Goal: Task Accomplishment & Management: Complete application form

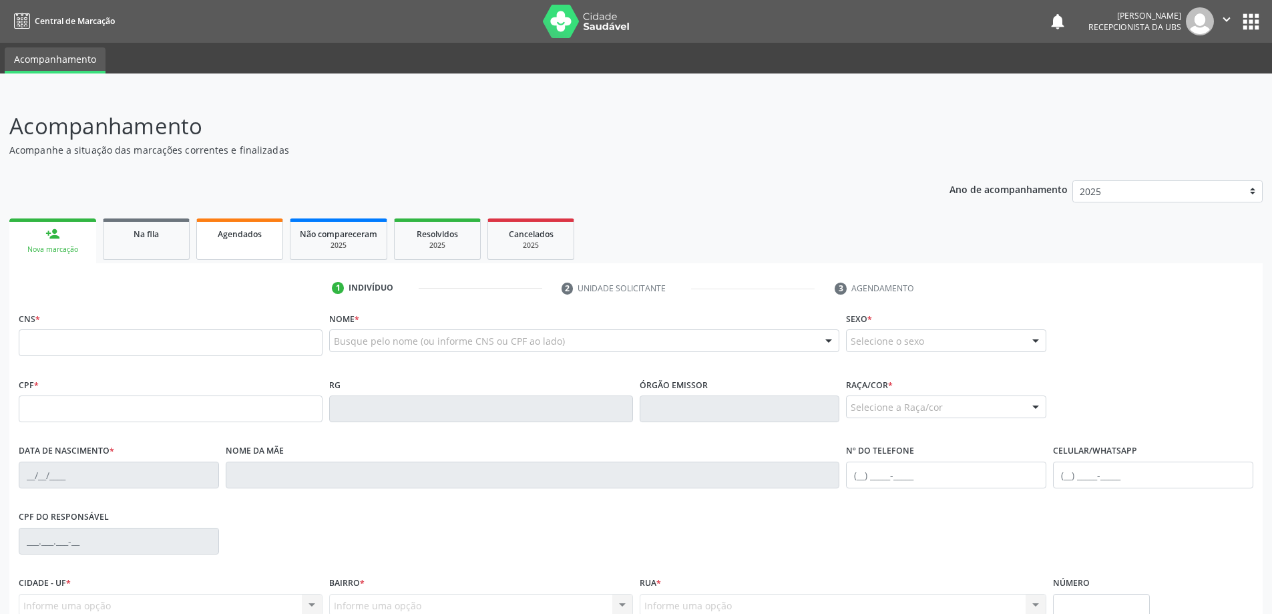
click at [246, 246] on link "Agendados" at bounding box center [239, 238] width 87 height 41
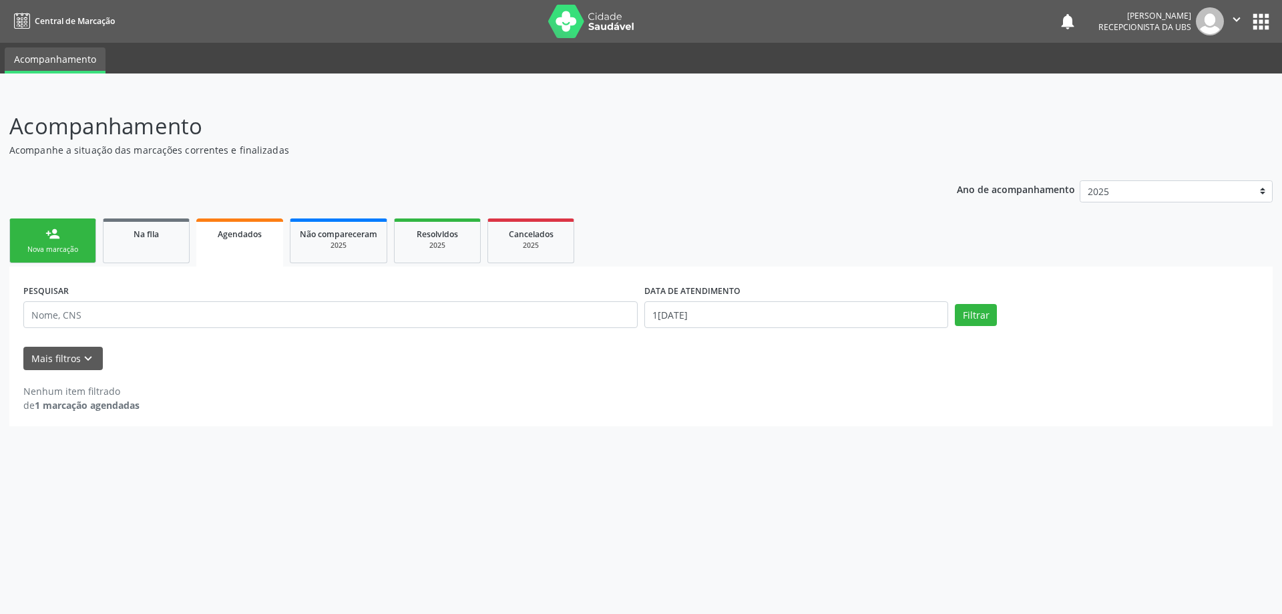
click at [75, 246] on div "Nova marcação" at bounding box center [52, 249] width 67 height 10
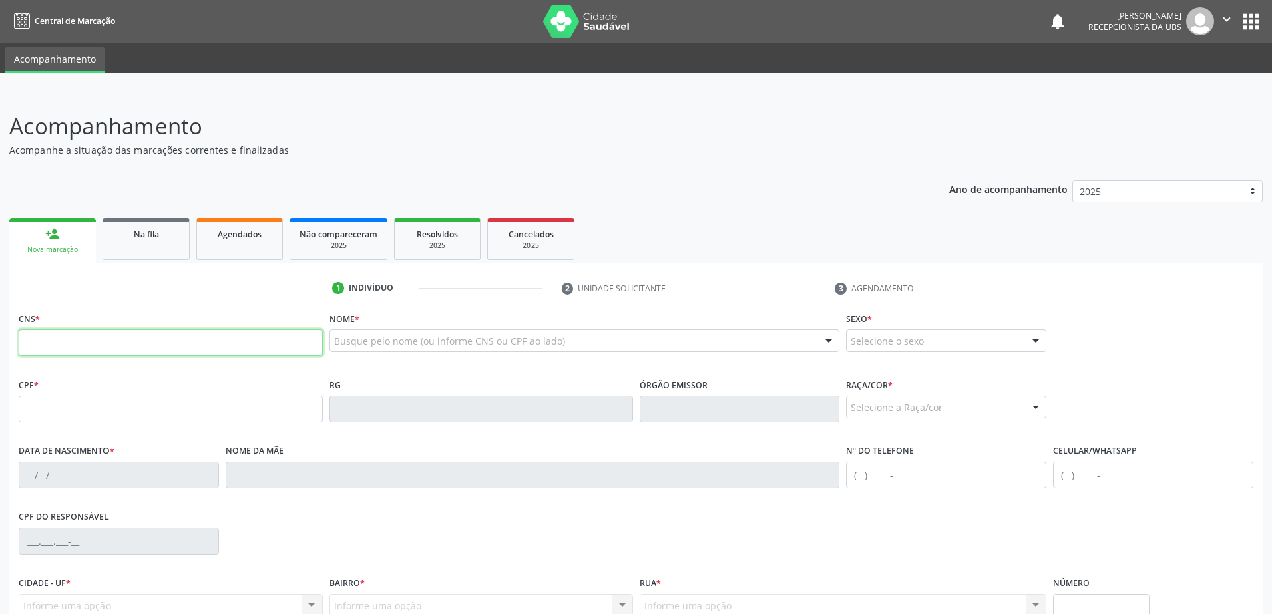
click at [64, 355] on input "text" at bounding box center [171, 342] width 304 height 27
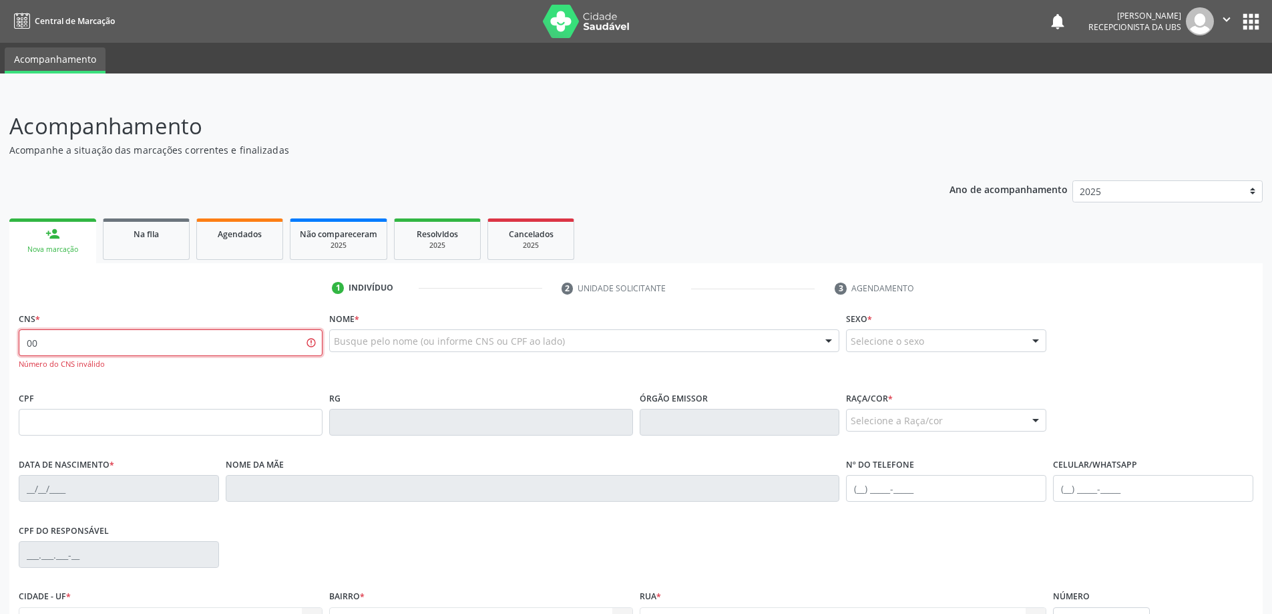
type input "0"
type input "708 7061 0668 1892"
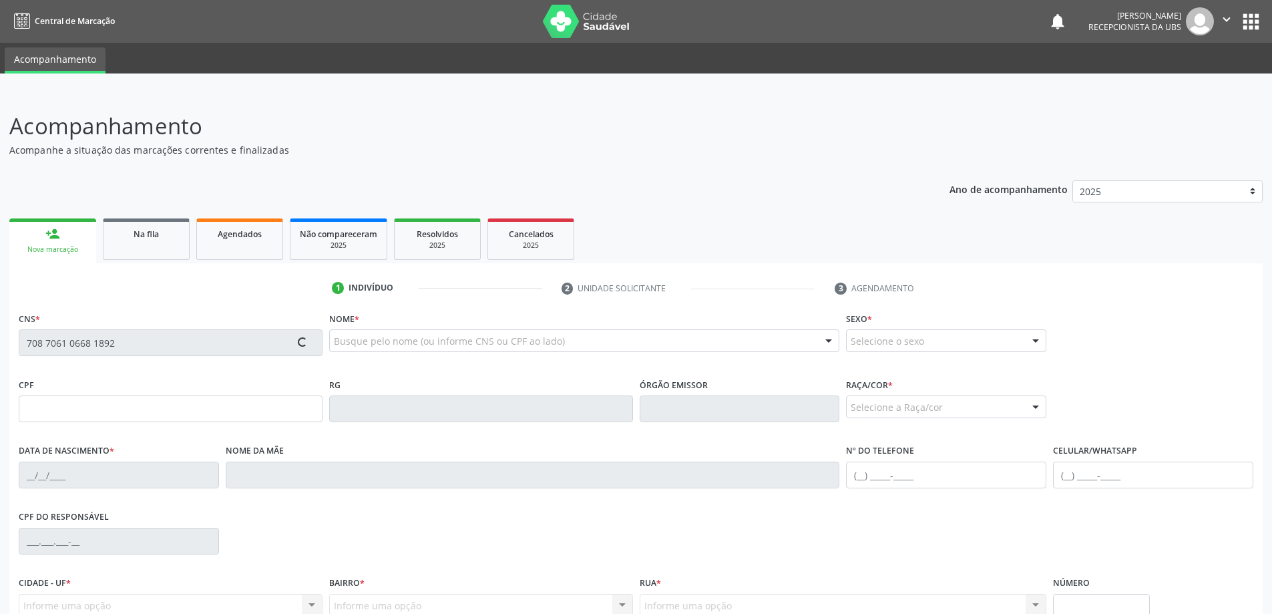
type input "129.534.154-91"
type input "18/06/1936"
type input "Adelia Brasil da Costa"
type input "(82) 98835-0507"
type input "01"
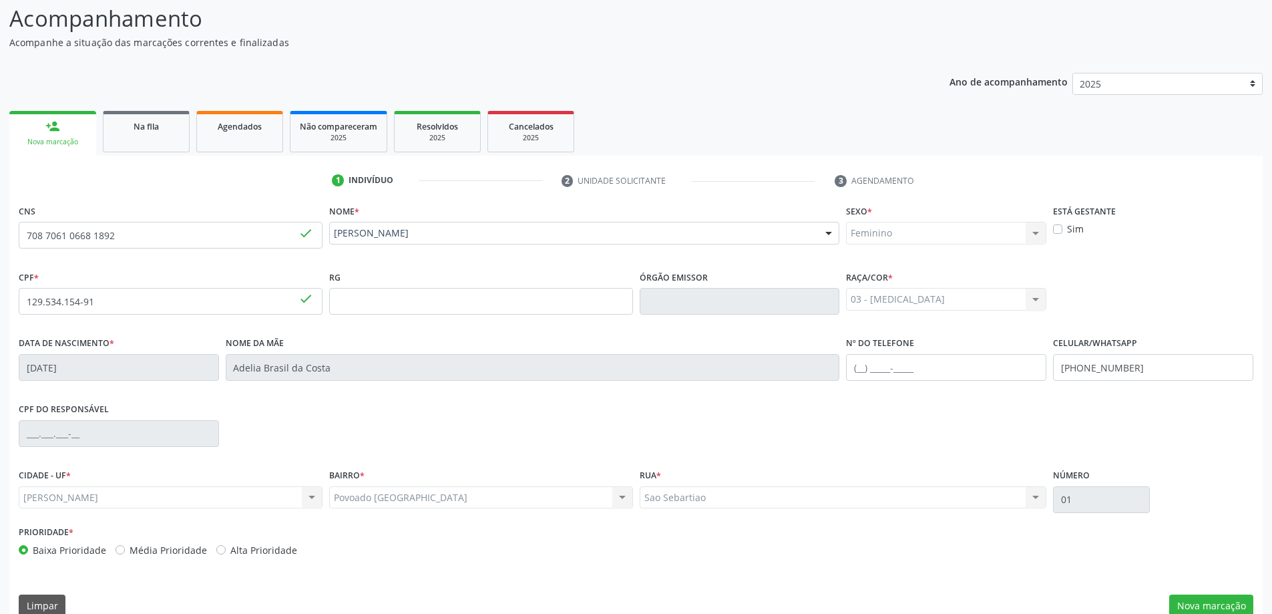
scroll to position [129, 0]
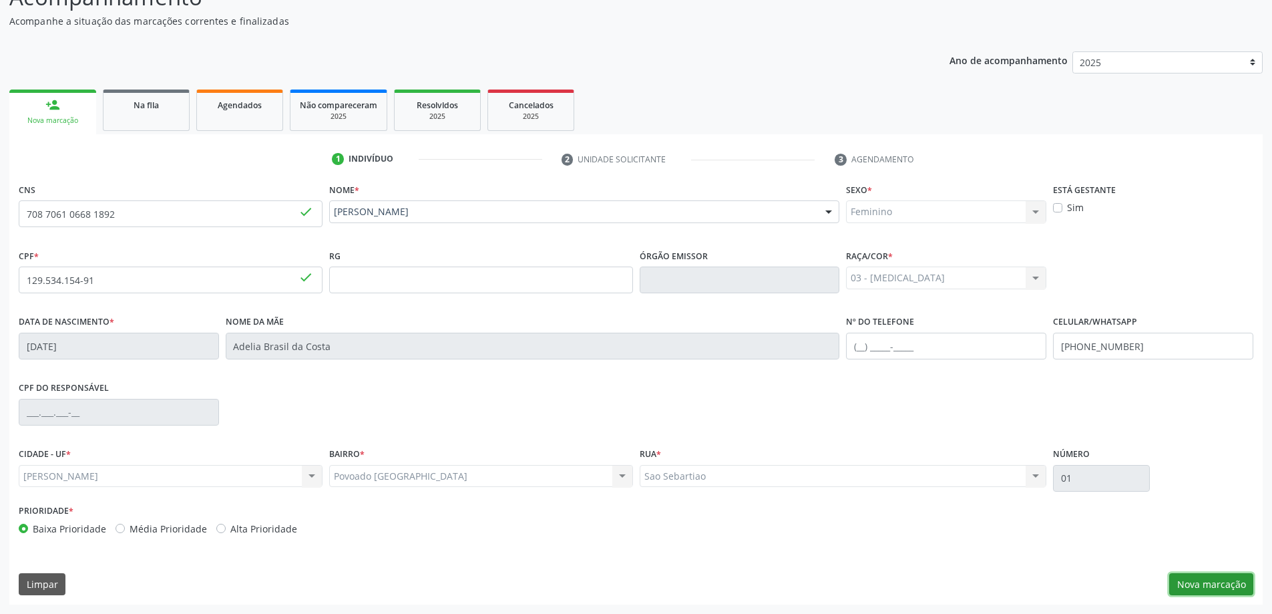
click at [1209, 586] on button "Nova marcação" at bounding box center [1211, 584] width 84 height 23
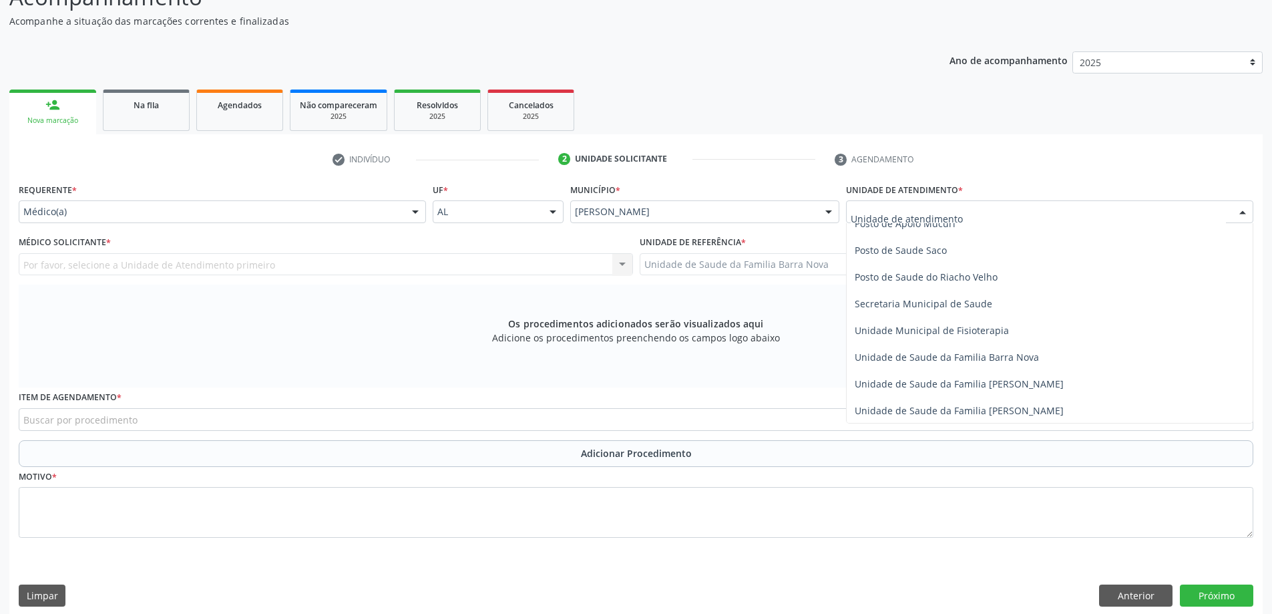
scroll to position [668, 0]
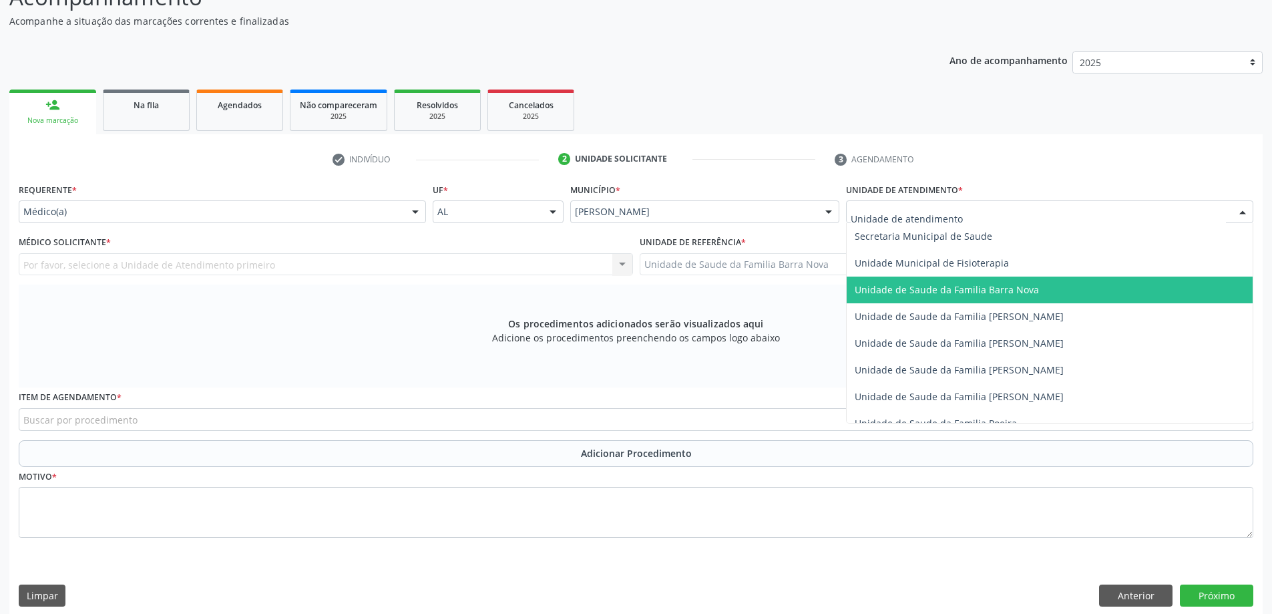
click at [966, 294] on span "Unidade de Saude da Familia Barra Nova" at bounding box center [947, 289] width 184 height 13
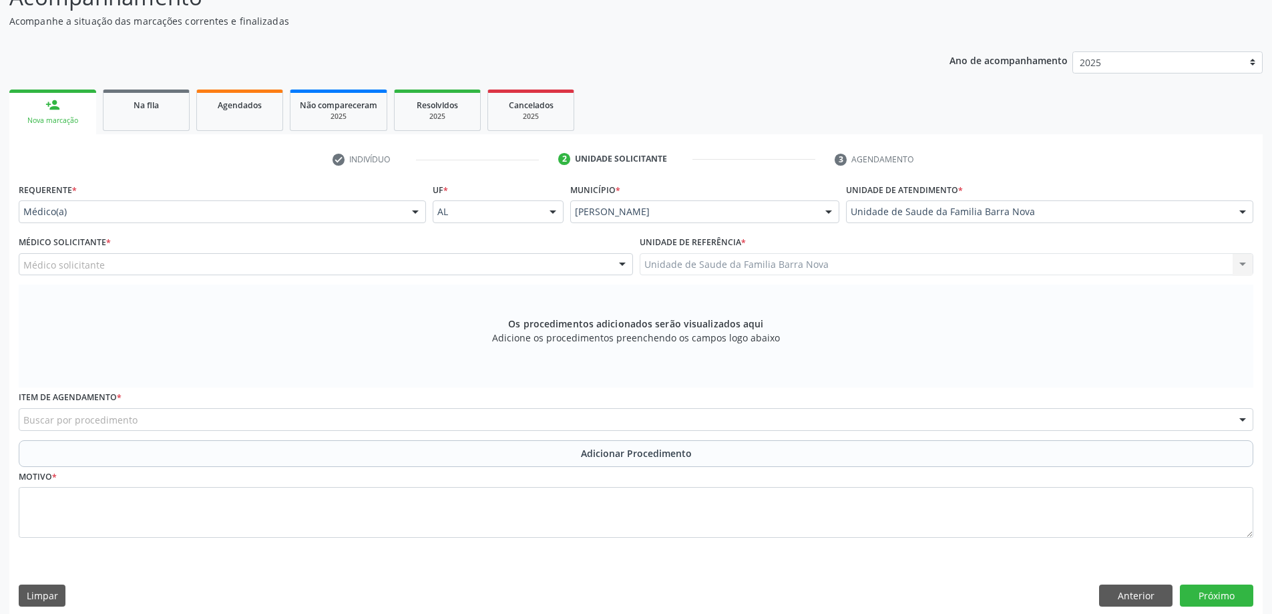
click at [179, 266] on div "Médico solicitante" at bounding box center [326, 264] width 614 height 23
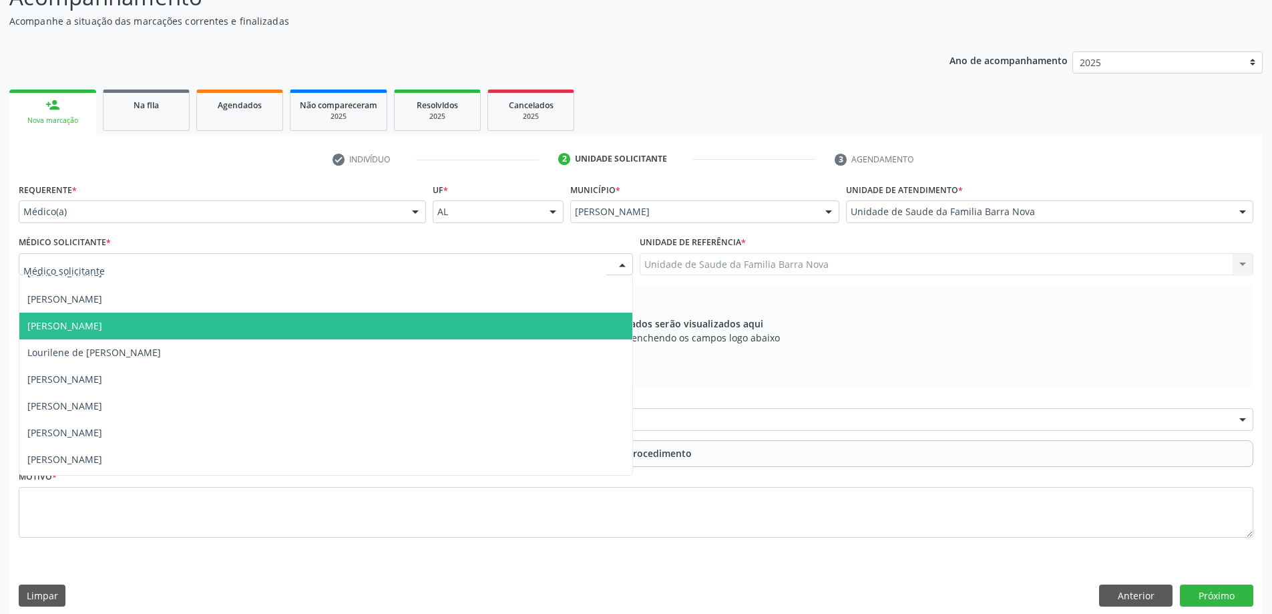
scroll to position [41, 0]
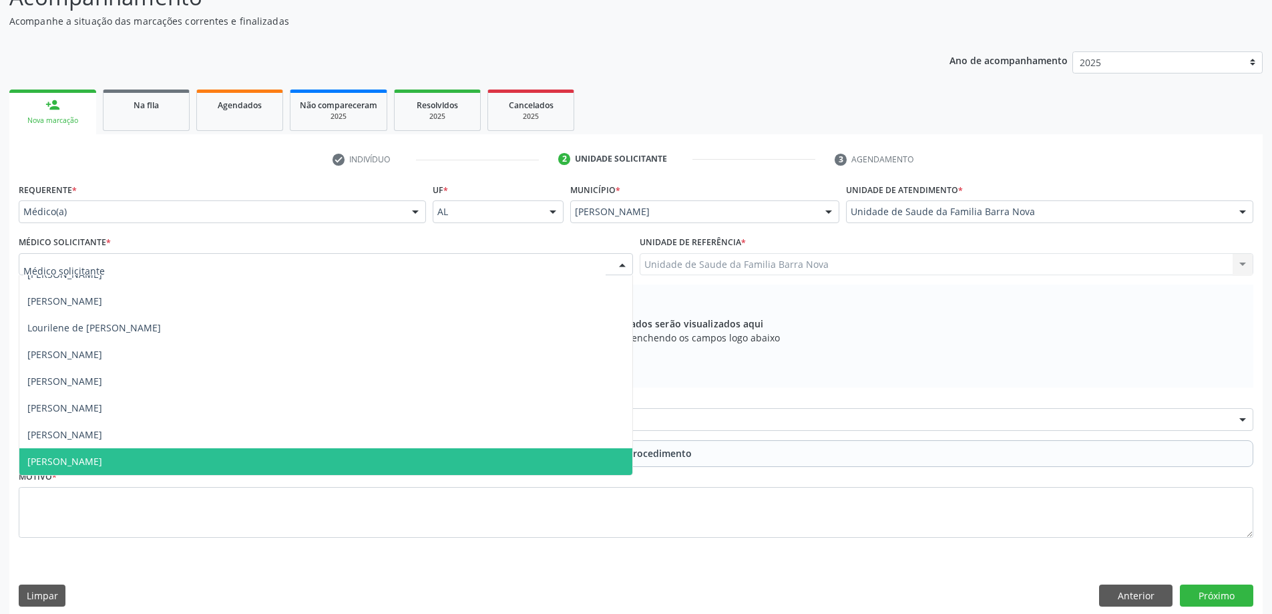
click at [226, 463] on span "Zelma Queiroz Mesquita de Souza" at bounding box center [325, 461] width 613 height 27
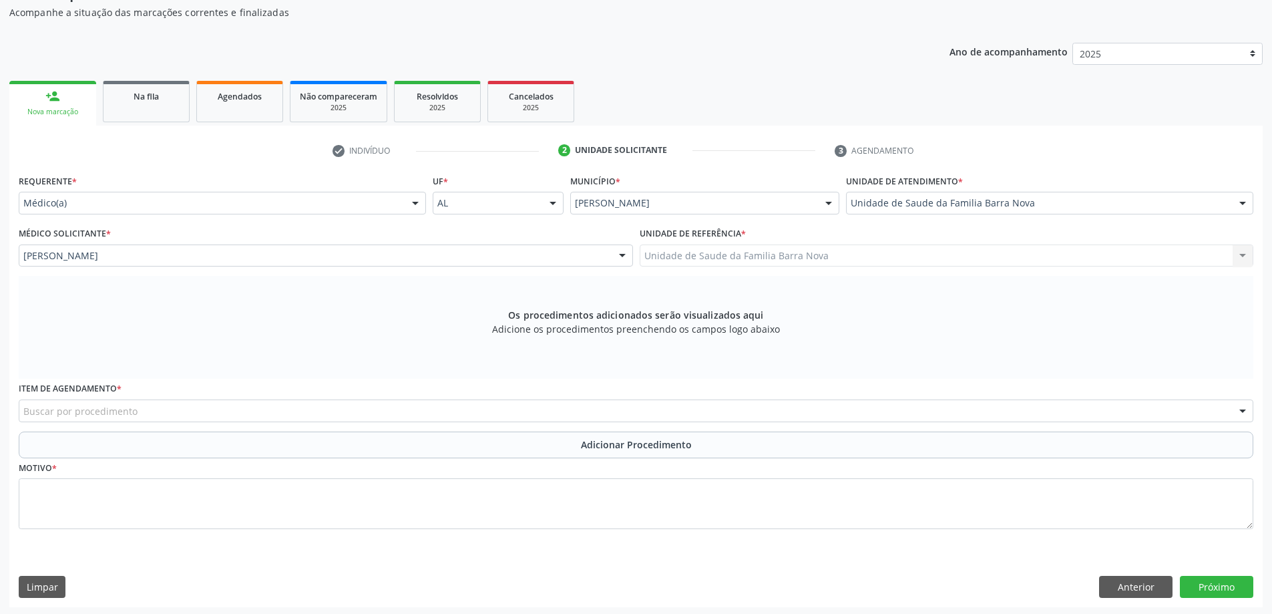
scroll to position [140, 0]
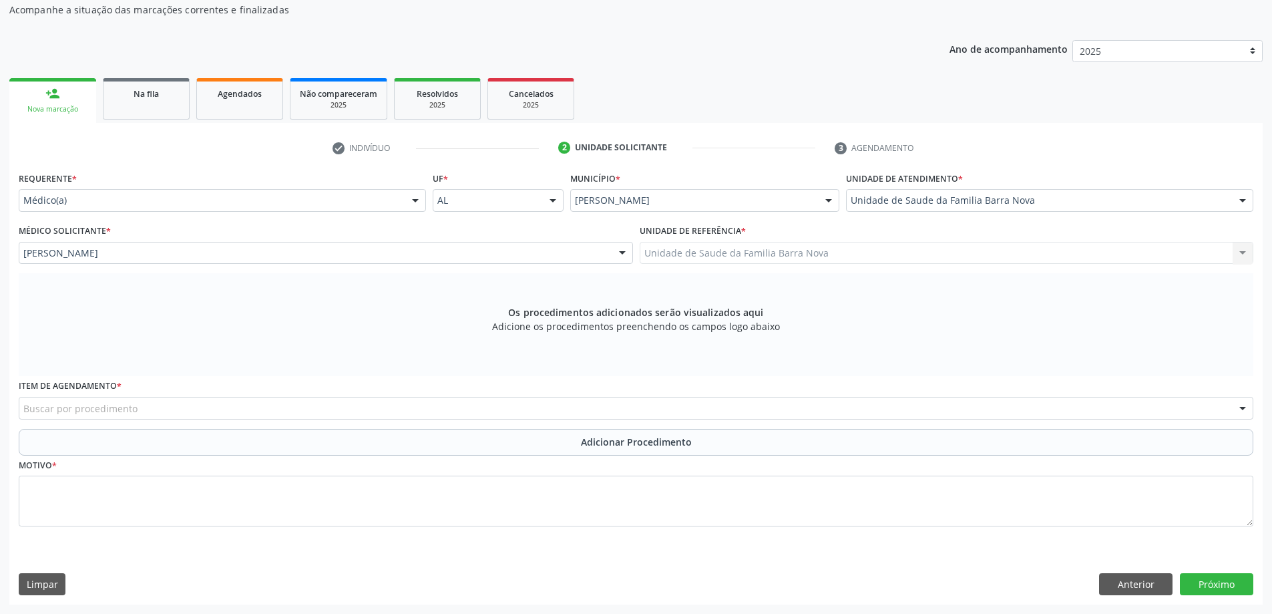
click at [407, 401] on div "Buscar por procedimento" at bounding box center [636, 408] width 1235 height 23
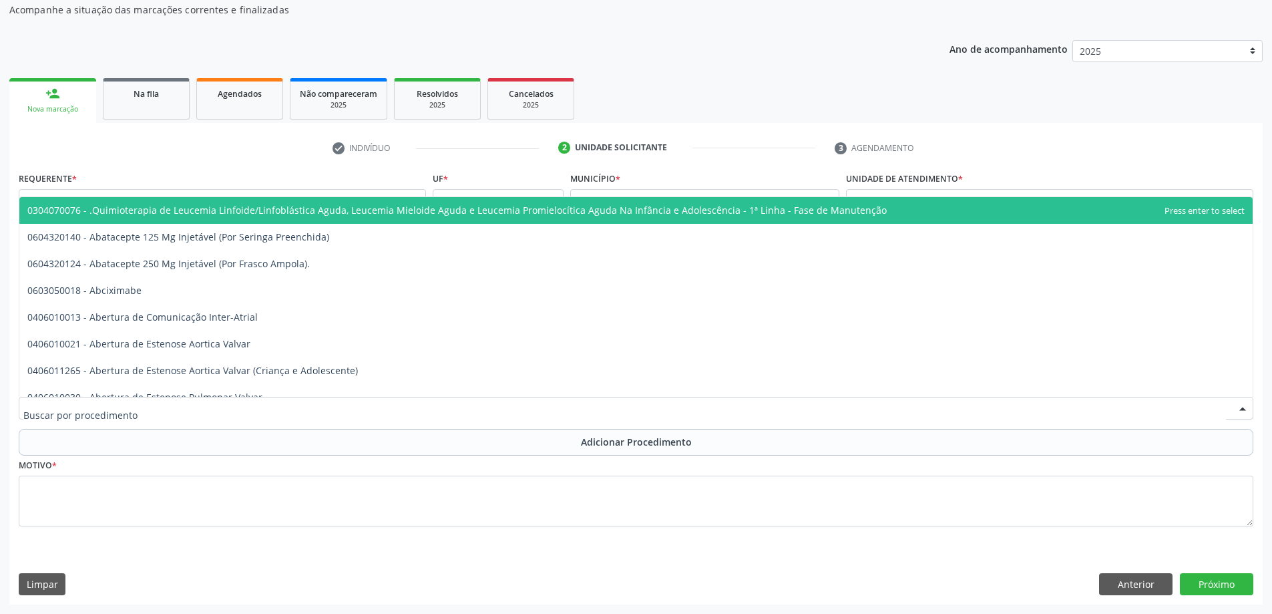
click at [397, 409] on div at bounding box center [636, 408] width 1235 height 23
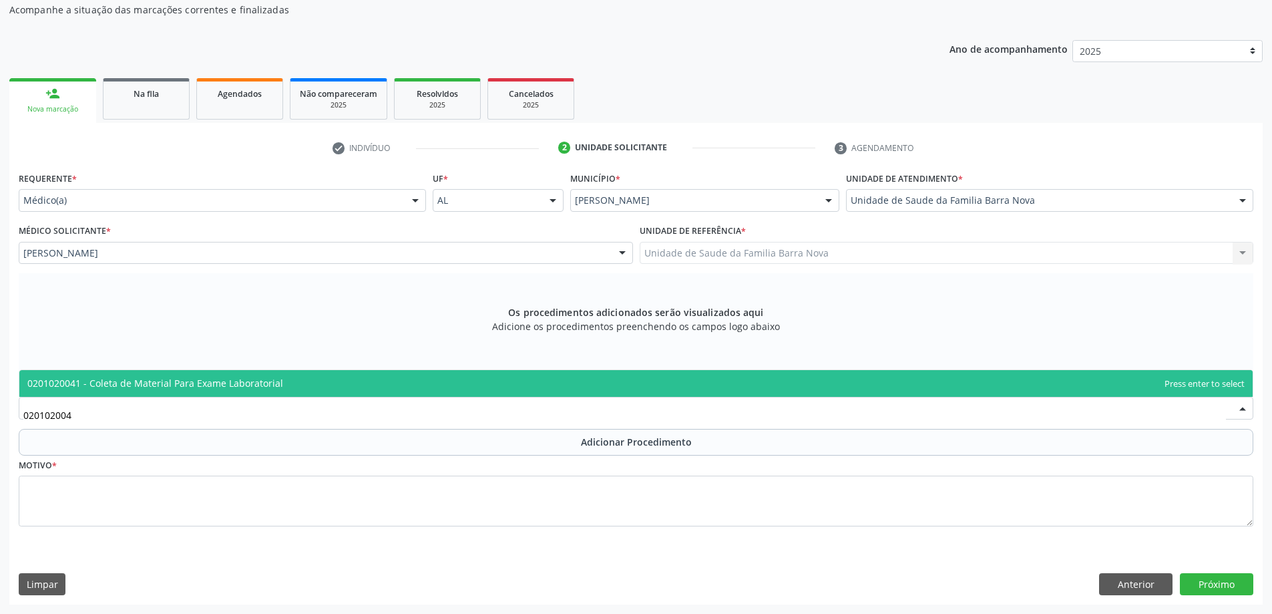
type input "0201020041"
click at [504, 391] on span "0201020041 - Coleta de Material Para Exame Laboratorial" at bounding box center [635, 383] width 1233 height 27
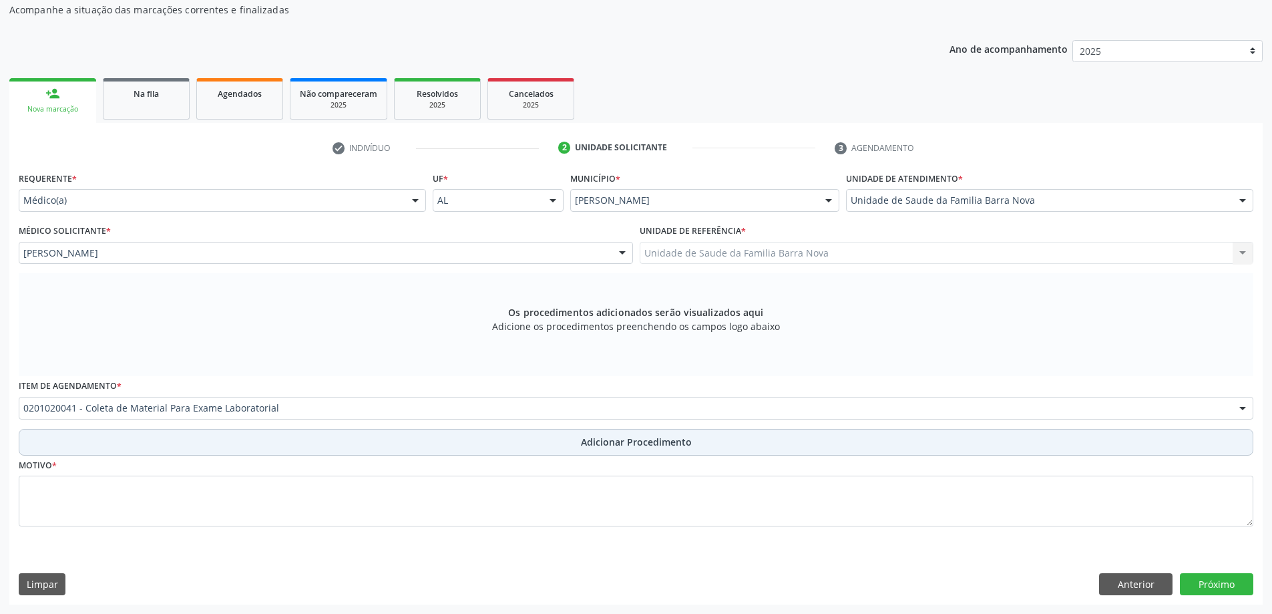
click at [574, 445] on button "Adicionar Procedimento" at bounding box center [636, 442] width 1235 height 27
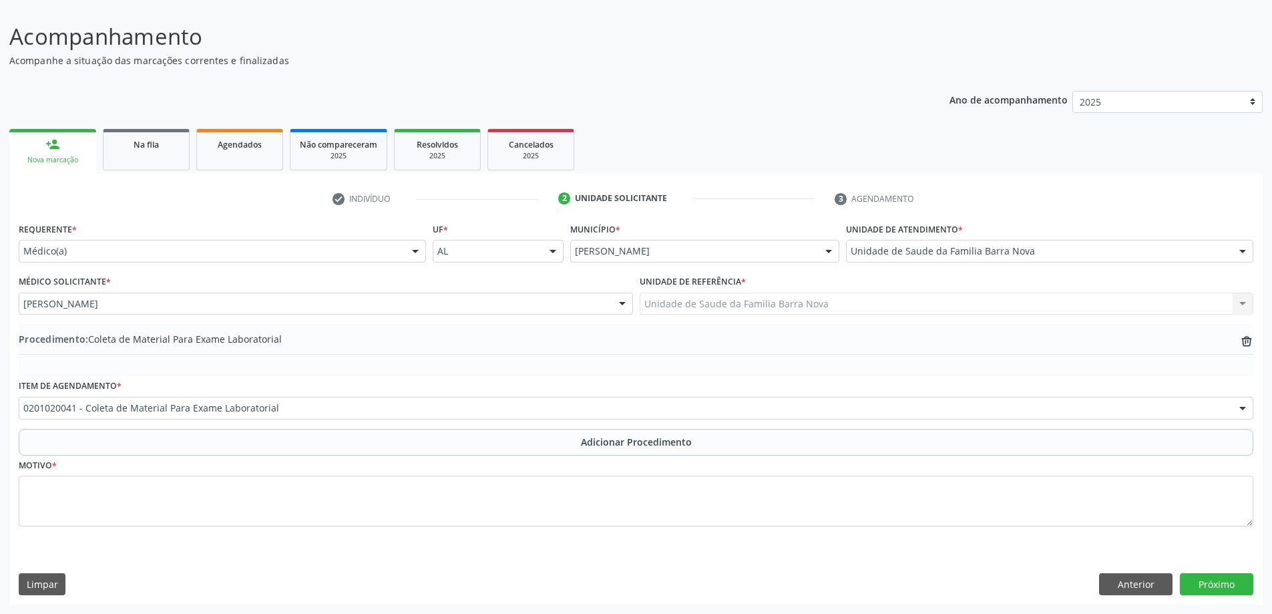
click at [345, 526] on fieldset "Motivo *" at bounding box center [636, 495] width 1235 height 80
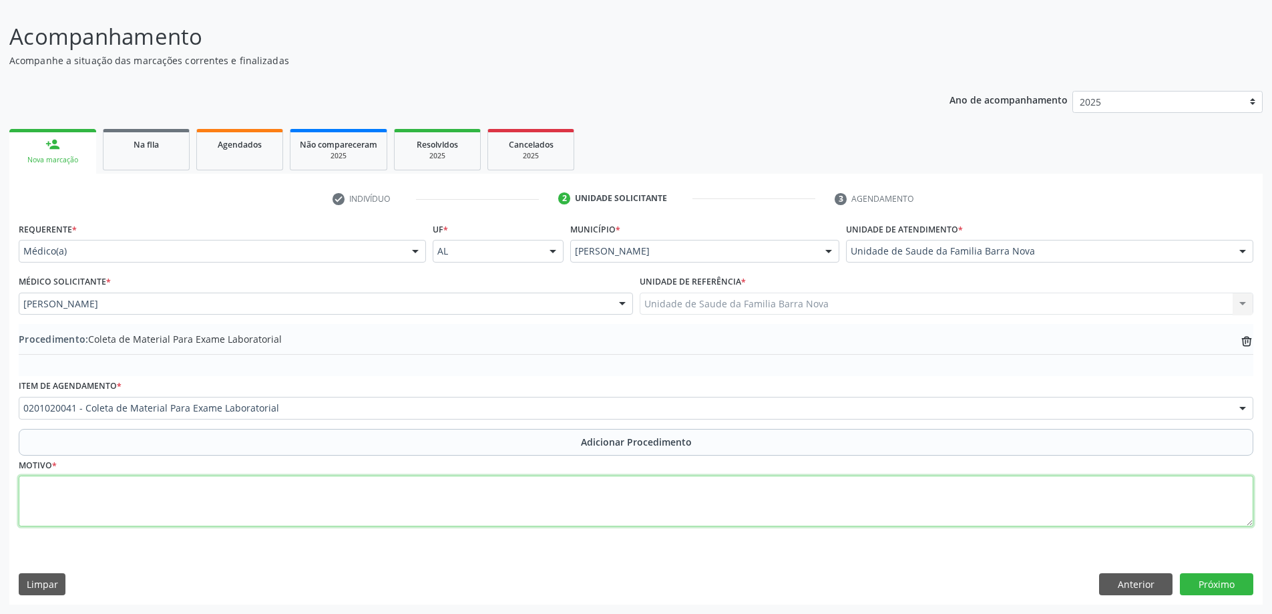
click at [252, 493] on textarea at bounding box center [636, 500] width 1235 height 51
type textarea "HAS."
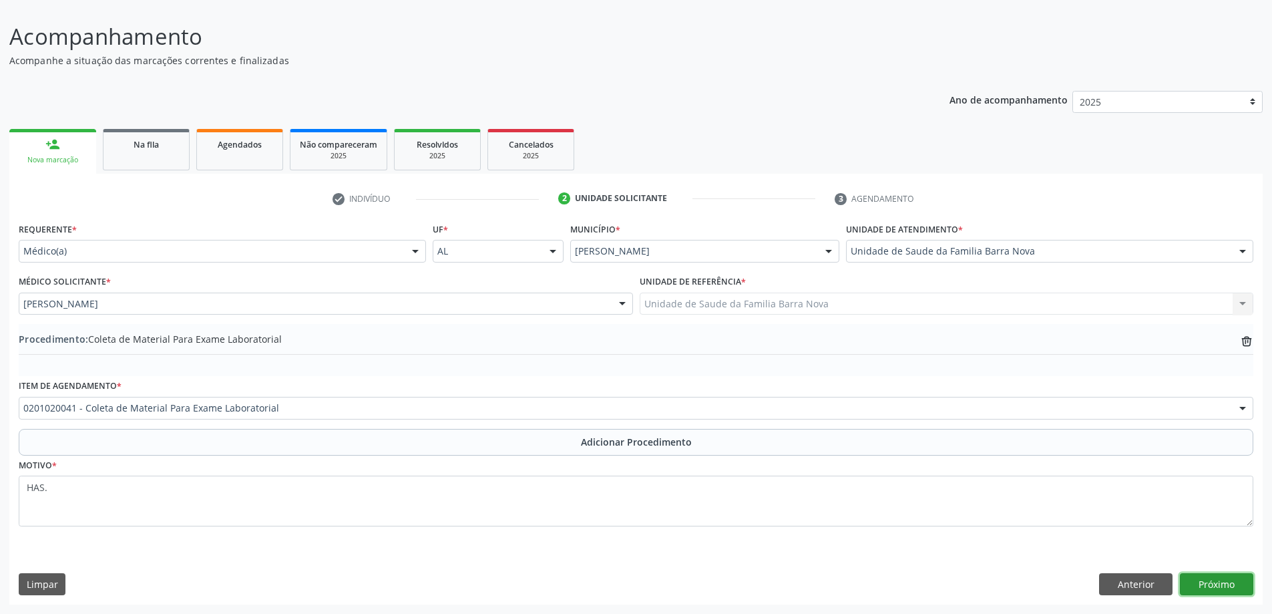
click at [1216, 586] on button "Próximo" at bounding box center [1216, 584] width 73 height 23
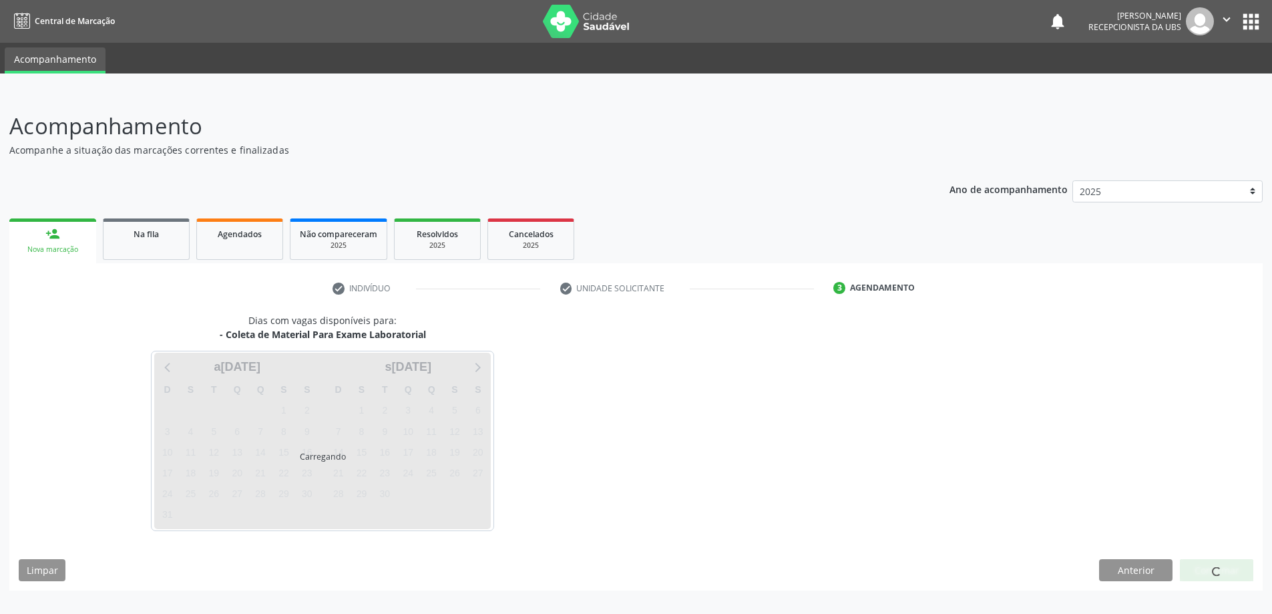
scroll to position [0, 0]
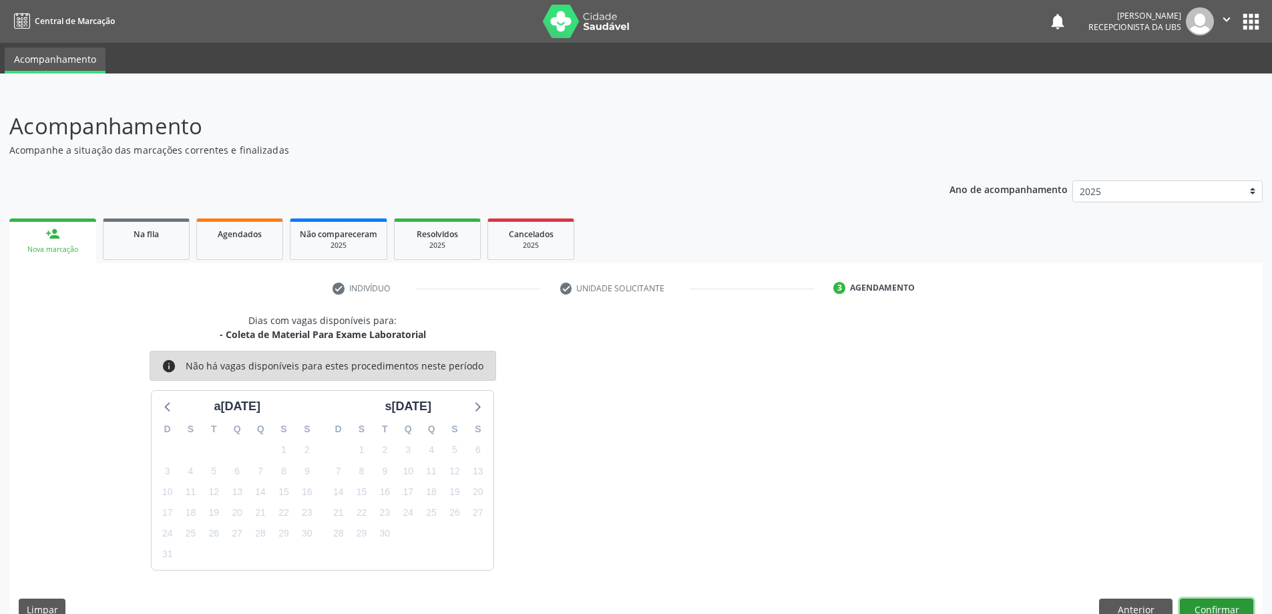
click at [1220, 605] on button "Confirmar" at bounding box center [1216, 609] width 73 height 23
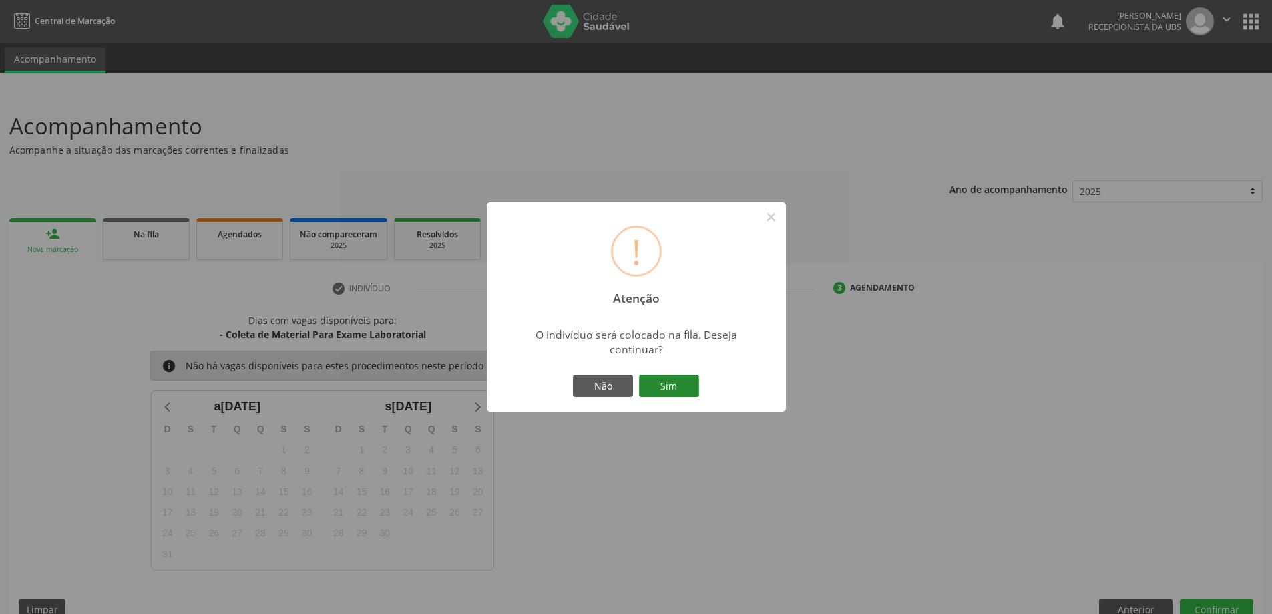
click at [674, 387] on button "Sim" at bounding box center [669, 386] width 60 height 23
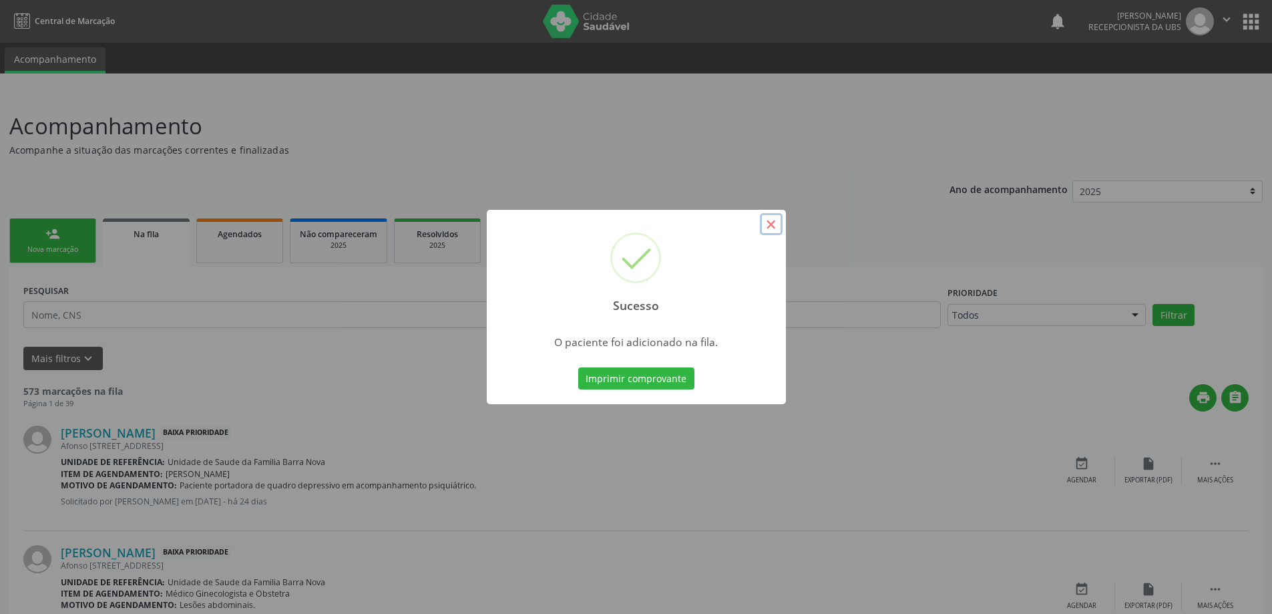
click at [770, 232] on button "×" at bounding box center [771, 224] width 23 height 23
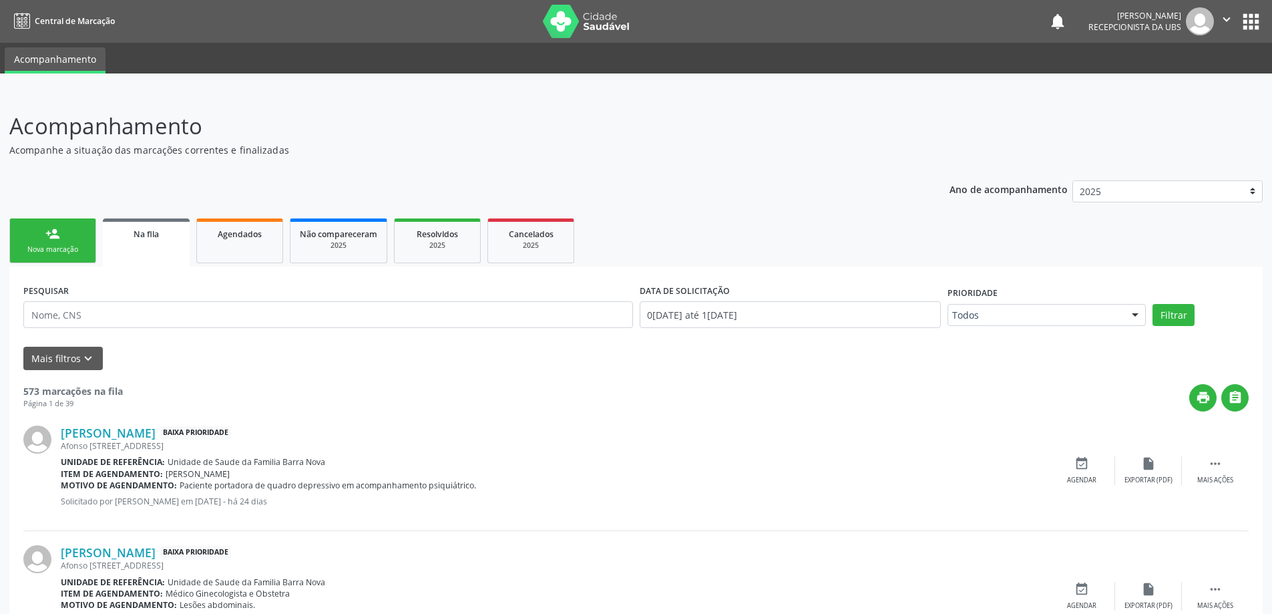
click at [44, 244] on link "person_add Nova marcação" at bounding box center [52, 240] width 87 height 45
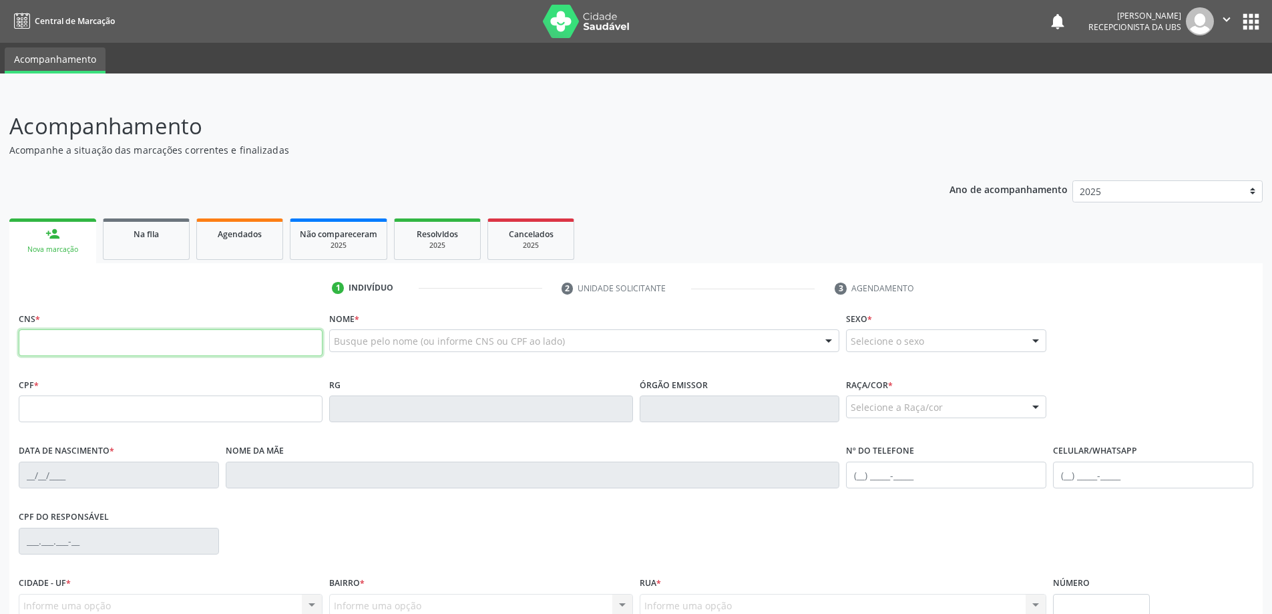
click at [77, 346] on input "text" at bounding box center [171, 342] width 304 height 27
type input "705 2074 6883 5571"
type input "388.055.704-78"
type input "22/10/1963"
type input "Regina Maria da Silva"
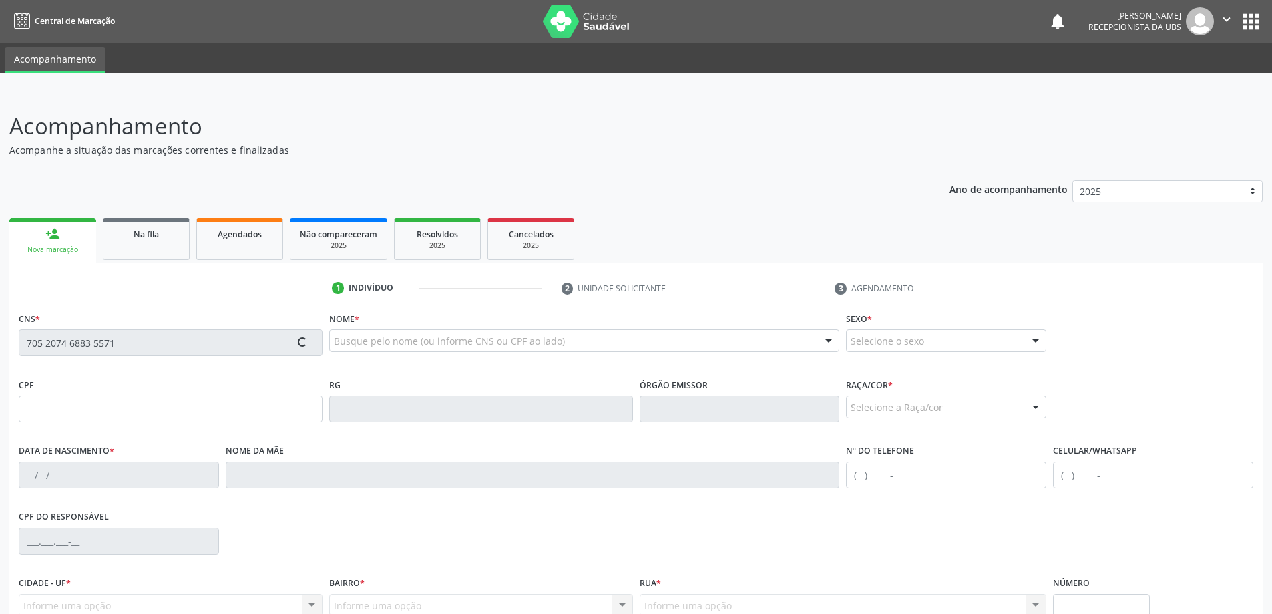
type input "(82) 8886-1427"
type input "51"
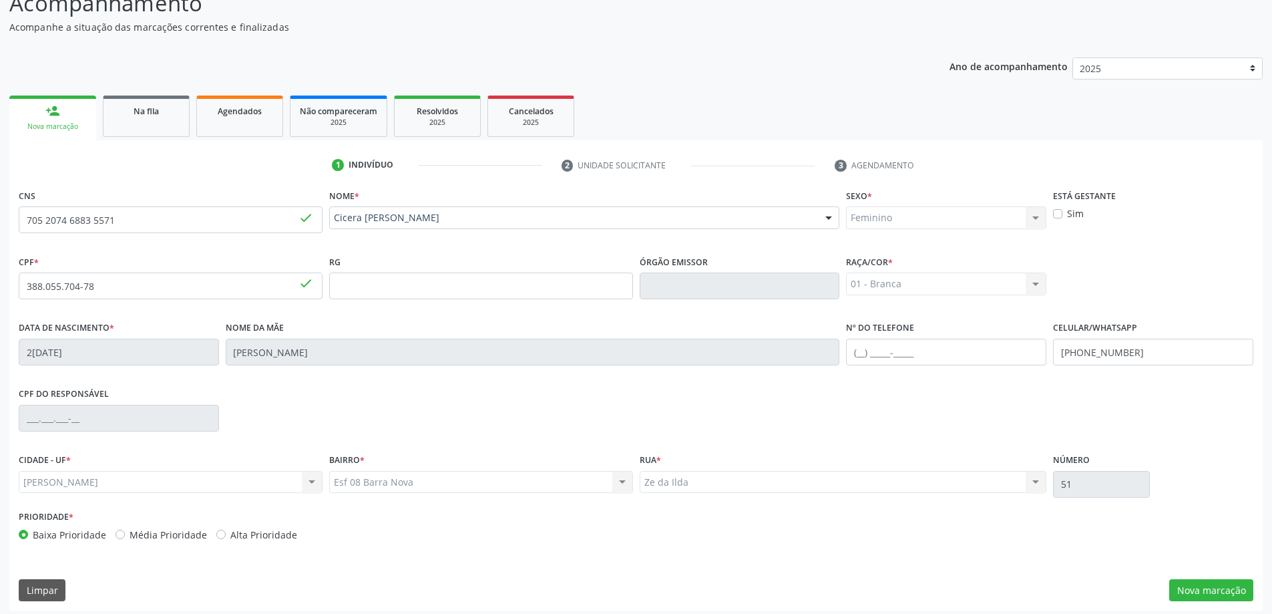
scroll to position [129, 0]
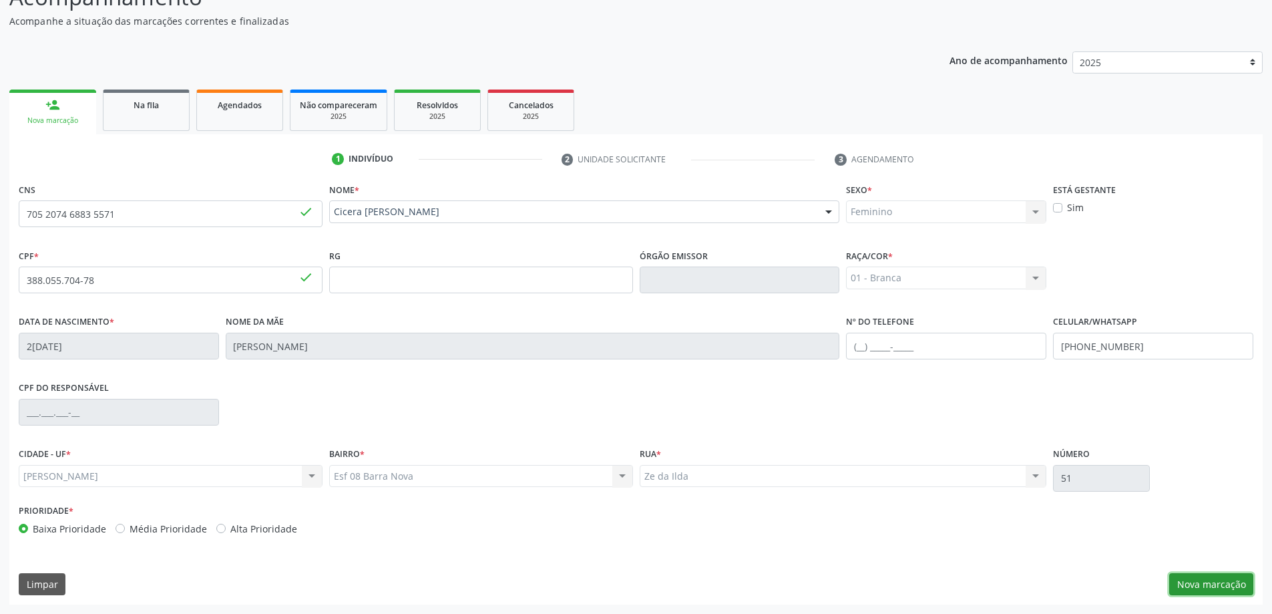
click at [1193, 582] on button "Nova marcação" at bounding box center [1211, 584] width 84 height 23
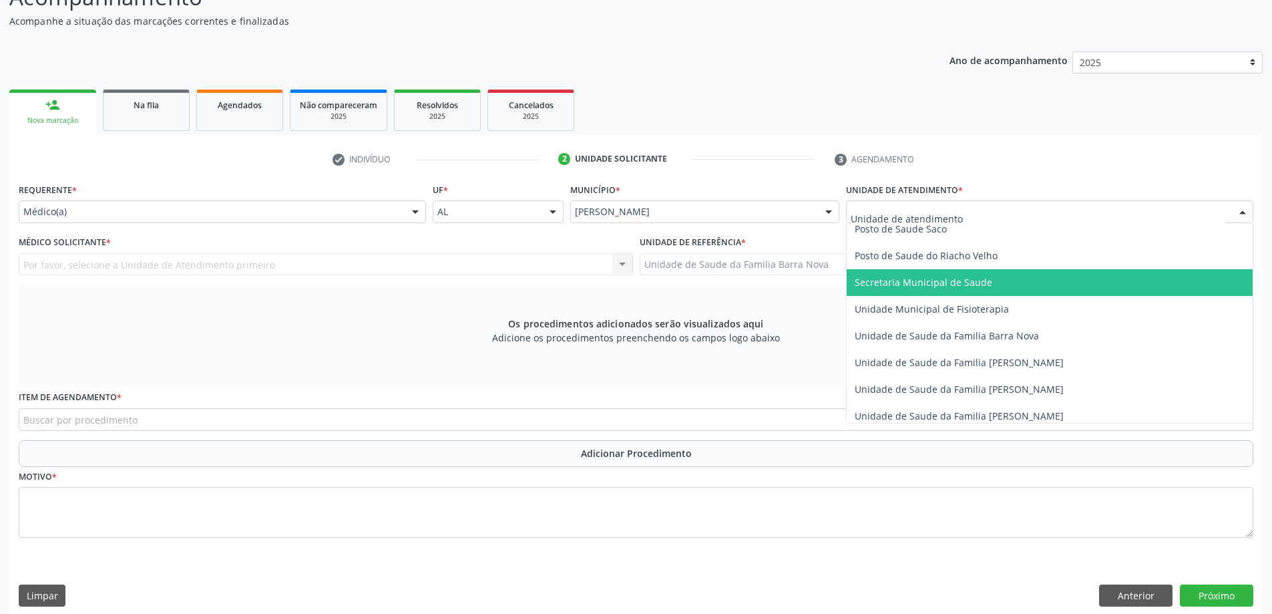
scroll to position [601, 0]
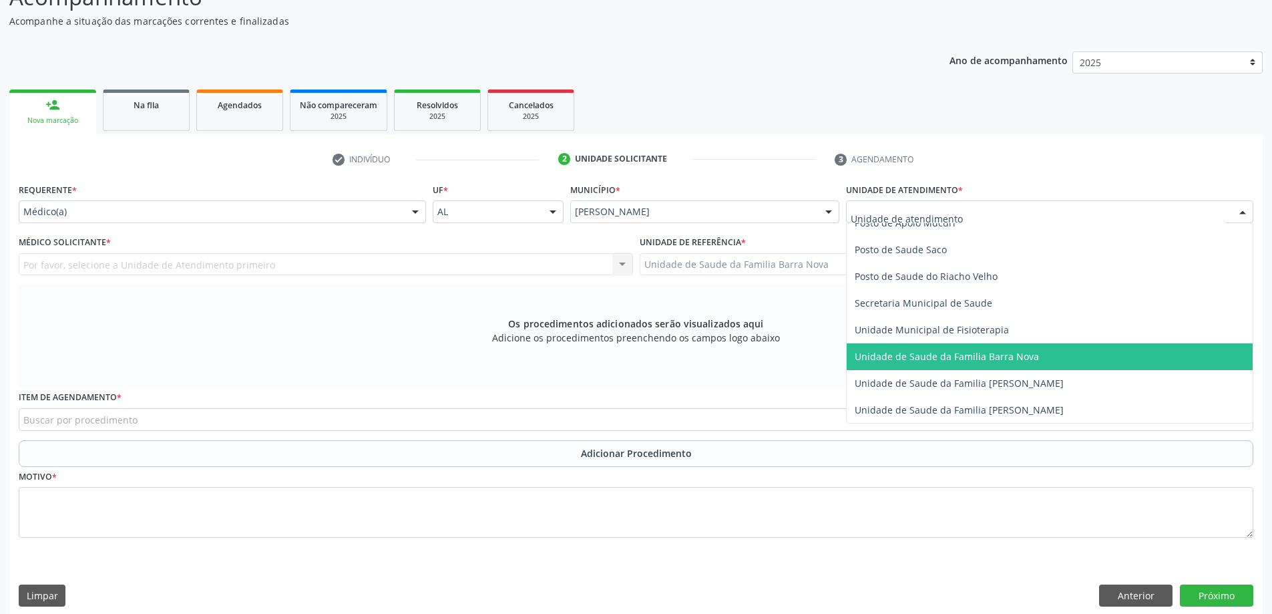
click at [968, 361] on span "Unidade de Saude da Familia Barra Nova" at bounding box center [947, 356] width 184 height 13
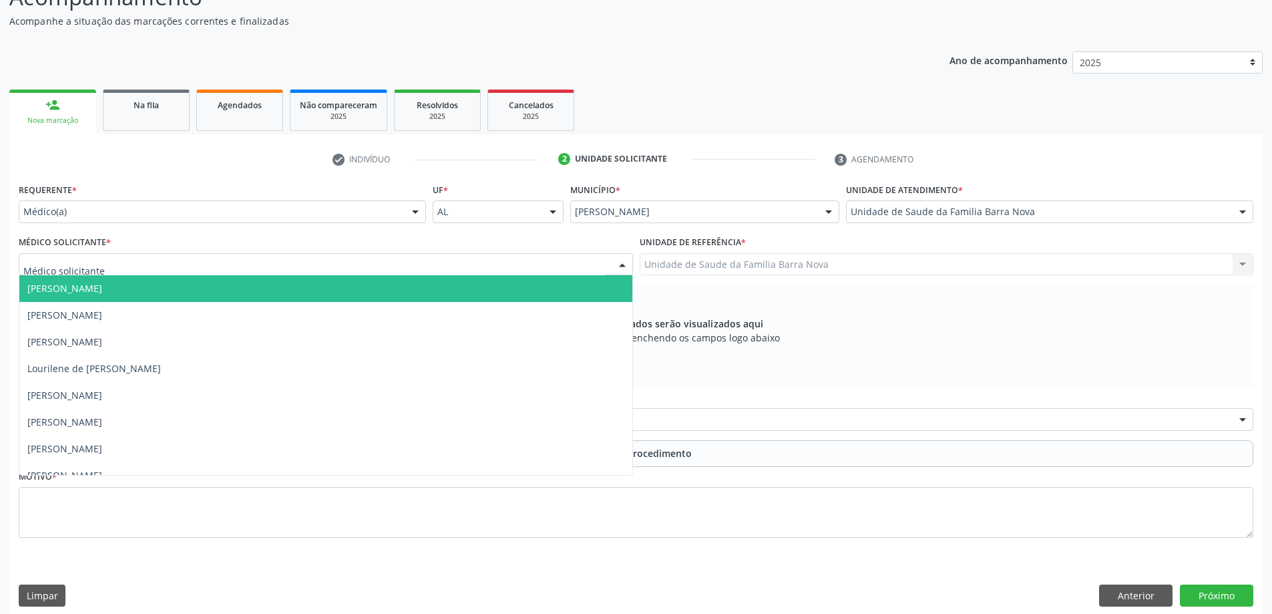
click at [370, 269] on div at bounding box center [326, 264] width 614 height 23
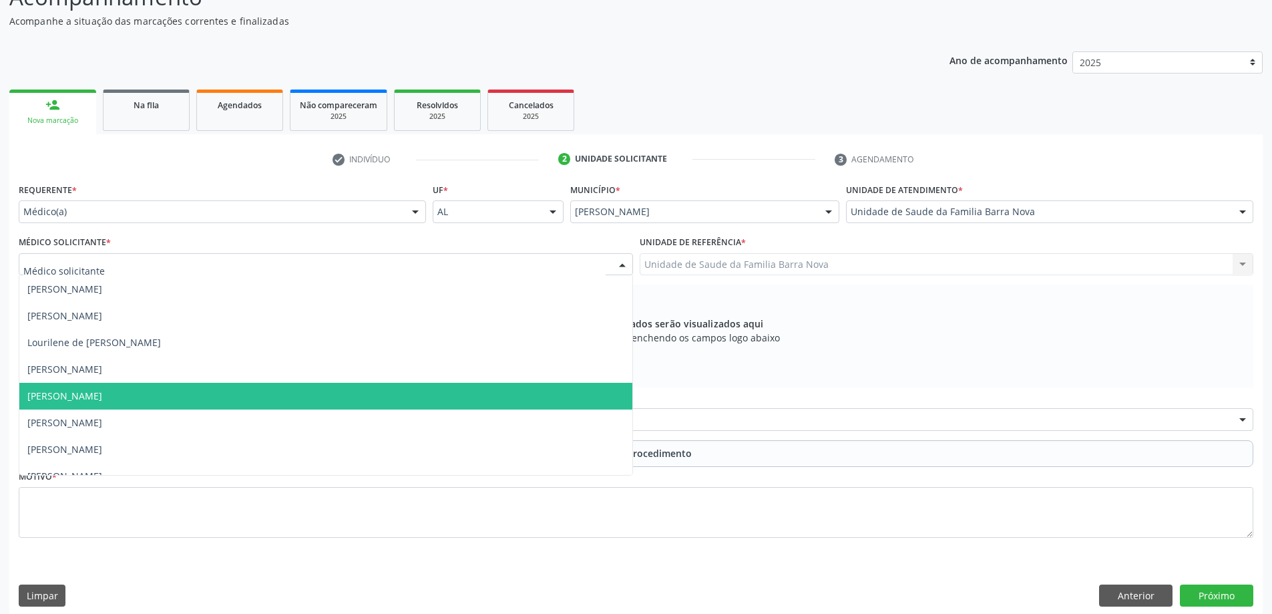
scroll to position [41, 0]
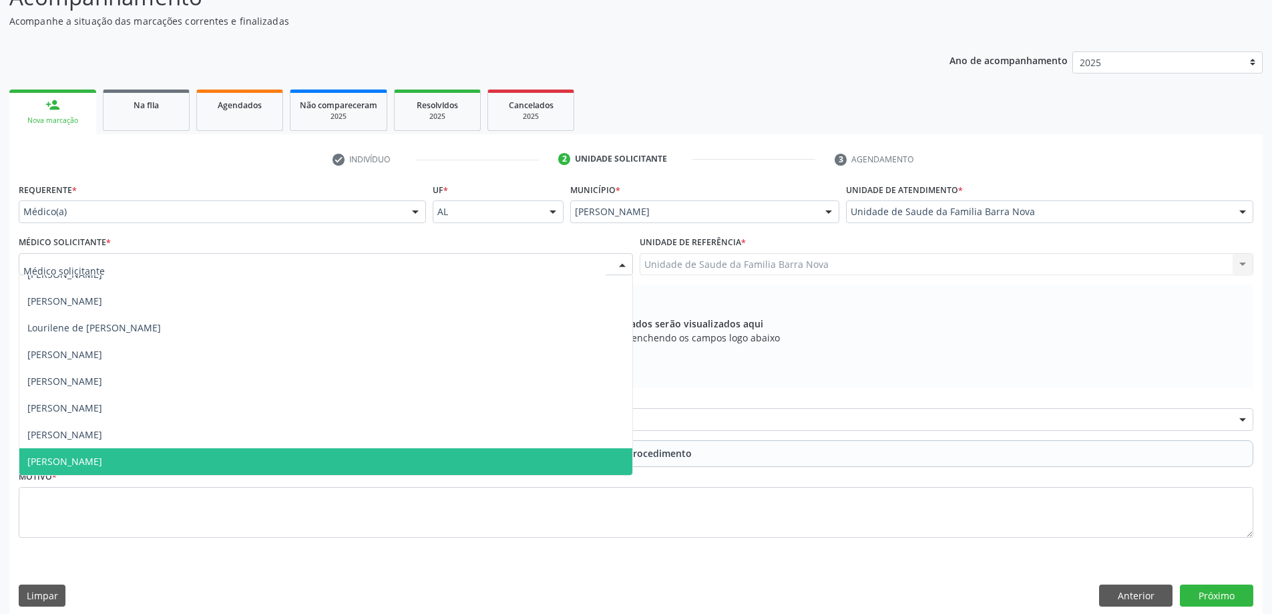
click at [301, 462] on span "Zelma Queiroz Mesquita de Souza" at bounding box center [325, 461] width 613 height 27
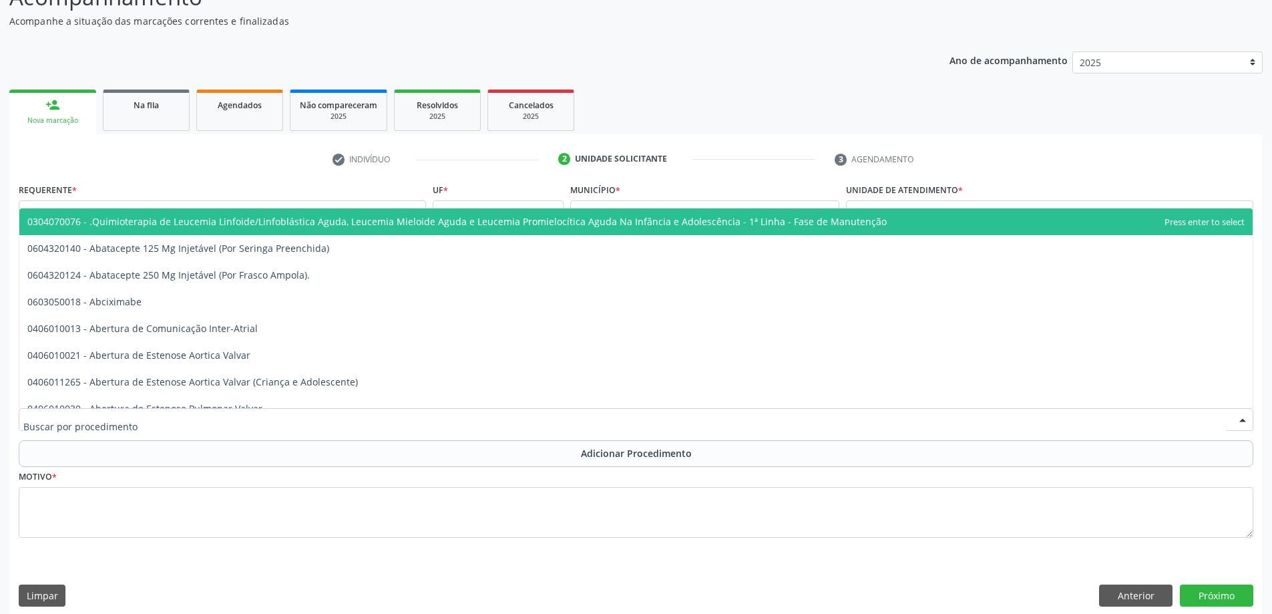
click at [294, 411] on div at bounding box center [636, 419] width 1235 height 23
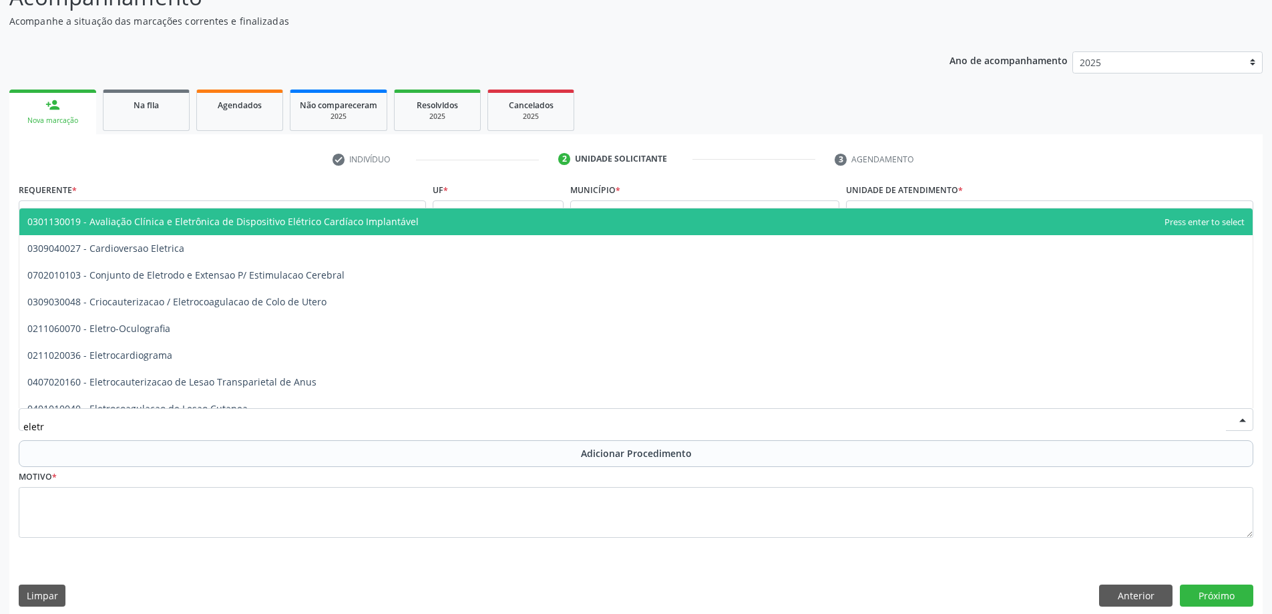
type input "eletro"
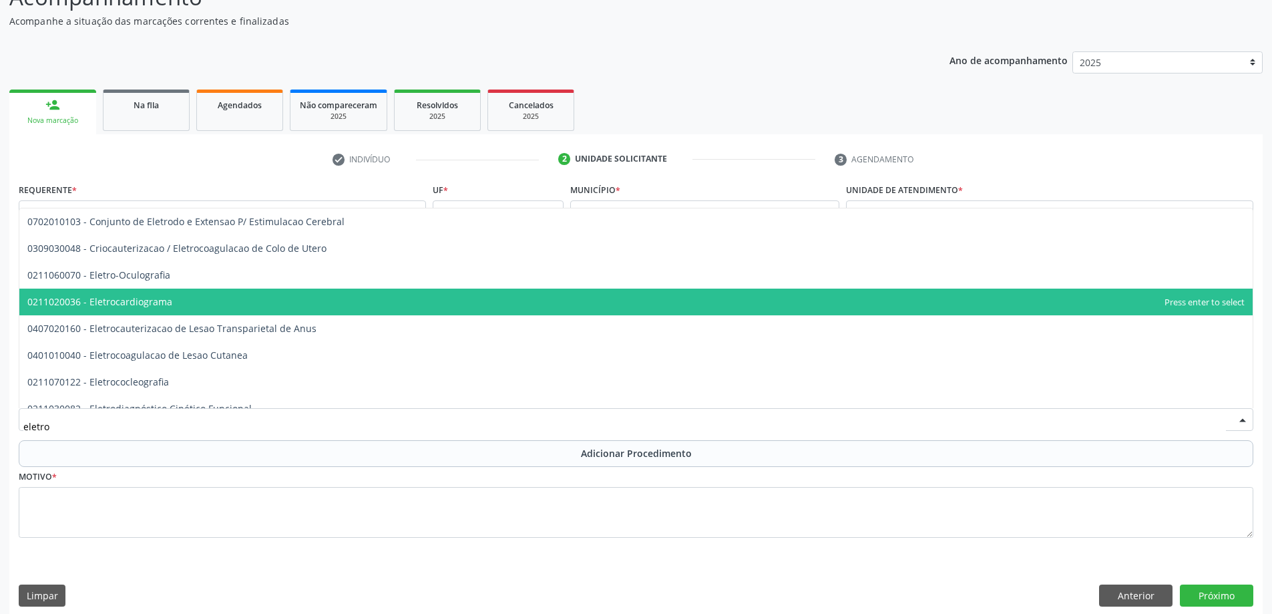
click at [254, 307] on span "0211020036 - Eletrocardiograma" at bounding box center [635, 301] width 1233 height 27
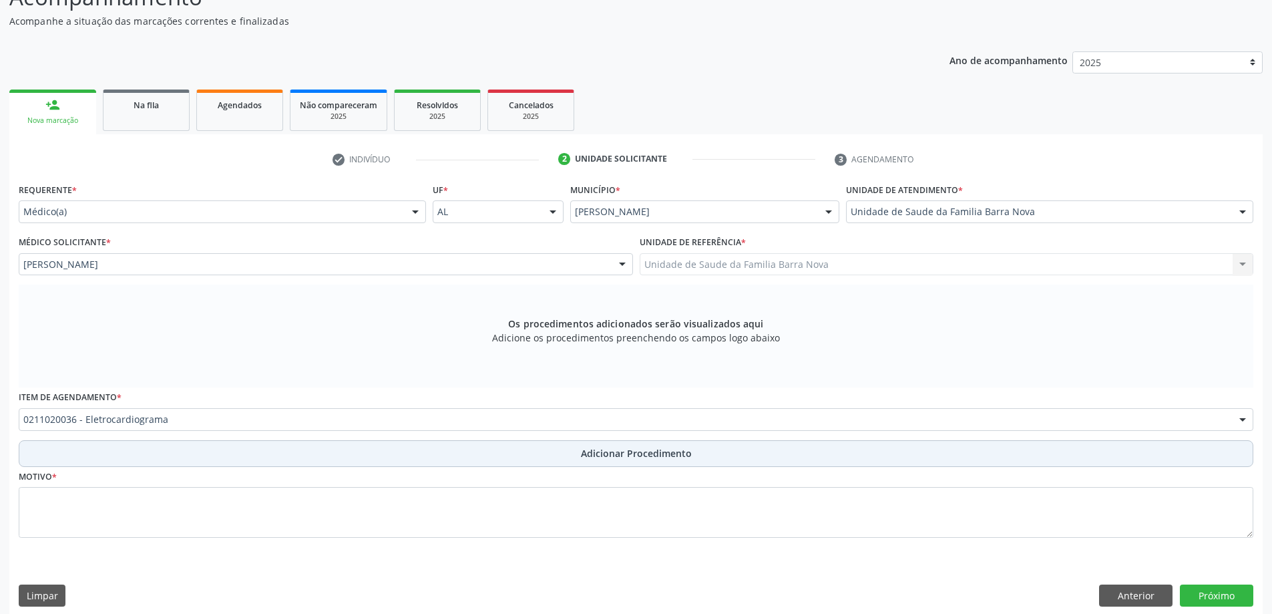
click at [636, 453] on span "Adicionar Procedimento" at bounding box center [636, 453] width 111 height 14
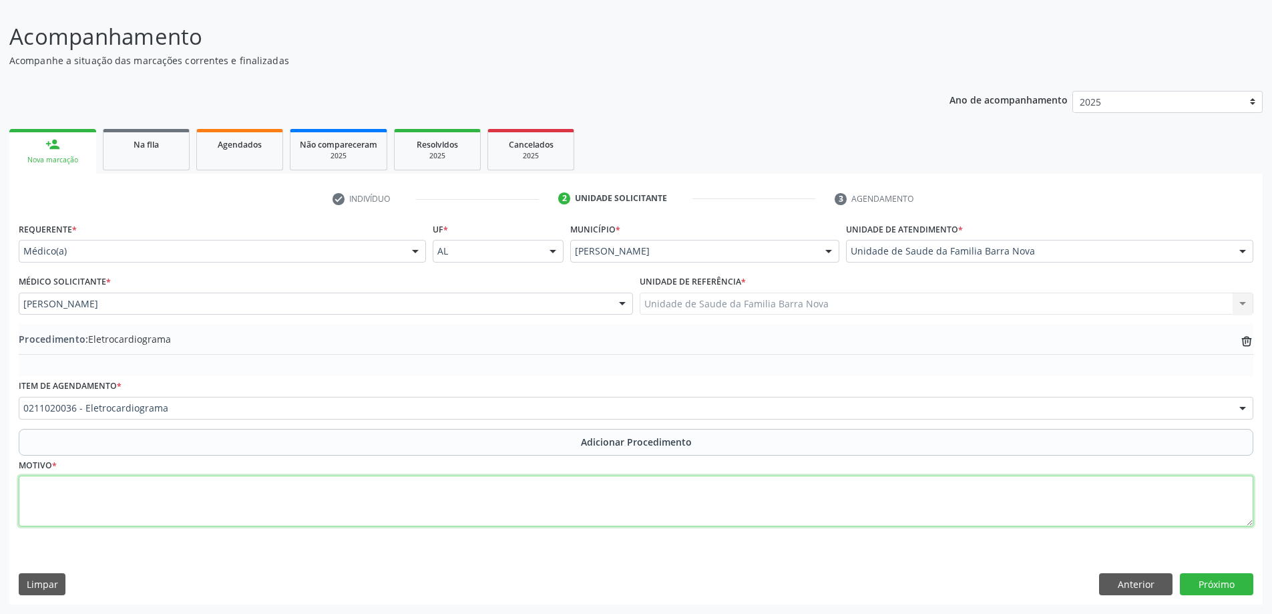
click at [153, 500] on textarea at bounding box center [636, 500] width 1235 height 51
type textarea "Palpitação."
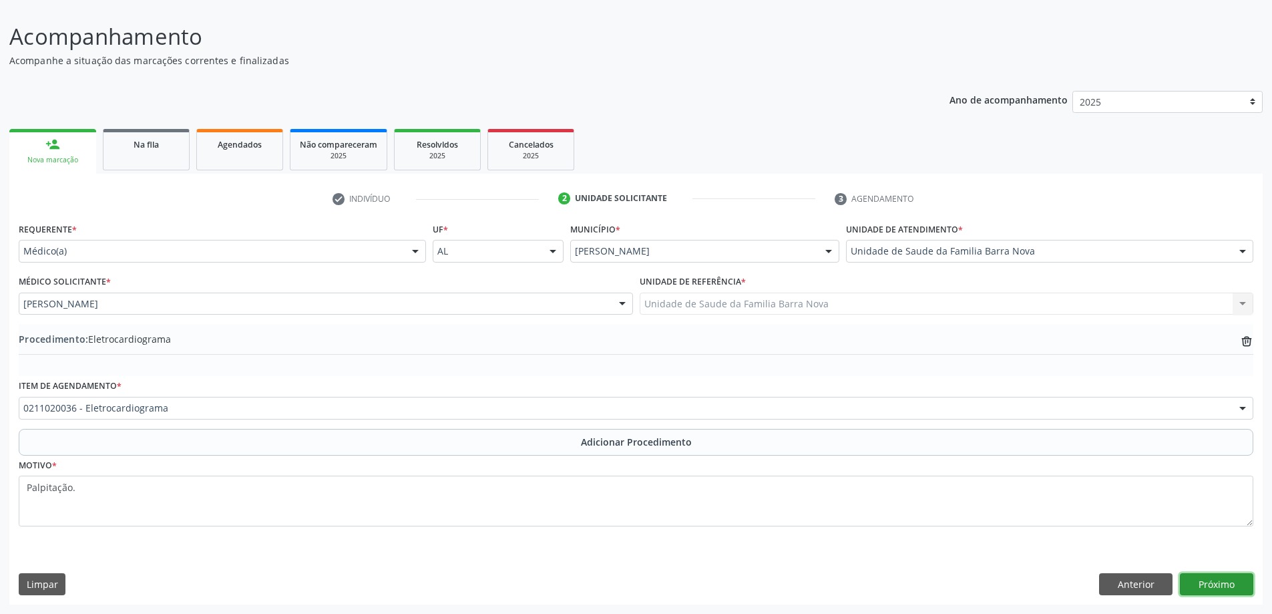
click at [1233, 586] on button "Próximo" at bounding box center [1216, 584] width 73 height 23
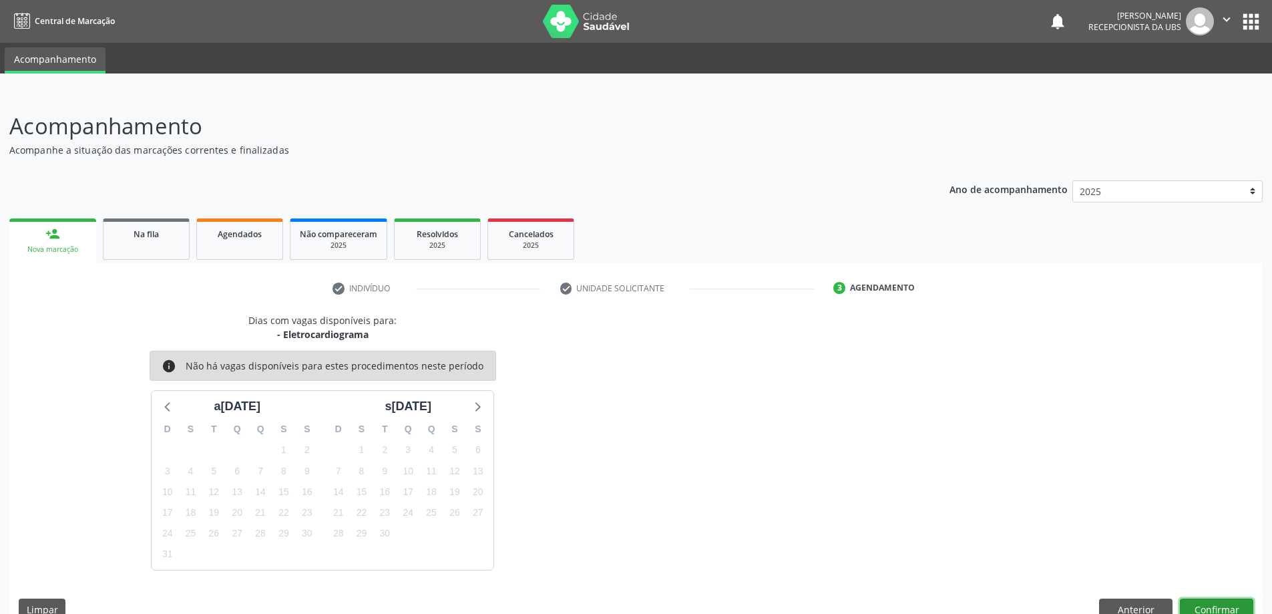
click at [1209, 608] on button "Confirmar" at bounding box center [1216, 609] width 73 height 23
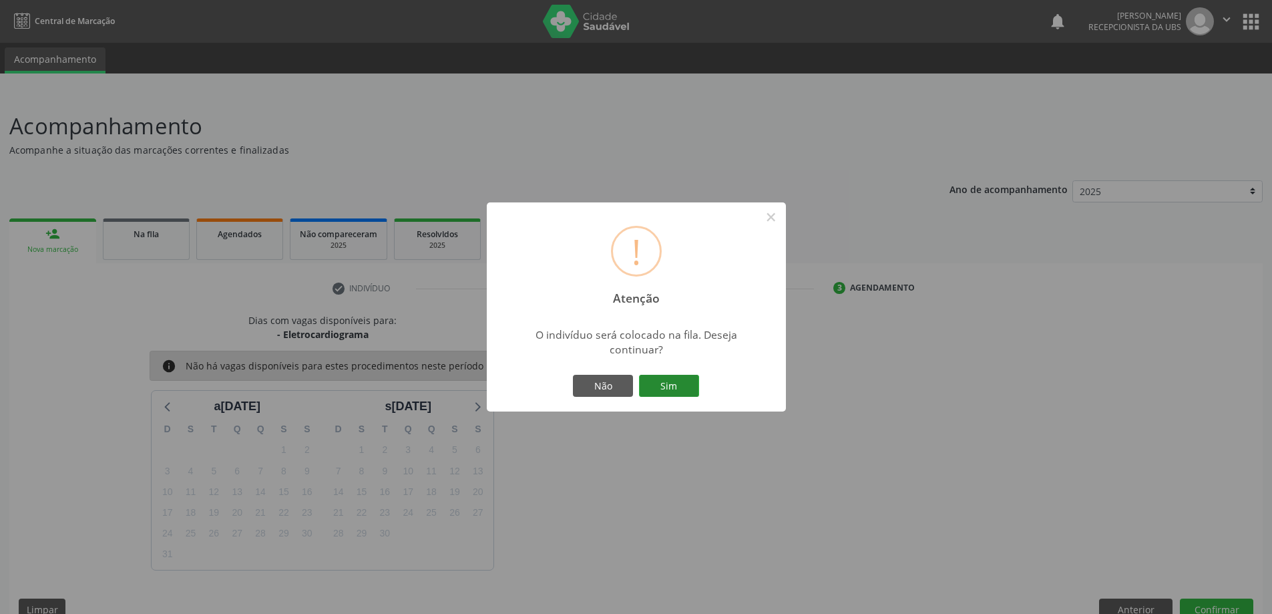
click at [661, 385] on button "Sim" at bounding box center [669, 386] width 60 height 23
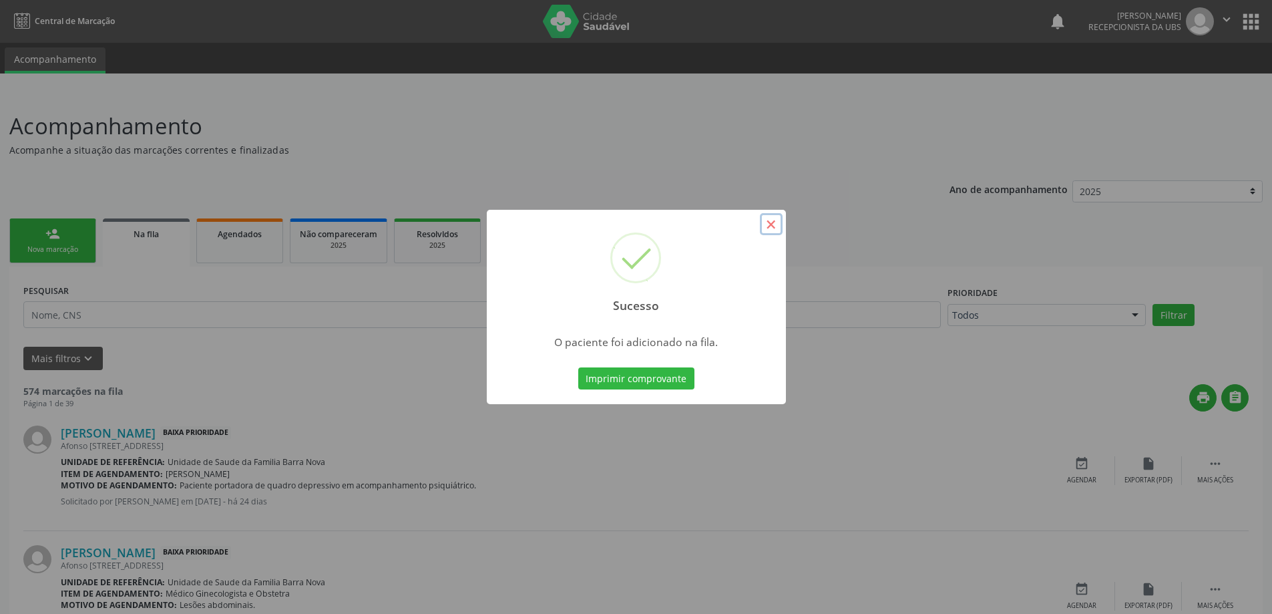
click at [771, 222] on button "×" at bounding box center [771, 224] width 23 height 23
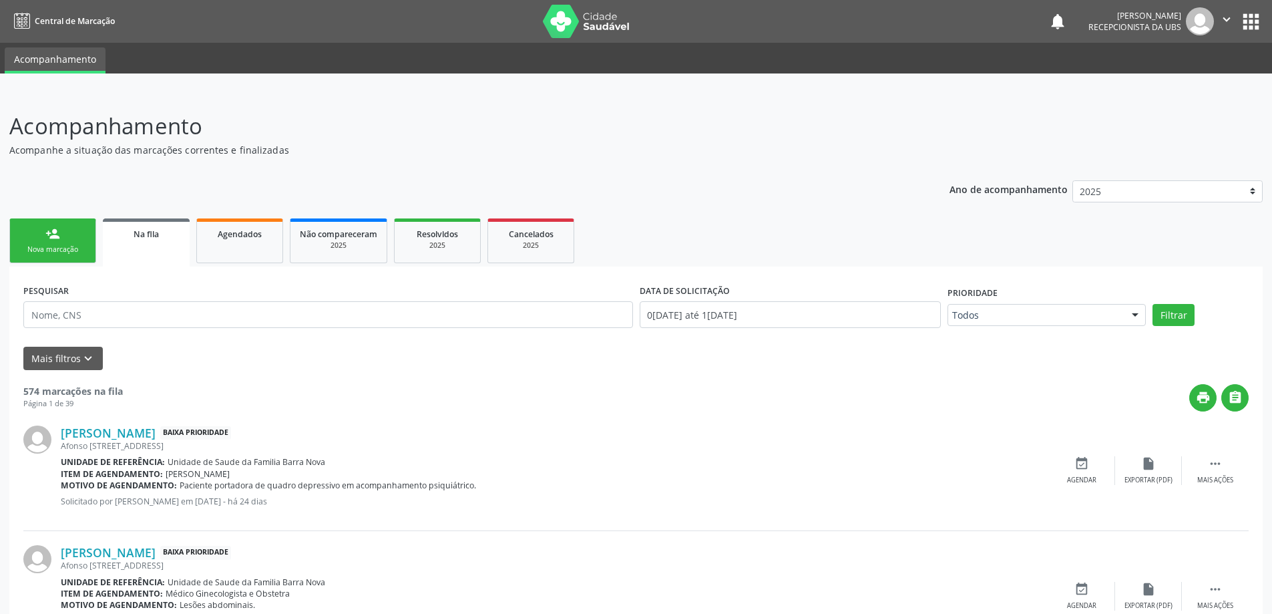
click at [39, 240] on link "person_add Nova marcação" at bounding box center [52, 240] width 87 height 45
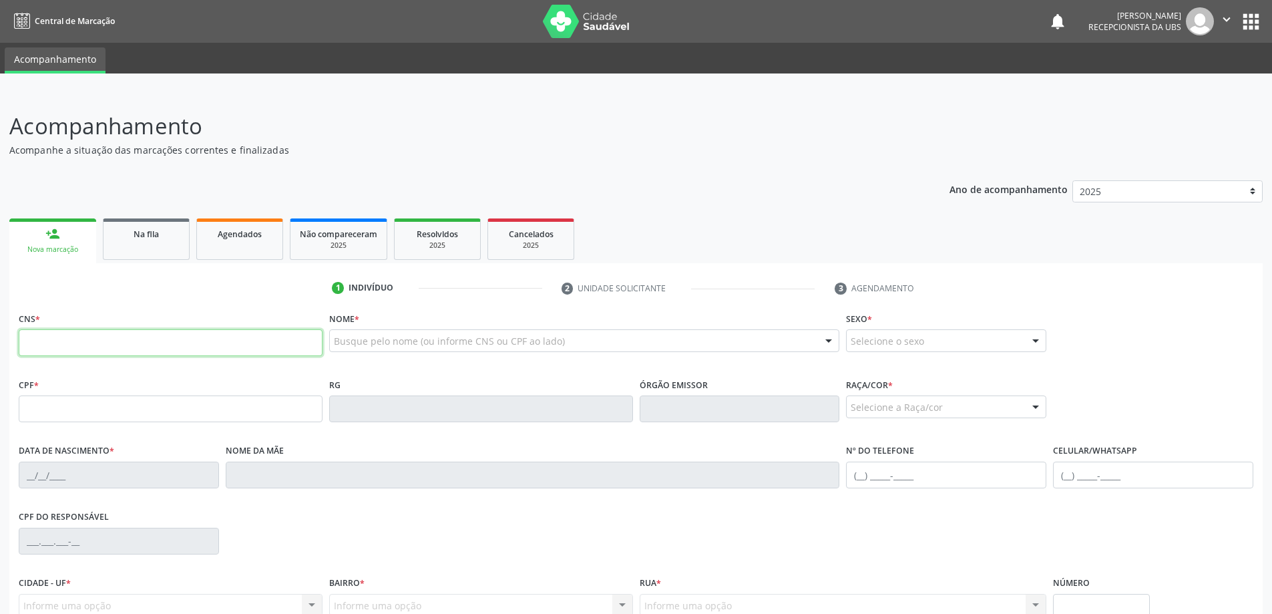
click at [208, 341] on input "text" at bounding box center [171, 342] width 304 height 27
type input "705 2074 6883 5571"
type input "388.055.704-78"
type input "22/10/1963"
type input "Regina Maria da Silva"
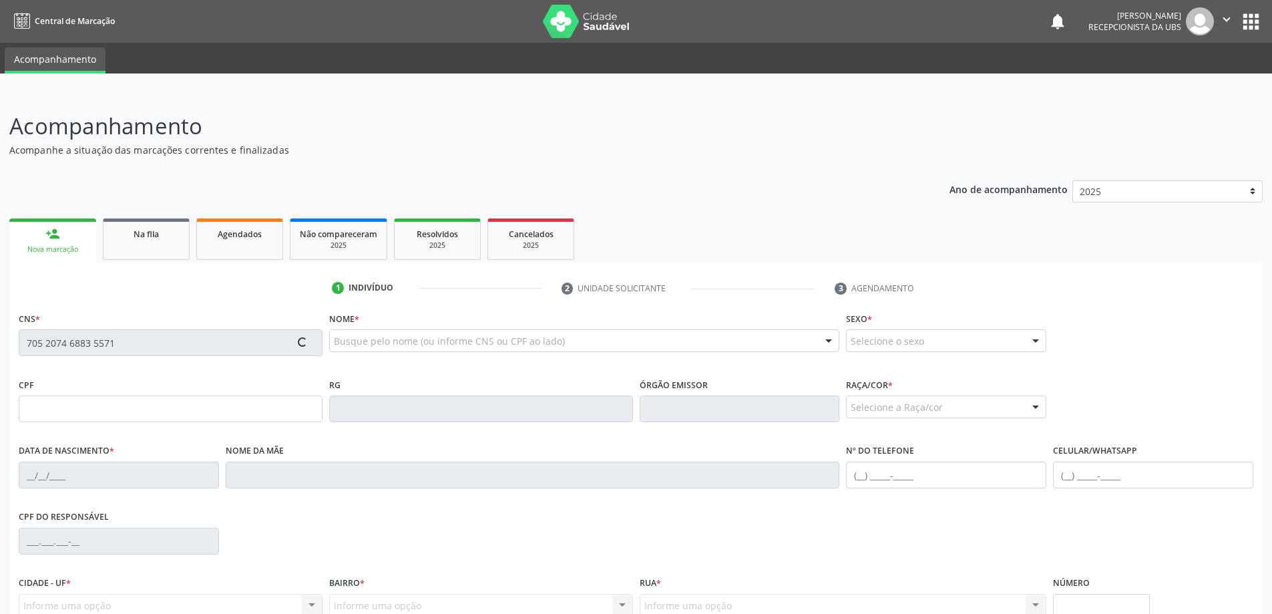
type input "(82) 8886-1427"
type input "51"
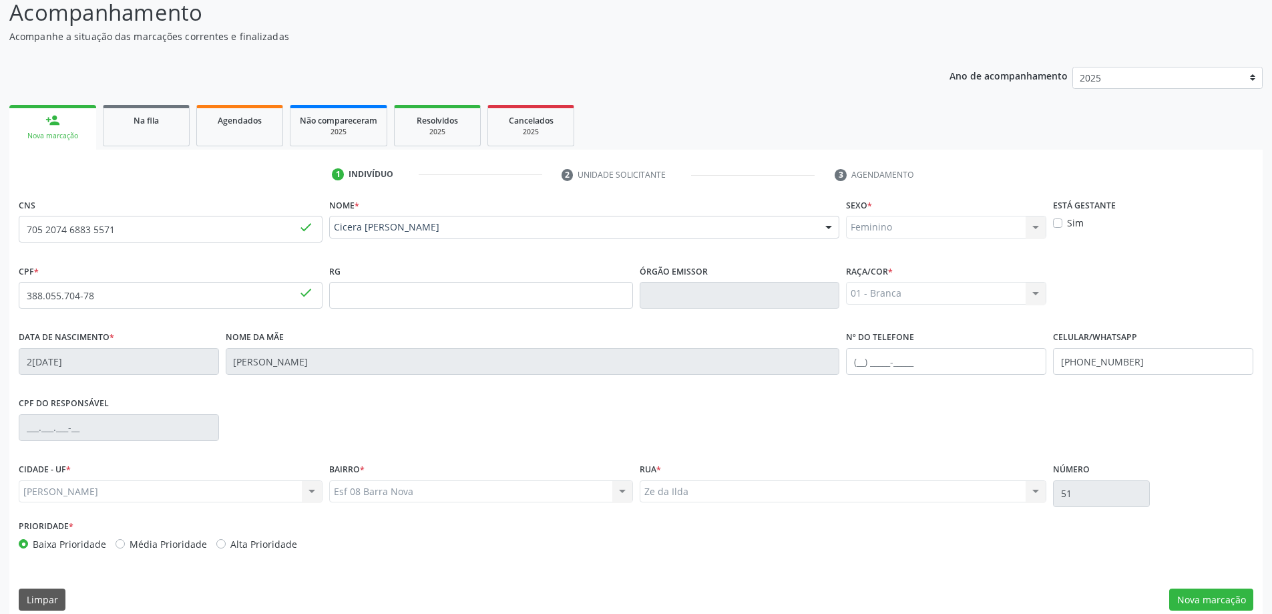
scroll to position [129, 0]
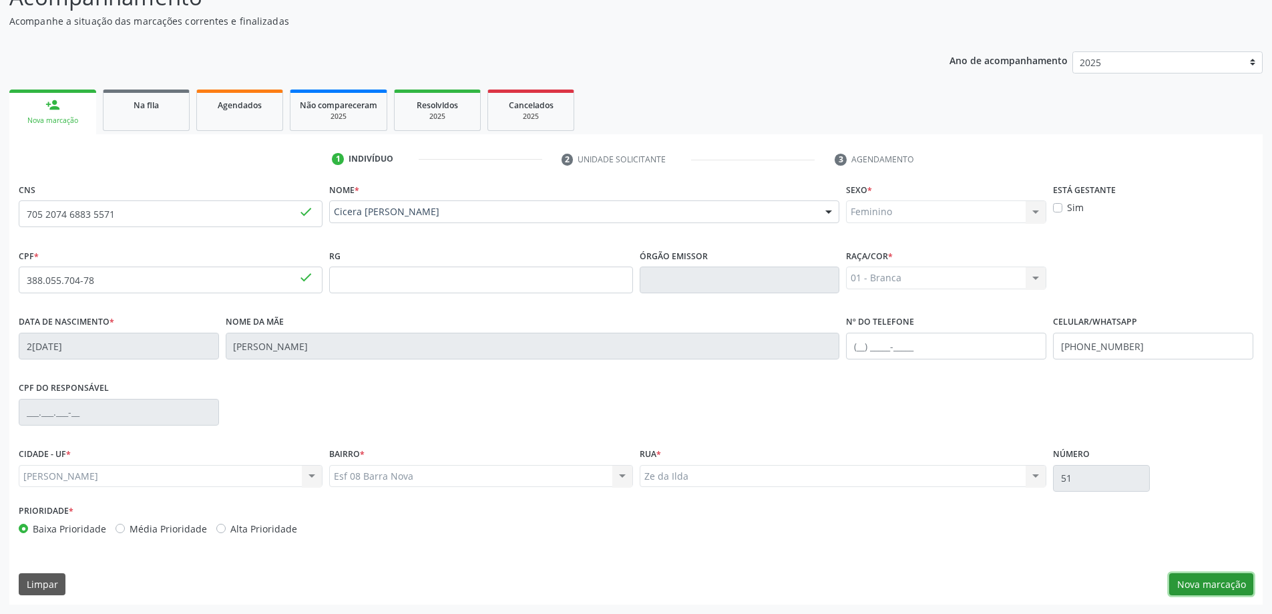
click at [1231, 584] on button "Nova marcação" at bounding box center [1211, 584] width 84 height 23
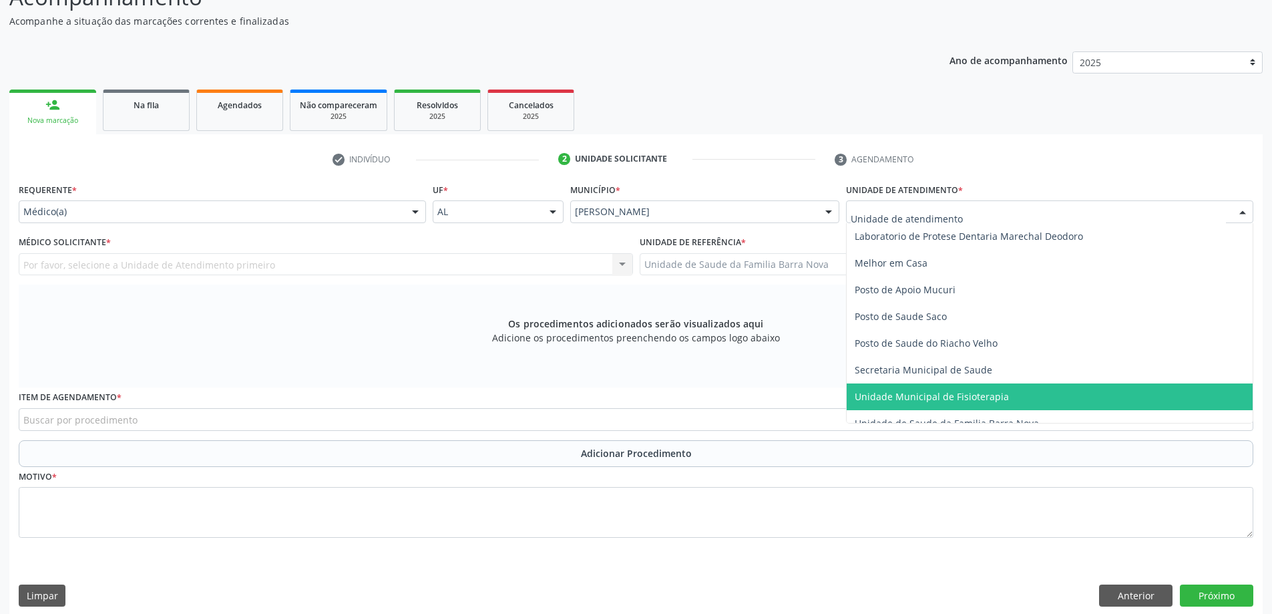
scroll to position [601, 0]
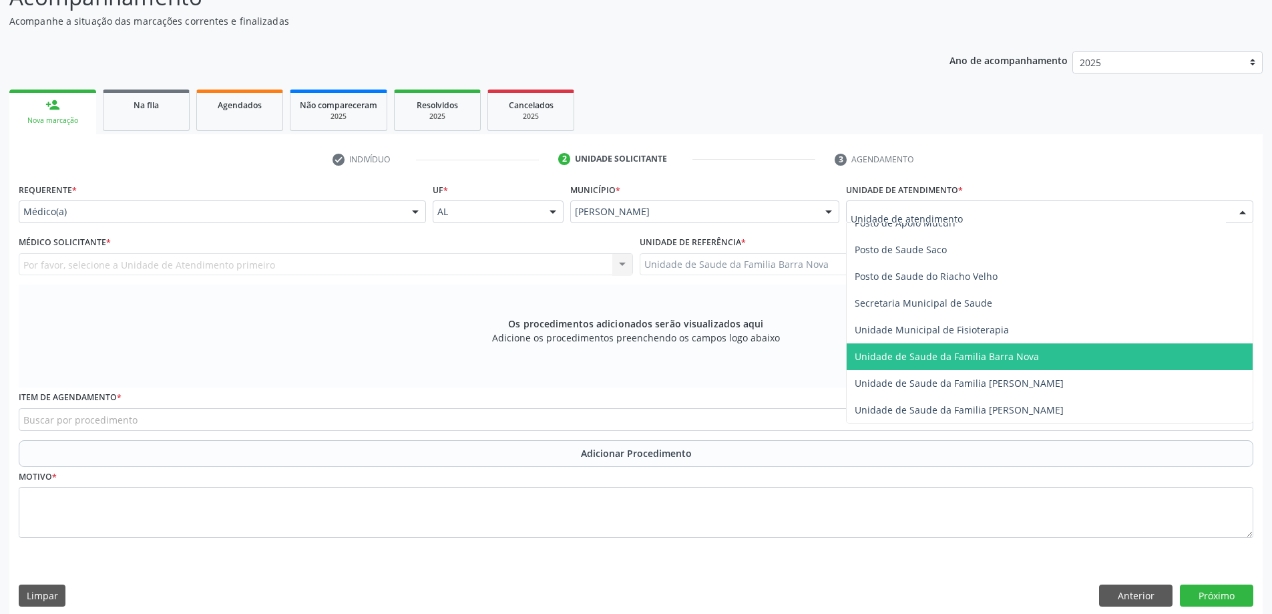
click at [1024, 365] on span "Unidade de Saude da Familia Barra Nova" at bounding box center [1050, 356] width 406 height 27
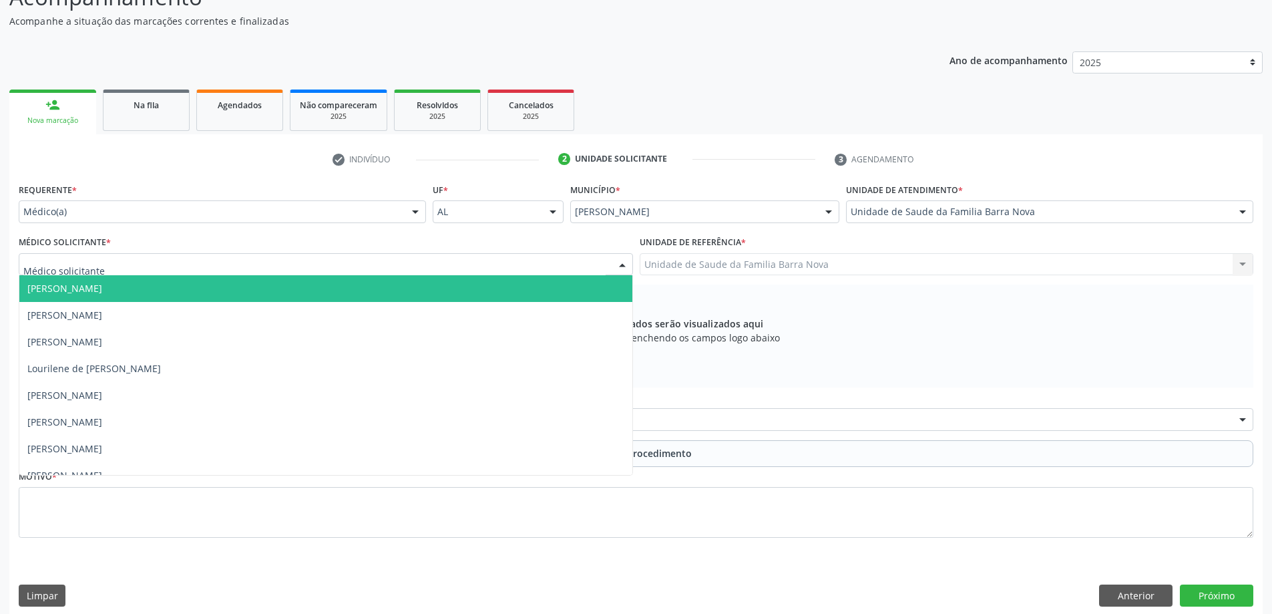
click at [363, 262] on div at bounding box center [326, 264] width 614 height 23
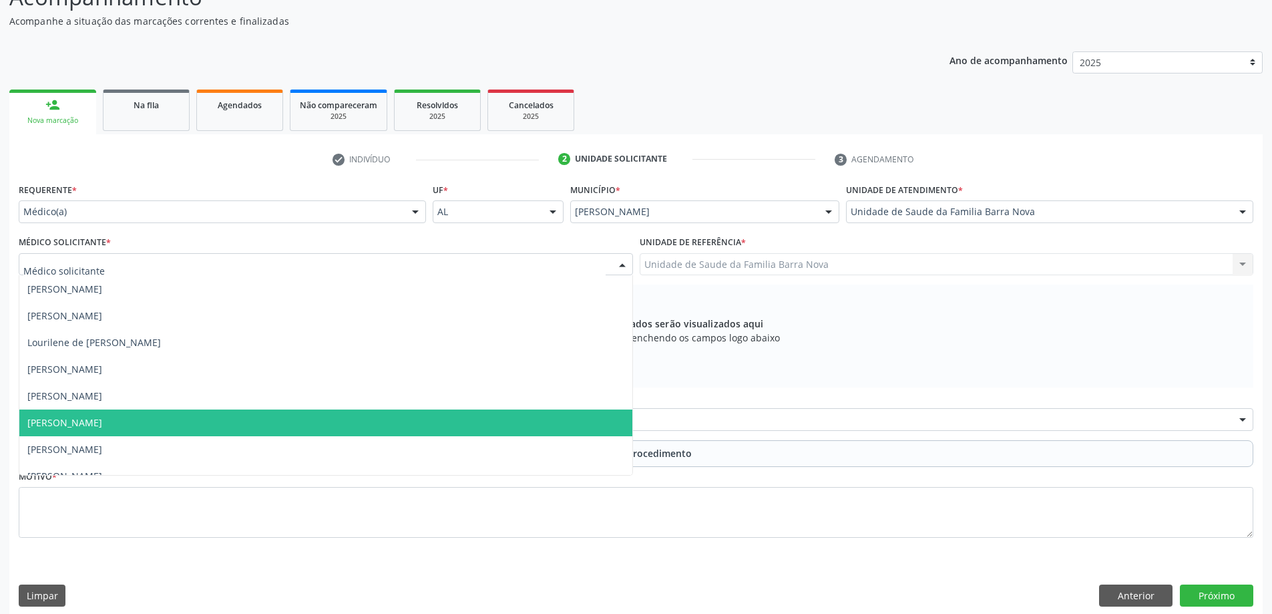
scroll to position [41, 0]
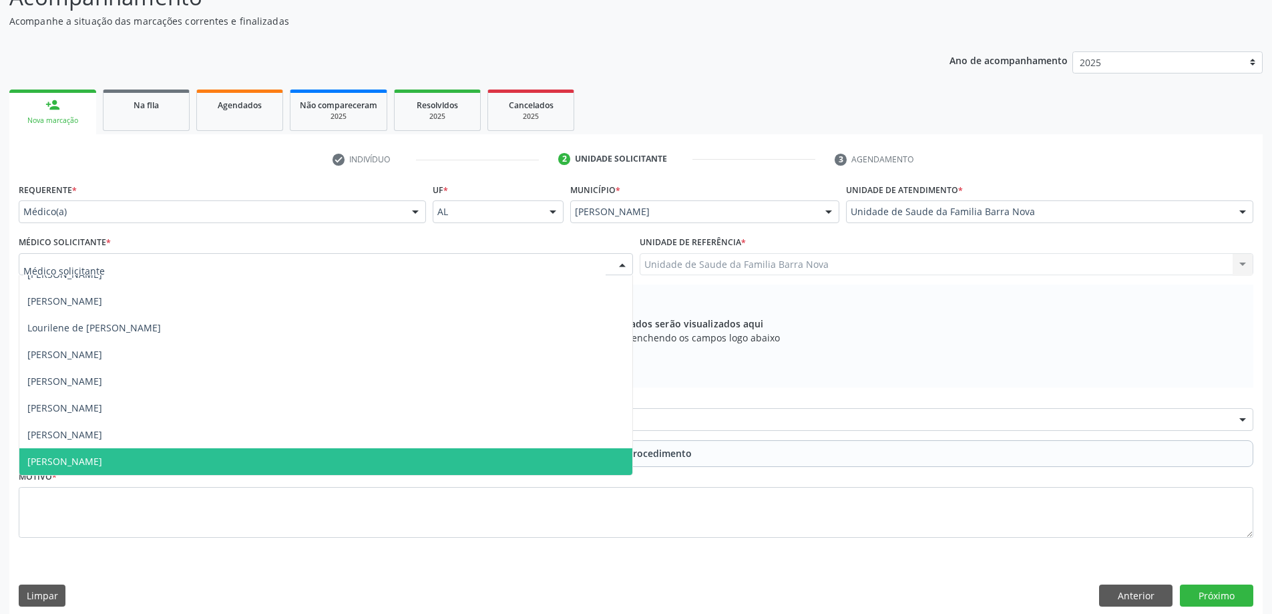
click at [315, 462] on span "Zelma Queiroz Mesquita de Souza" at bounding box center [325, 461] width 613 height 27
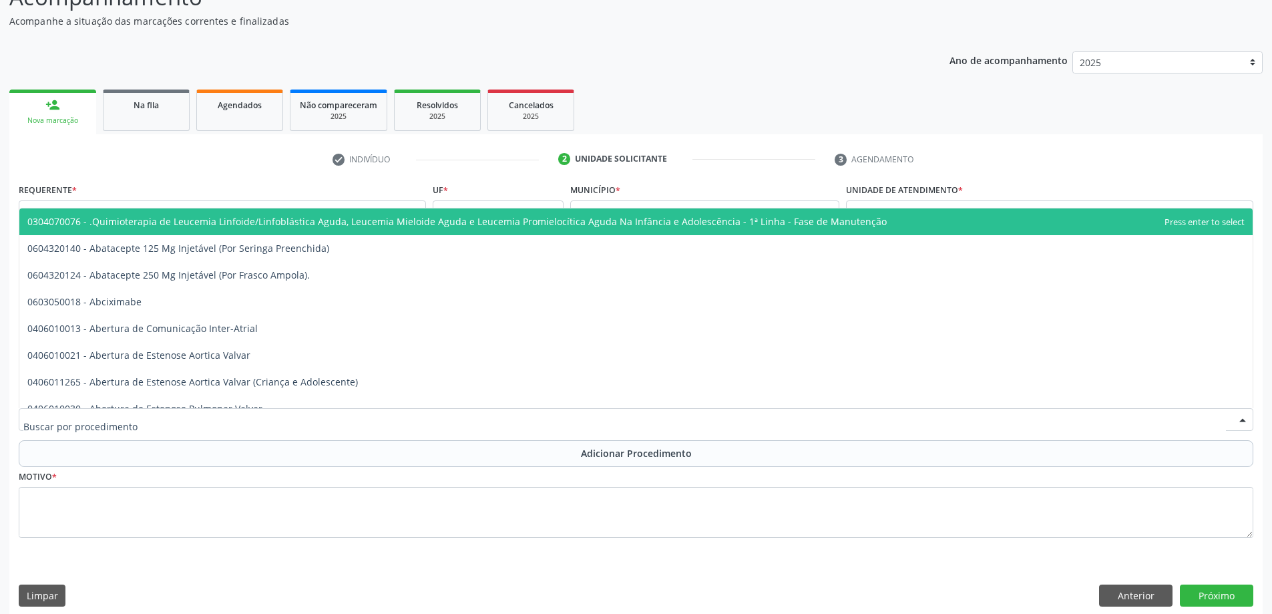
click at [400, 415] on div at bounding box center [636, 419] width 1235 height 23
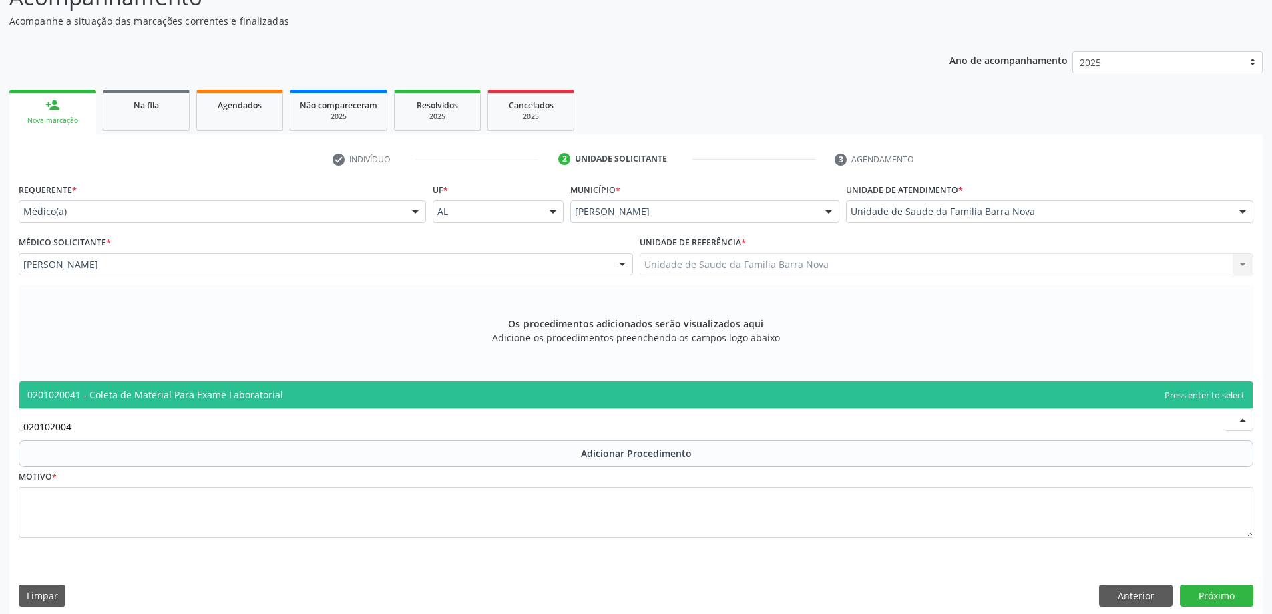
type input "0201020041"
click at [632, 397] on span "0201020041 - Coleta de Material Para Exame Laboratorial" at bounding box center [635, 394] width 1233 height 27
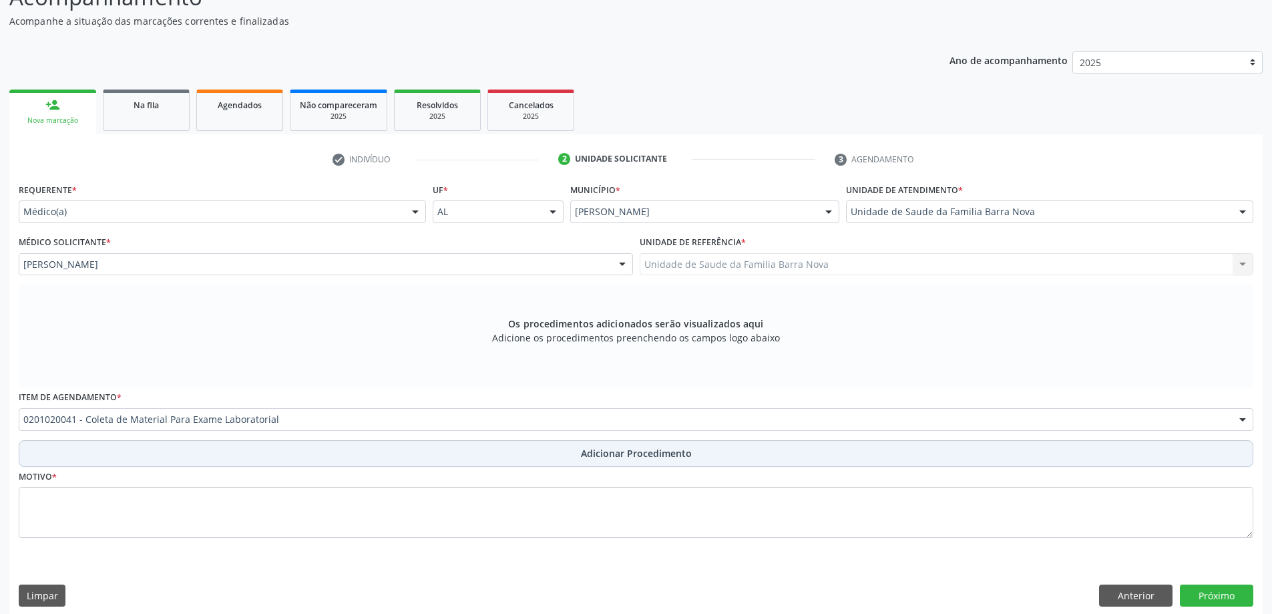
click at [637, 454] on span "Adicionar Procedimento" at bounding box center [636, 453] width 111 height 14
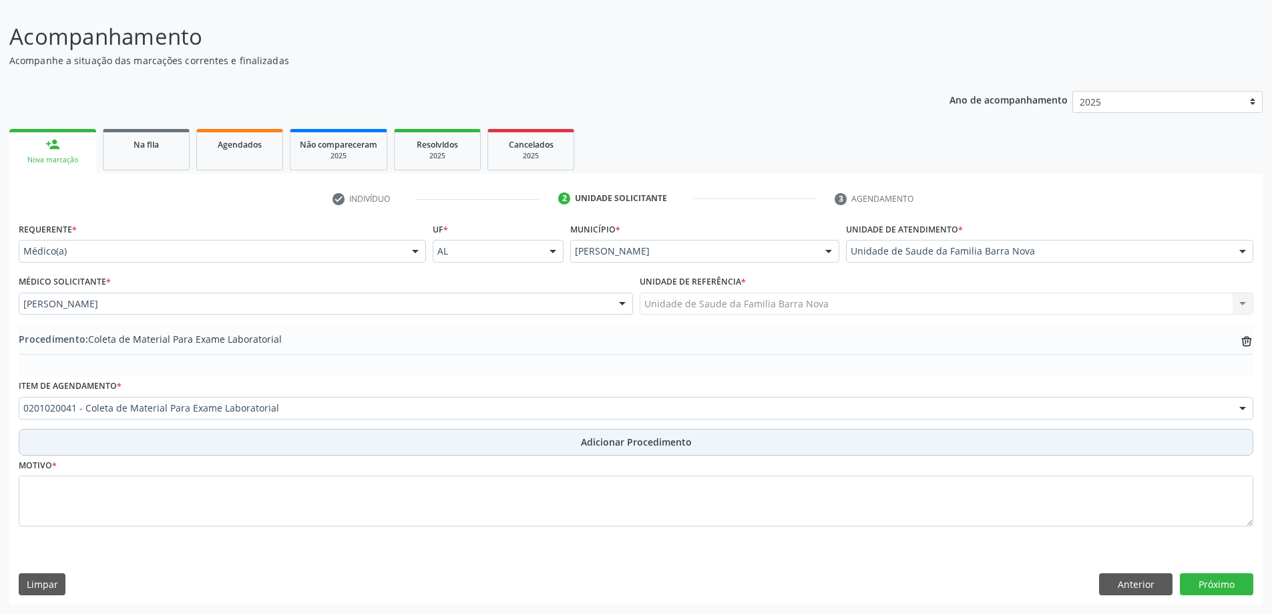
scroll to position [89, 0]
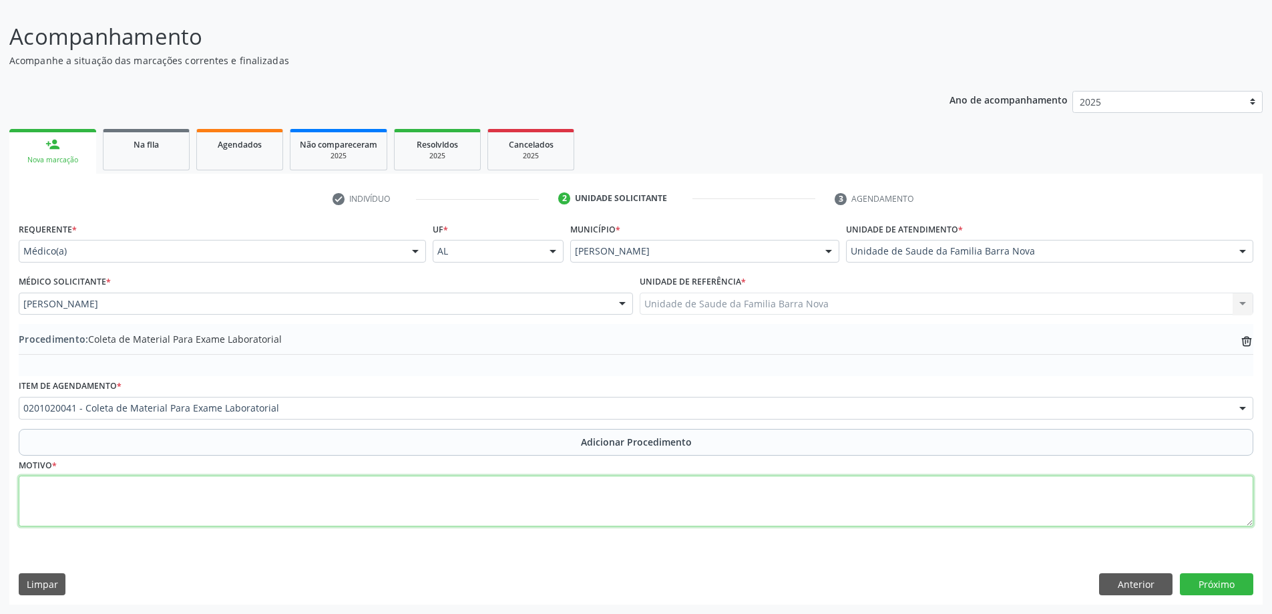
click at [220, 487] on textarea at bounding box center [636, 500] width 1235 height 51
click at [67, 494] on textarea "mal estargeral." at bounding box center [636, 500] width 1235 height 51
type textarea "mal estar geral."
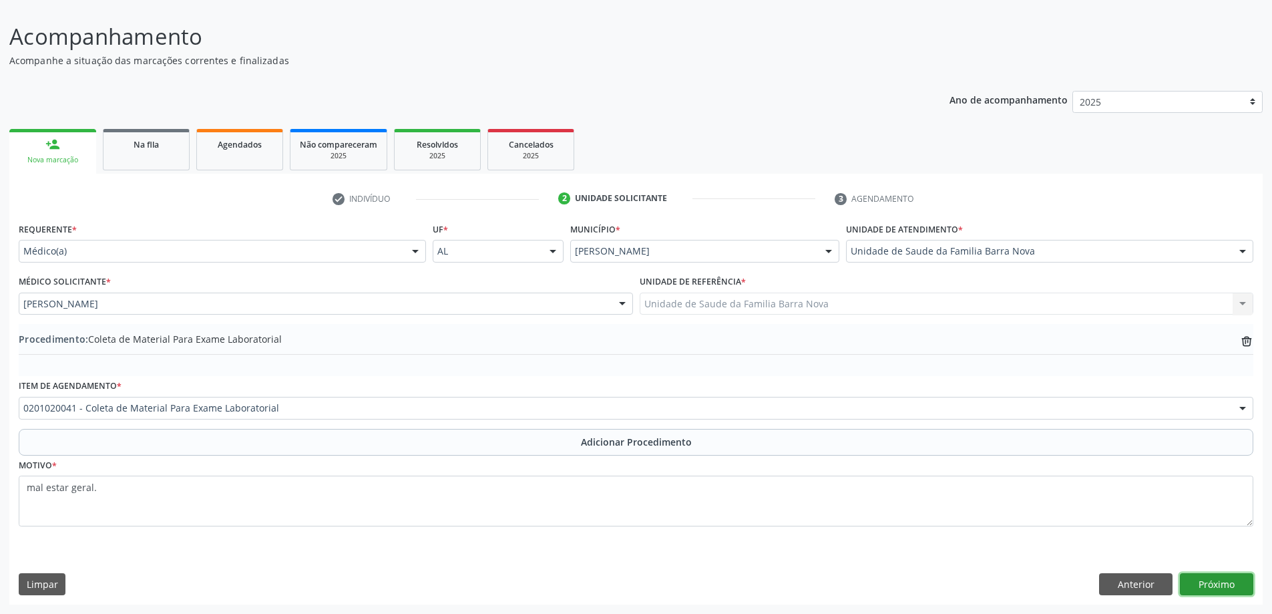
click at [1214, 582] on button "Próximo" at bounding box center [1216, 584] width 73 height 23
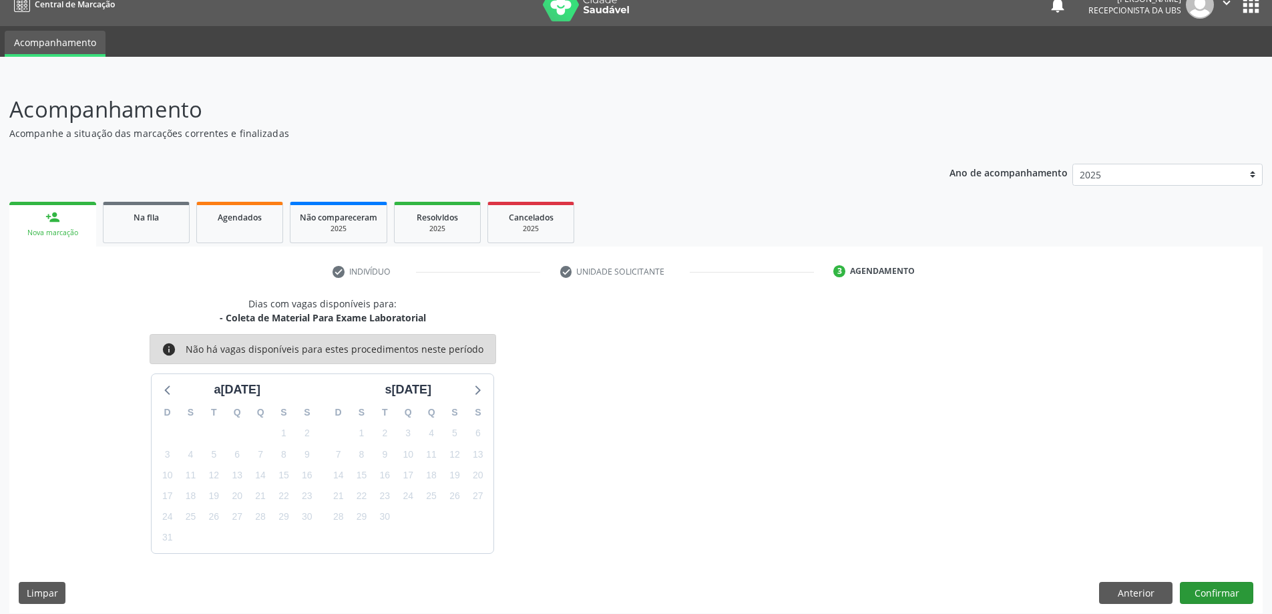
scroll to position [25, 0]
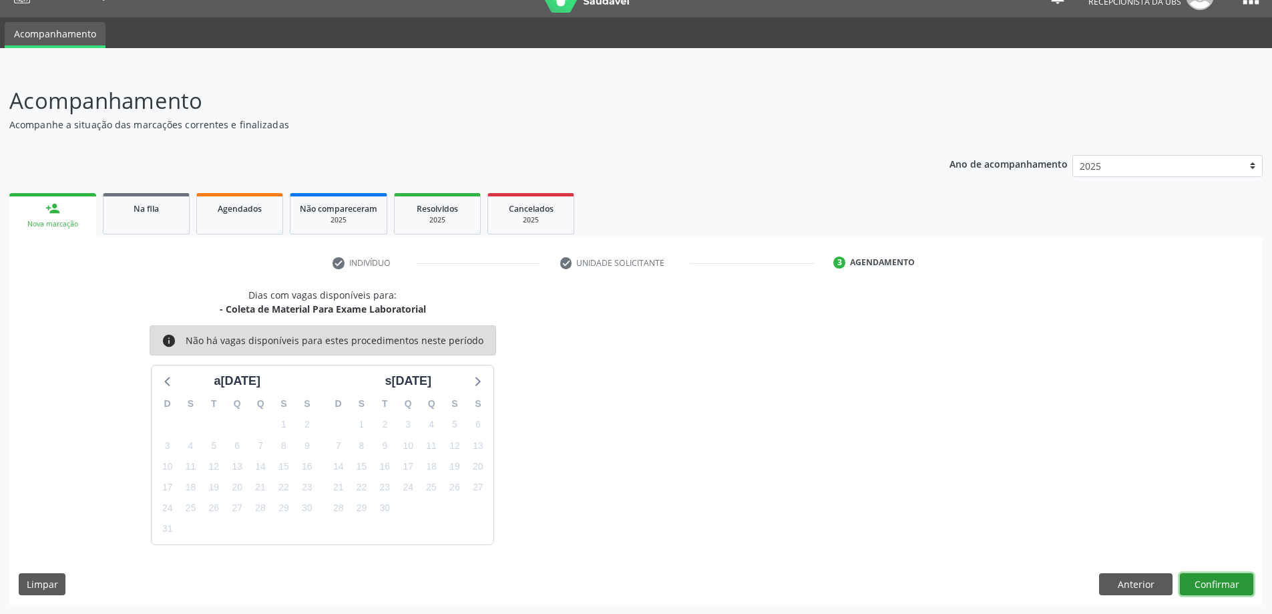
click at [1215, 584] on button "Confirmar" at bounding box center [1216, 584] width 73 height 23
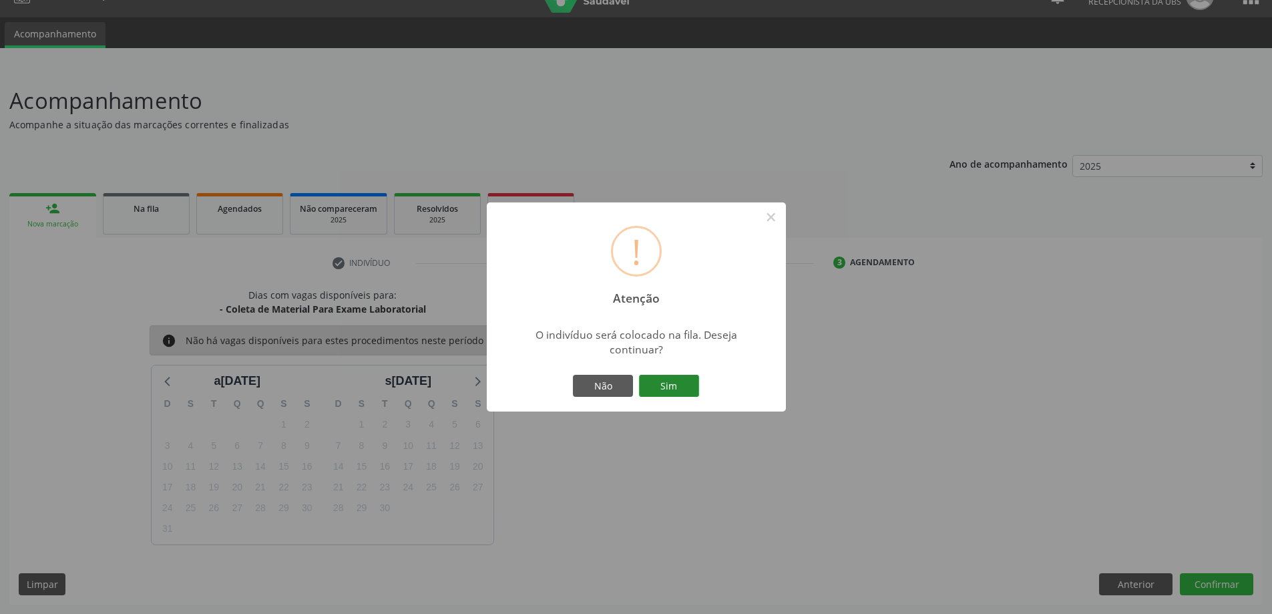
click at [662, 389] on button "Sim" at bounding box center [669, 386] width 60 height 23
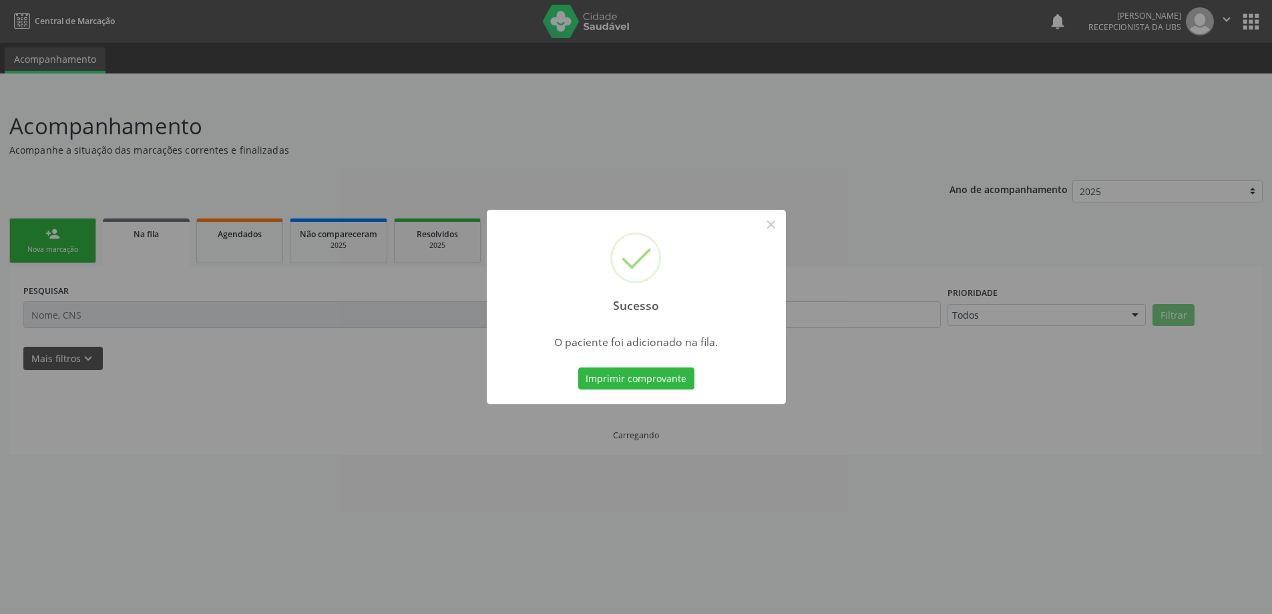
scroll to position [0, 0]
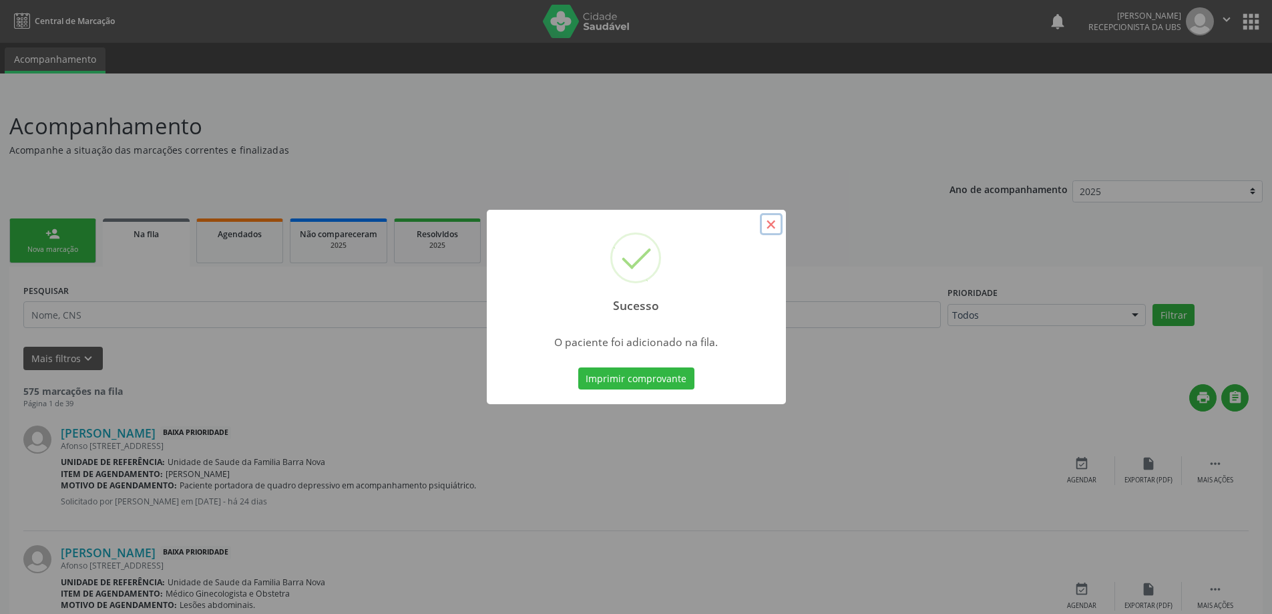
click at [774, 222] on button "×" at bounding box center [771, 224] width 23 height 23
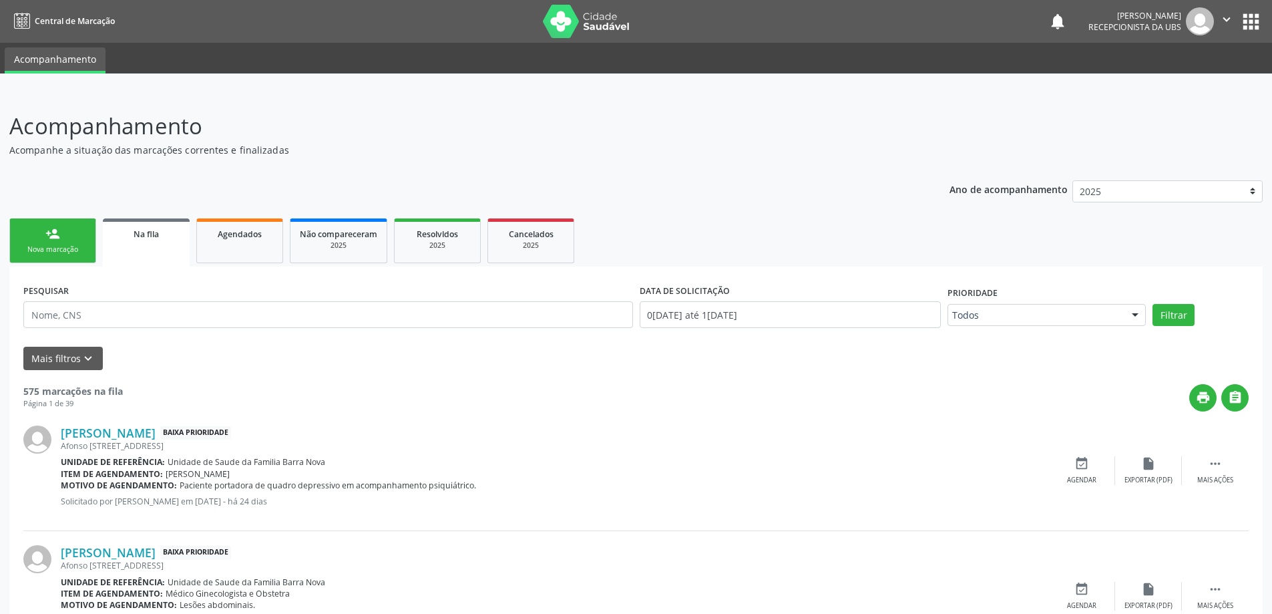
click at [65, 234] on link "person_add Nova marcação" at bounding box center [52, 240] width 87 height 45
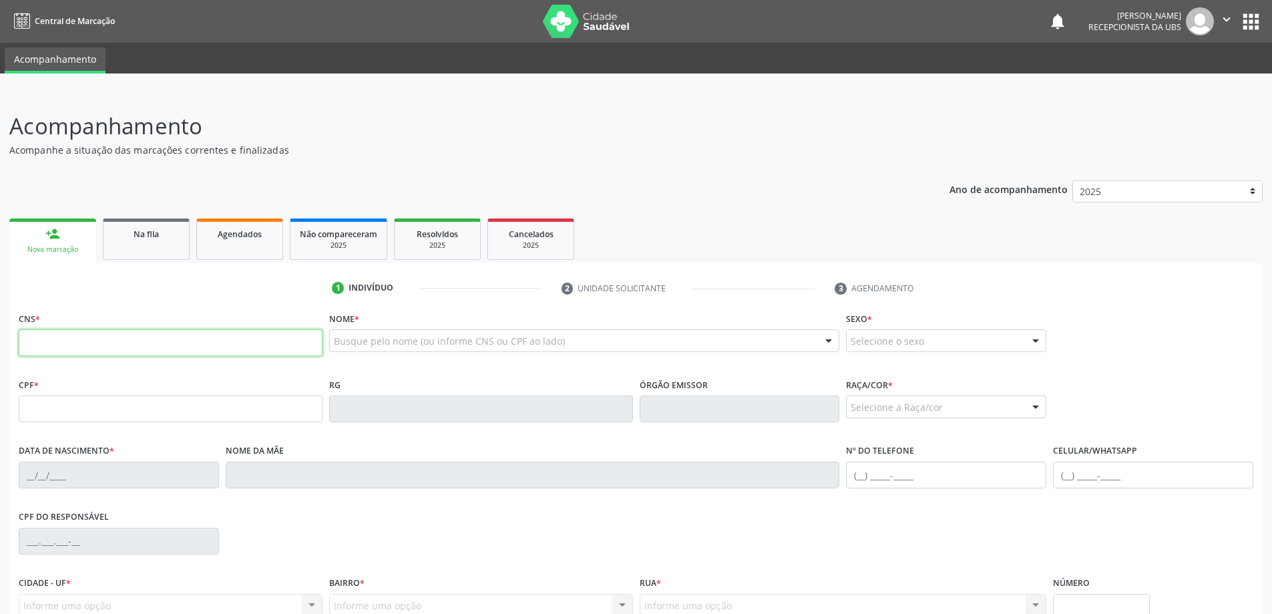
click at [101, 345] on input "text" at bounding box center [171, 342] width 304 height 27
type input "700 0010 1794 3308"
type input "008.578.724-86"
type input "26/06/1979"
type input "Lindalva Xavier de Lima"
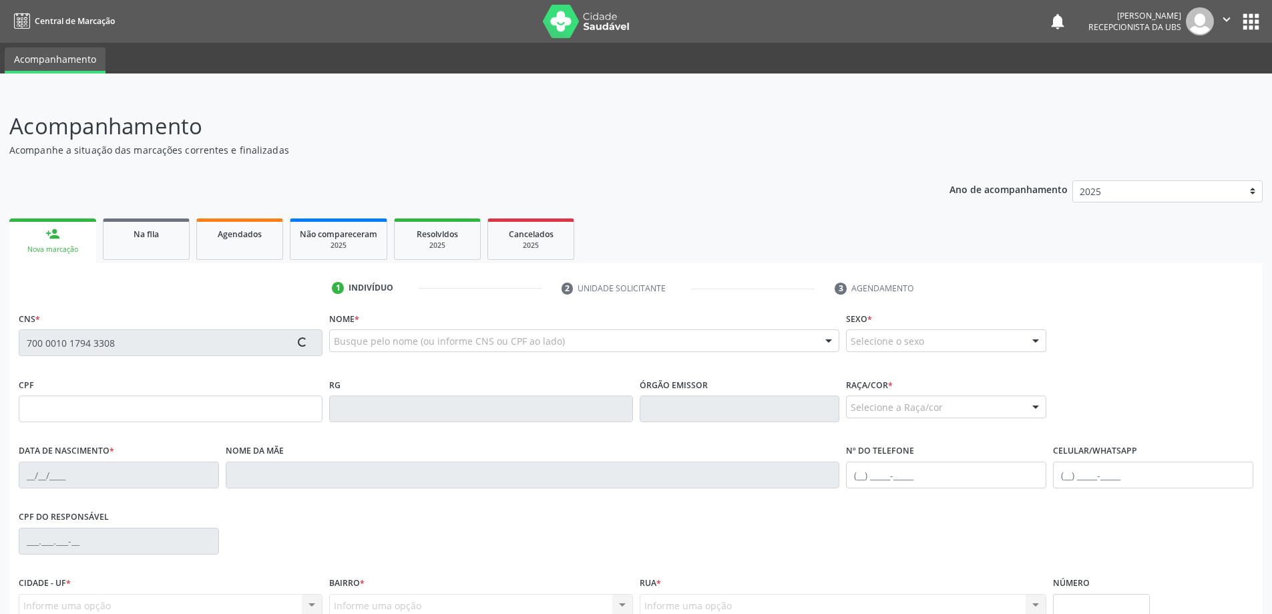
type input "(82) 98807-3825"
type input "15"
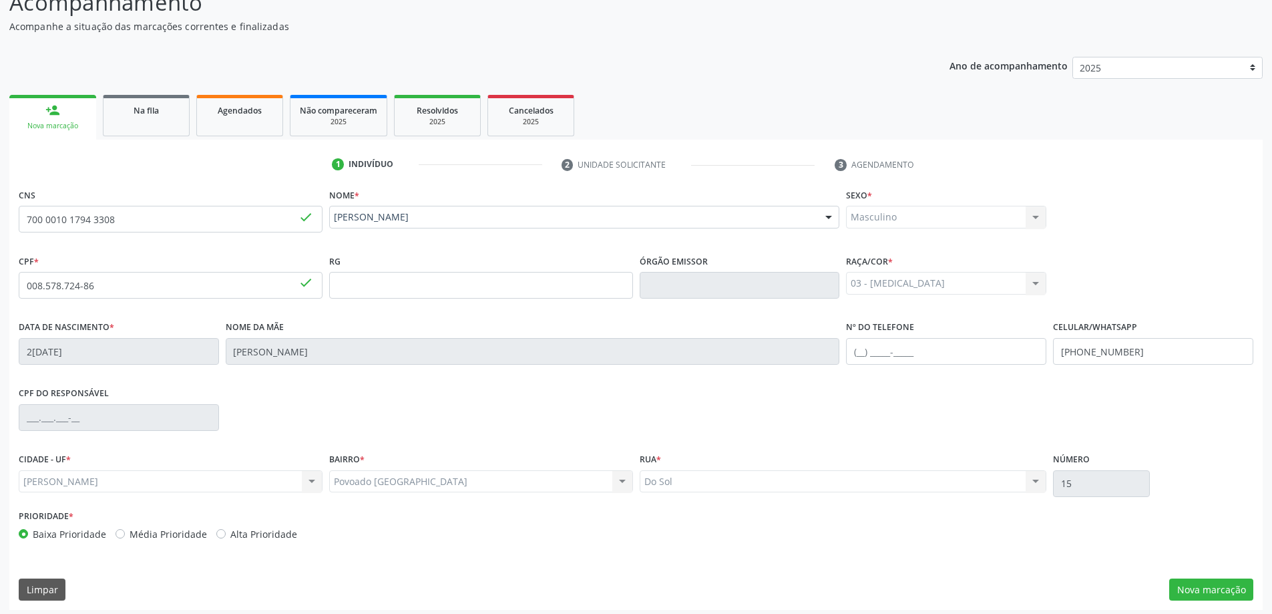
scroll to position [129, 0]
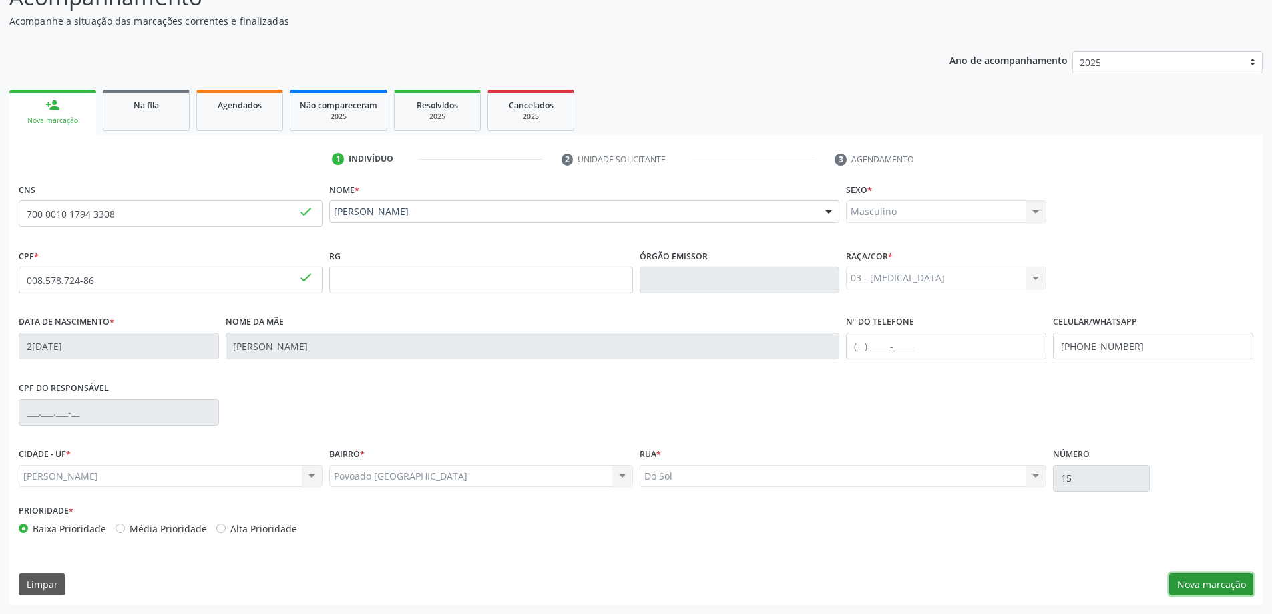
click at [1192, 580] on button "Nova marcação" at bounding box center [1211, 584] width 84 height 23
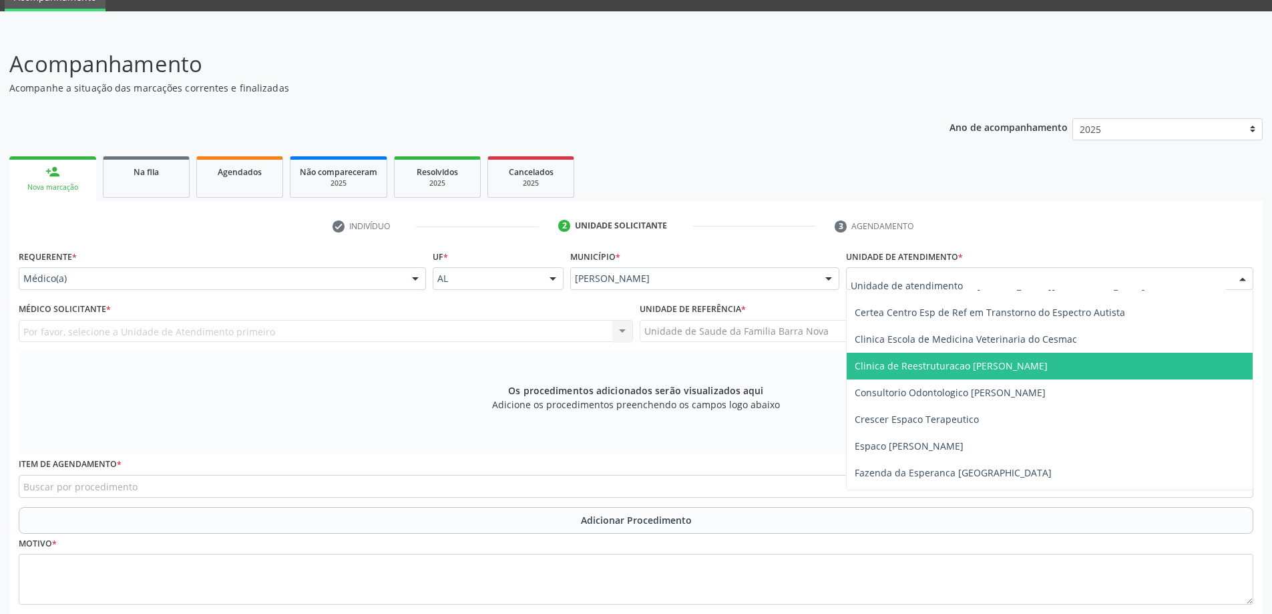
scroll to position [200, 0]
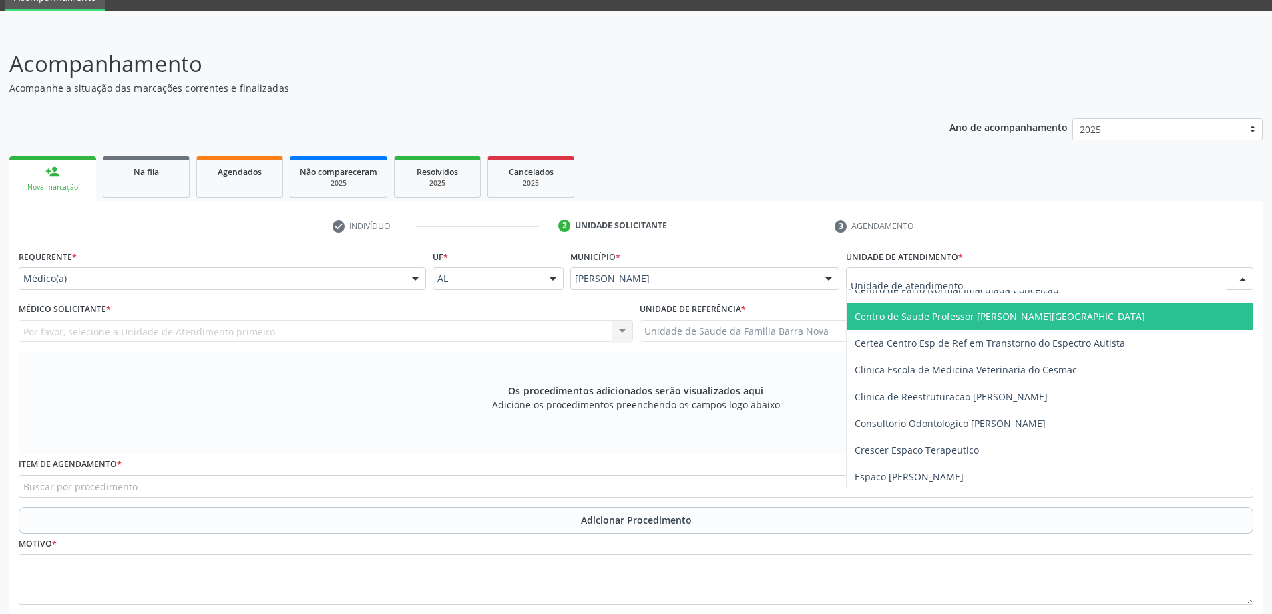
click at [1007, 316] on span "Centro de Saude Professor [PERSON_NAME][GEOGRAPHIC_DATA]" at bounding box center [1000, 316] width 290 height 13
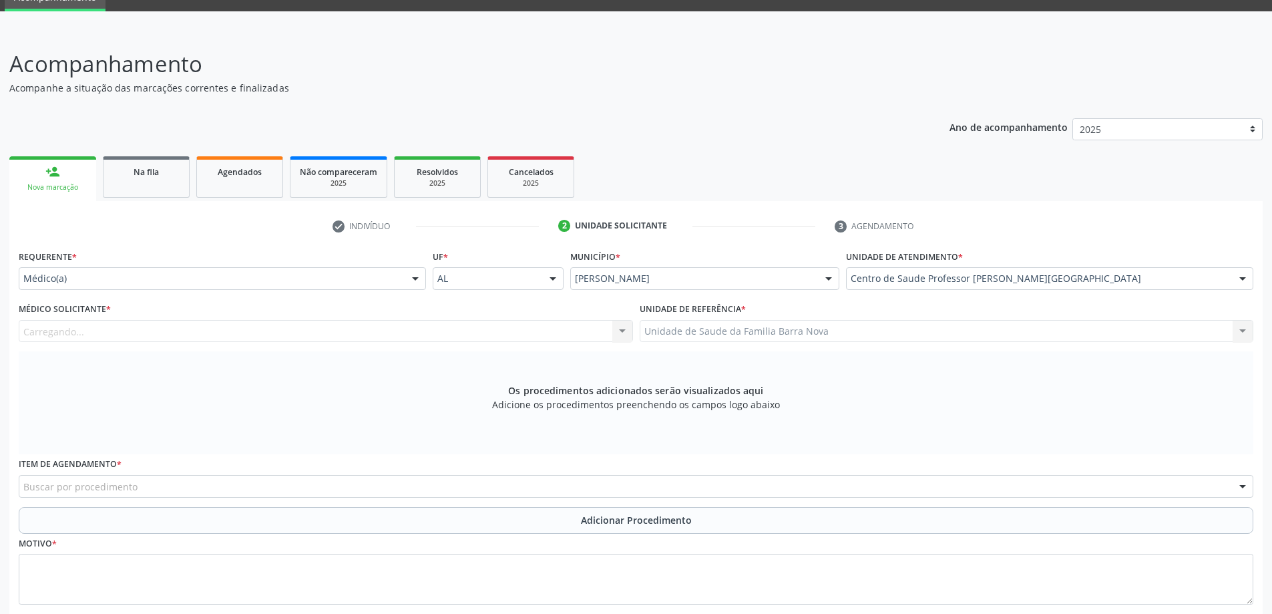
click at [445, 331] on div "Carregando... Nenhum resultado encontrado para: " " Não há nenhuma opção para s…" at bounding box center [326, 331] width 614 height 23
click at [293, 329] on div "Carregando... Nenhum resultado encontrado para: " " Não há nenhuma opção para s…" at bounding box center [326, 331] width 614 height 23
click at [622, 329] on div "Carregando... Nenhum resultado encontrado para: " " Não há nenhuma opção para s…" at bounding box center [326, 331] width 614 height 23
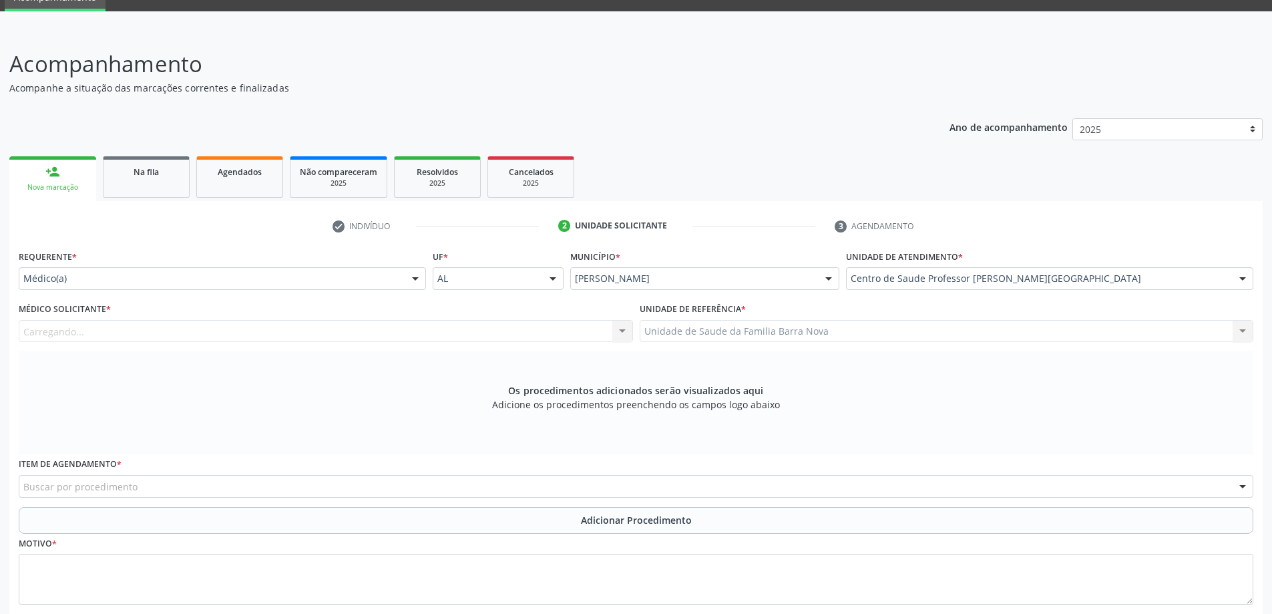
click at [622, 329] on div "Carregando... Nenhum resultado encontrado para: " " Não há nenhuma opção para s…" at bounding box center [326, 331] width 614 height 23
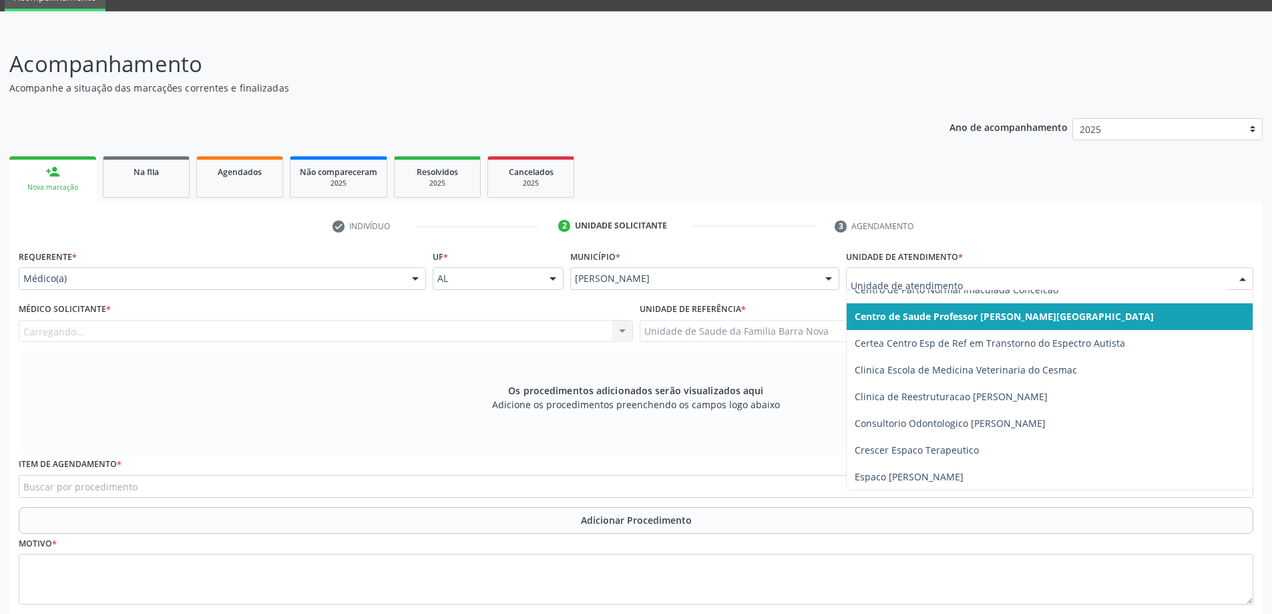
click at [1054, 327] on span "Centro de Saude Professor [PERSON_NAME][GEOGRAPHIC_DATA]" at bounding box center [1050, 316] width 406 height 27
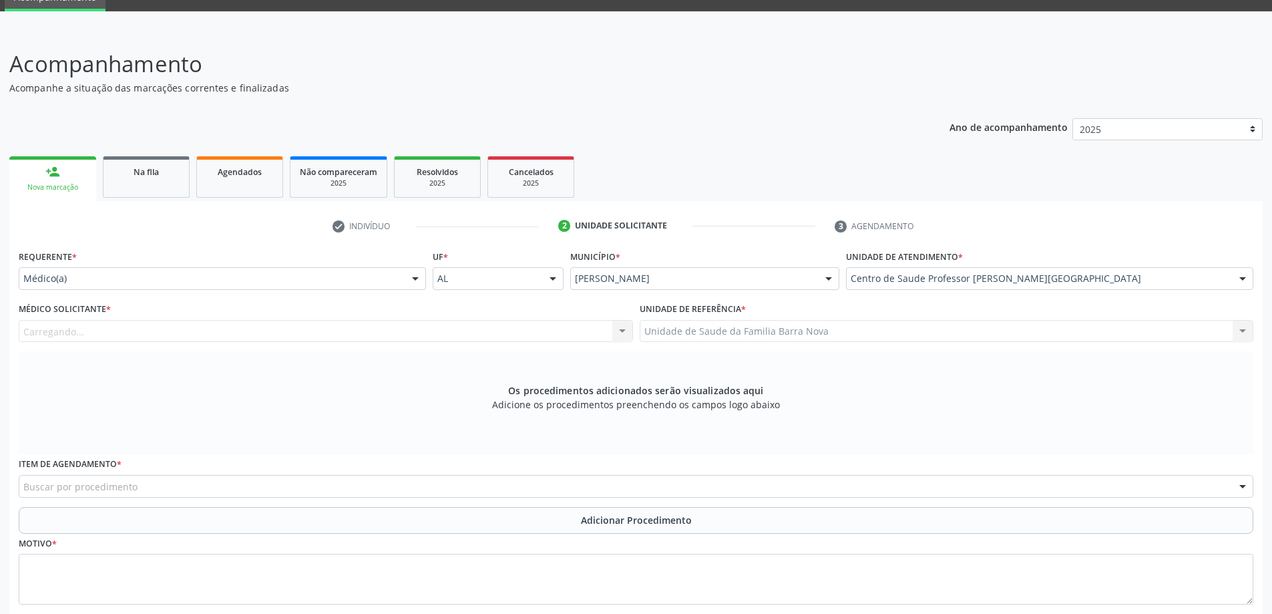
click at [146, 334] on div "Carregando... Nenhum resultado encontrado para: " " Não há nenhuma opção para s…" at bounding box center [326, 331] width 614 height 23
click at [235, 337] on div "Médico solicitante Nenhum resultado encontrado para: " " Não há nenhuma opção p…" at bounding box center [326, 331] width 614 height 23
click at [609, 327] on div "Médico solicitante Nenhum resultado encontrado para: " " Não há nenhuma opção p…" at bounding box center [326, 331] width 614 height 23
click at [602, 327] on div "Médico solicitante Nenhum resultado encontrado para: " " Não há nenhuma opção p…" at bounding box center [326, 331] width 614 height 23
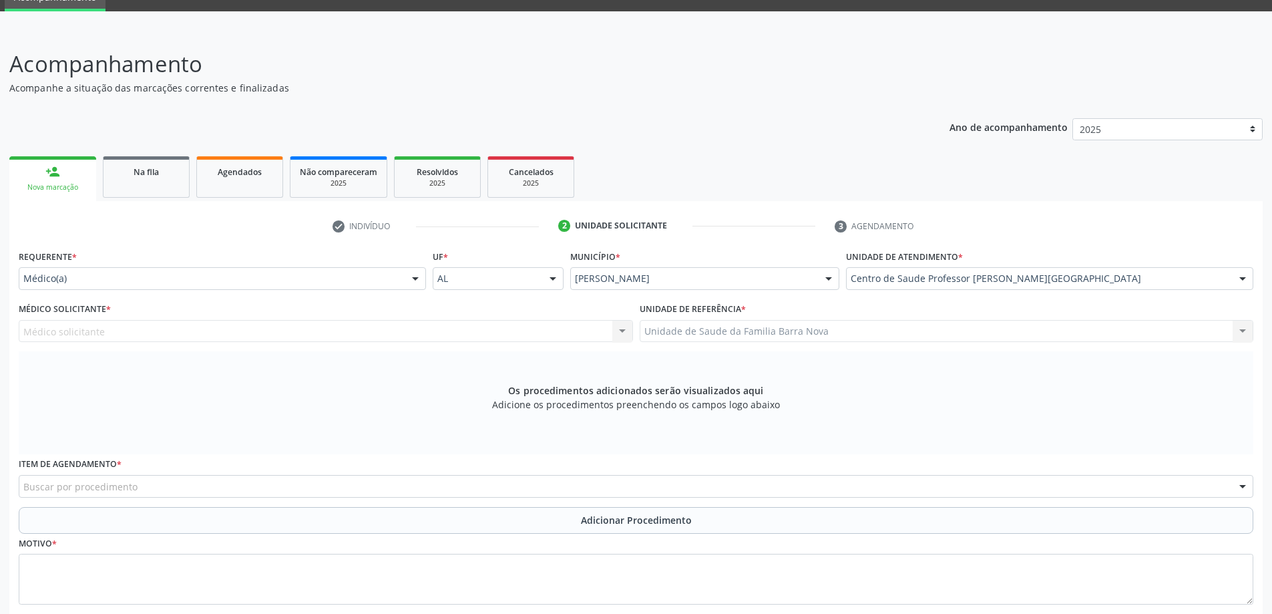
click at [602, 327] on div "Médico solicitante Nenhum resultado encontrado para: " " Não há nenhuma opção p…" at bounding box center [326, 331] width 614 height 23
click at [618, 330] on div "Médico solicitante Nenhum resultado encontrado para: " " Não há nenhuma opção p…" at bounding box center [326, 331] width 614 height 23
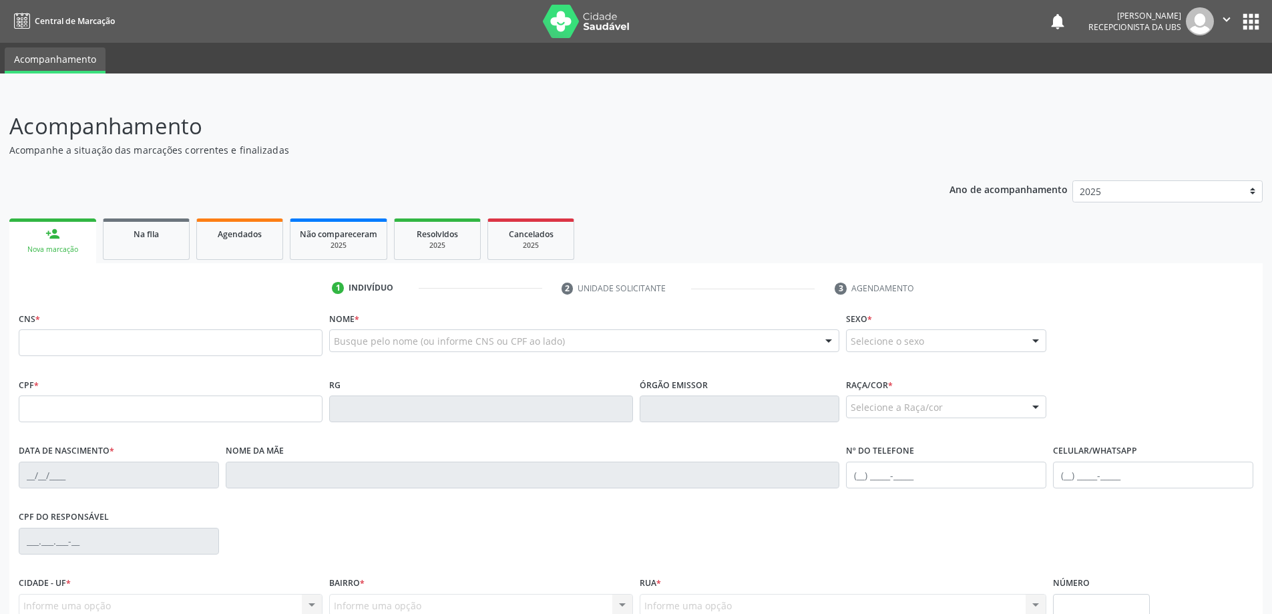
scroll to position [57, 0]
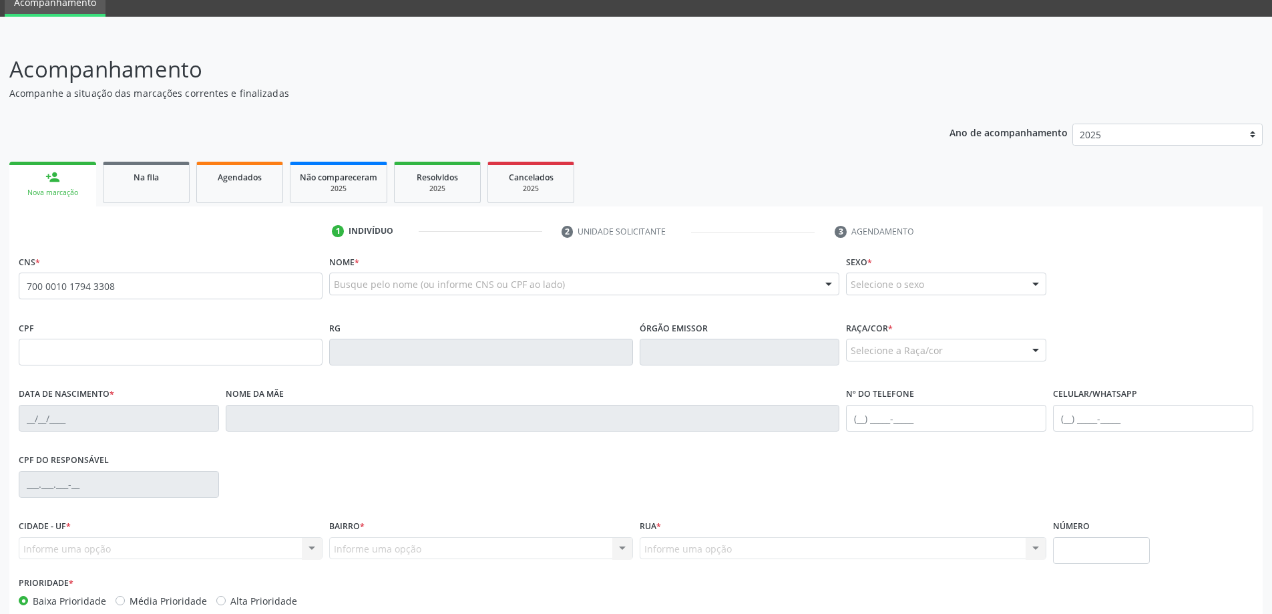
type input "700 0010 1794 3308"
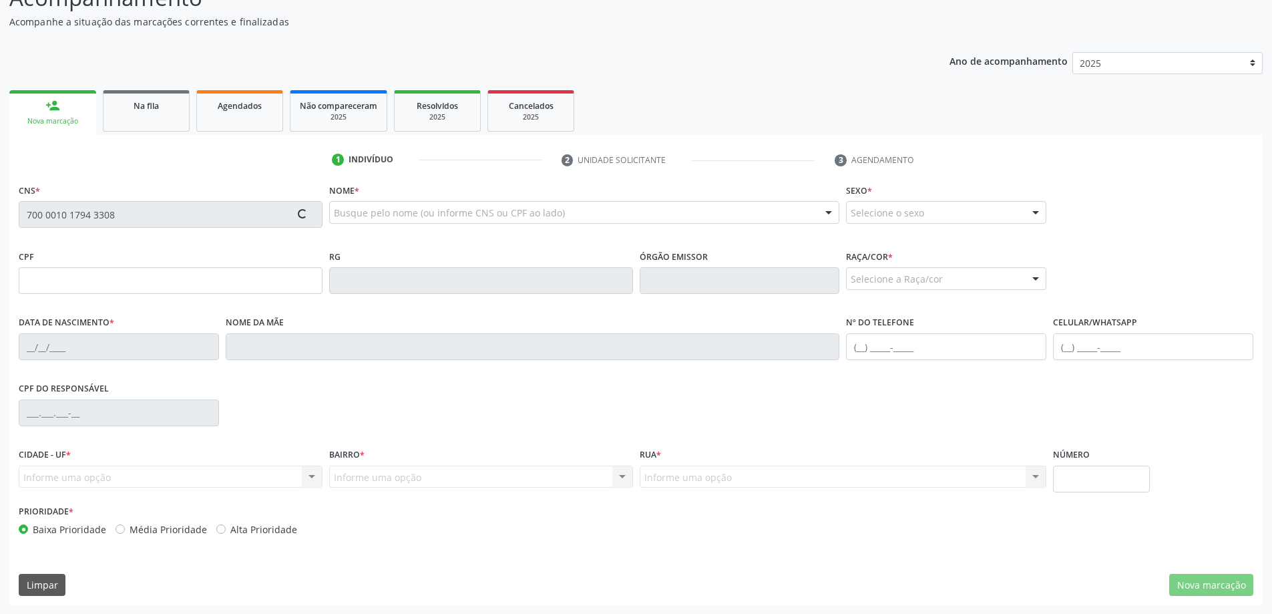
scroll to position [129, 0]
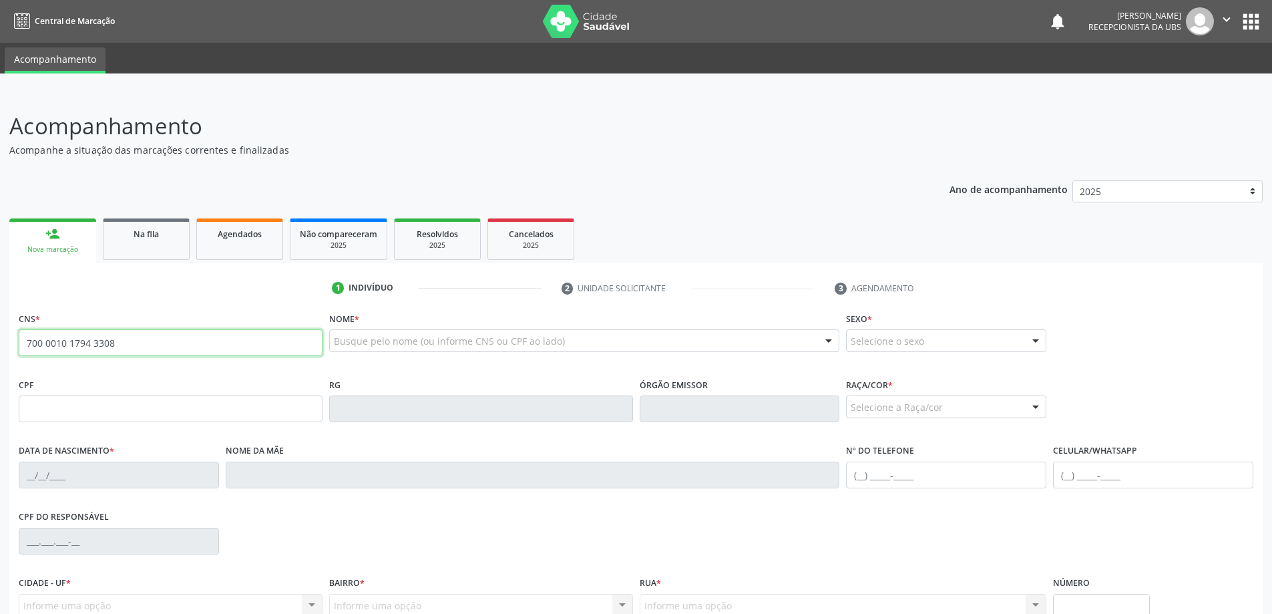
type input "700 0010 1794 3308"
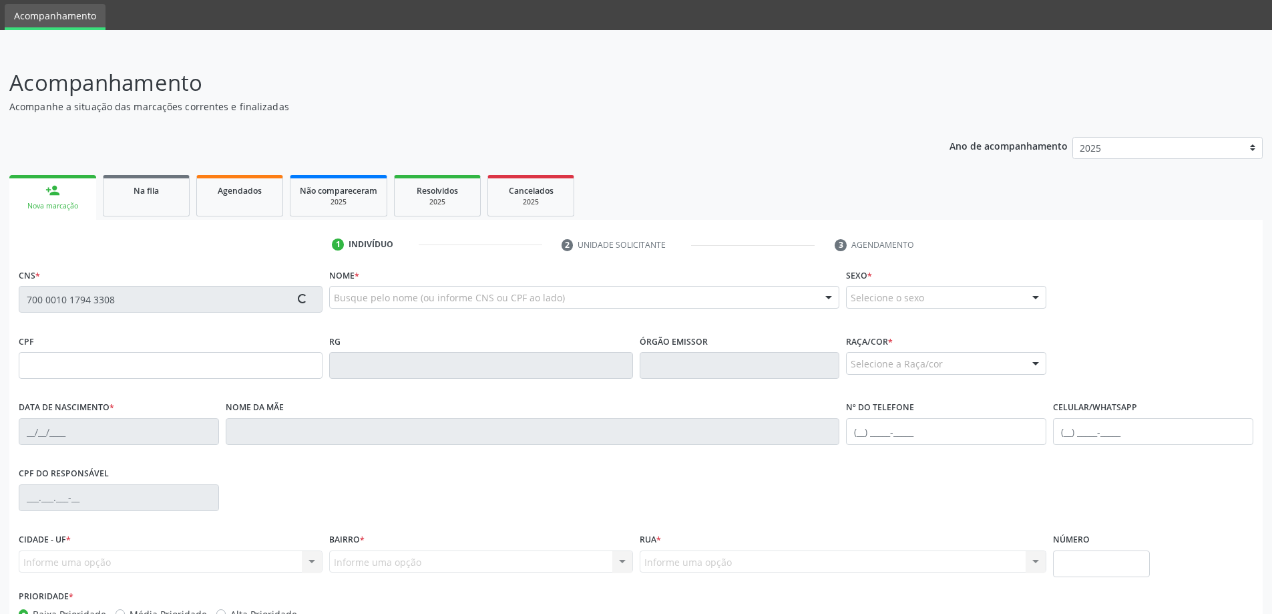
scroll to position [67, 0]
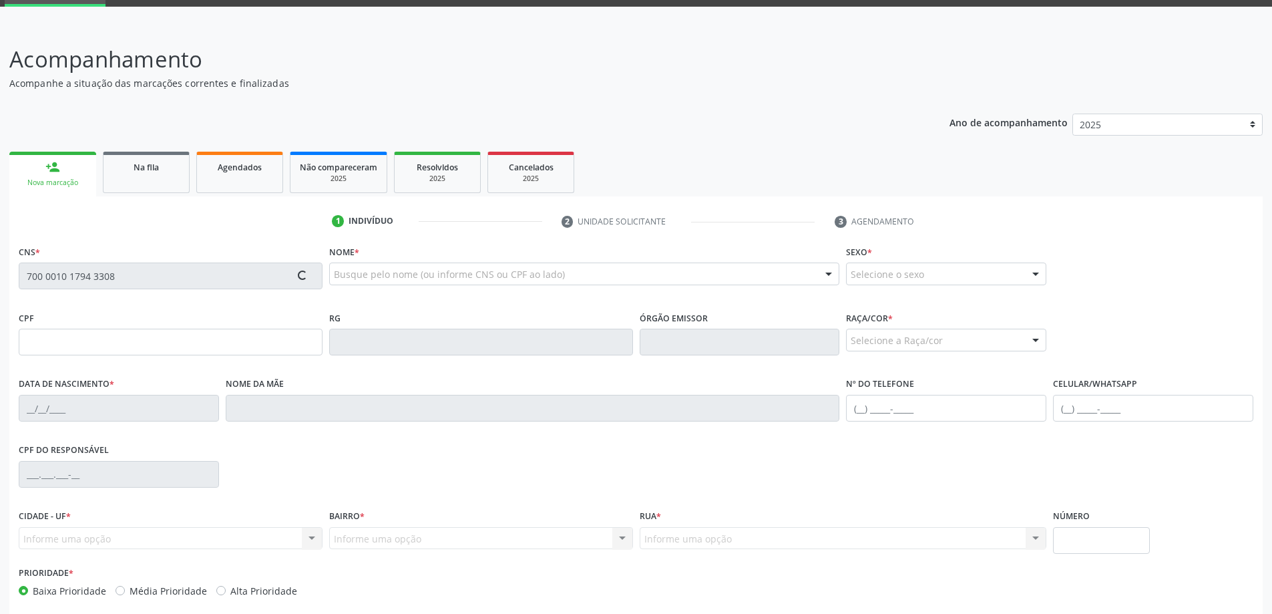
type input "008.578.724-86"
type input "26/06/1979"
type input "Lindalva Xavier de Lima"
type input "(82) 98807-3825"
type input "15"
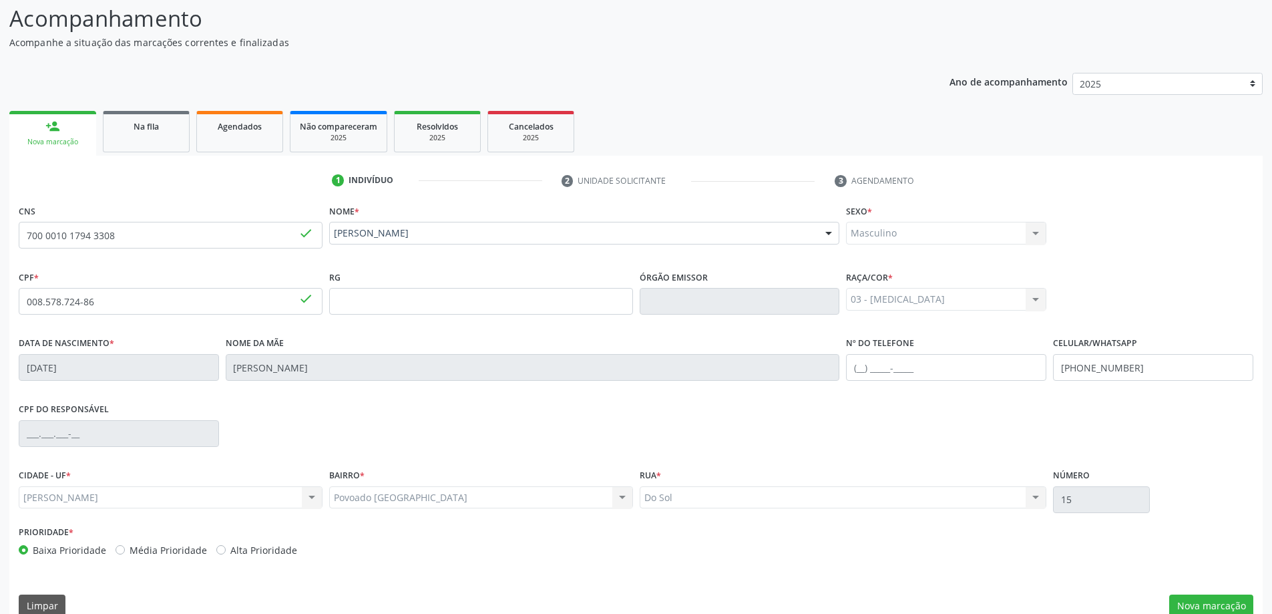
scroll to position [129, 0]
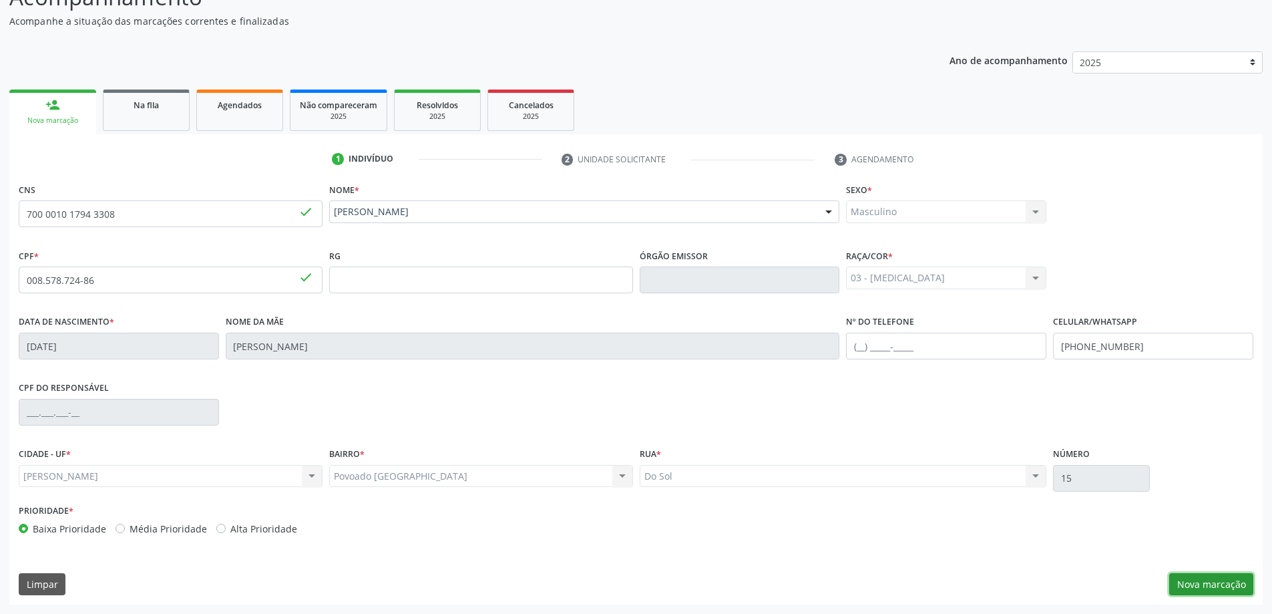
click at [1204, 576] on button "Nova marcação" at bounding box center [1211, 584] width 84 height 23
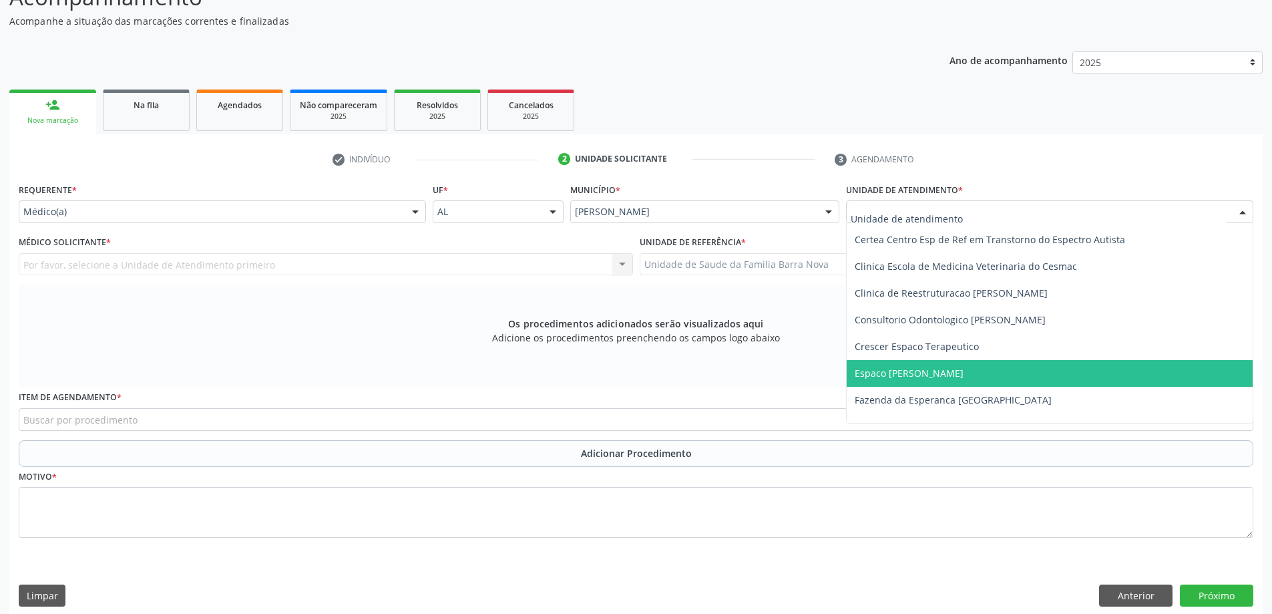
scroll to position [200, 0]
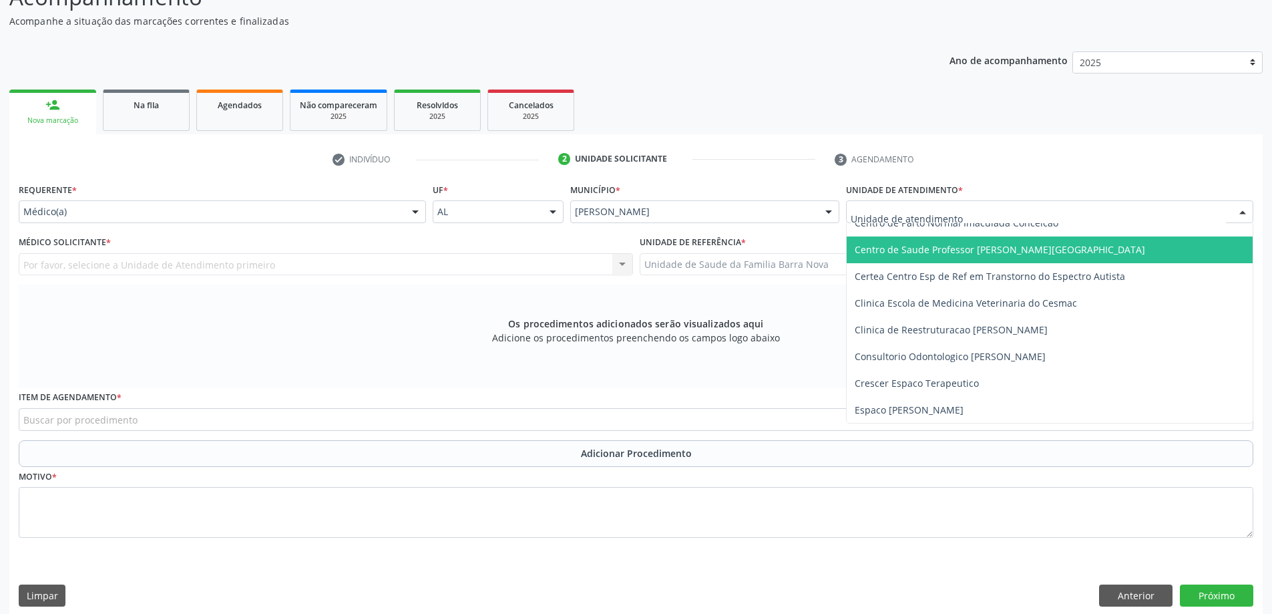
click at [1039, 255] on span "Centro de Saude Professor [PERSON_NAME][GEOGRAPHIC_DATA]" at bounding box center [1000, 249] width 290 height 13
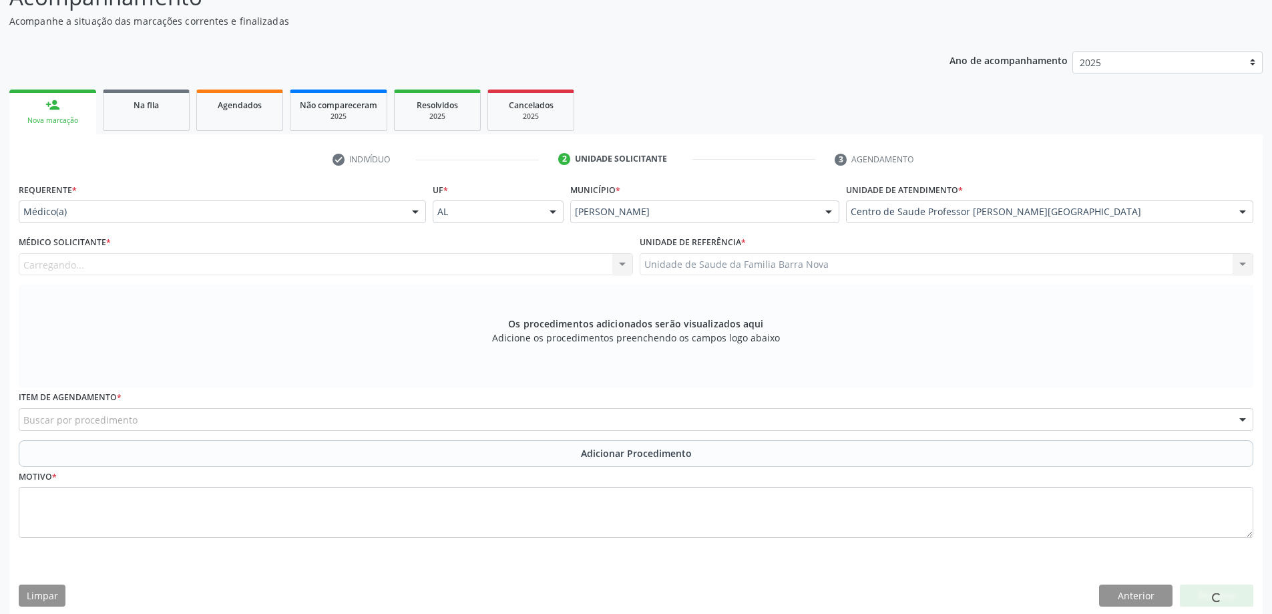
click at [456, 270] on div "Carregando... Nenhum resultado encontrado para: " " Não há nenhuma opção para s…" at bounding box center [326, 264] width 614 height 23
click at [466, 264] on div "Carregando... Nenhum resultado encontrado para: " " Não há nenhuma opção para s…" at bounding box center [326, 264] width 614 height 23
click at [463, 263] on div "Carregando... Nenhum resultado encontrado para: " " Não há nenhuma opção para s…" at bounding box center [326, 264] width 614 height 23
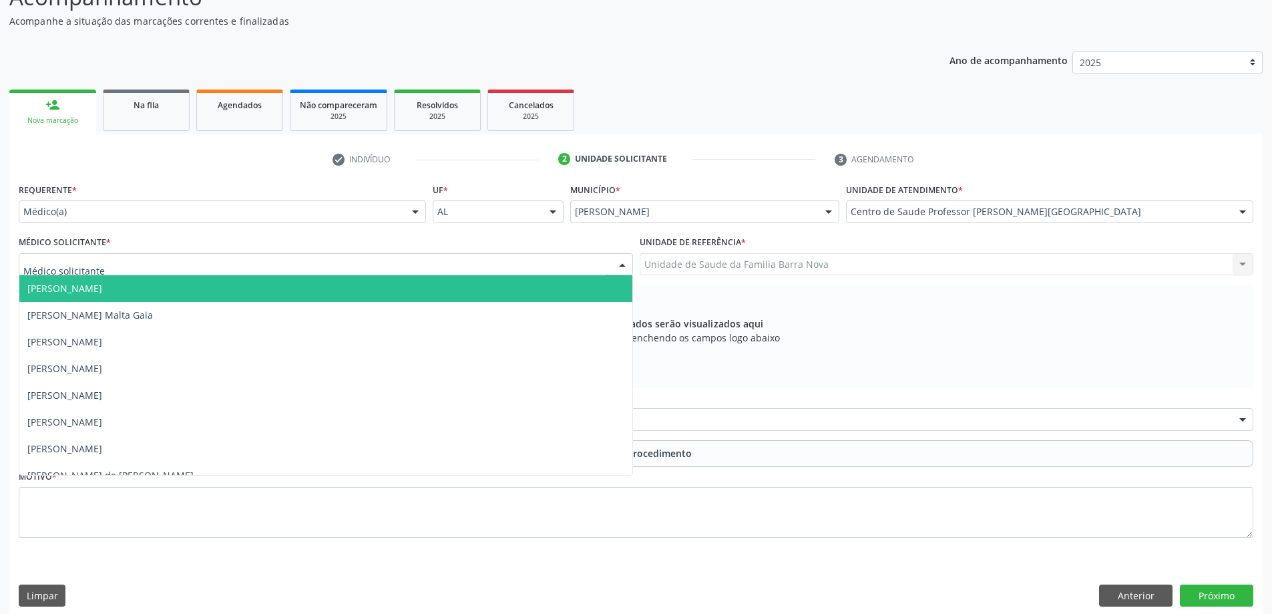
click at [457, 262] on div at bounding box center [326, 264] width 614 height 23
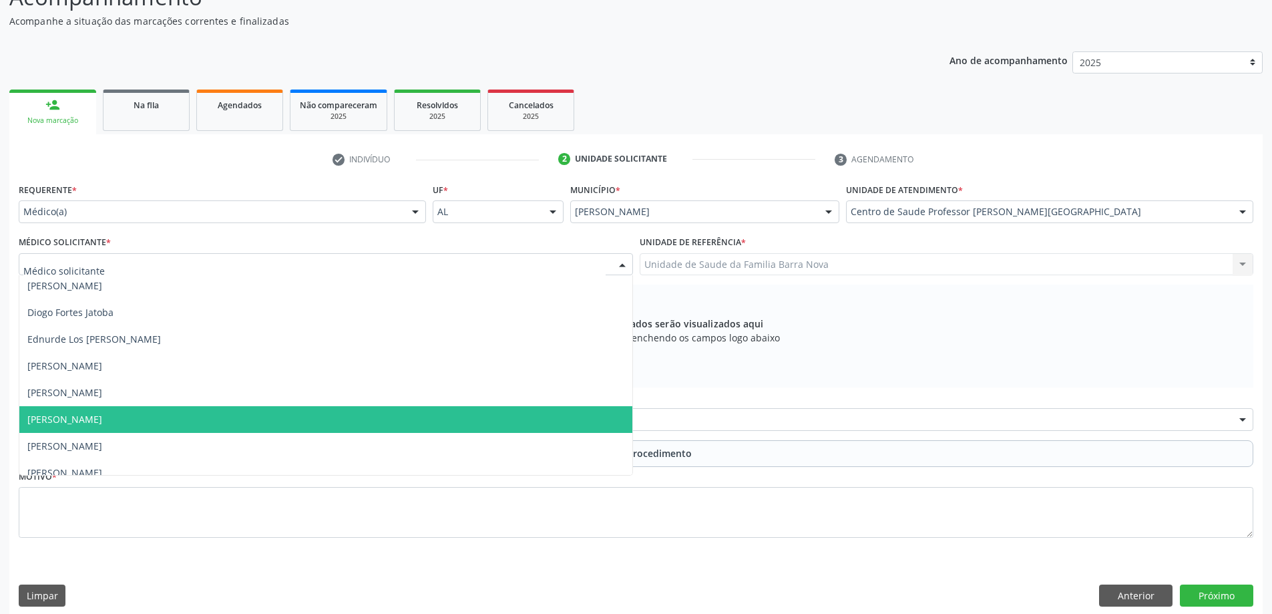
scroll to position [401, 0]
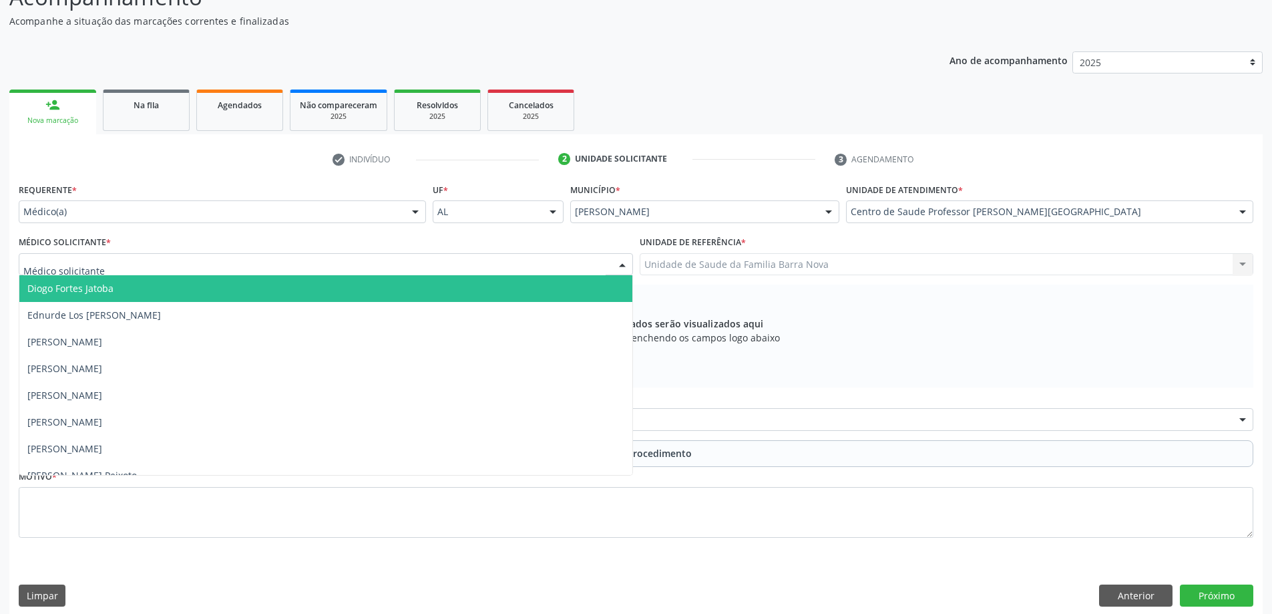
click at [408, 216] on div at bounding box center [415, 212] width 20 height 23
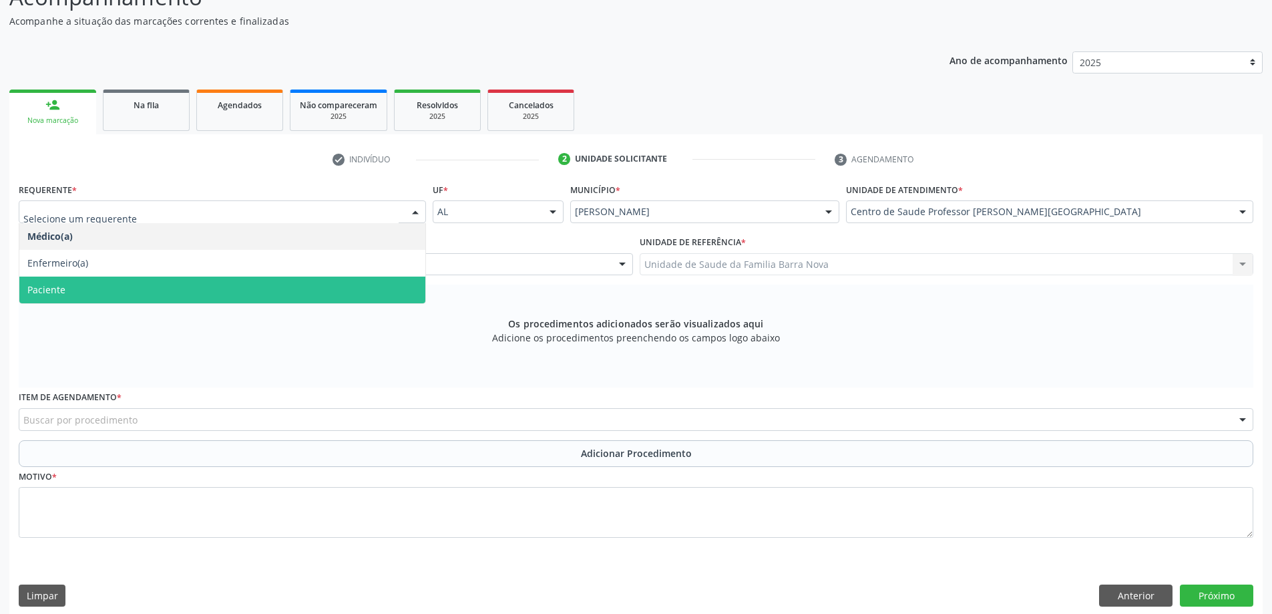
click at [349, 298] on span "Paciente" at bounding box center [222, 289] width 406 height 27
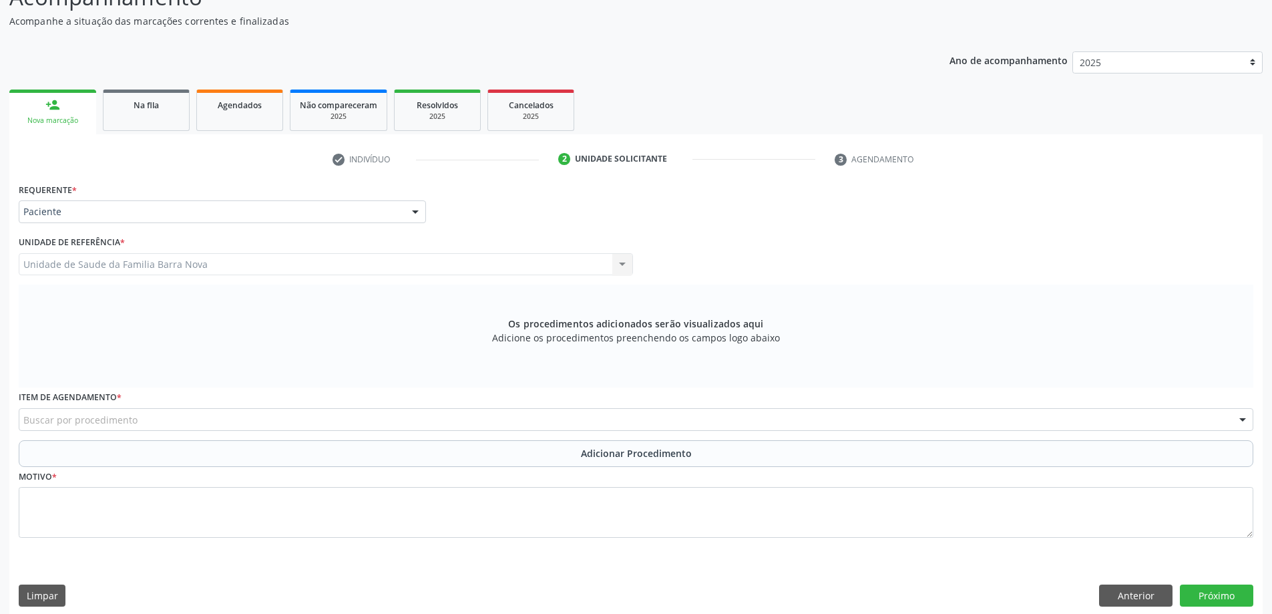
click at [331, 421] on div "Buscar por procedimento" at bounding box center [636, 419] width 1235 height 23
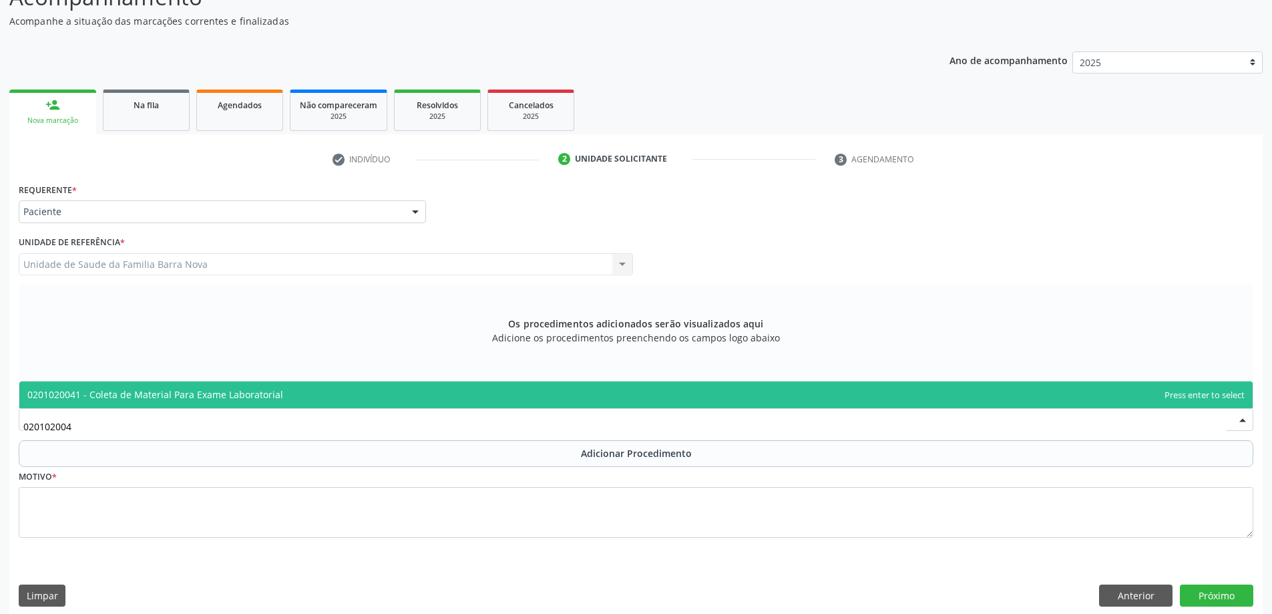
type input "0201020041"
click at [330, 400] on span "0201020041 - Coleta de Material Para Exame Laboratorial" at bounding box center [635, 394] width 1233 height 27
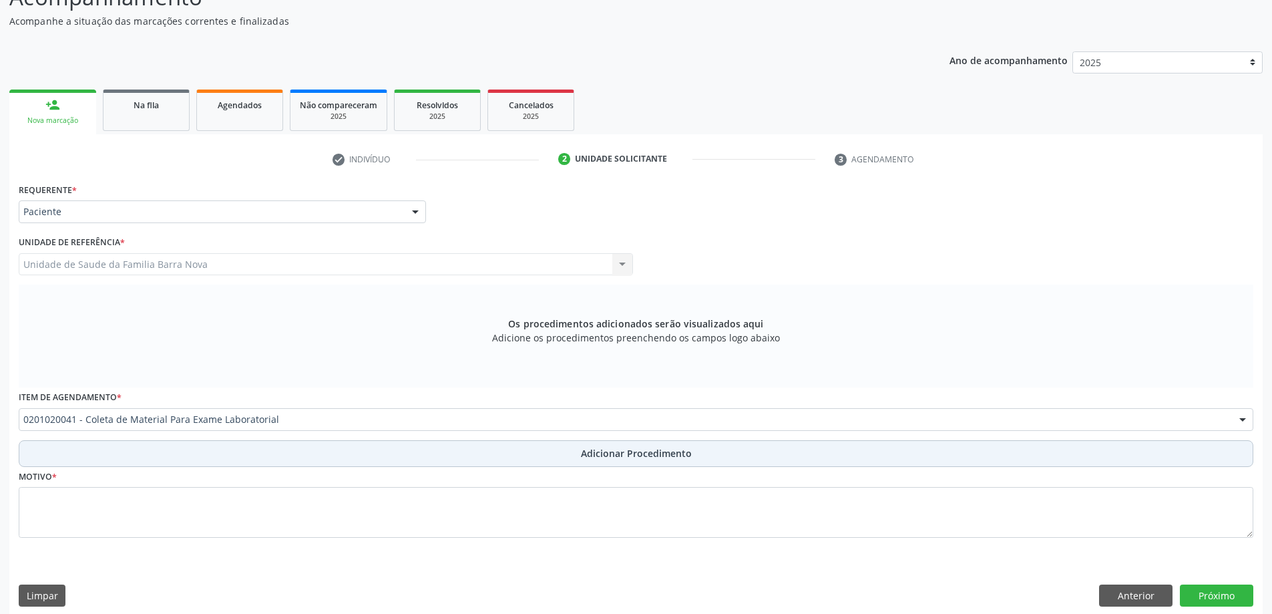
click at [636, 455] on span "Adicionar Procedimento" at bounding box center [636, 453] width 111 height 14
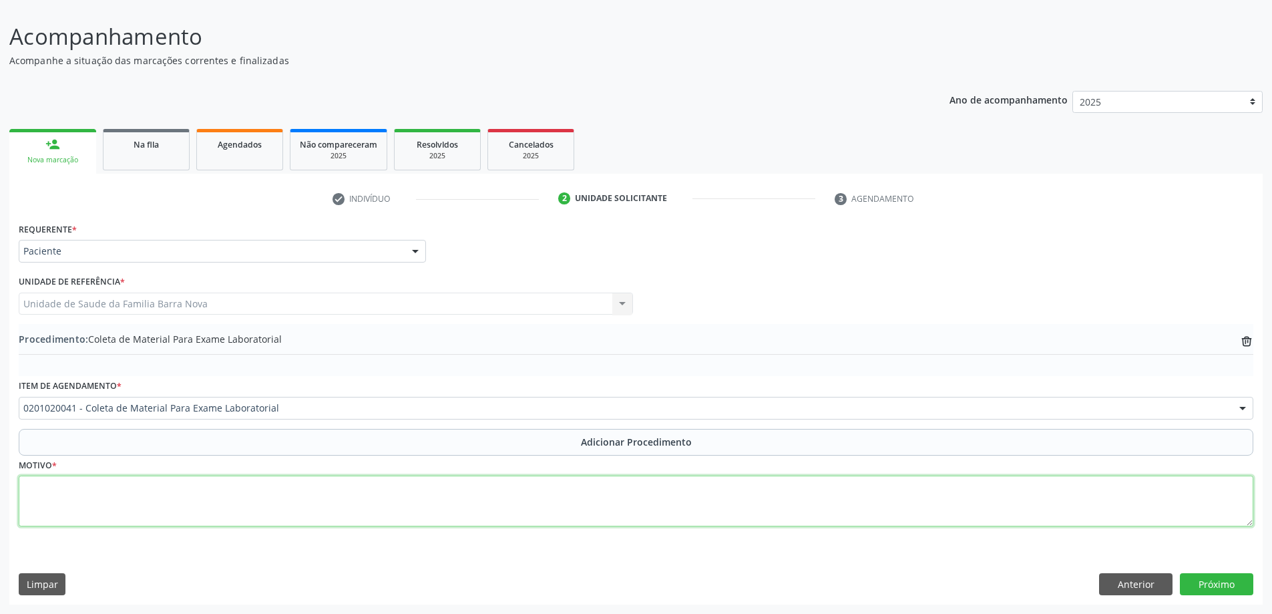
click at [363, 475] on textarea at bounding box center [636, 500] width 1235 height 51
type textarea "Avaliação metabólica."
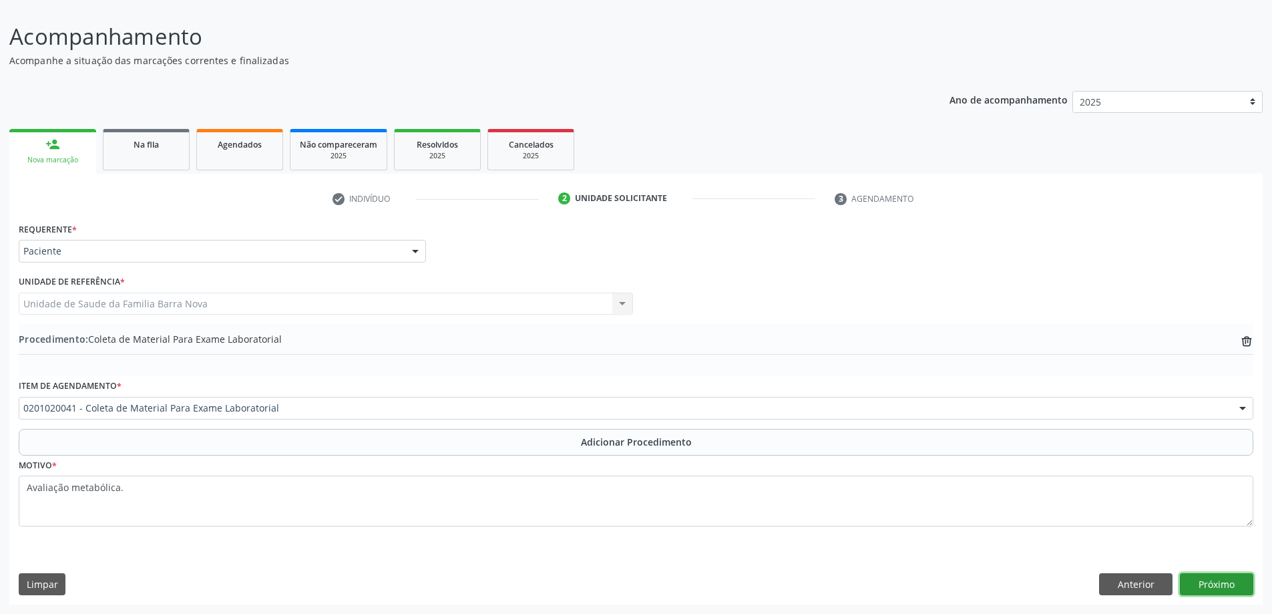
click at [1216, 583] on button "Próximo" at bounding box center [1216, 584] width 73 height 23
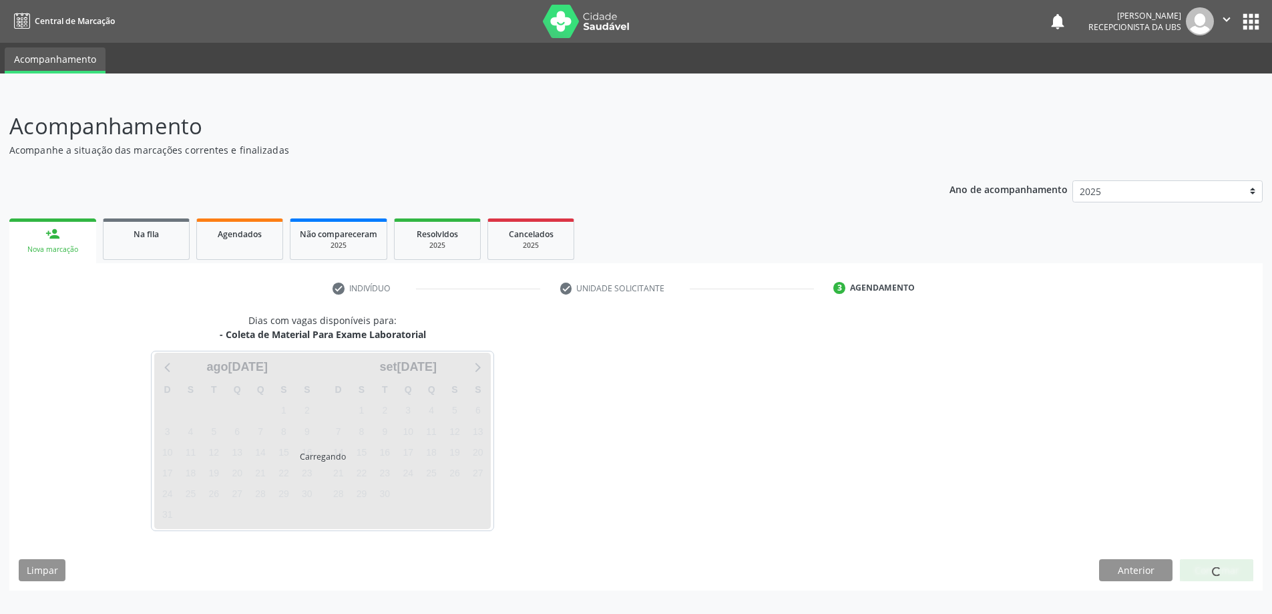
scroll to position [0, 0]
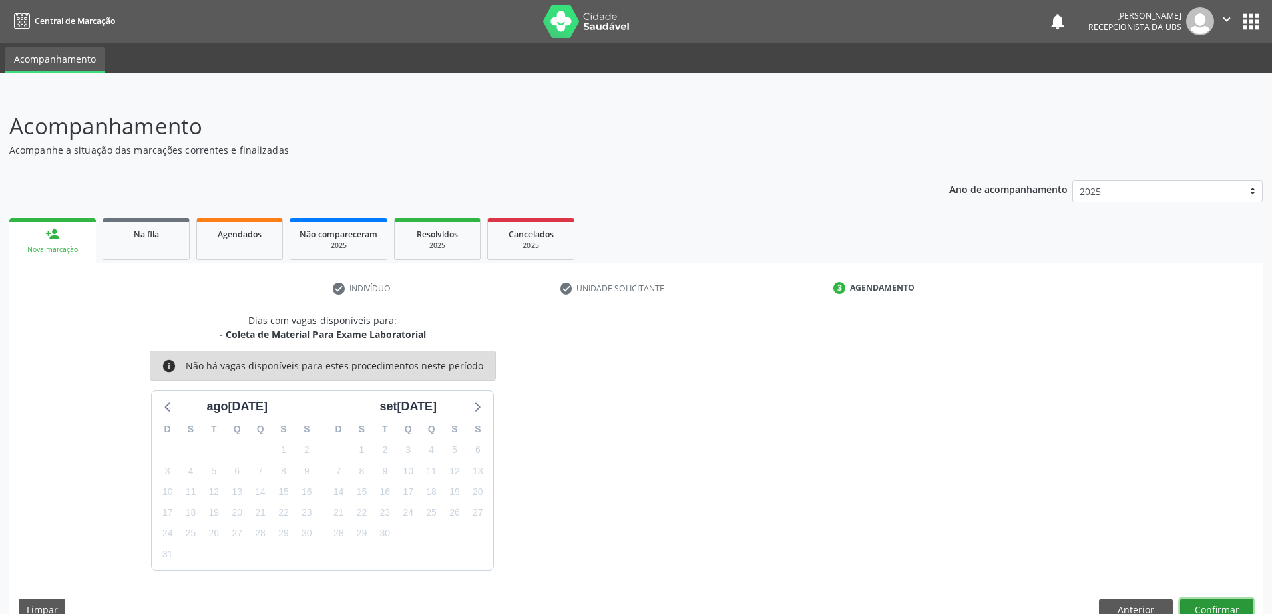
click at [1212, 609] on button "Confirmar" at bounding box center [1216, 609] width 73 height 23
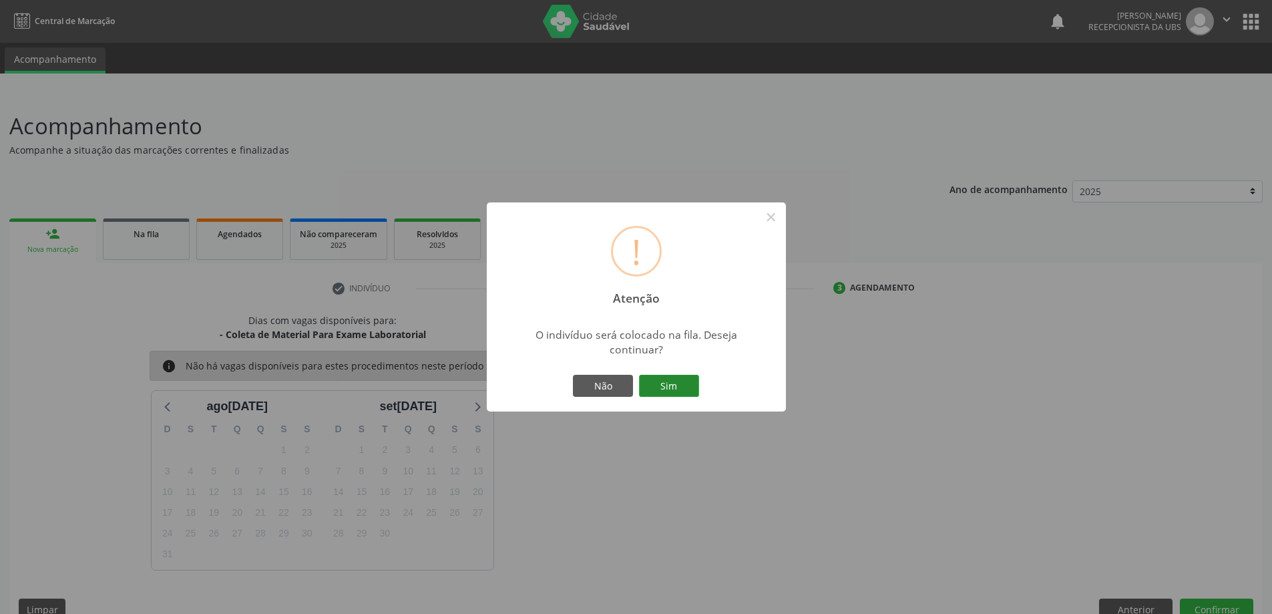
click at [671, 381] on button "Sim" at bounding box center [669, 386] width 60 height 23
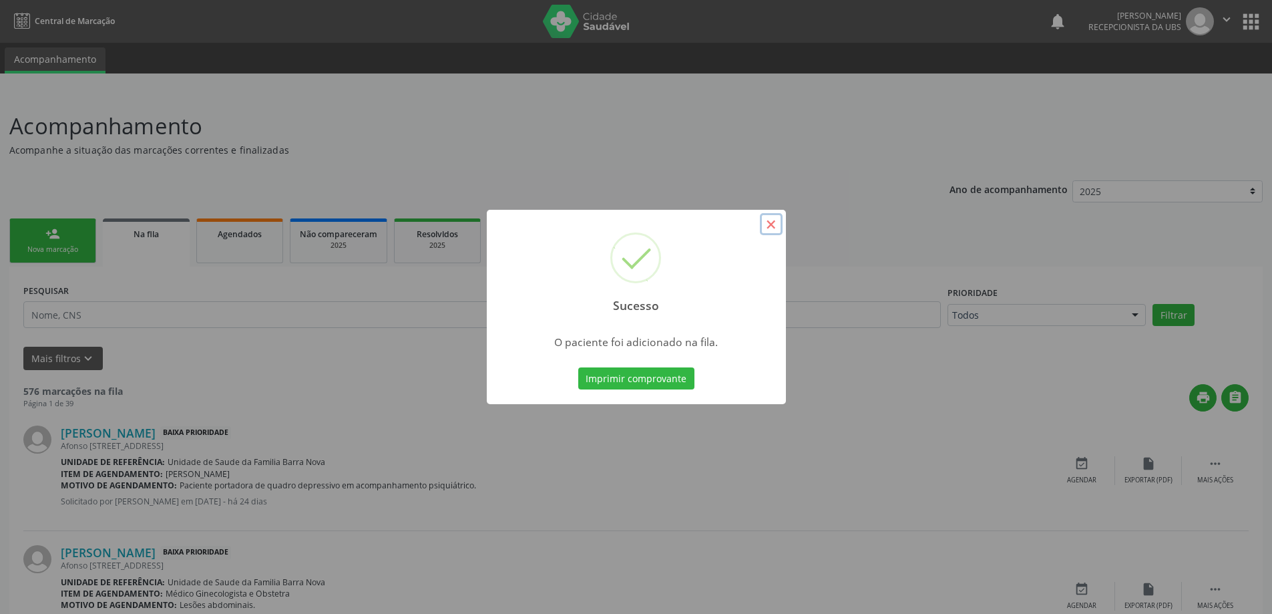
click at [771, 223] on button "×" at bounding box center [771, 224] width 23 height 23
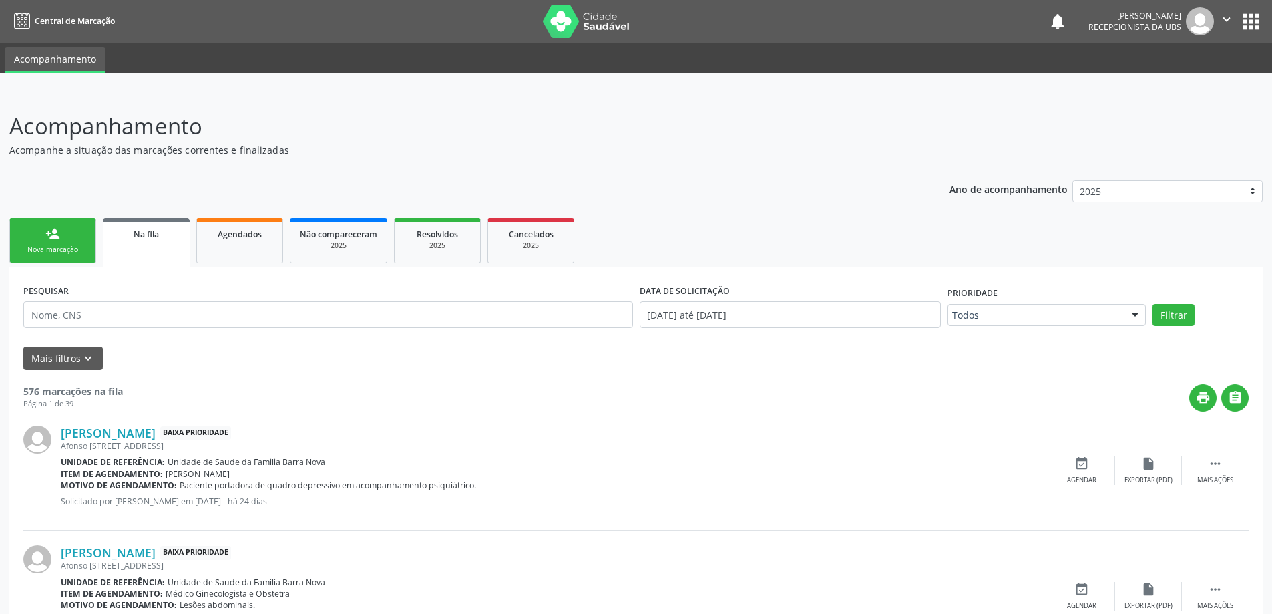
click at [37, 248] on div "Nova marcação" at bounding box center [52, 249] width 67 height 10
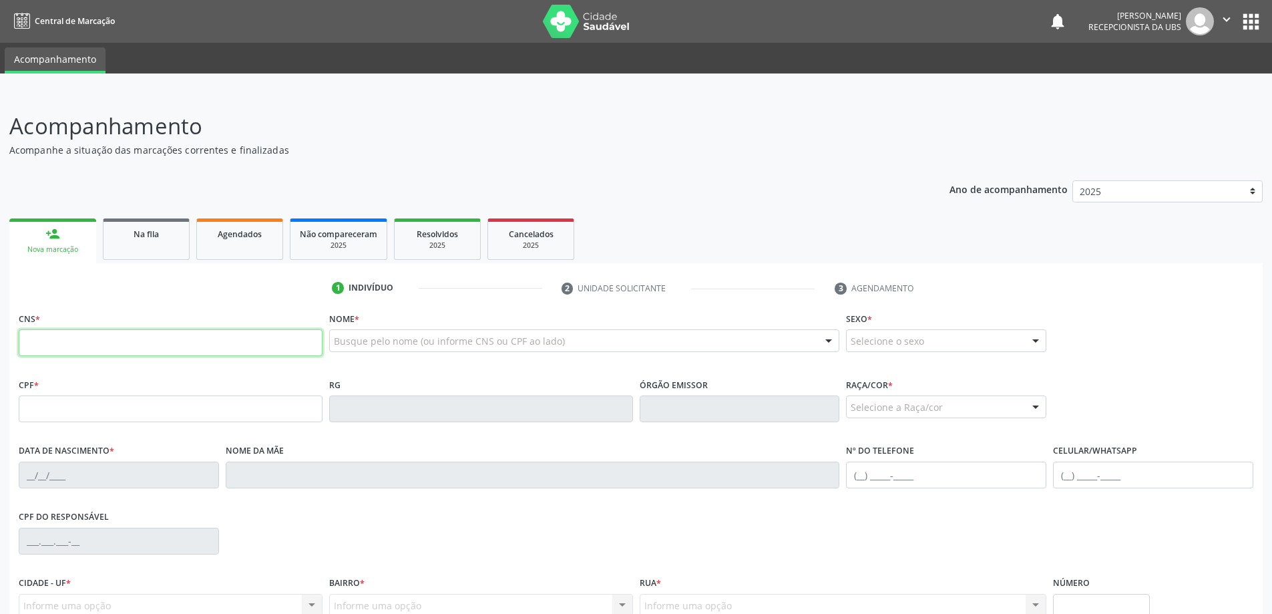
click at [113, 345] on input "text" at bounding box center [171, 342] width 304 height 27
type input "700 0010 1794 3308"
type input "008.578.724-86"
type input "26/06/1979"
type input "Lindalva Xavier de Lima"
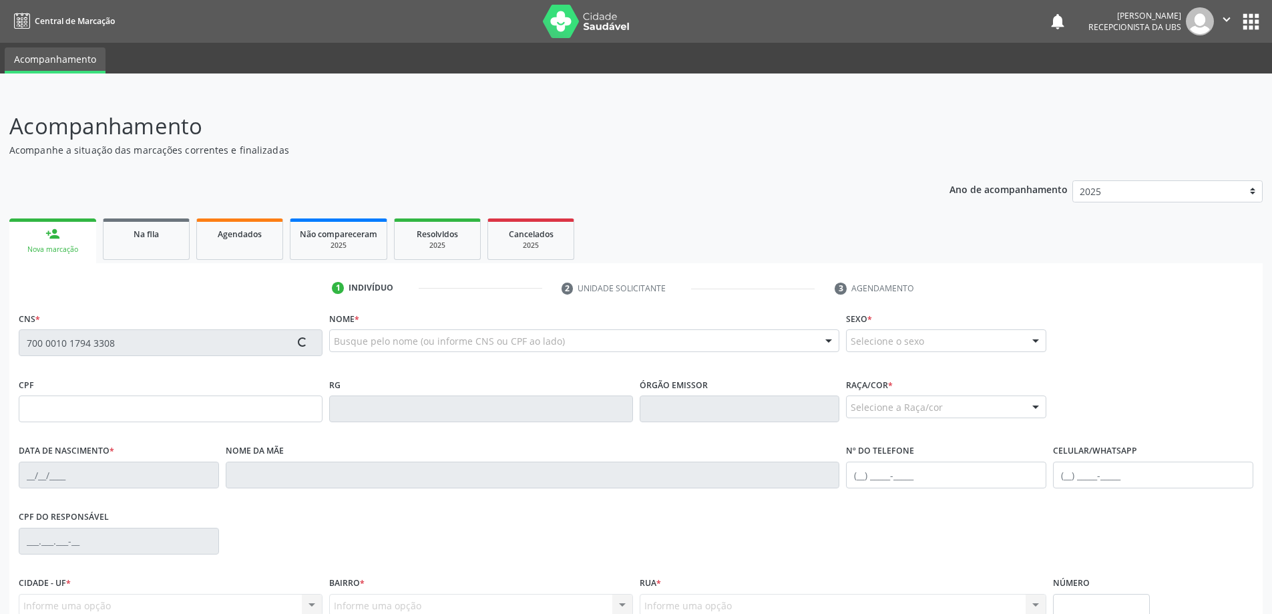
type input "(82) 98807-3825"
type input "15"
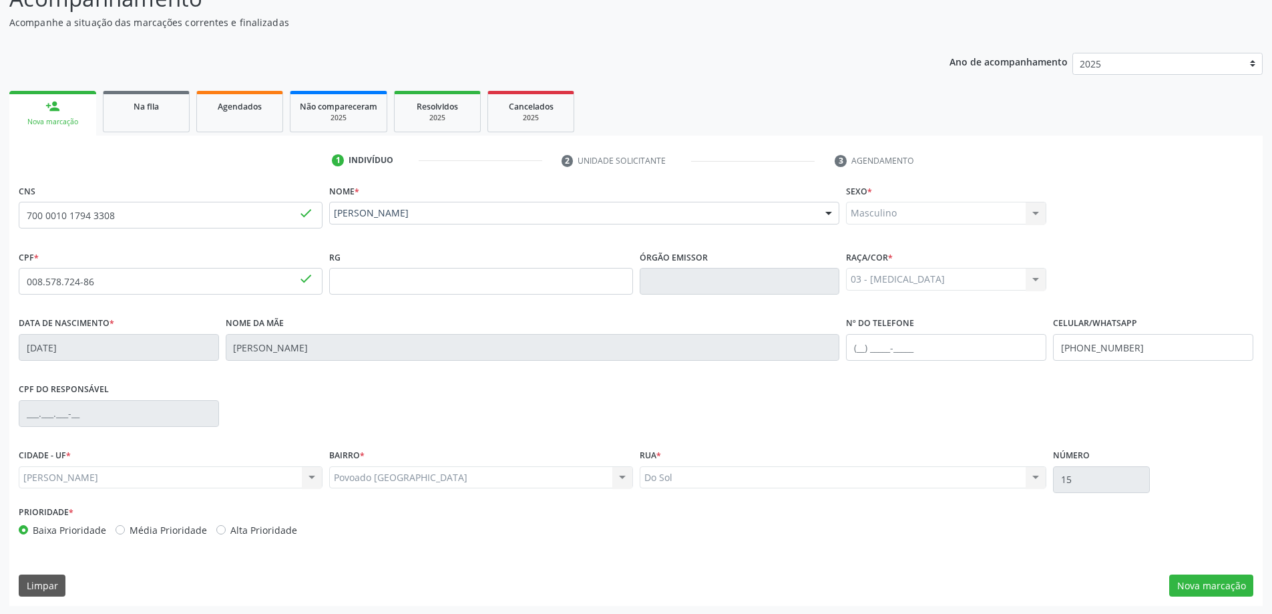
scroll to position [129, 0]
click at [1220, 584] on button "Nova marcação" at bounding box center [1211, 584] width 84 height 23
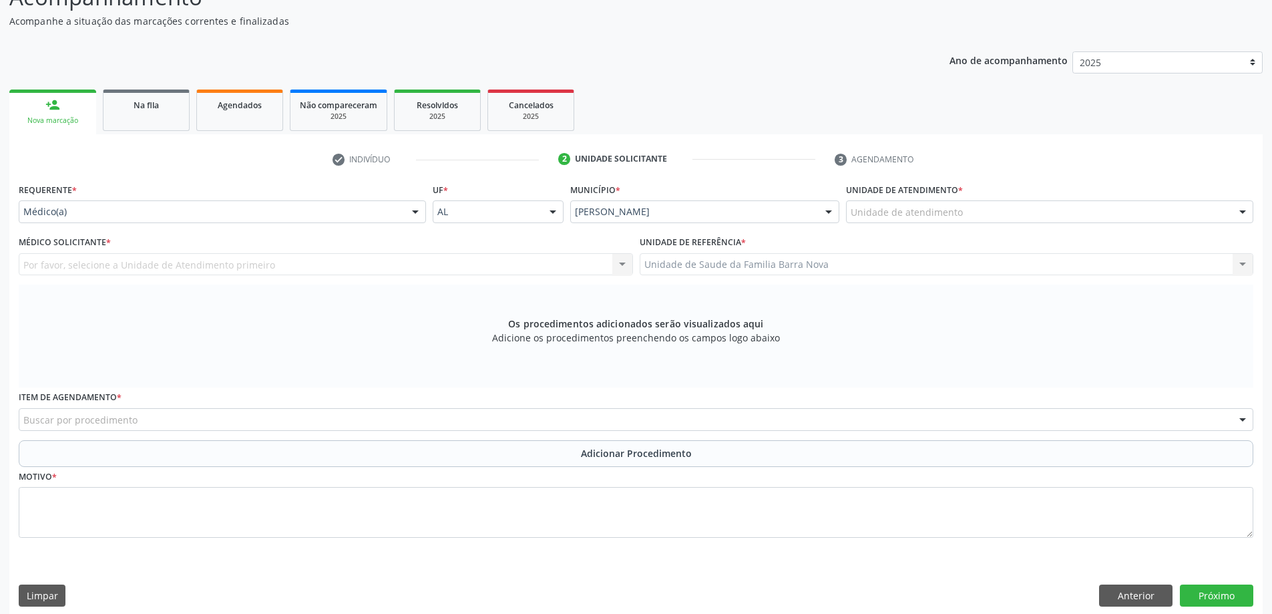
click at [477, 415] on div "Buscar por procedimento" at bounding box center [636, 419] width 1235 height 23
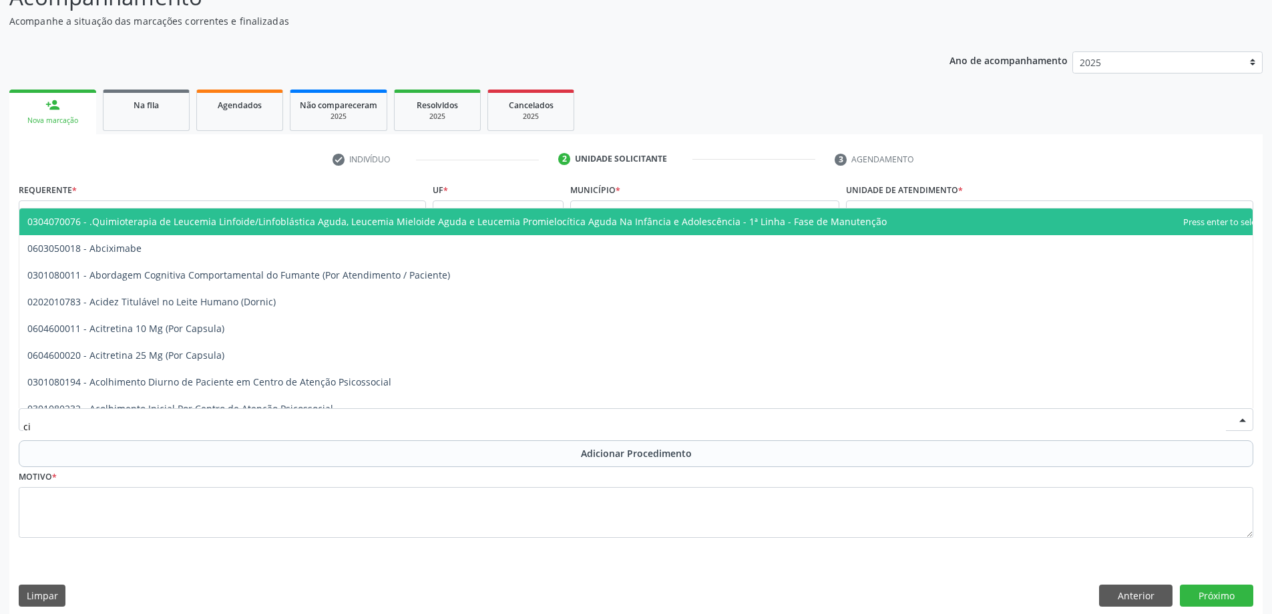
type input "c"
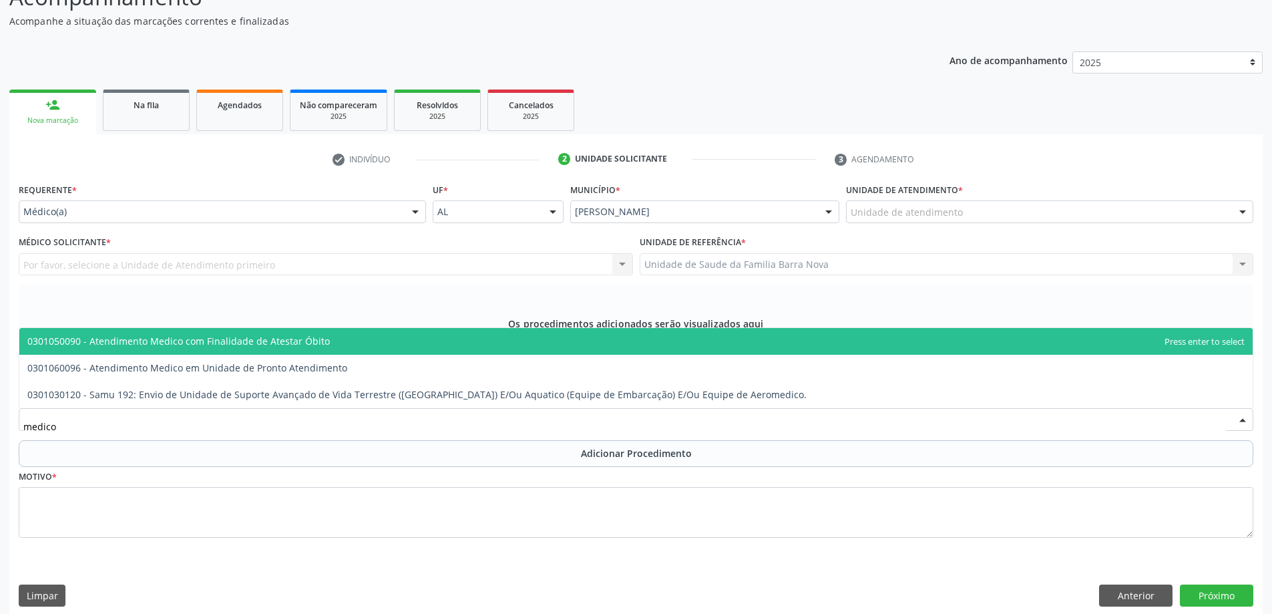
scroll to position [140, 0]
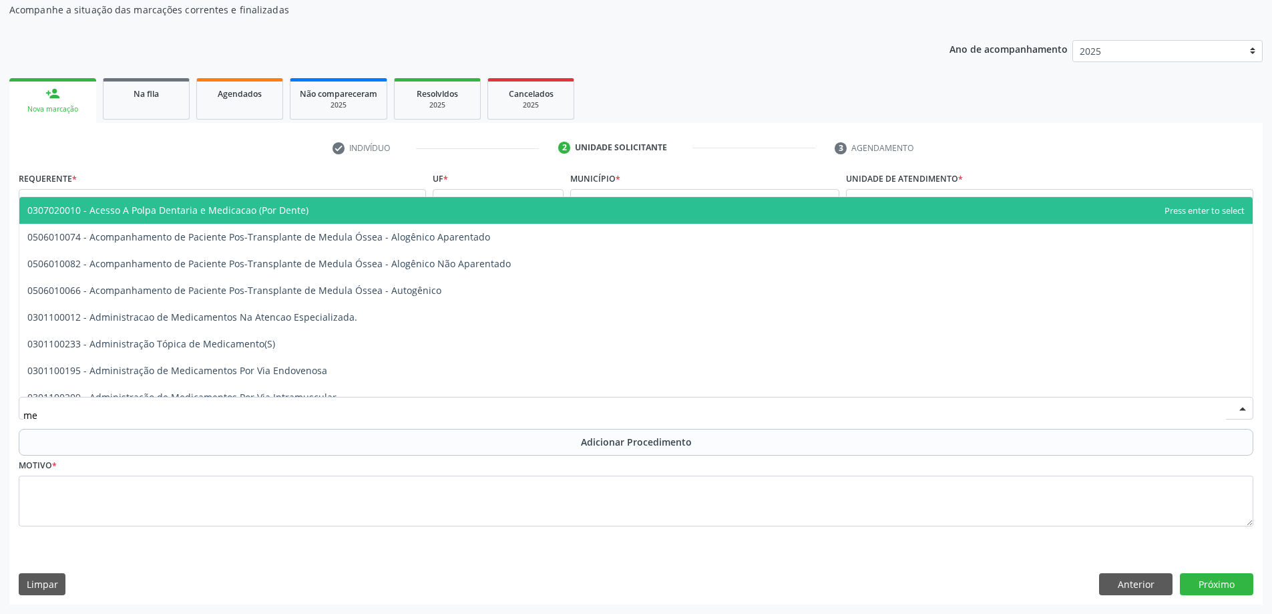
type input "m"
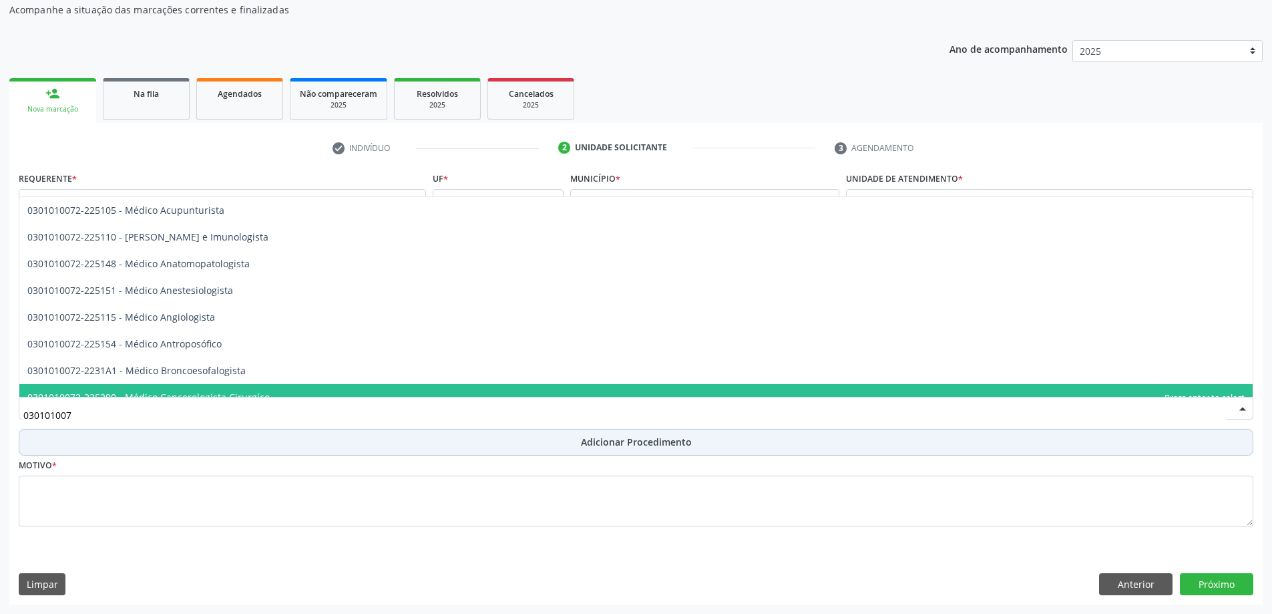
type input "0301010072"
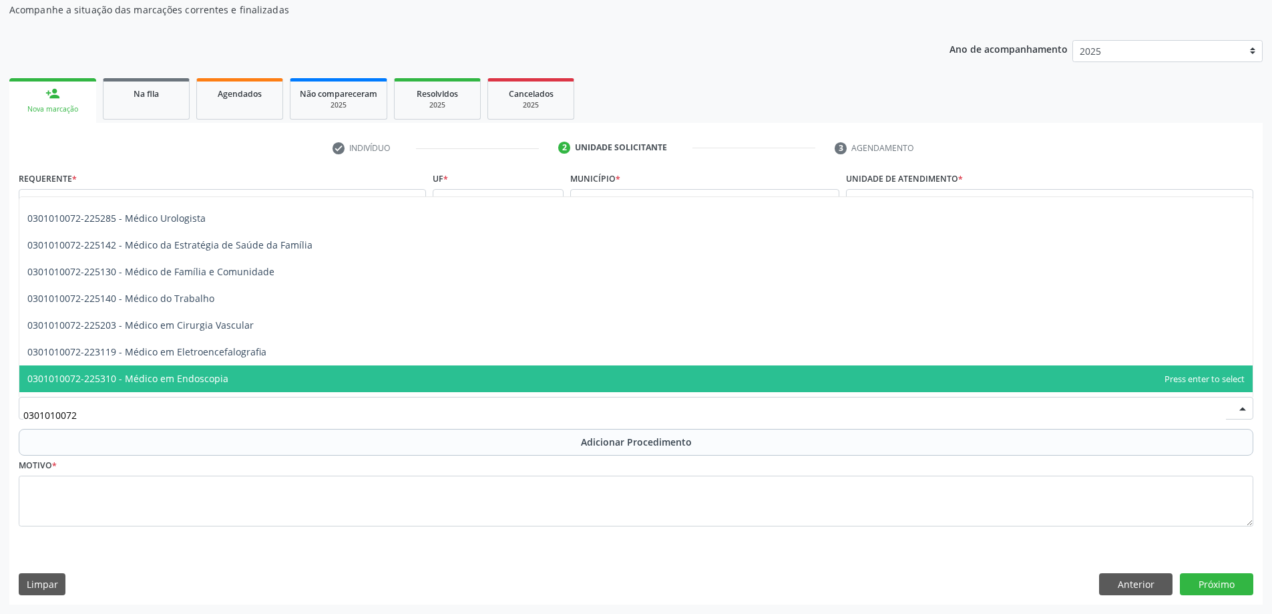
scroll to position [1536, 0]
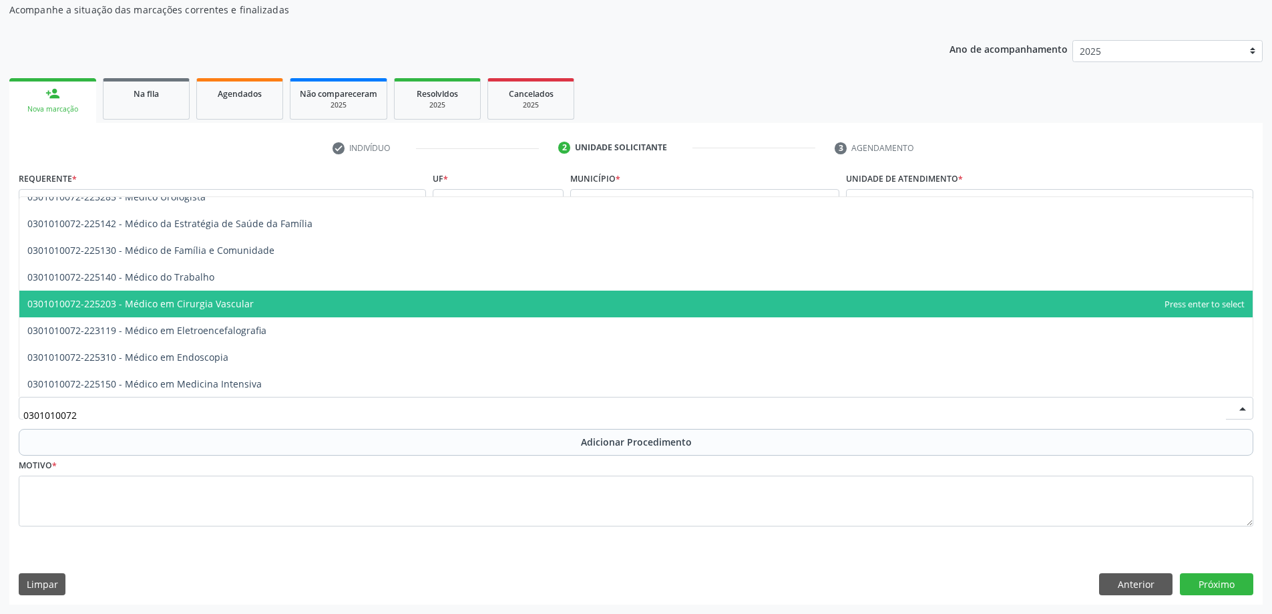
click at [342, 305] on span "0301010072-225203 - Médico em Cirurgia Vascular" at bounding box center [635, 303] width 1233 height 27
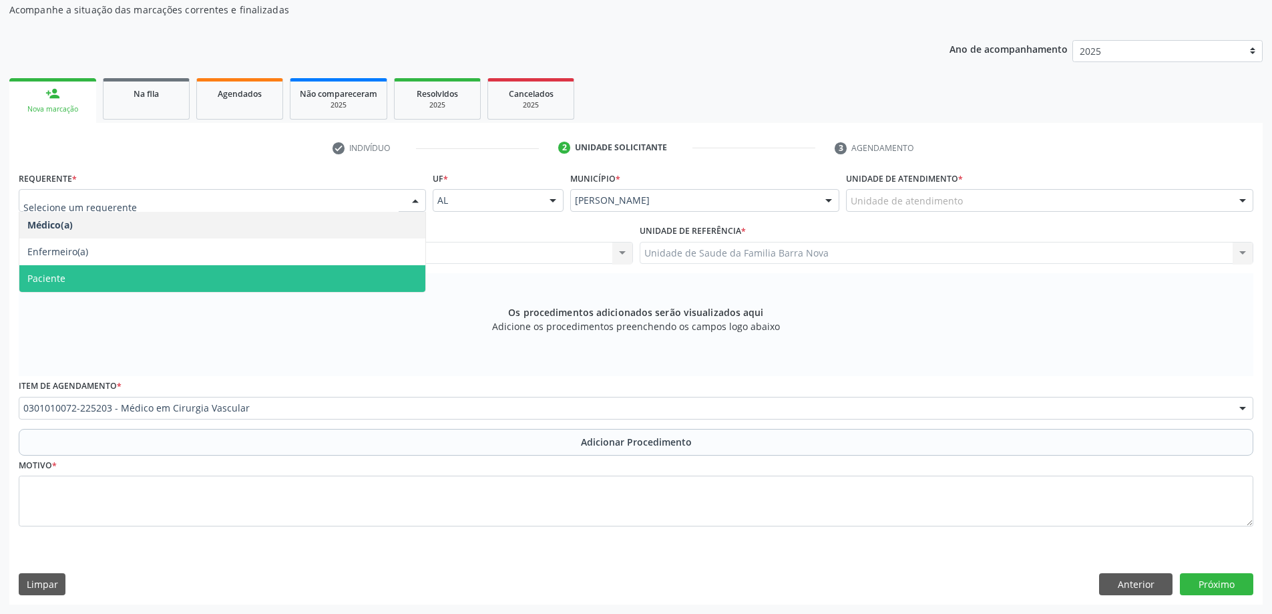
click at [260, 274] on span "Paciente" at bounding box center [222, 278] width 406 height 27
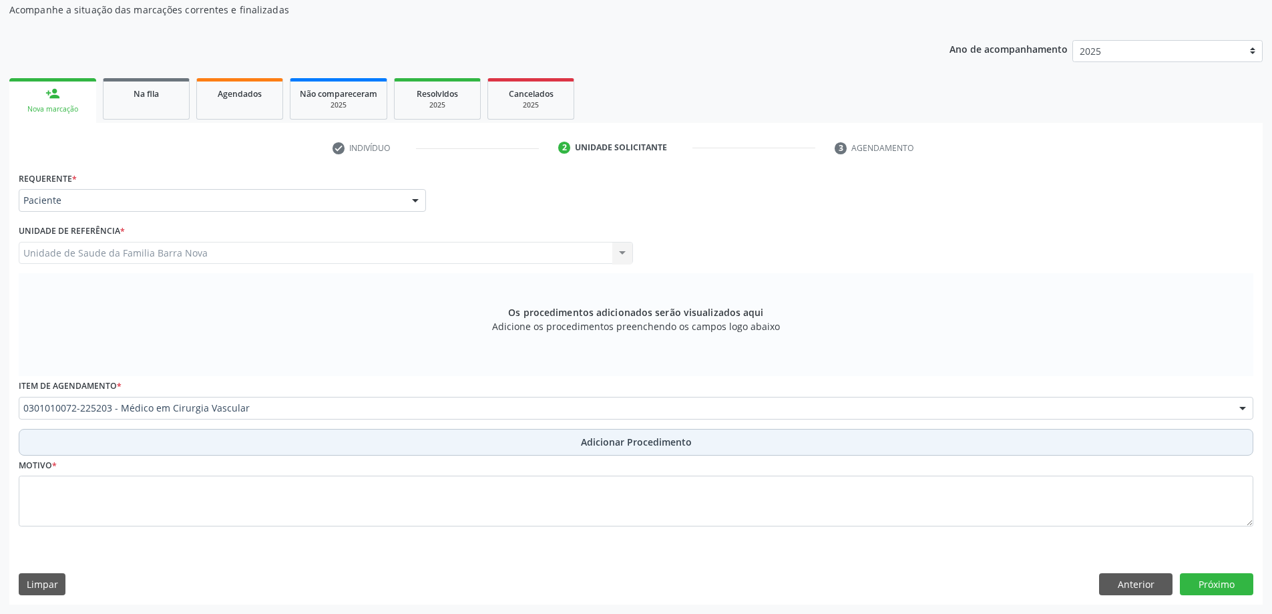
click at [613, 445] on span "Adicionar Procedimento" at bounding box center [636, 442] width 111 height 14
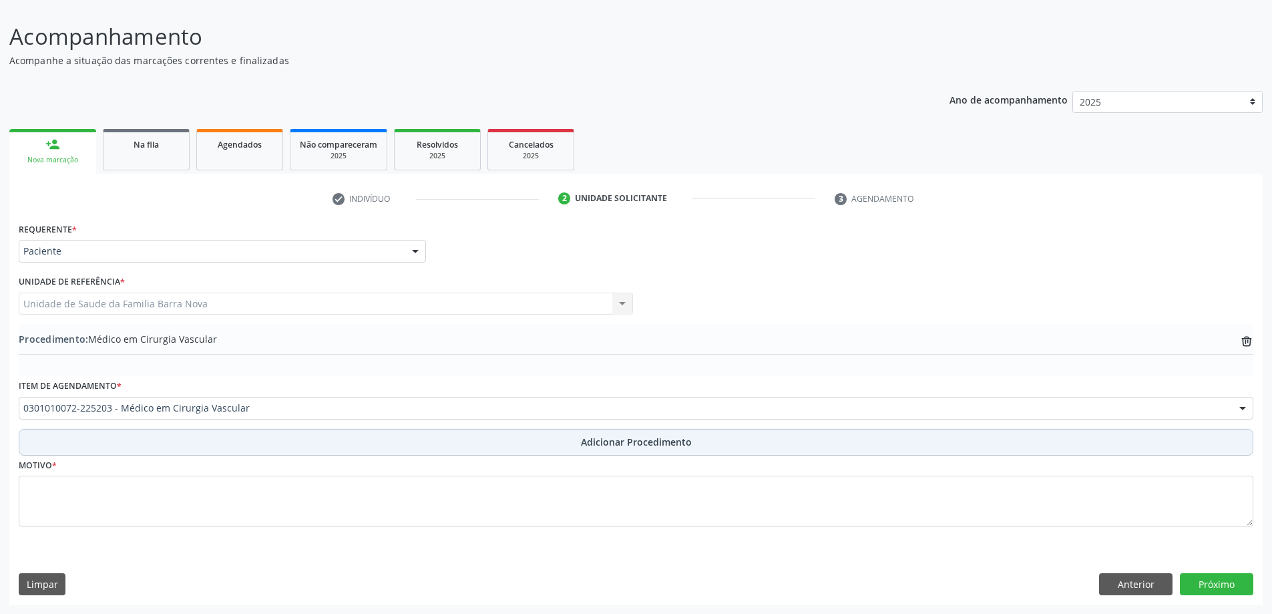
scroll to position [89, 0]
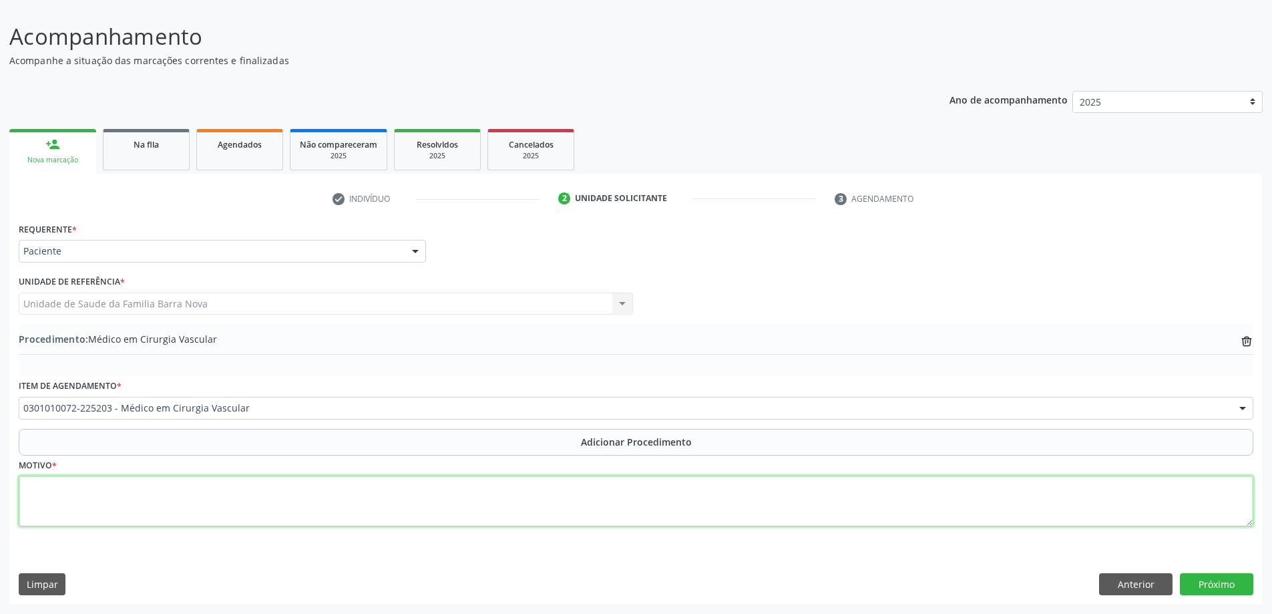
click at [240, 493] on textarea at bounding box center [636, 500] width 1235 height 51
type textarea "Paciente refere varizes grossas, sensação pernas cansadas, em acompanhamento nu…"
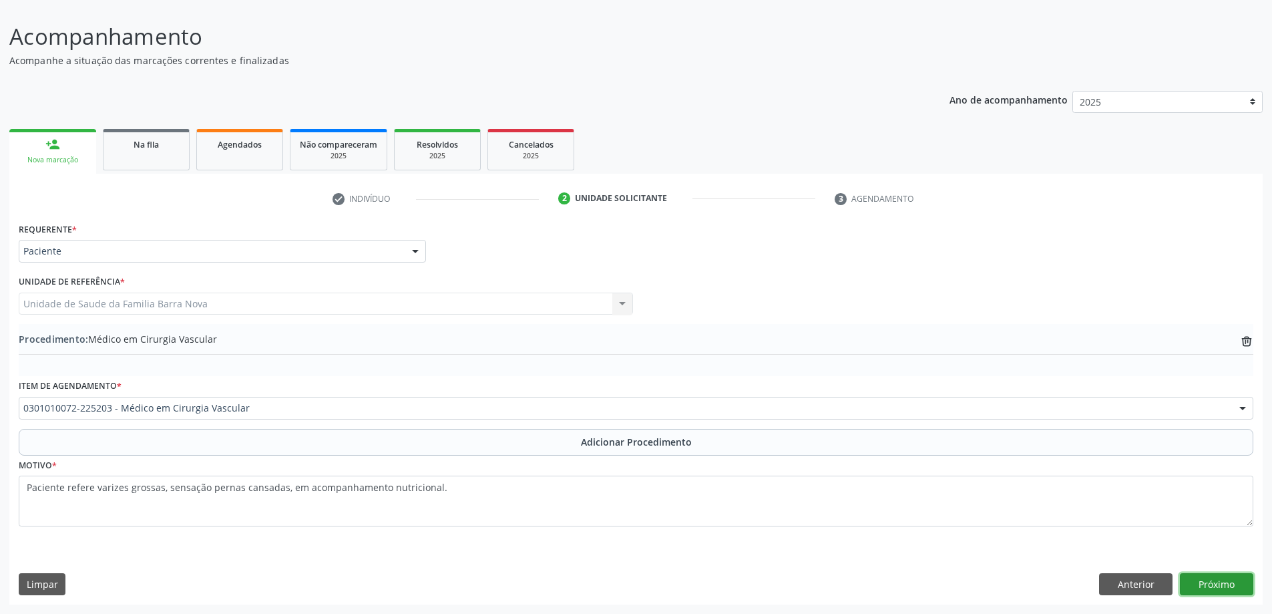
click at [1218, 589] on button "Próximo" at bounding box center [1216, 584] width 73 height 23
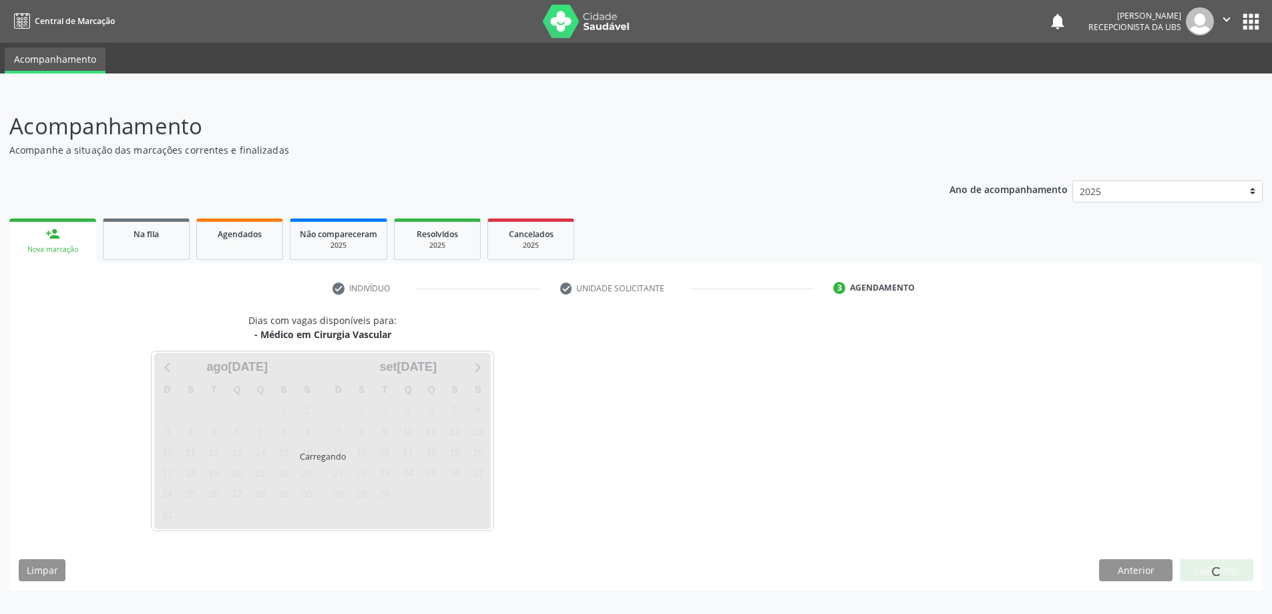
scroll to position [0, 0]
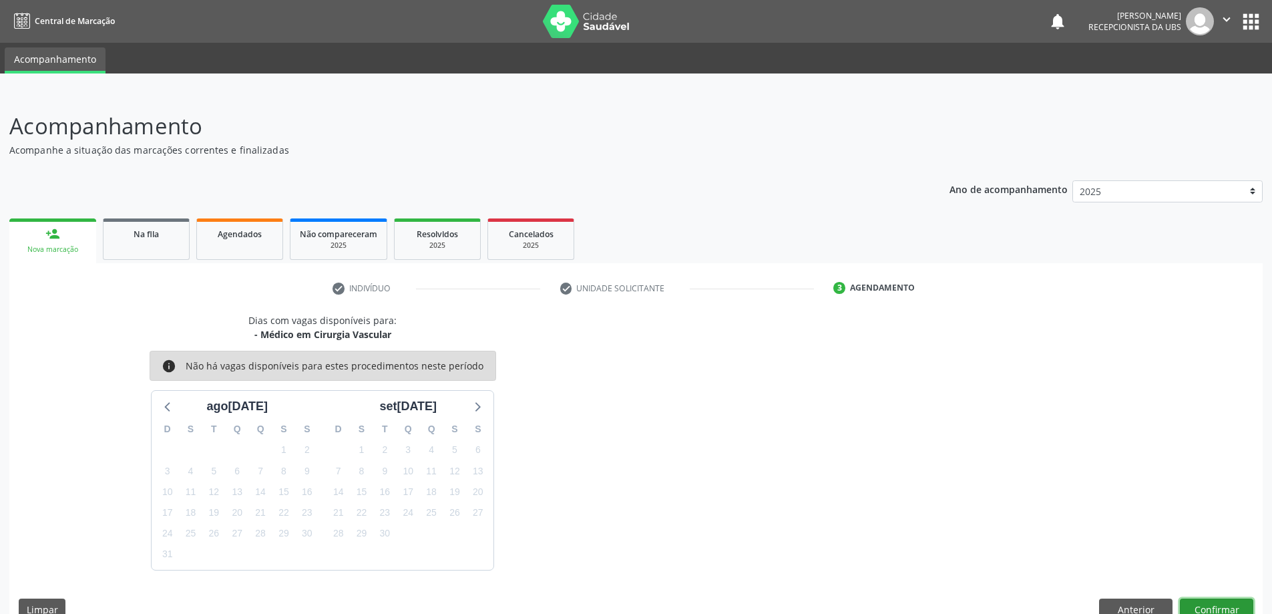
click at [1211, 608] on button "Confirmar" at bounding box center [1216, 609] width 73 height 23
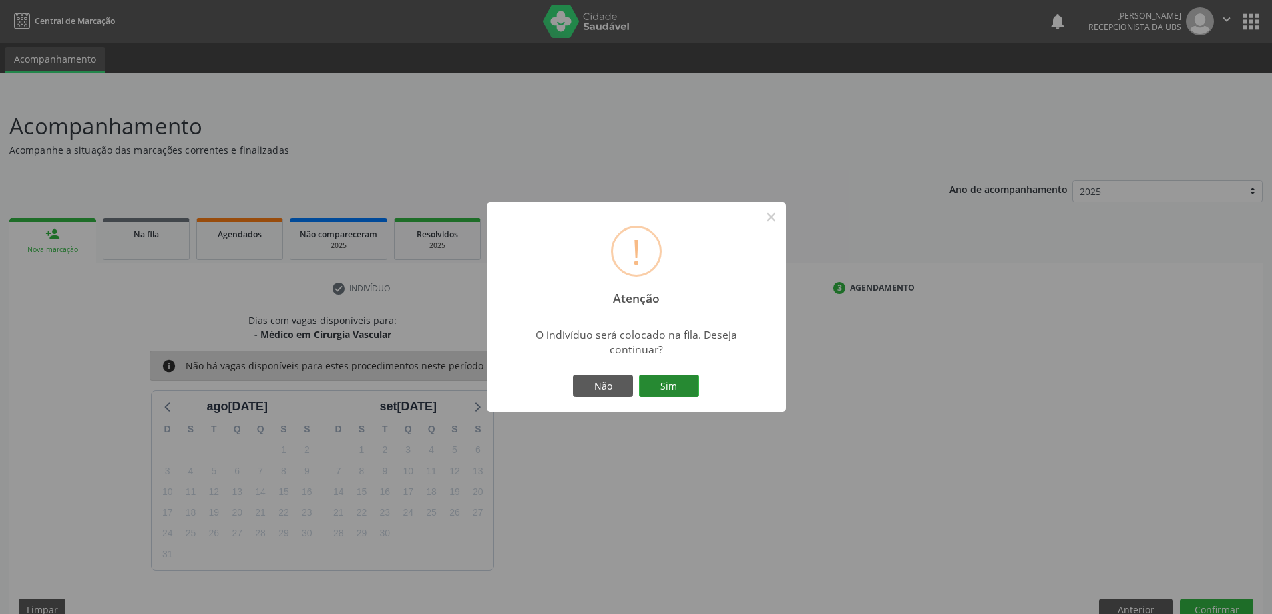
click at [676, 387] on button "Sim" at bounding box center [669, 386] width 60 height 23
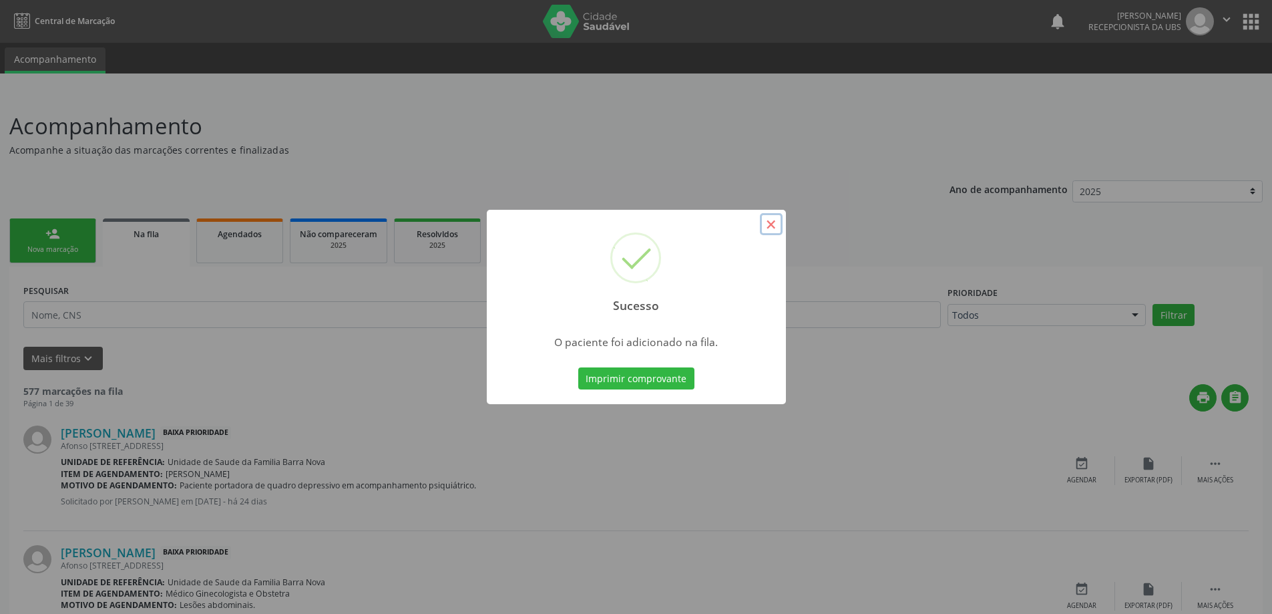
click at [766, 225] on button "×" at bounding box center [771, 224] width 23 height 23
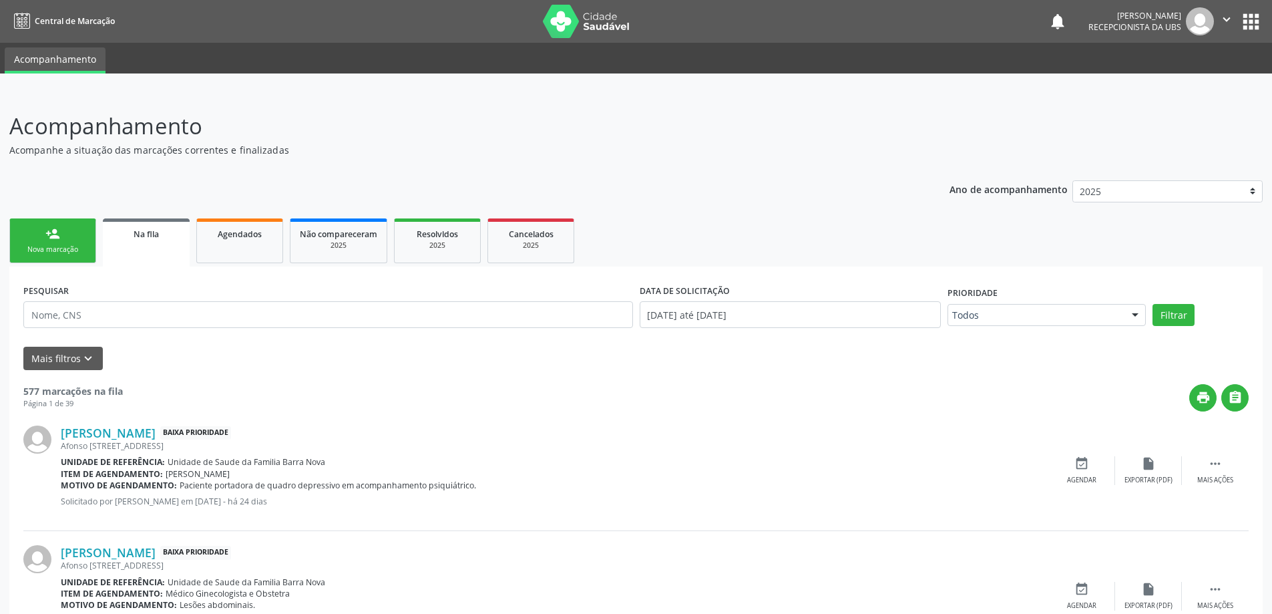
click at [67, 235] on link "person_add Nova marcação" at bounding box center [52, 240] width 87 height 45
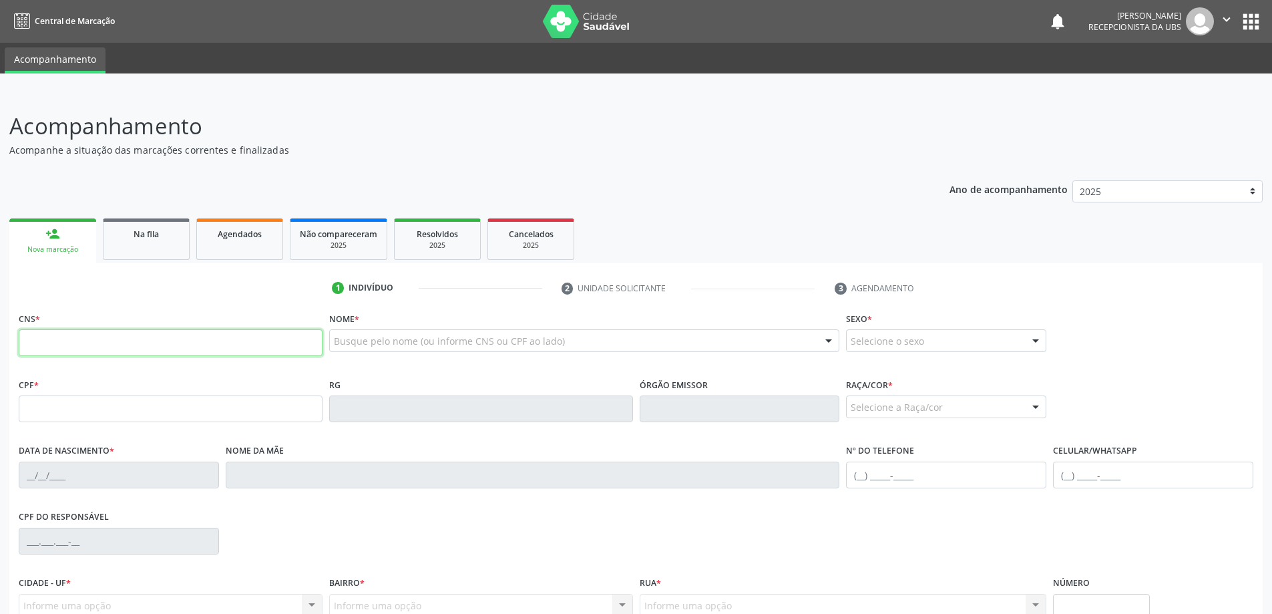
click at [194, 339] on input "text" at bounding box center [171, 342] width 304 height 27
type input "705 0066 0880 9991"
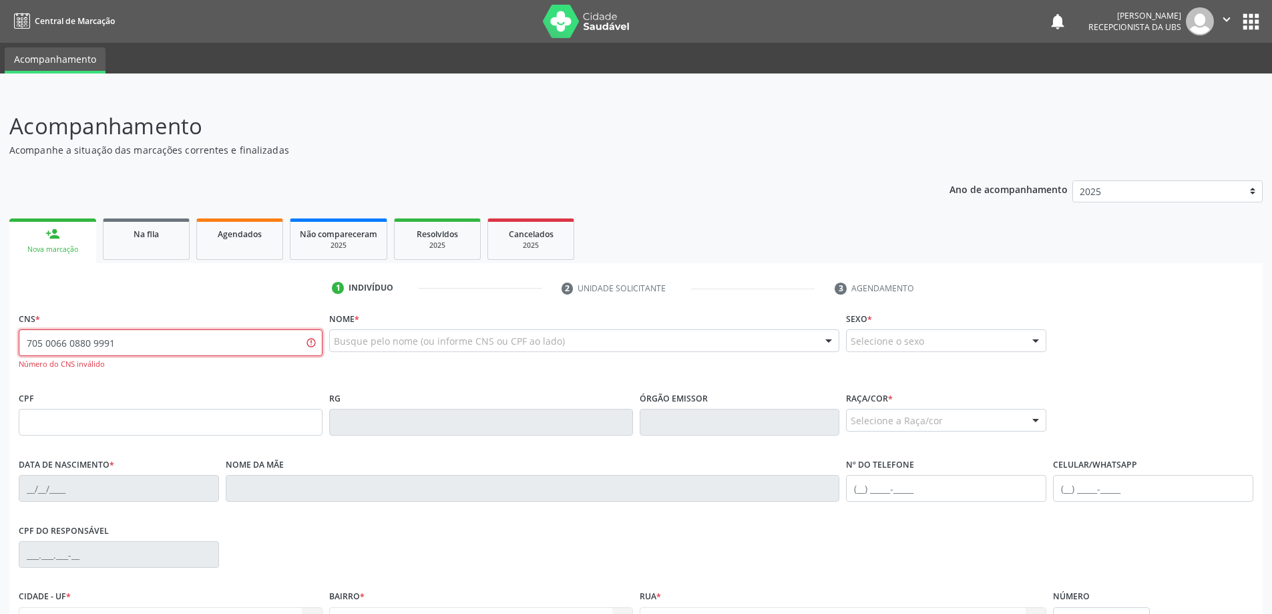
drag, startPoint x: 180, startPoint y: 337, endPoint x: 10, endPoint y: 345, distance: 169.8
click at [10, 345] on div "CNS * 705 0066 0880 9991 Número do CNS inválido Nome * Busque pelo nome (ou inf…" at bounding box center [635, 528] width 1253 height 438
paste input "705 6064 9534 3515"
type input "705 6064 9534 3515"
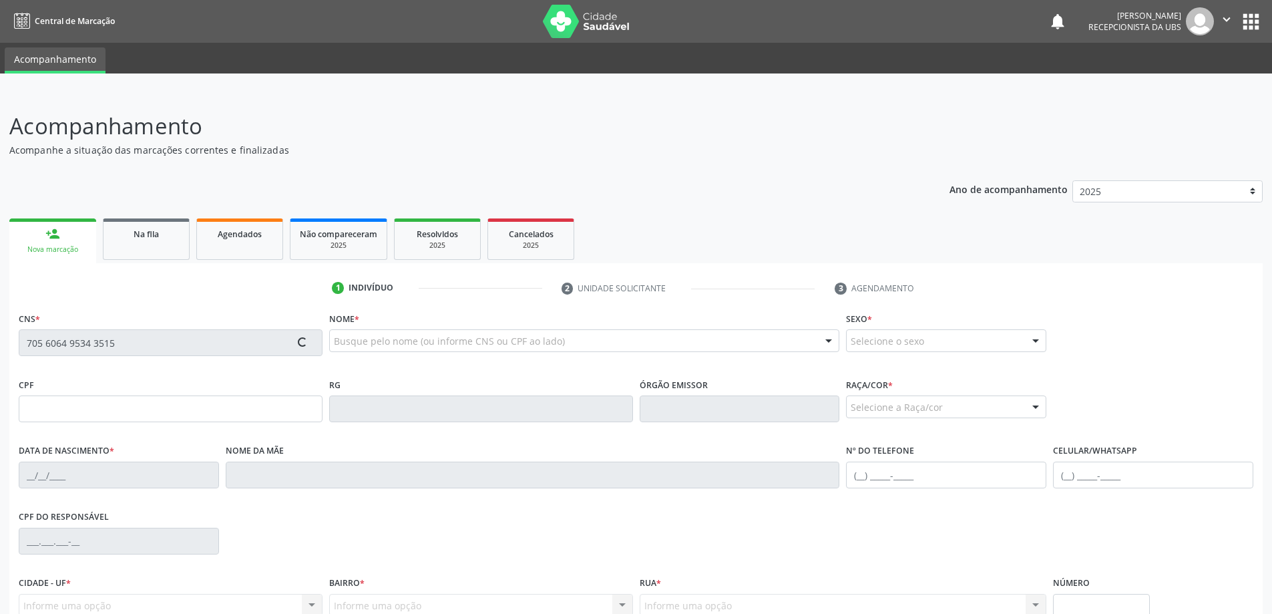
type input "027.673.214-66"
type input "31/10/1980"
type input "Roseneide da Silva"
type input "(82) 98751-7760"
type input "15"
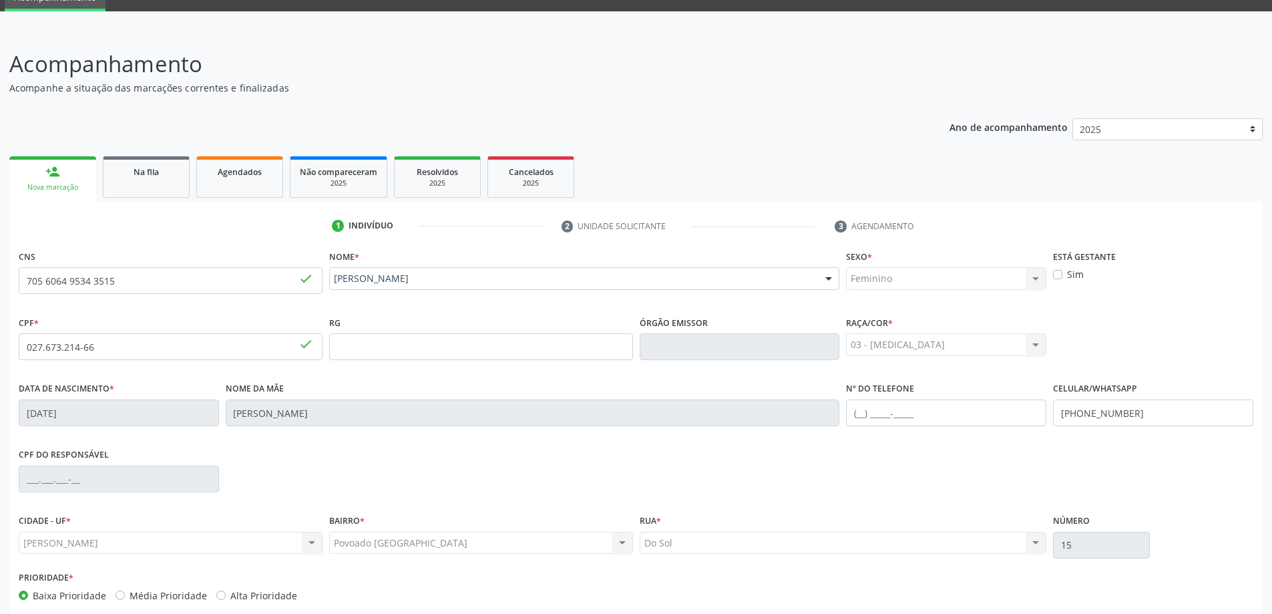
scroll to position [129, 0]
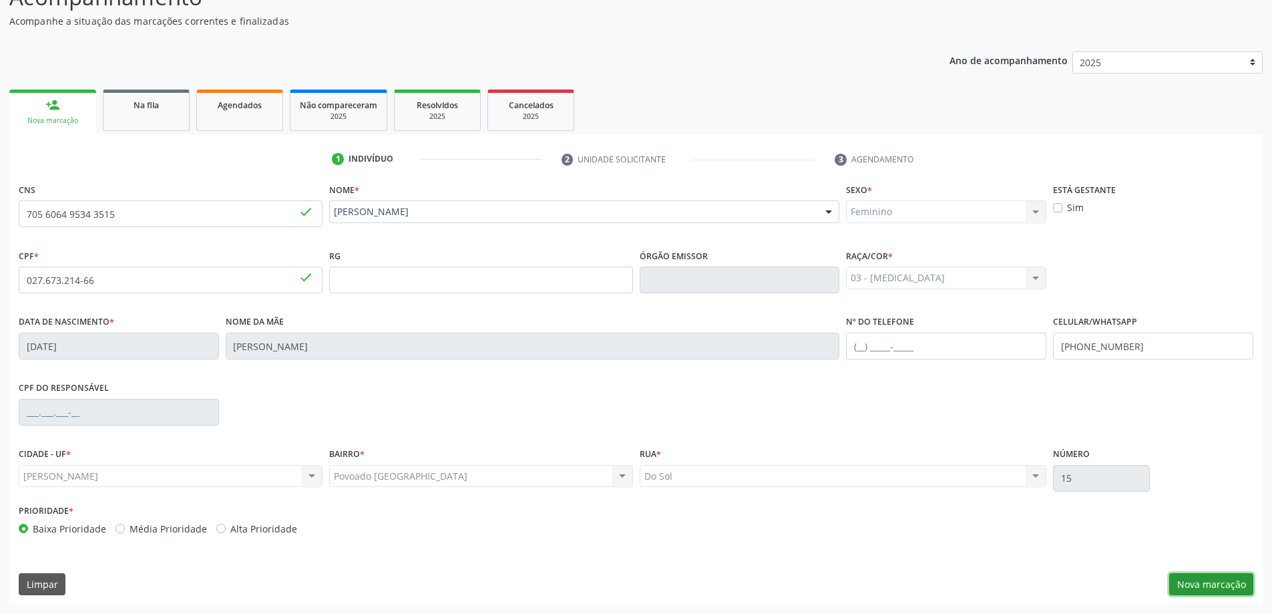
click at [1196, 584] on button "Nova marcação" at bounding box center [1211, 584] width 84 height 23
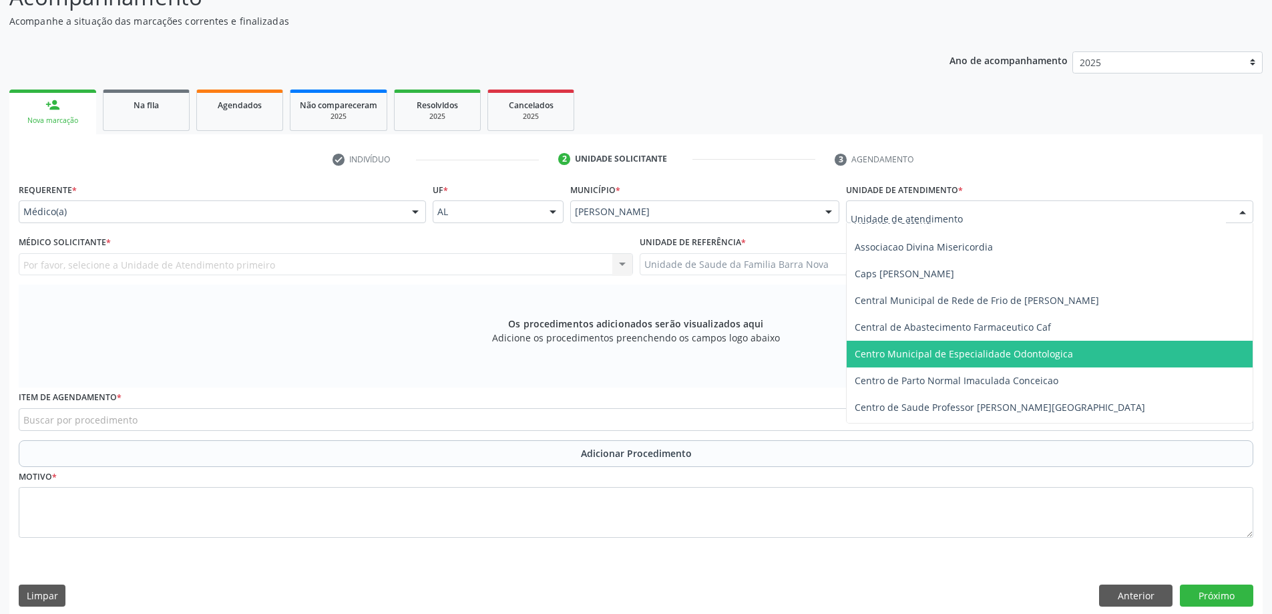
scroll to position [67, 0]
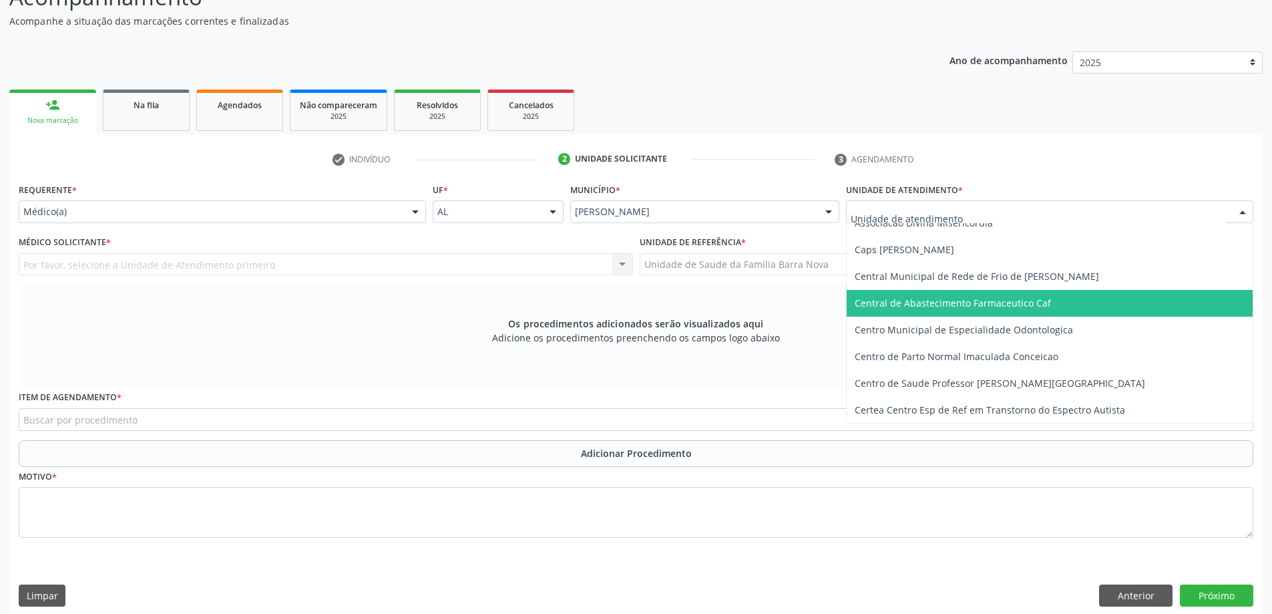
click at [272, 220] on div "Médico(a)" at bounding box center [222, 211] width 407 height 23
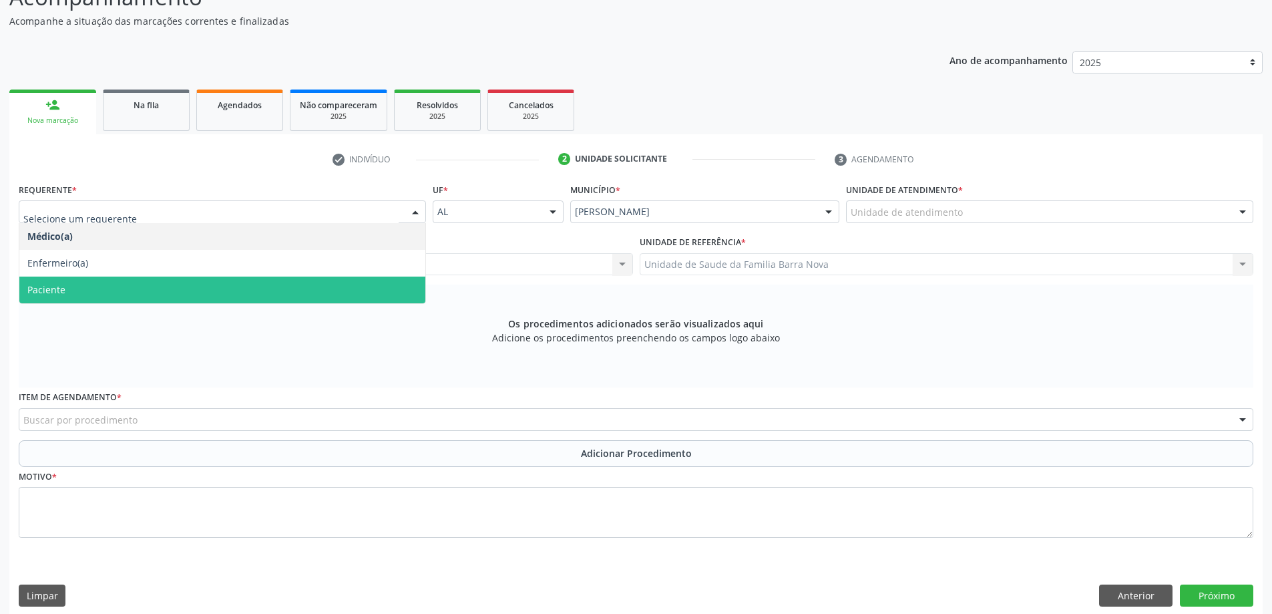
click at [226, 292] on span "Paciente" at bounding box center [222, 289] width 406 height 27
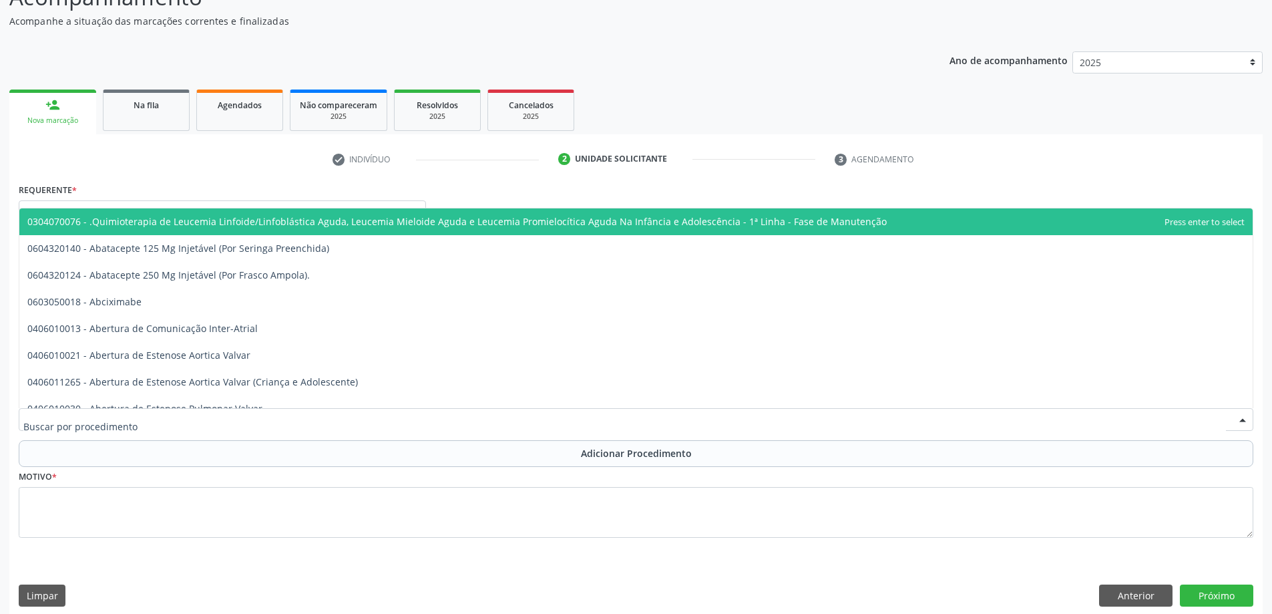
click at [209, 420] on div at bounding box center [636, 419] width 1235 height 23
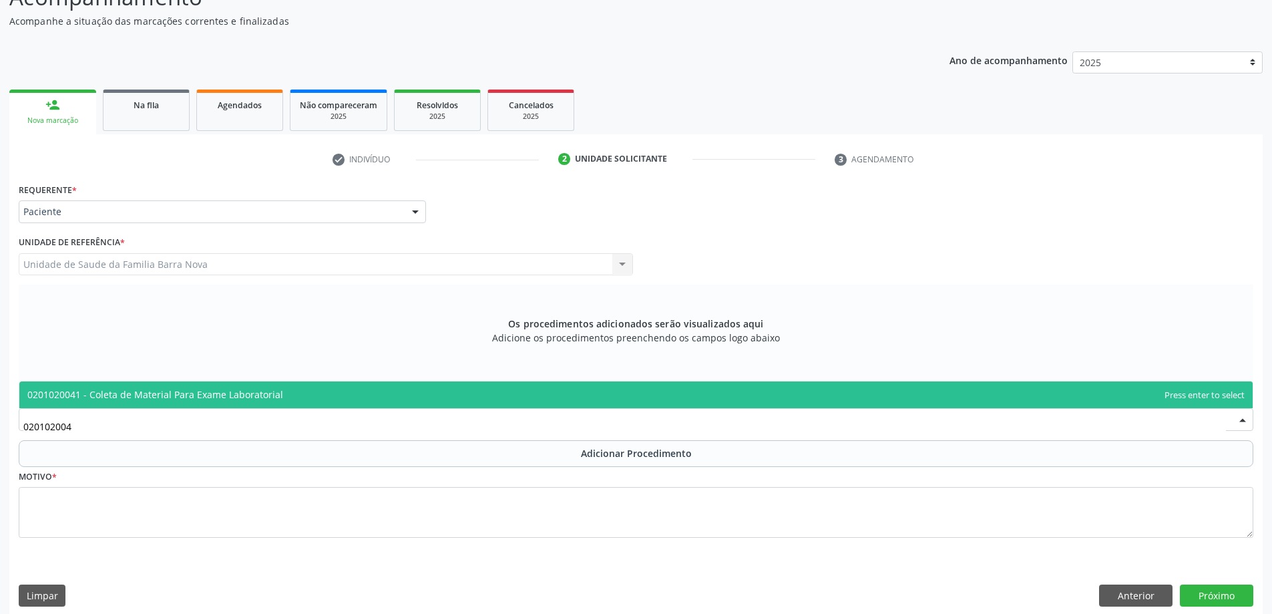
type input "0201020041"
click at [285, 387] on span "0201020041 - Coleta de Material Para Exame Laboratorial" at bounding box center [635, 394] width 1233 height 27
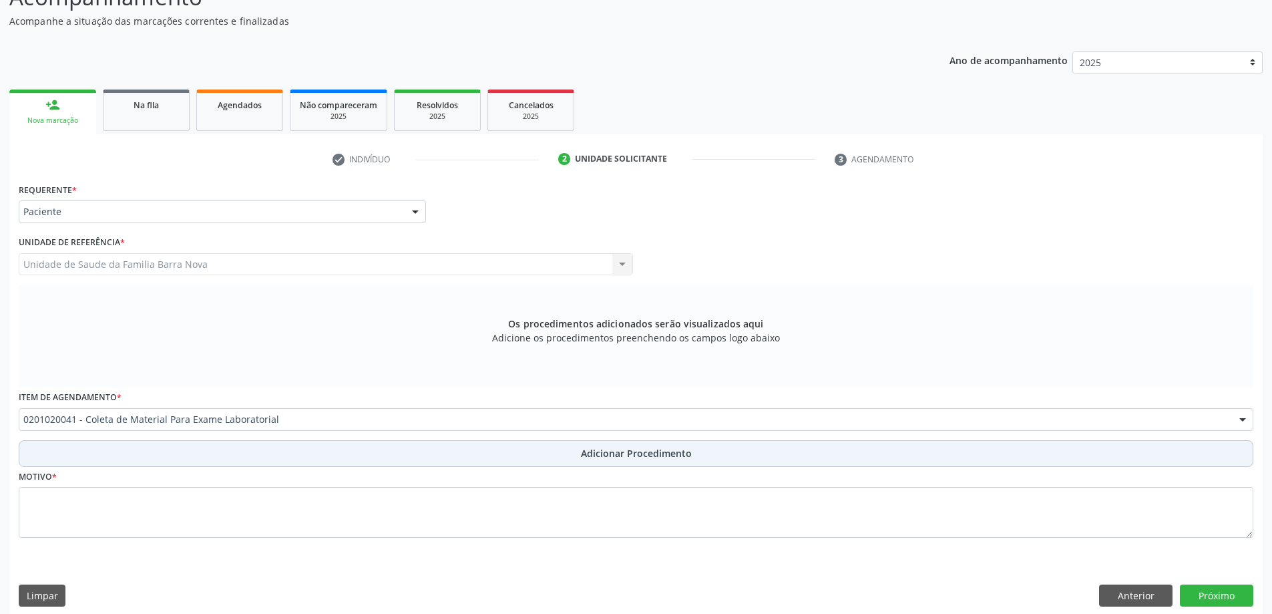
click at [326, 464] on button "Adicionar Procedimento" at bounding box center [636, 453] width 1235 height 27
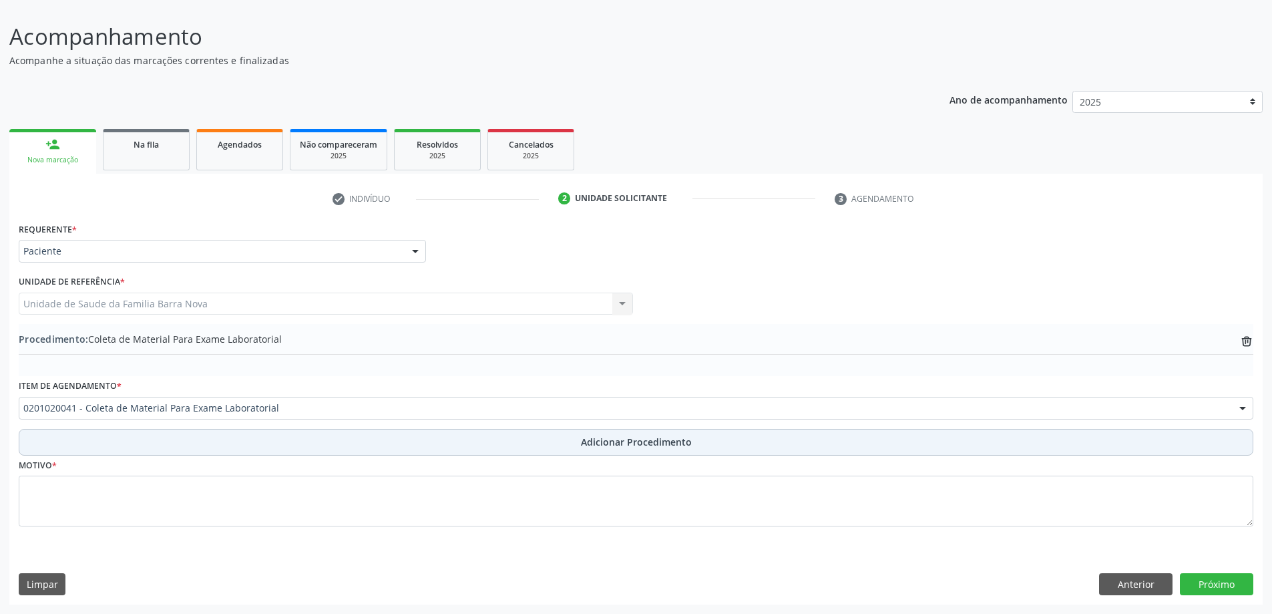
scroll to position [89, 0]
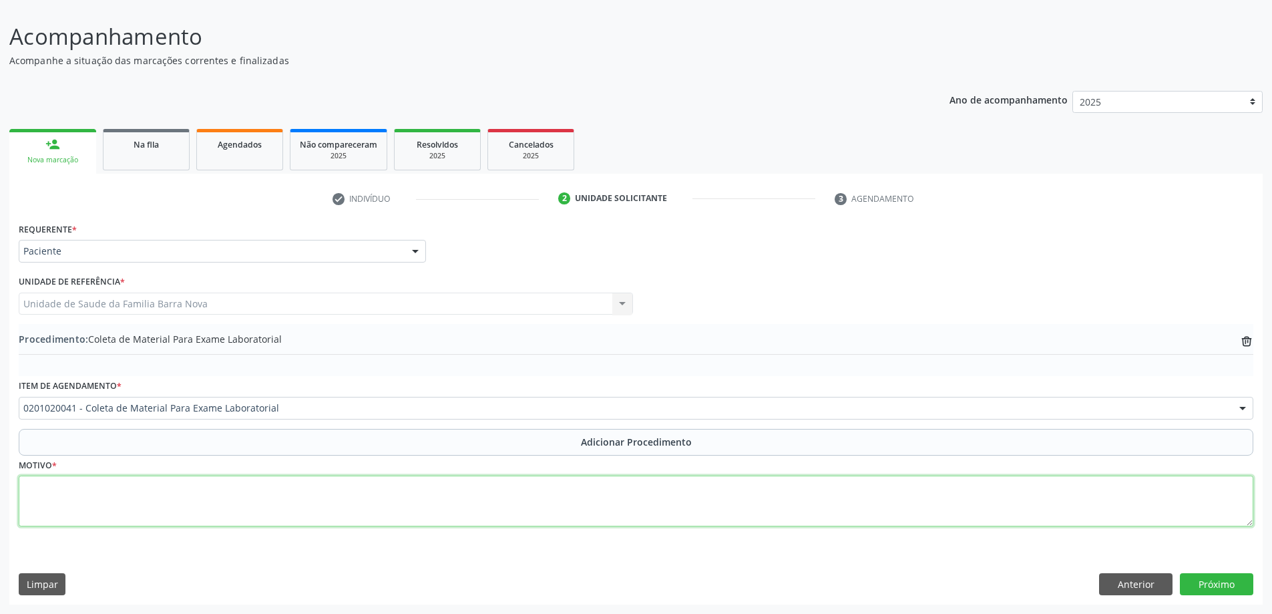
click at [297, 494] on textarea at bounding box center [636, 500] width 1235 height 51
type textarea "Z"
type textarea "Avaliação metabólica."
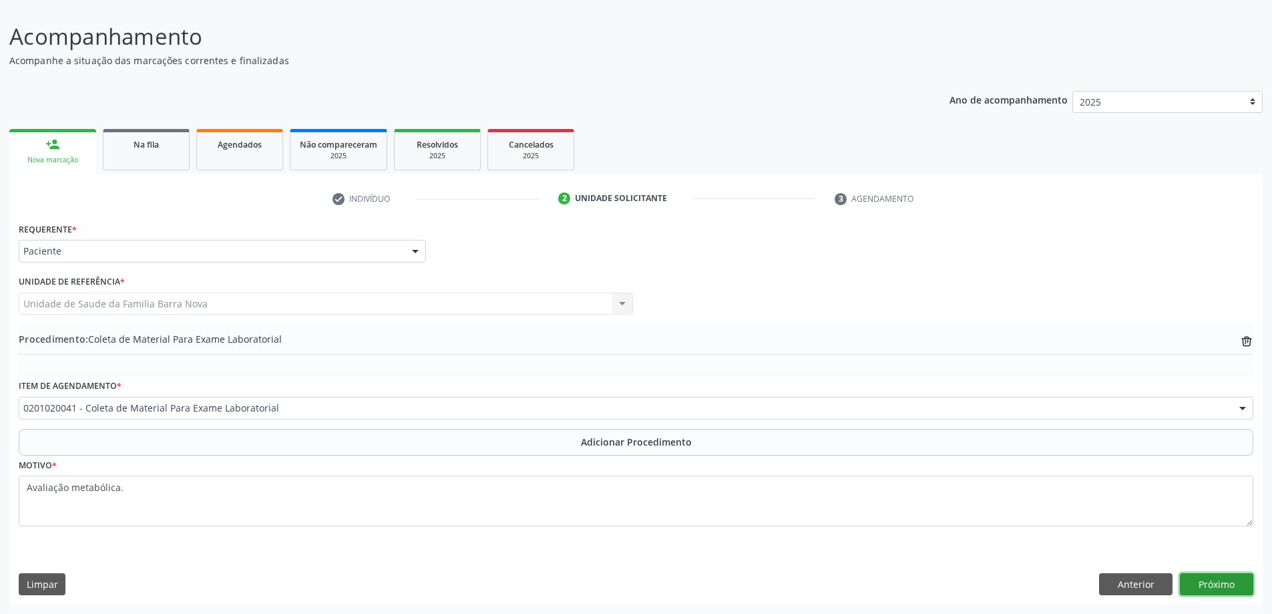
click at [1226, 580] on button "Próximo" at bounding box center [1216, 584] width 73 height 23
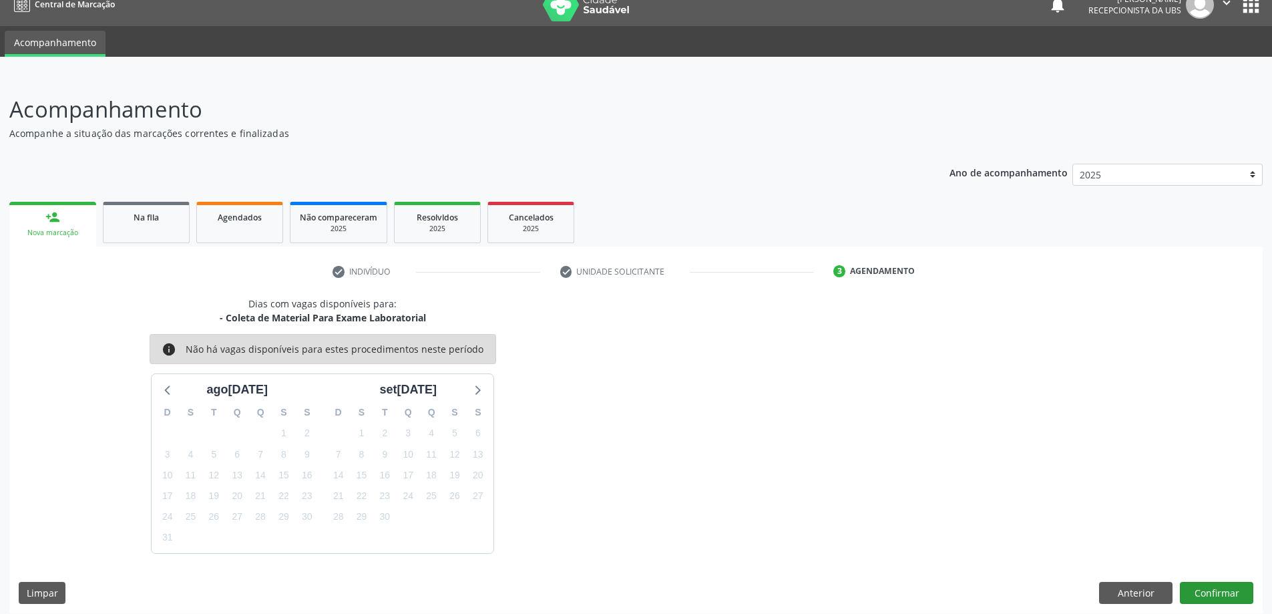
scroll to position [25, 0]
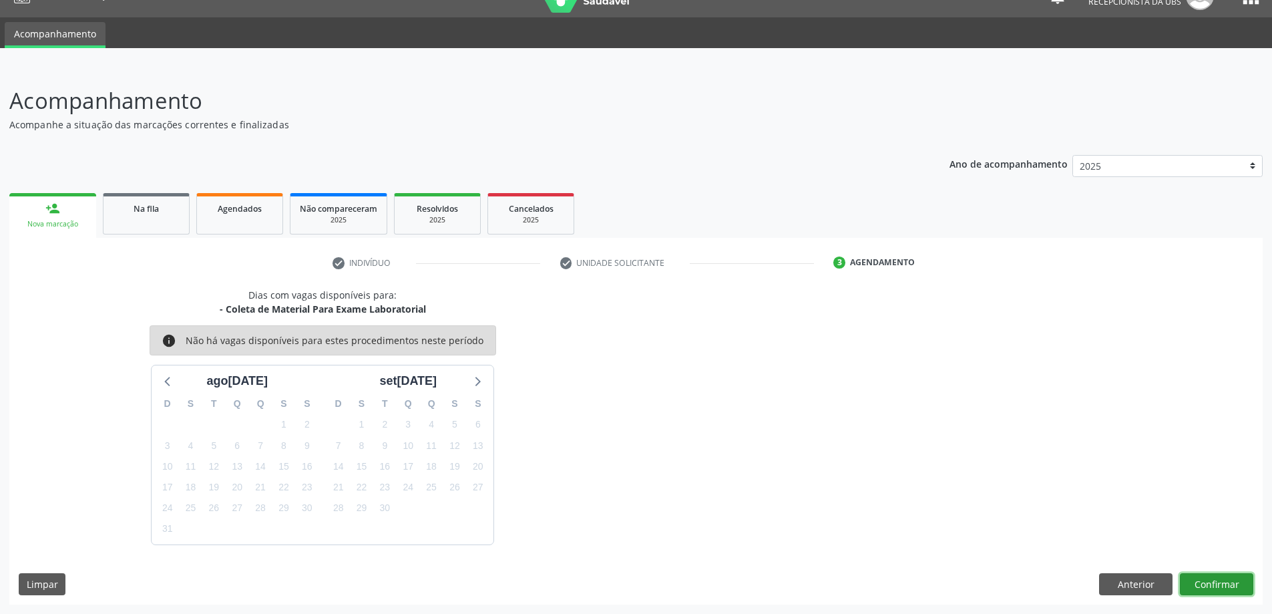
click at [1222, 584] on button "Confirmar" at bounding box center [1216, 584] width 73 height 23
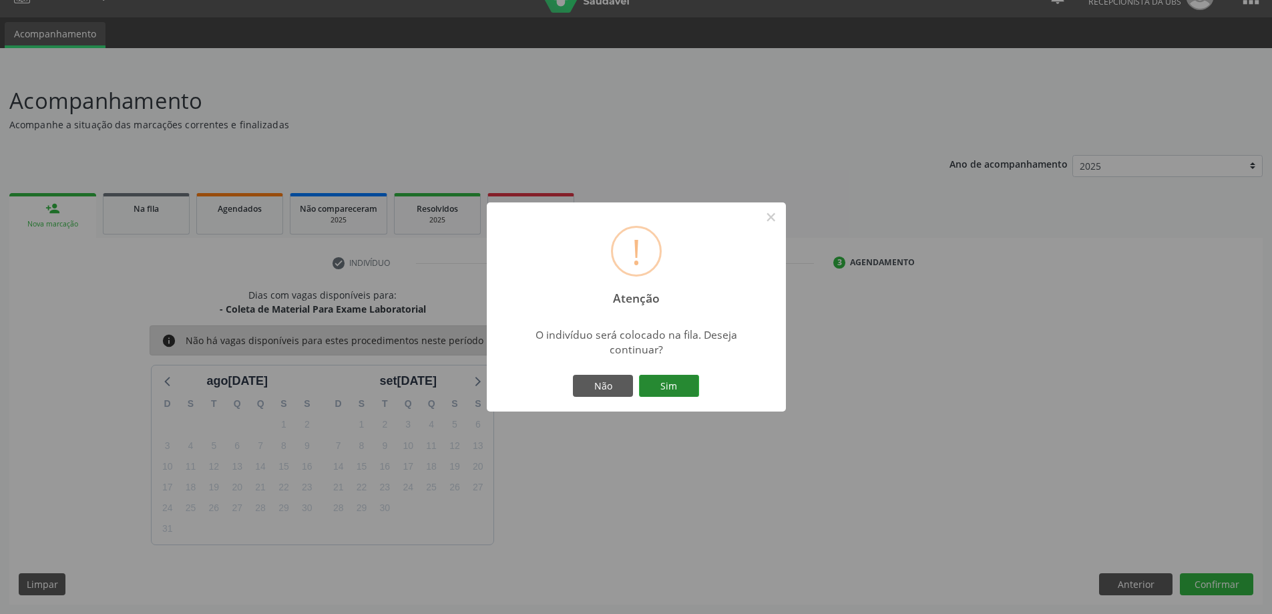
click at [682, 392] on button "Sim" at bounding box center [669, 386] width 60 height 23
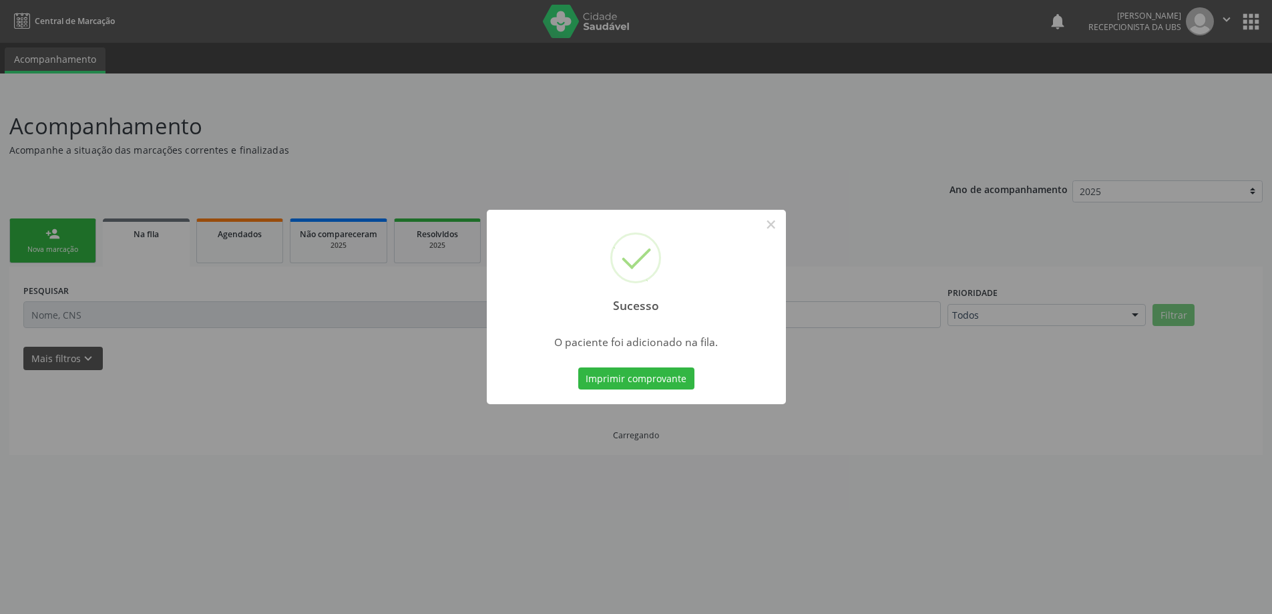
scroll to position [0, 0]
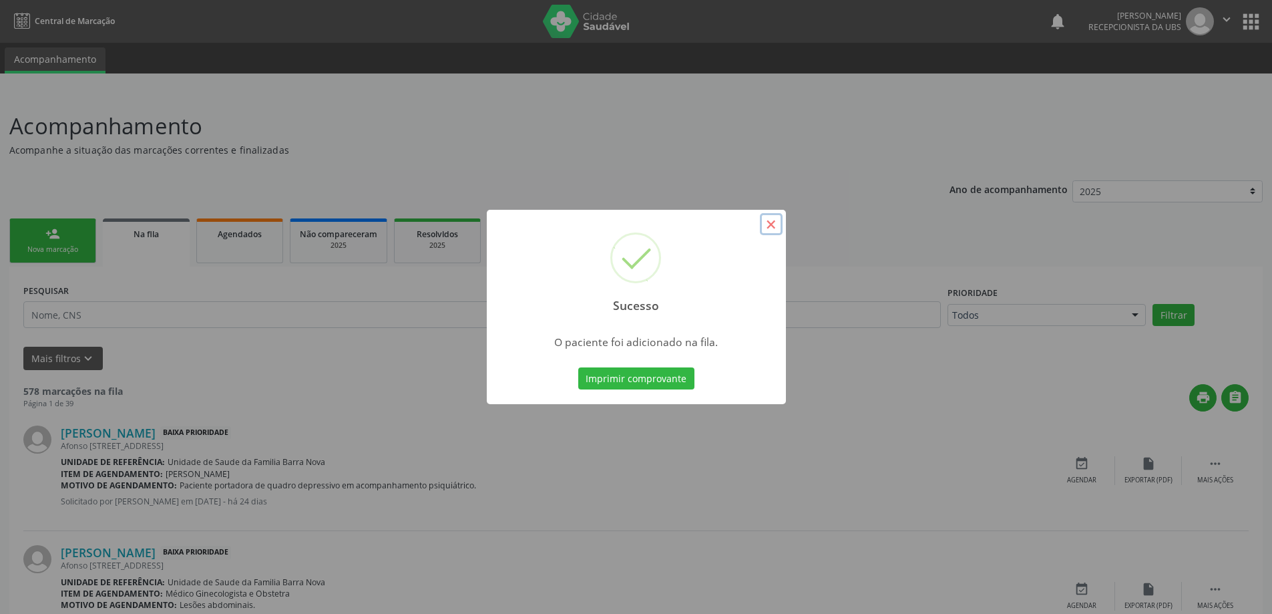
click at [772, 223] on button "×" at bounding box center [771, 224] width 23 height 23
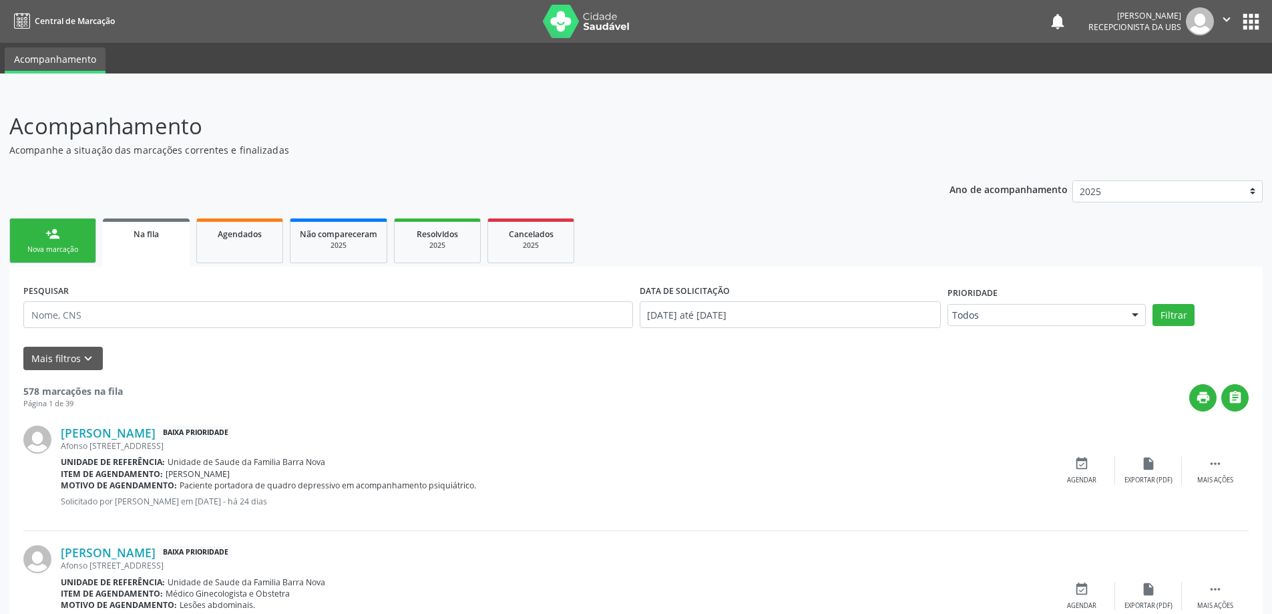
click at [47, 237] on div "person_add" at bounding box center [52, 233] width 15 height 15
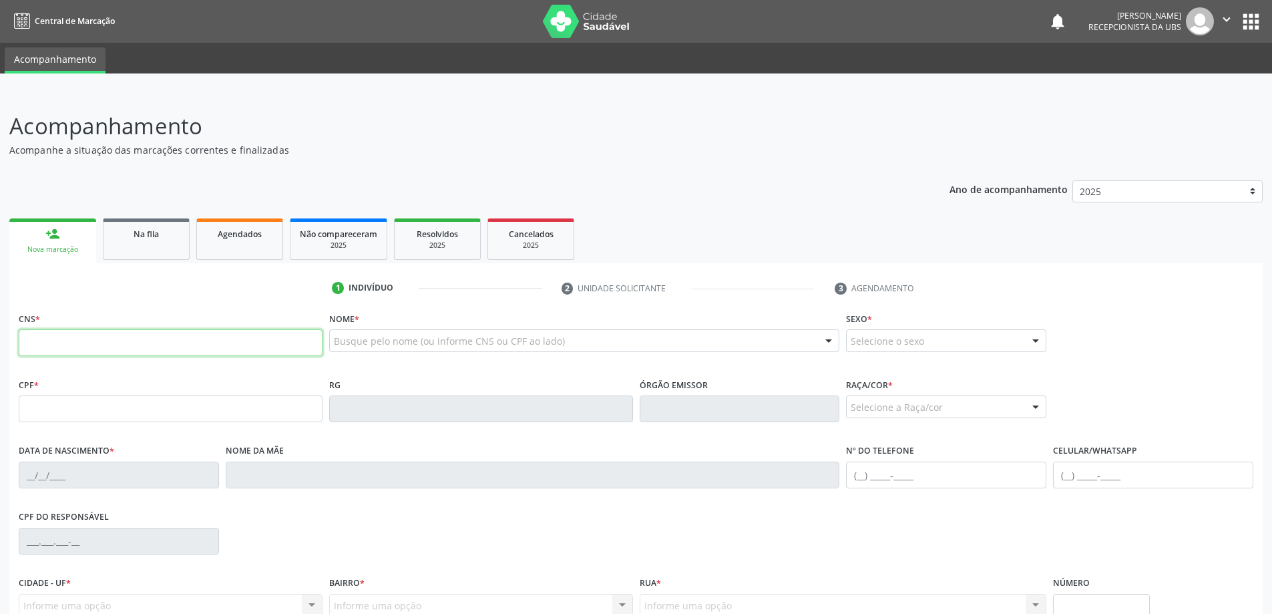
click at [143, 341] on input "text" at bounding box center [171, 342] width 304 height 27
type input "705 0046 4505 5157"
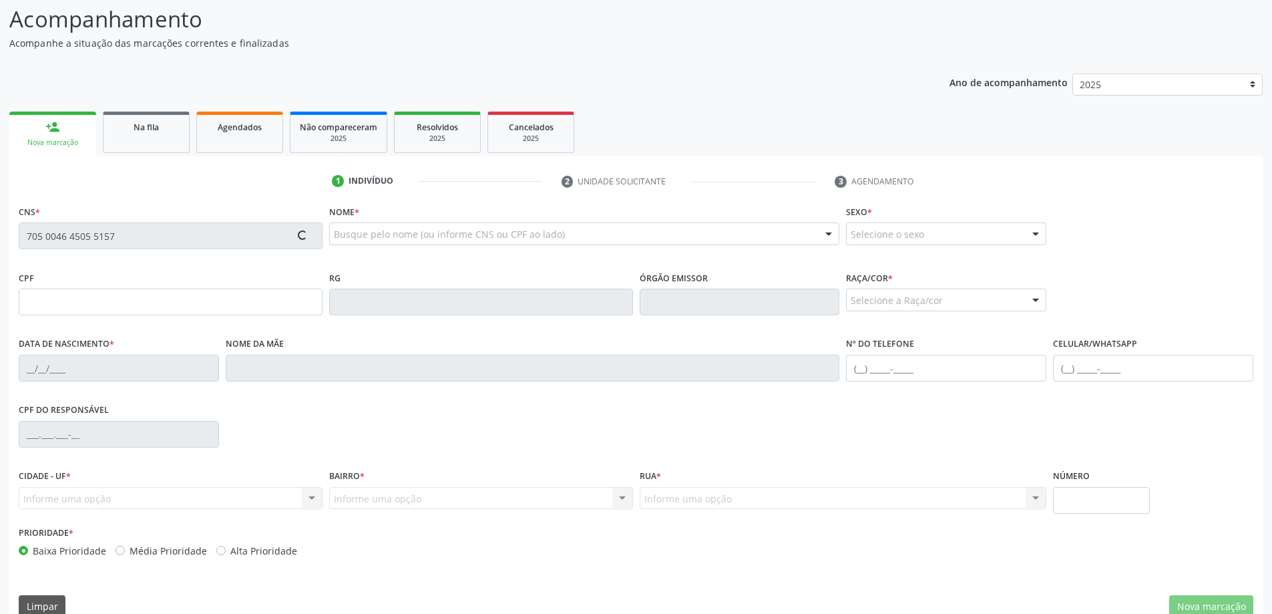
type input "134.569.424-51"
type input "29/09/2015"
type input "Cristina Caliane Silva Rodrigues"
type input "(82) 98844-2488"
type input "S/N"
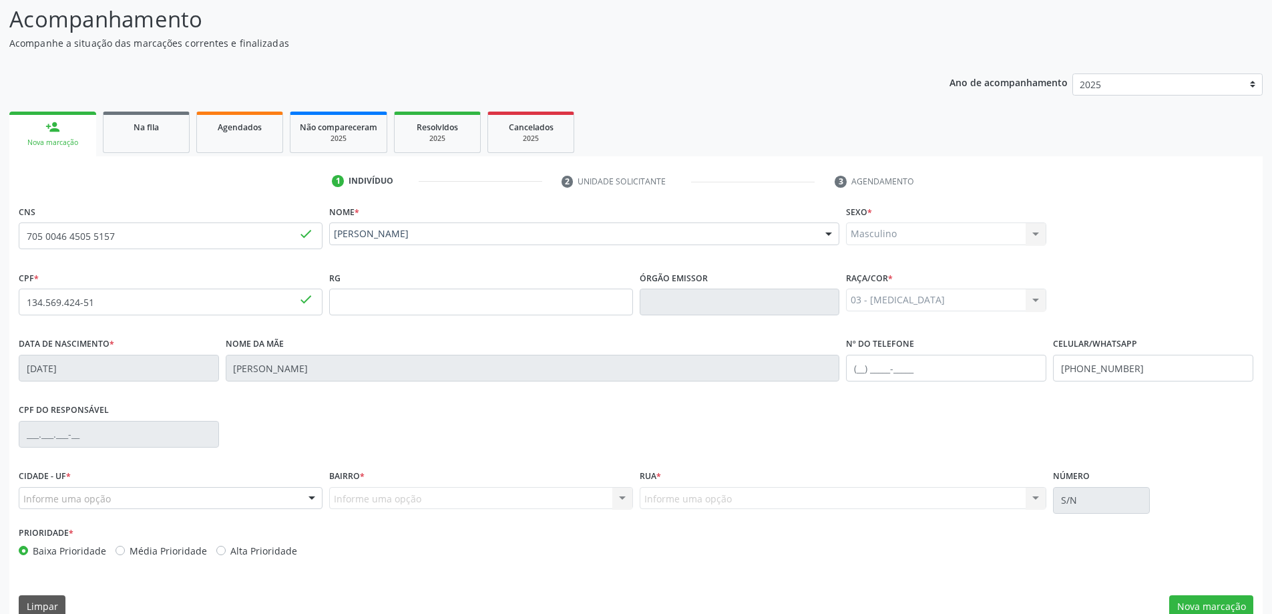
scroll to position [129, 0]
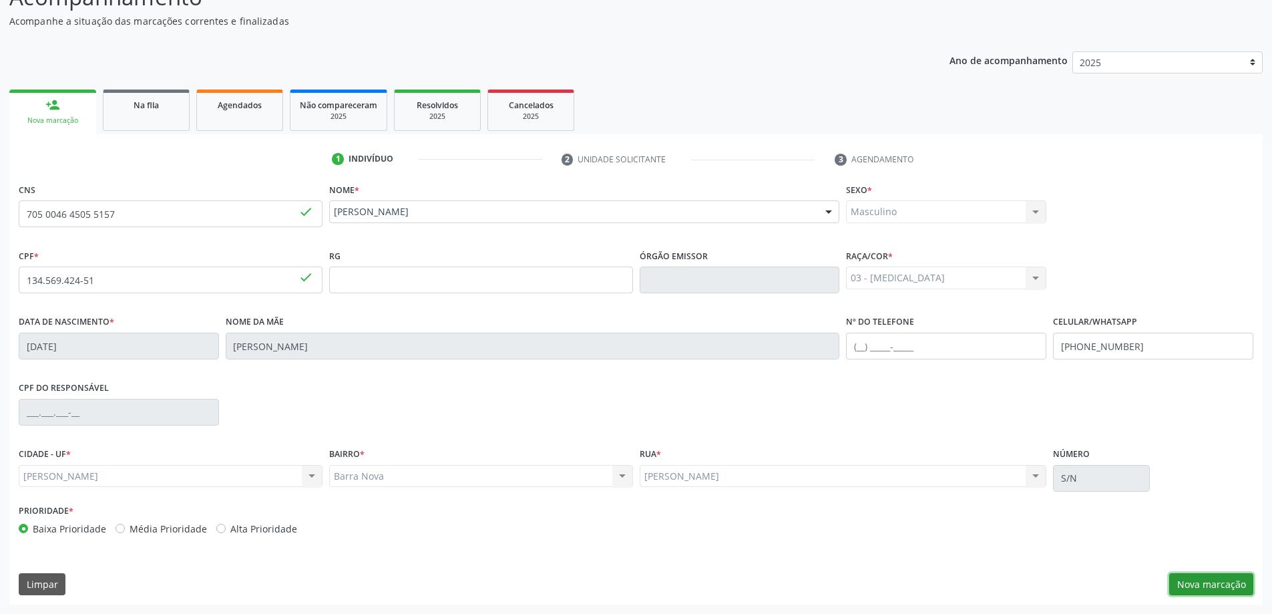
click at [1228, 586] on button "Nova marcação" at bounding box center [1211, 584] width 84 height 23
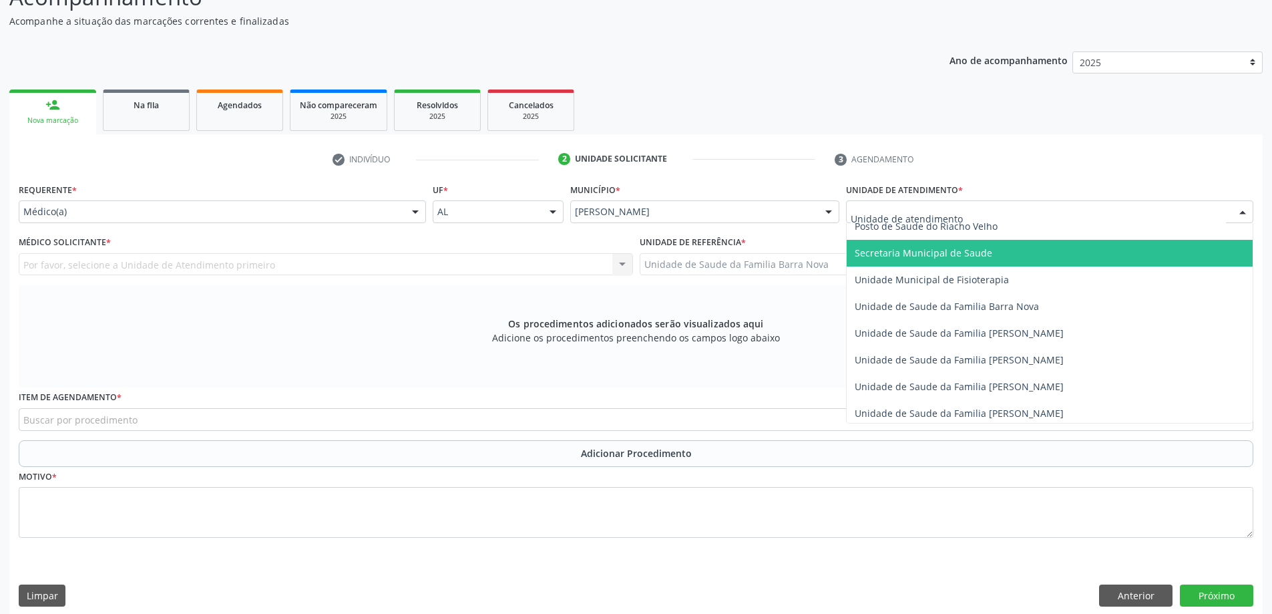
scroll to position [668, 0]
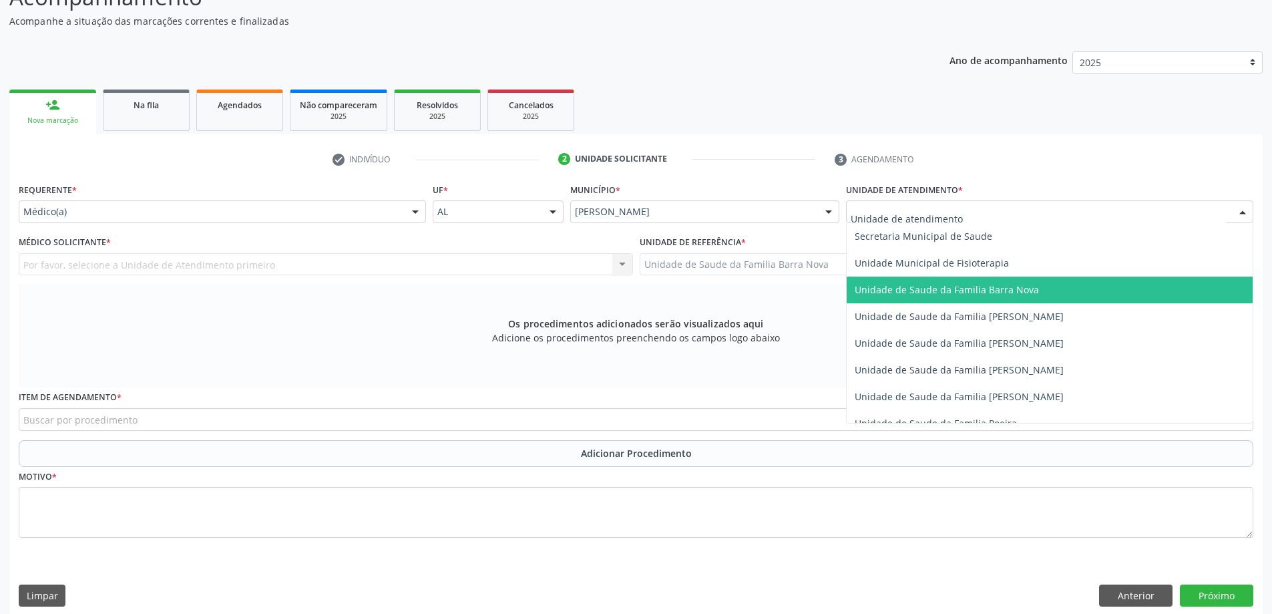
click at [982, 298] on span "Unidade de Saude da Familia Barra Nova" at bounding box center [1050, 289] width 406 height 27
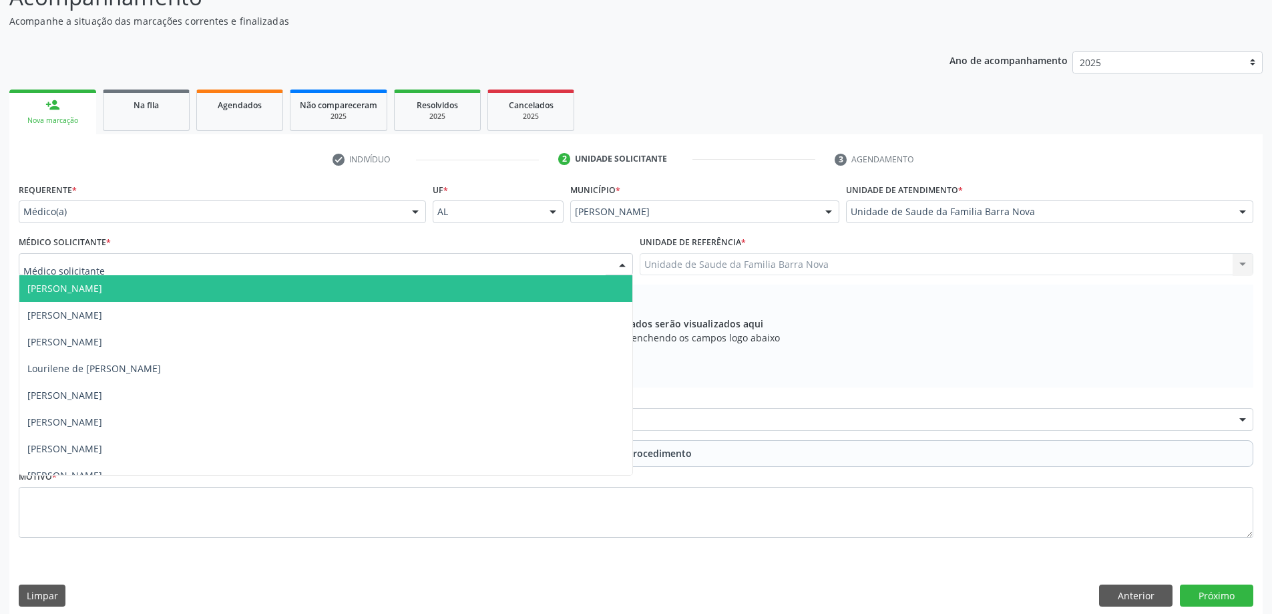
click at [305, 274] on div at bounding box center [326, 264] width 614 height 23
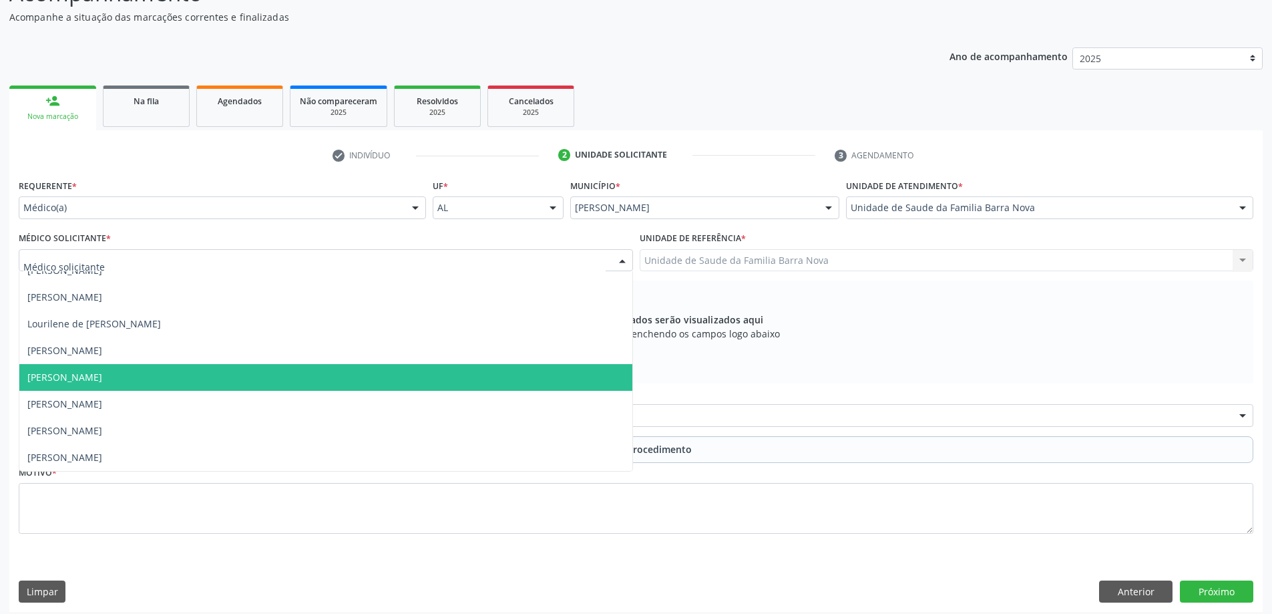
scroll to position [140, 0]
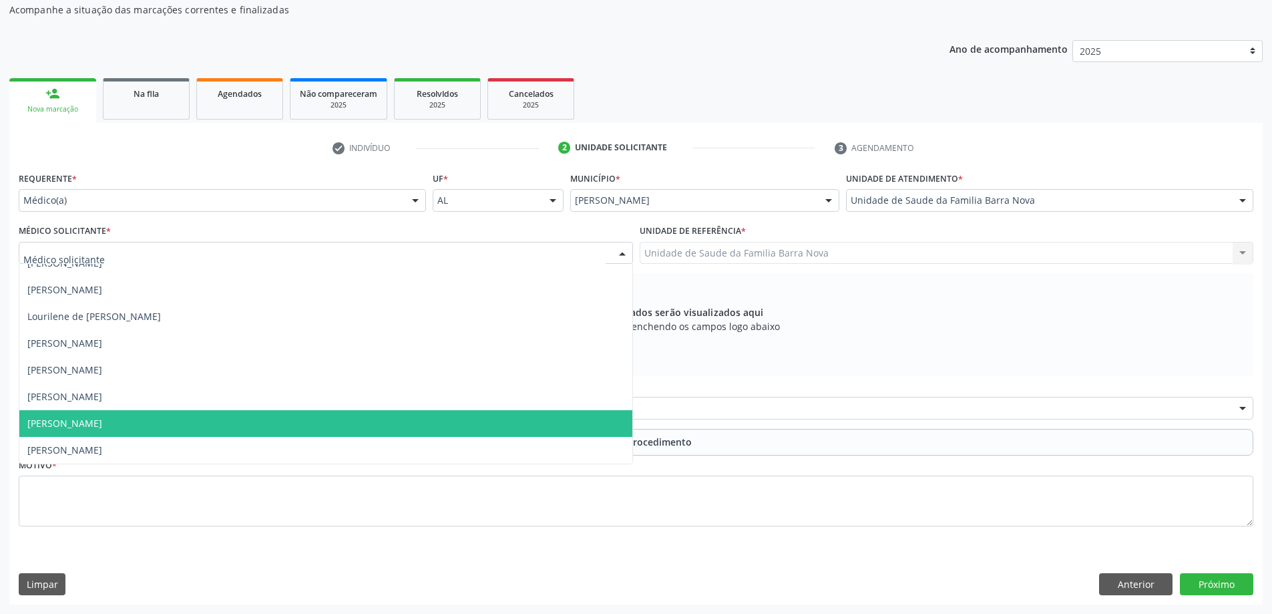
click at [355, 418] on span "Natalia Alencar Leal" at bounding box center [325, 423] width 613 height 27
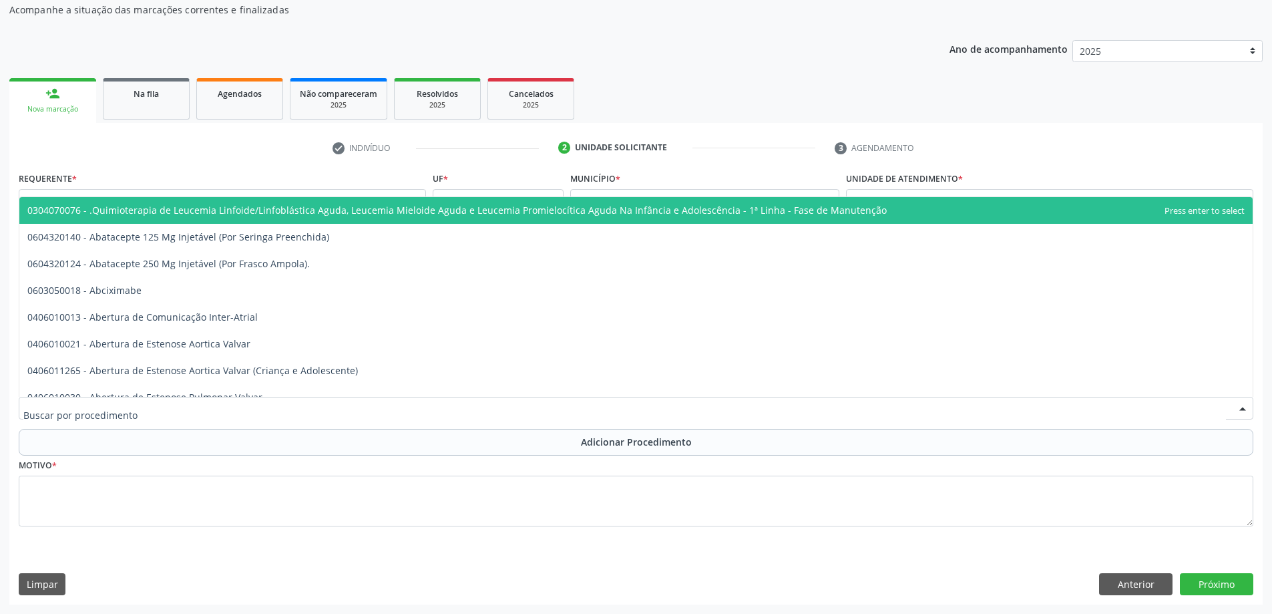
click at [301, 409] on div at bounding box center [636, 408] width 1235 height 23
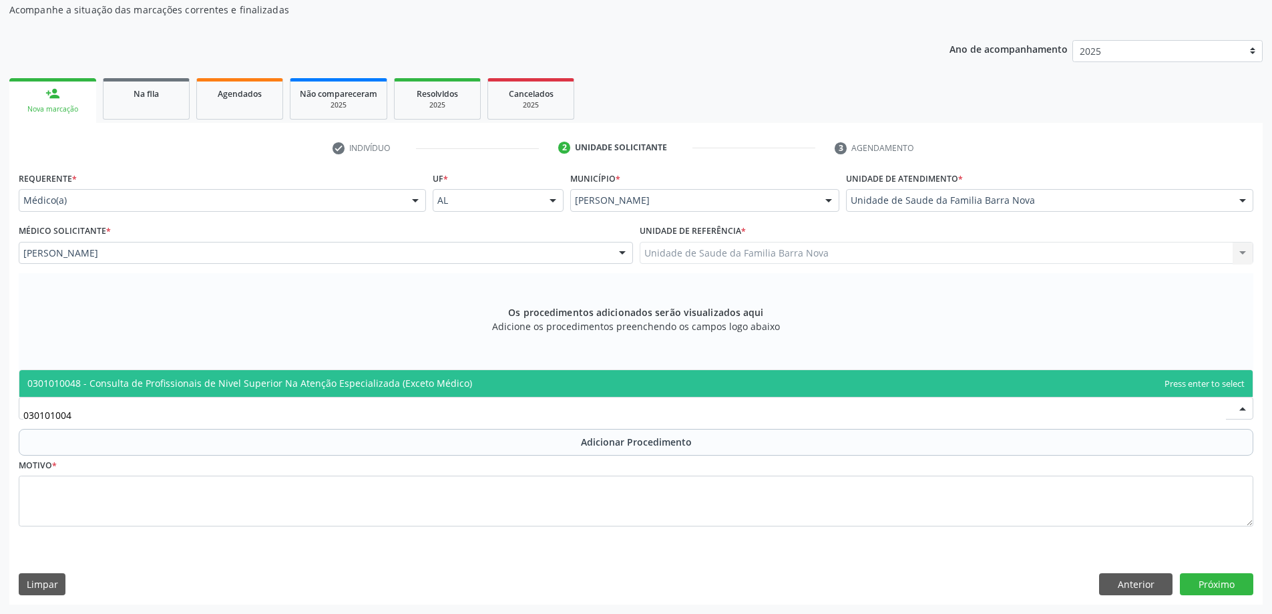
type input "0301010048"
click at [421, 387] on span "0301010048 - Consulta de Profissionais de Nivel Superior Na Atenção Especializa…" at bounding box center [249, 383] width 445 height 13
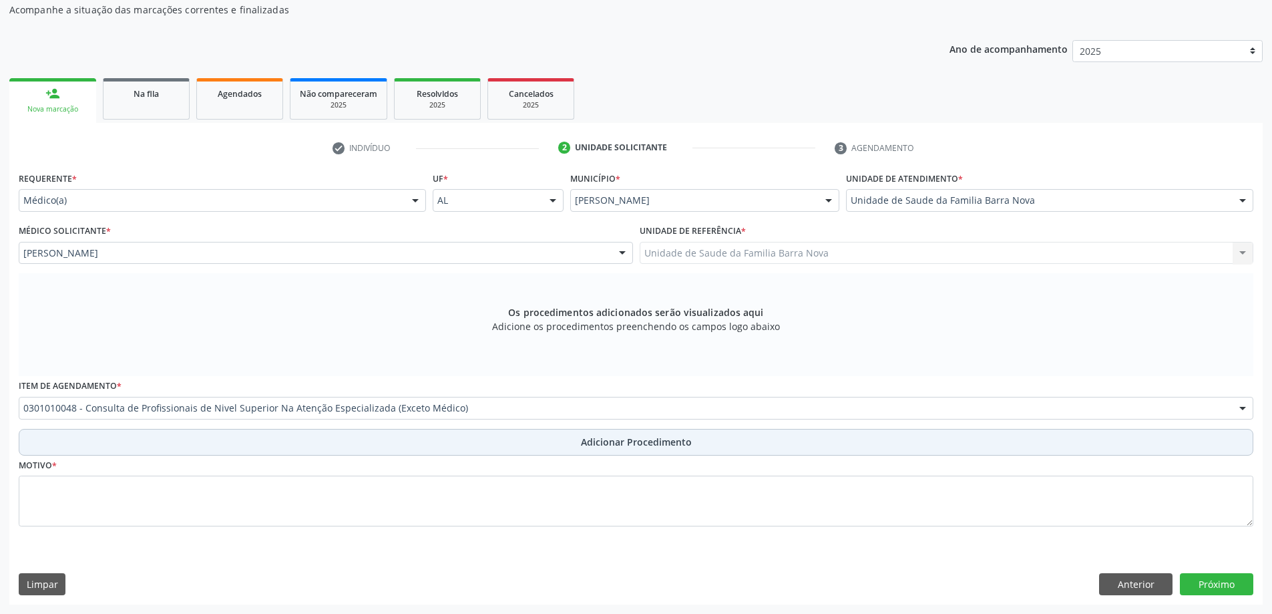
click at [598, 437] on span "Adicionar Procedimento" at bounding box center [636, 442] width 111 height 14
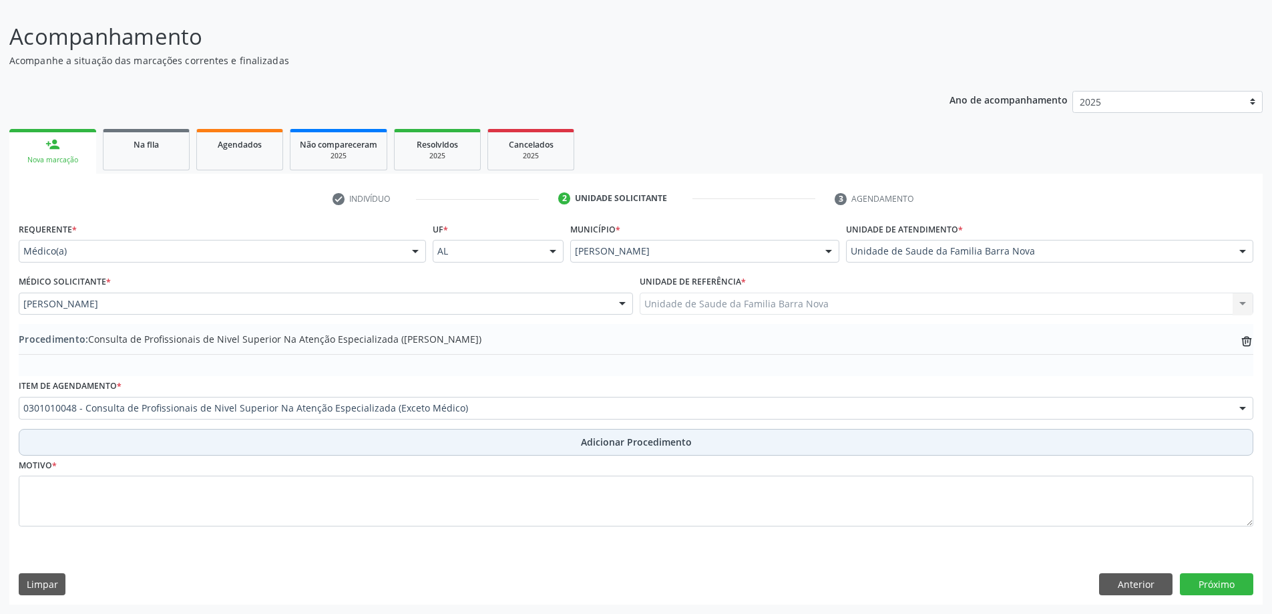
scroll to position [89, 0]
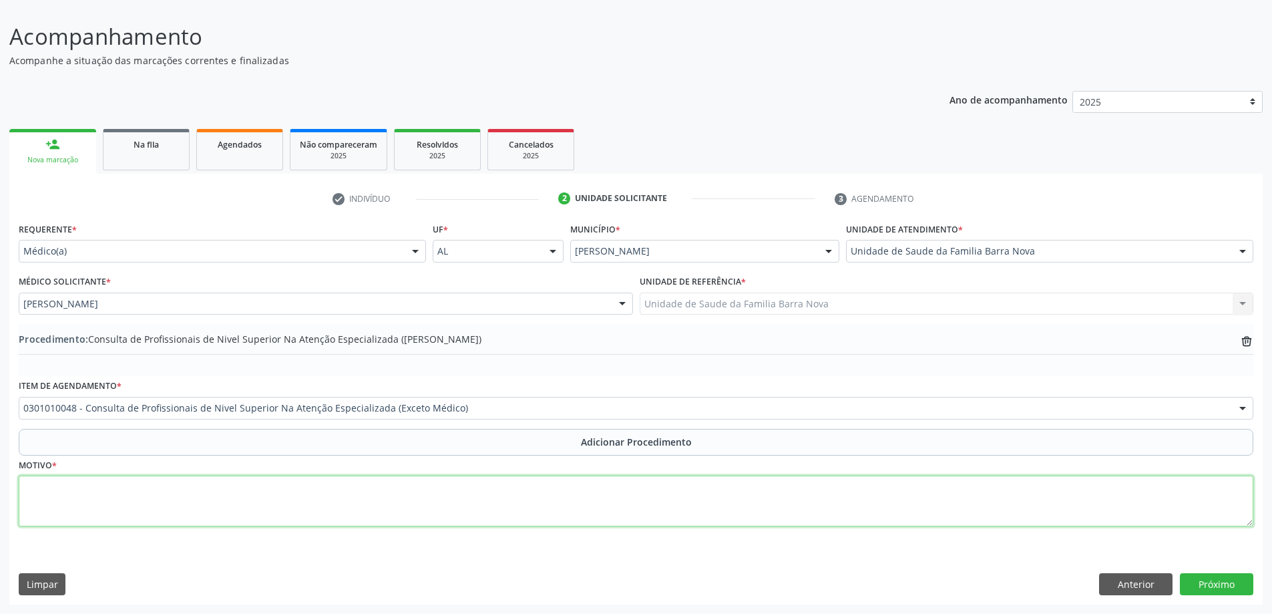
click at [251, 506] on textarea at bounding box center [636, 500] width 1235 height 51
click at [216, 487] on textarea "criança, 09 anos, apresentando mudança decomportamento" at bounding box center [636, 500] width 1235 height 51
click at [327, 499] on textarea "criança, 09 anos, apresentando mudança de comportamento" at bounding box center [636, 500] width 1235 height 51
click at [377, 487] on textarea "criança, 09 anos, apresentando mudança de comportamento, apresenta-se agrassivo" at bounding box center [636, 500] width 1235 height 51
click at [401, 489] on textarea "criança, 09 anos, apresentando mudança de comportamento, apresenta-se agressivo" at bounding box center [636, 500] width 1235 height 51
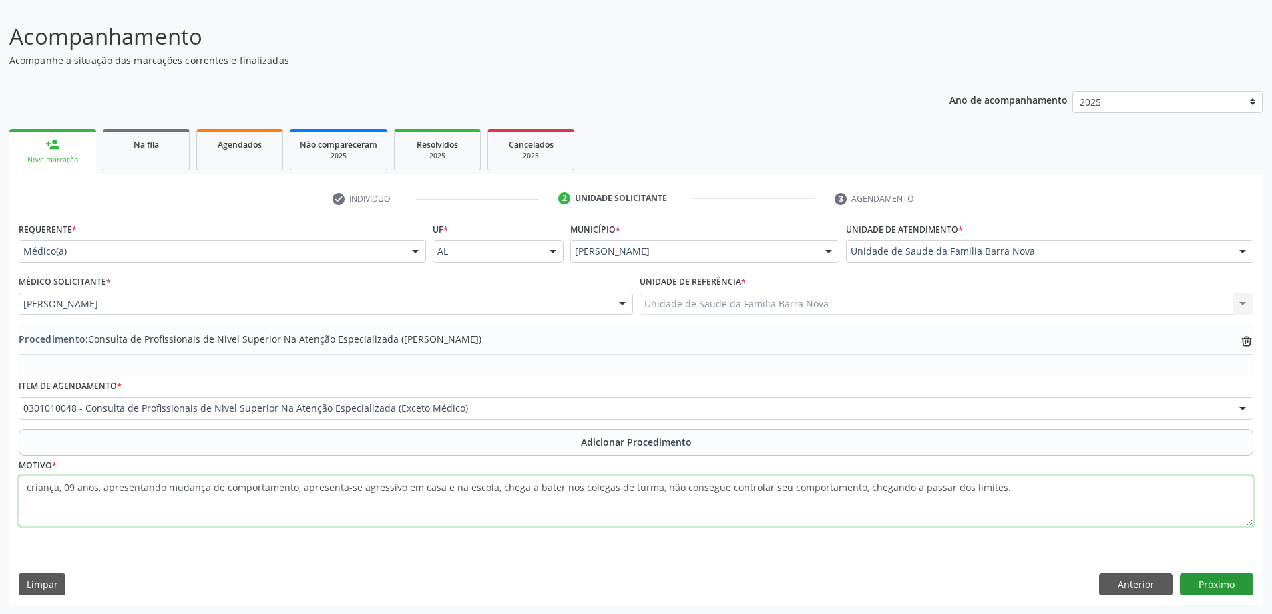
type textarea "criança, 09 anos, apresentando mudança de comportamento, apresenta-se agressivo…"
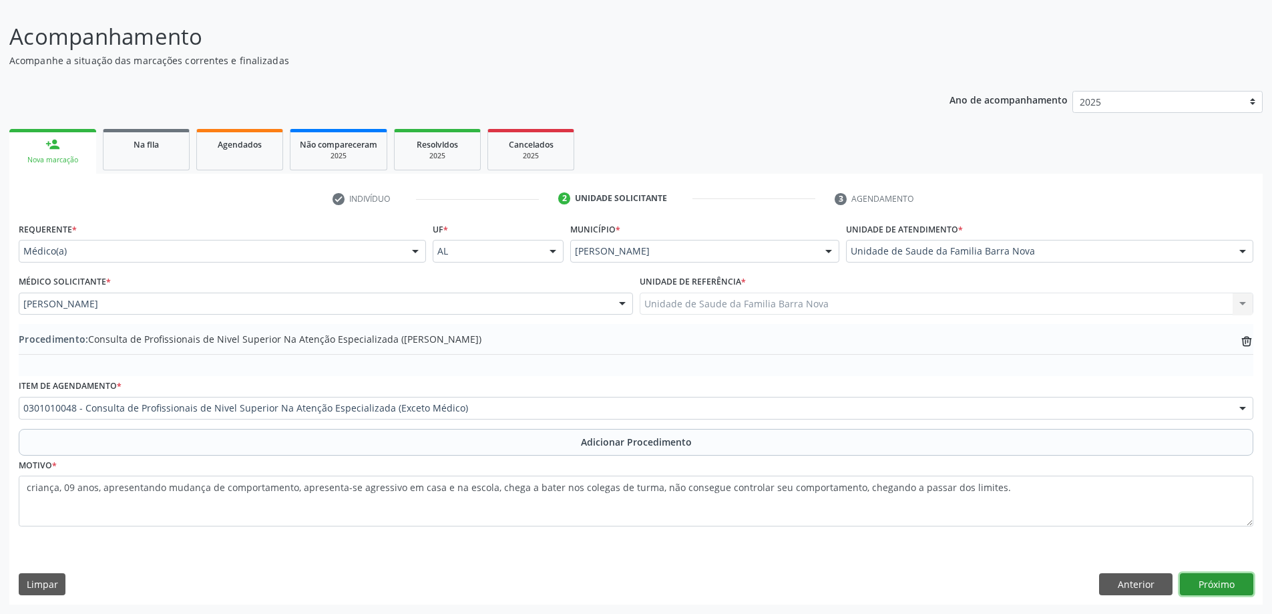
click at [1225, 579] on button "Próximo" at bounding box center [1216, 584] width 73 height 23
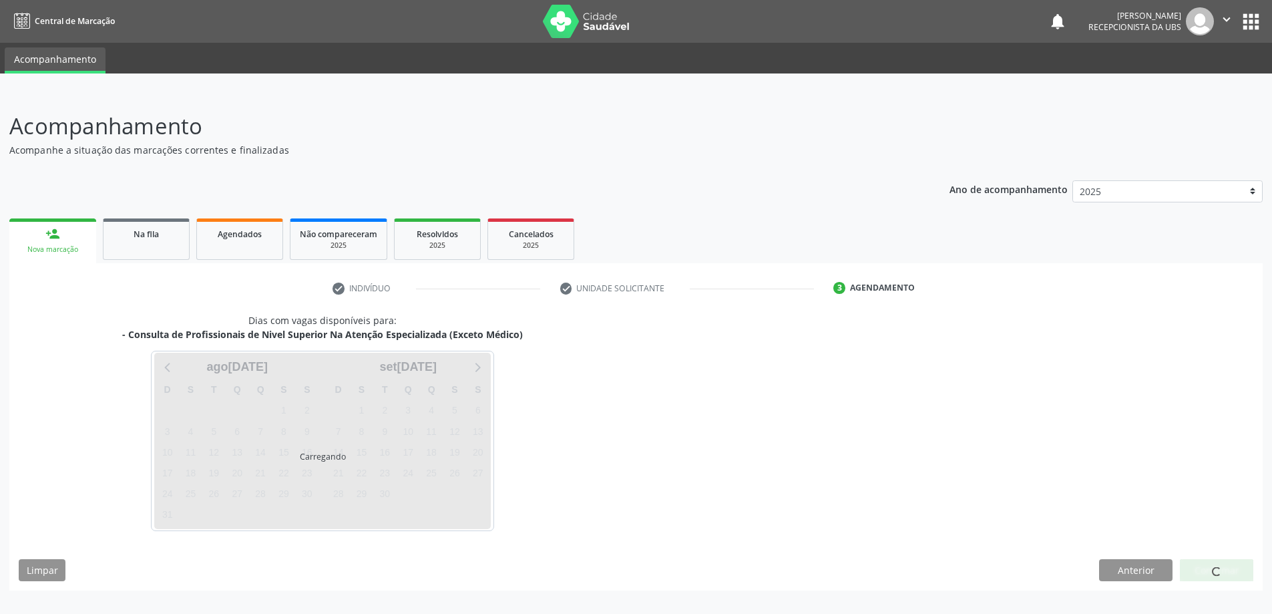
scroll to position [0, 0]
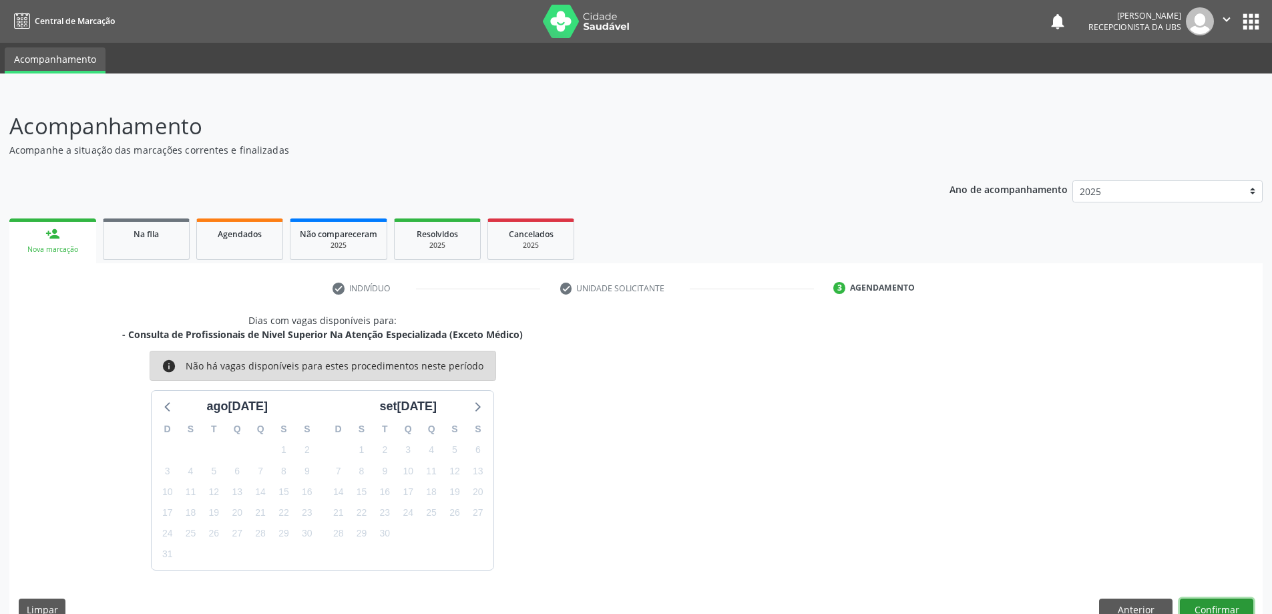
click at [1205, 605] on button "Confirmar" at bounding box center [1216, 609] width 73 height 23
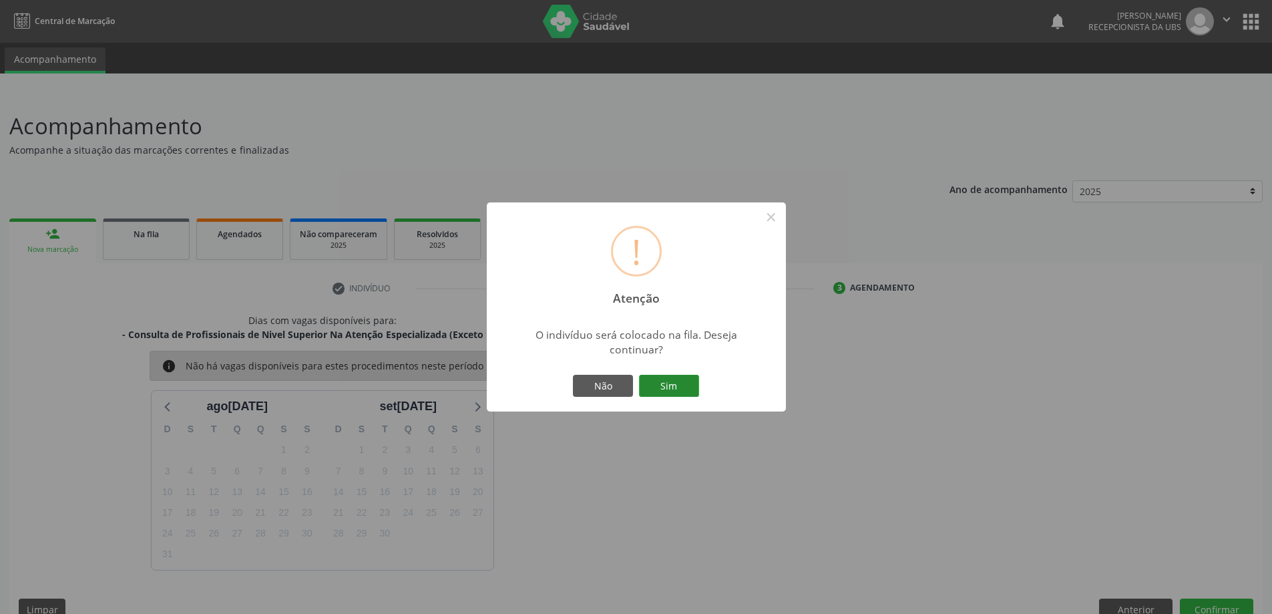
click at [660, 382] on button "Sim" at bounding box center [669, 386] width 60 height 23
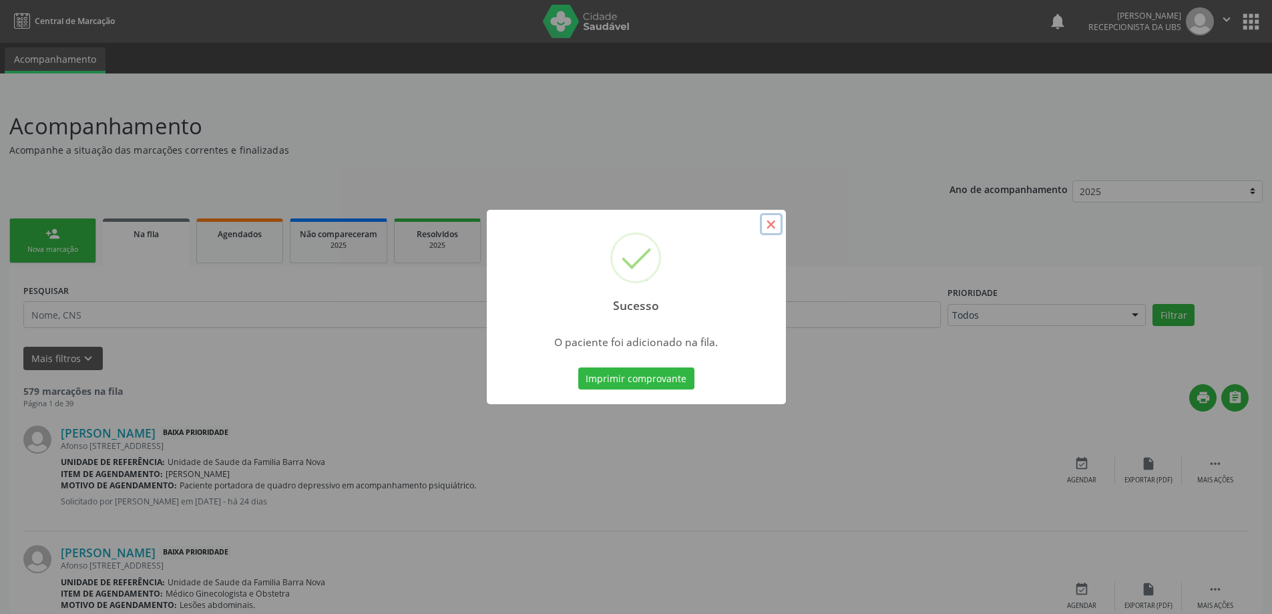
click at [767, 224] on button "×" at bounding box center [771, 224] width 23 height 23
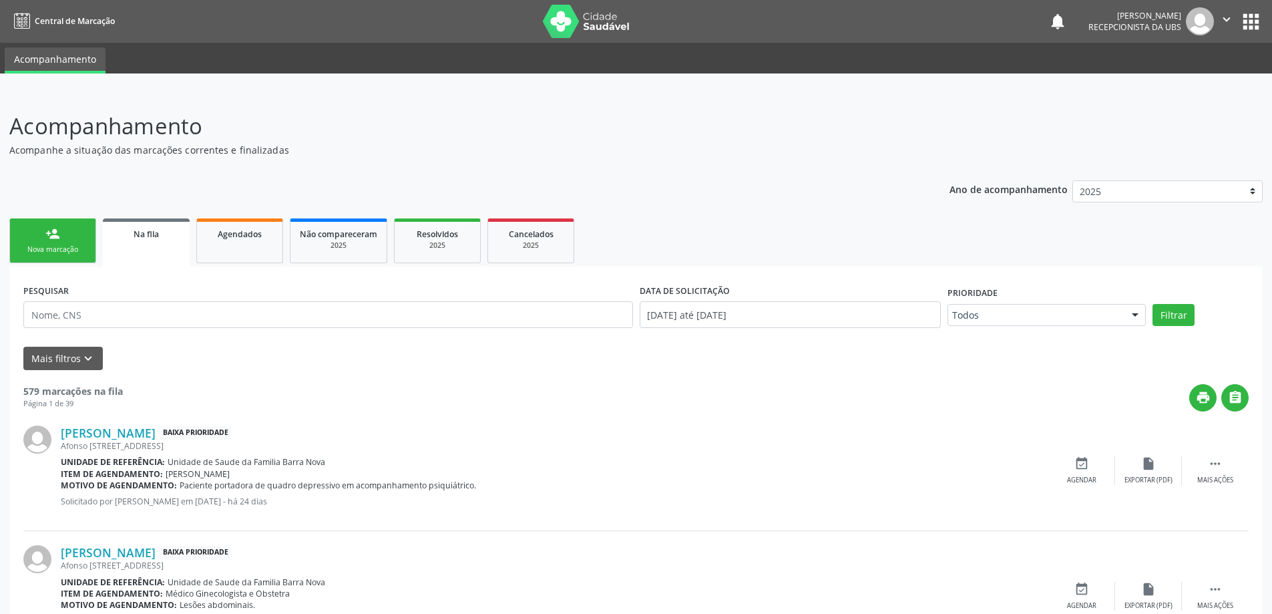
click at [50, 240] on div "person_add" at bounding box center [52, 233] width 15 height 15
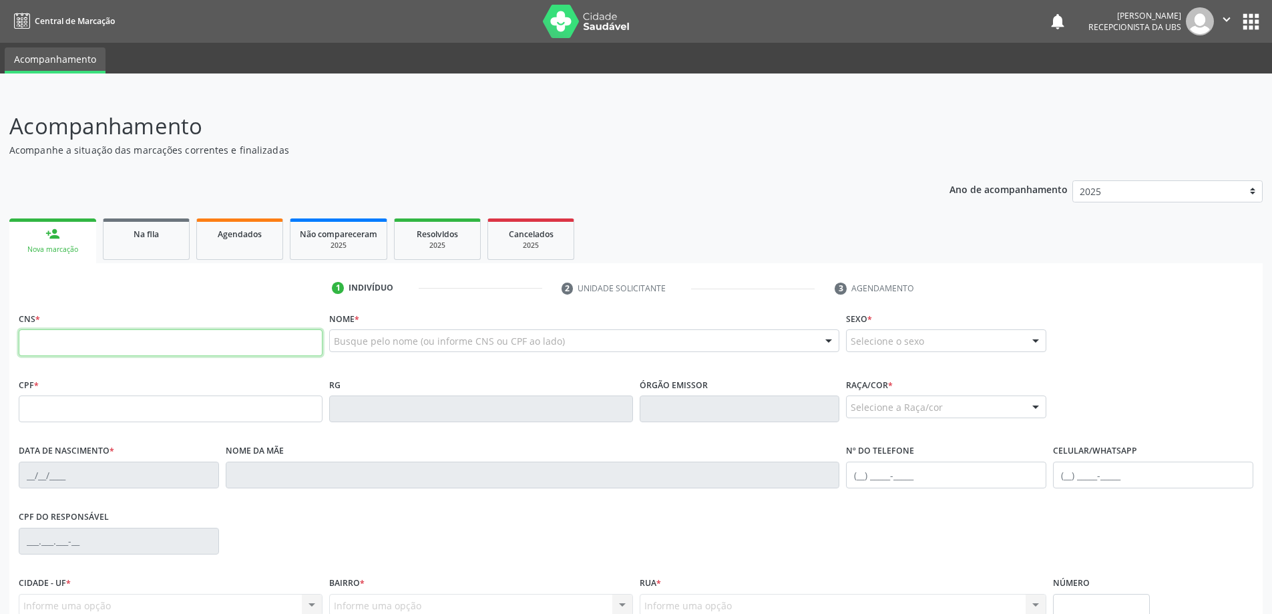
click at [88, 348] on input "text" at bounding box center [171, 342] width 304 height 27
type input "705 2004 8569 7479"
type input "05/04/1973"
type input "Antônia Correia dos Santos"
type input "(82) 99129-8452"
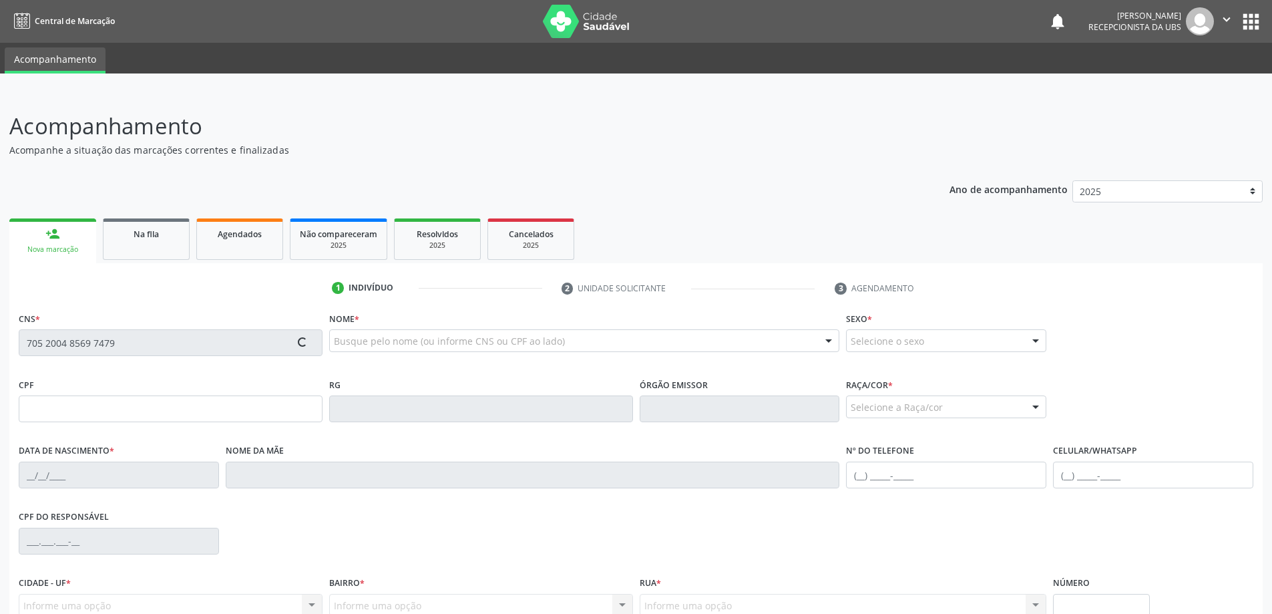
type input "30"
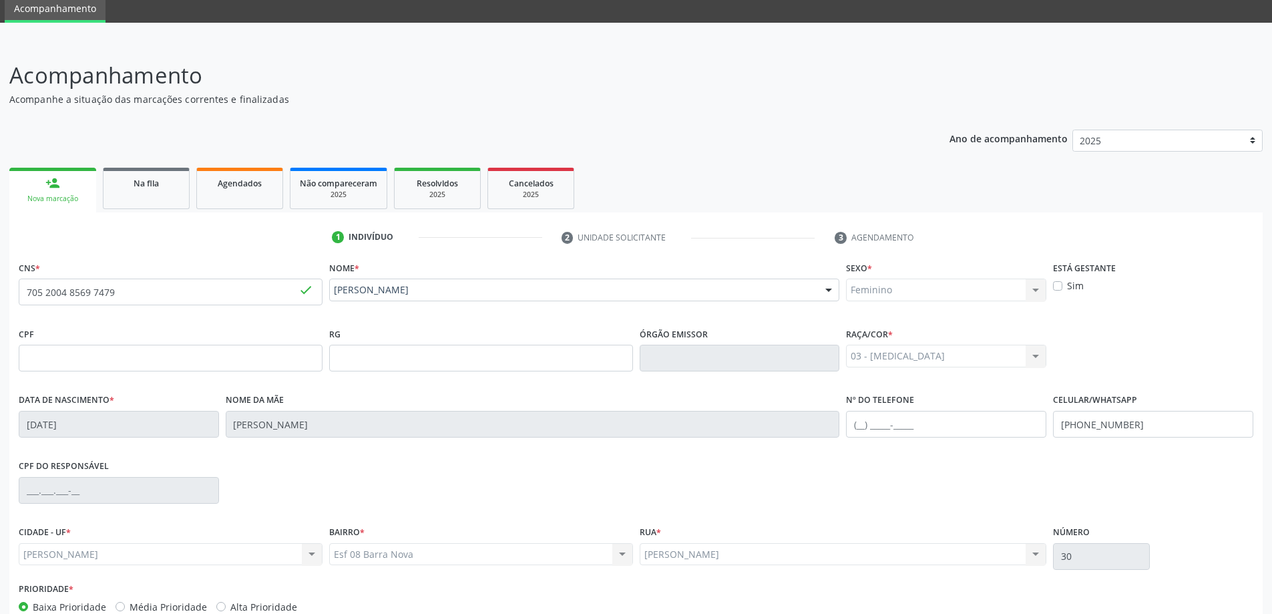
scroll to position [129, 0]
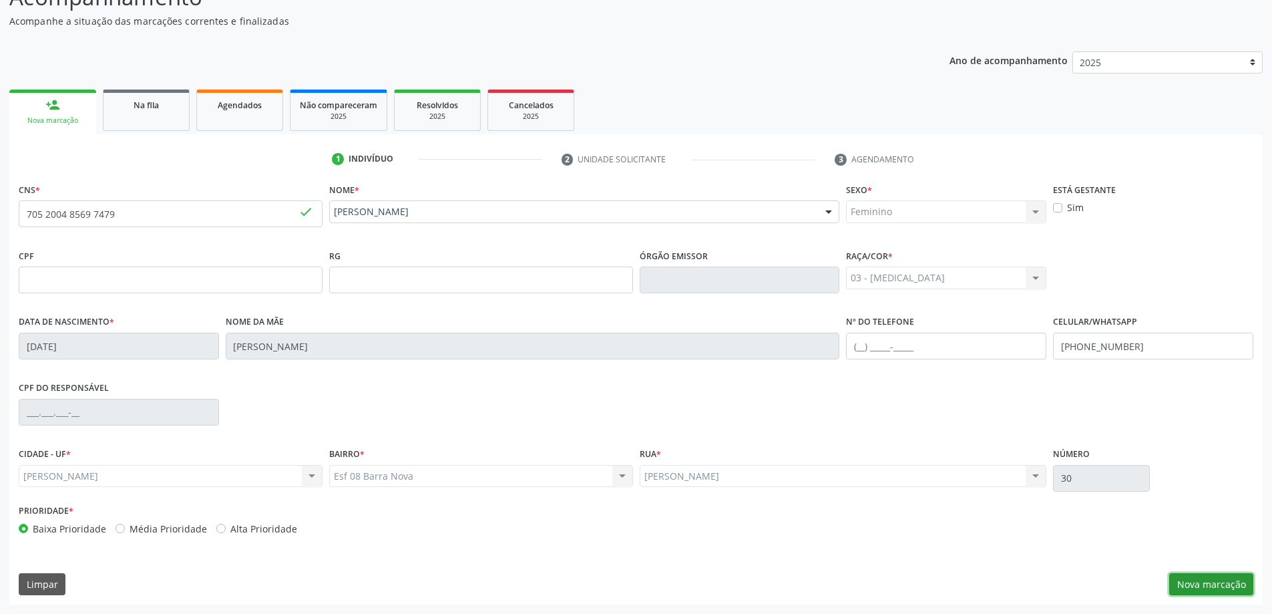
click at [1229, 586] on button "Nova marcação" at bounding box center [1211, 584] width 84 height 23
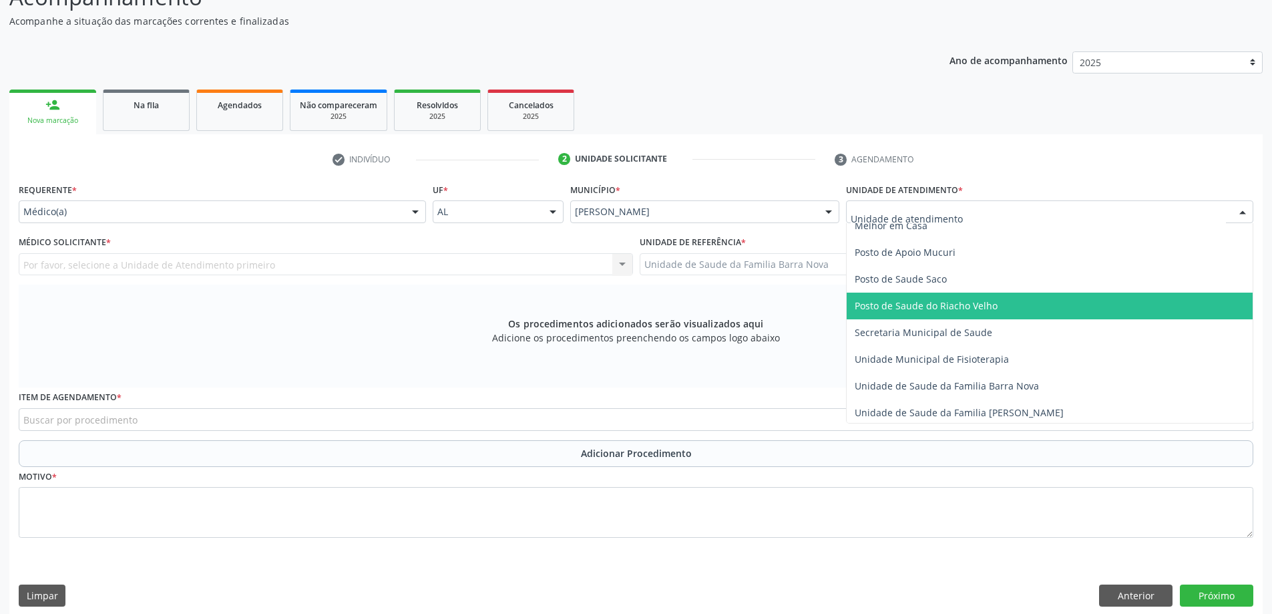
scroll to position [601, 0]
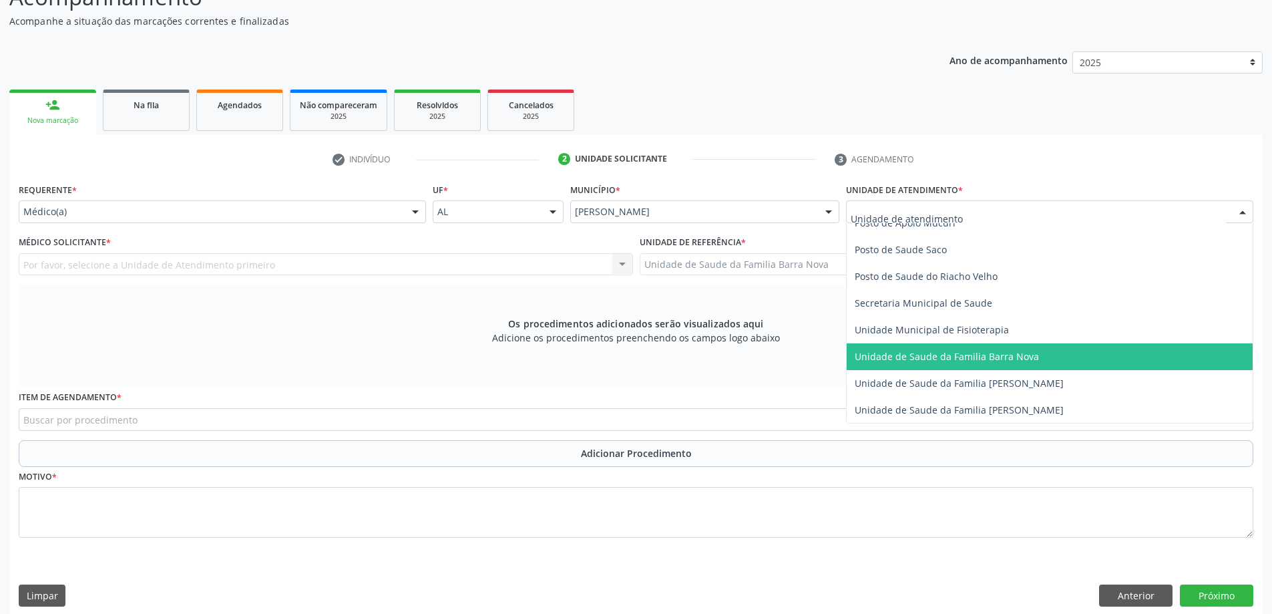
click at [982, 359] on span "Unidade de Saude da Familia Barra Nova" at bounding box center [947, 356] width 184 height 13
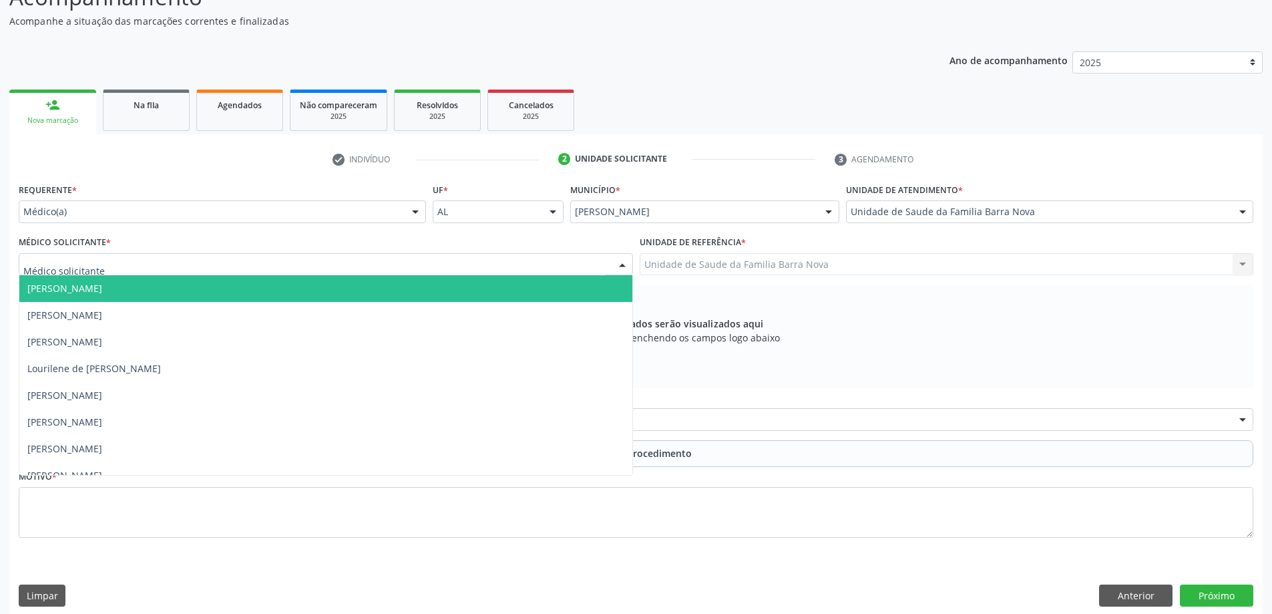
click at [195, 260] on div at bounding box center [326, 264] width 614 height 23
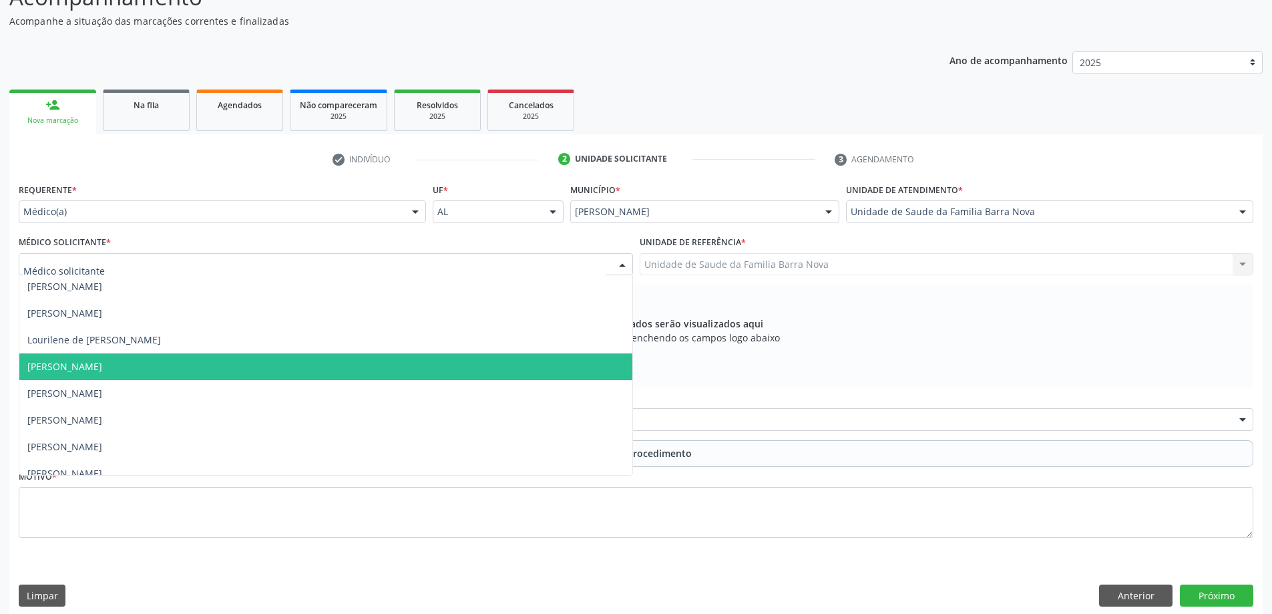
scroll to position [41, 0]
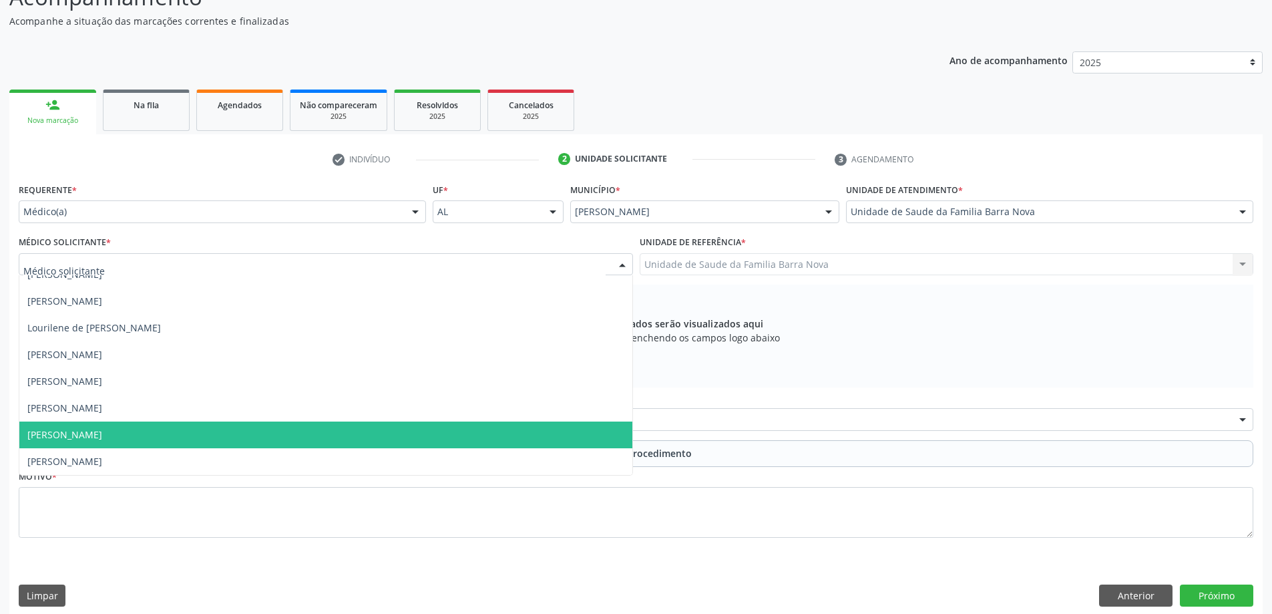
click at [165, 437] on span "Natalia Alencar Leal" at bounding box center [325, 434] width 613 height 27
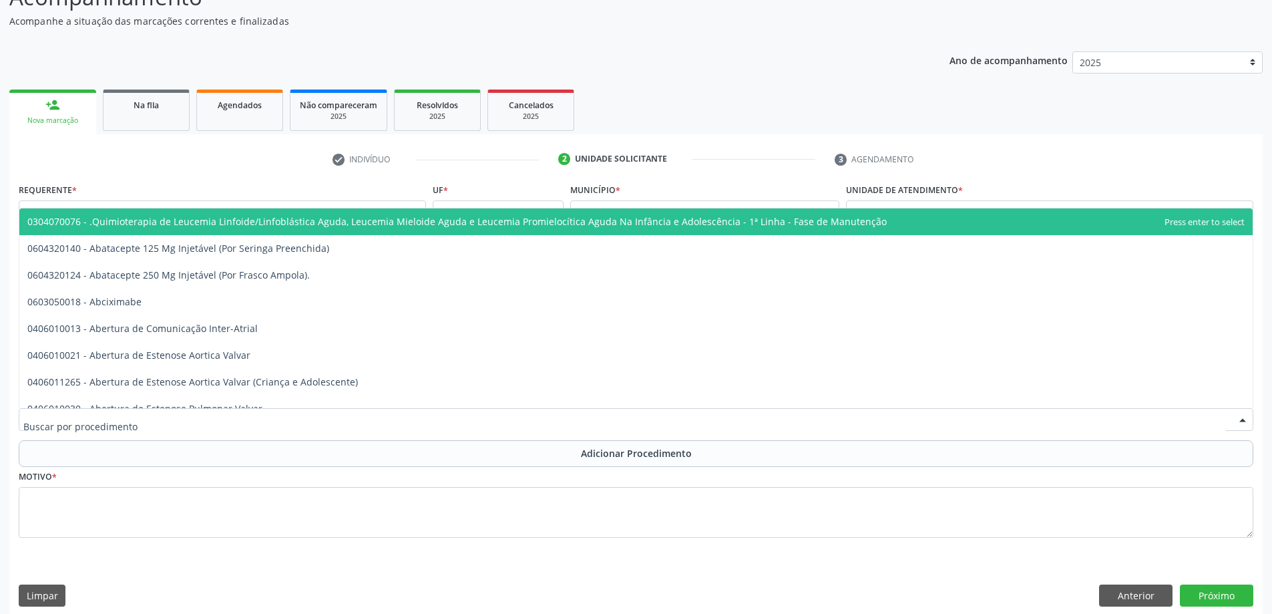
click at [294, 420] on div at bounding box center [636, 419] width 1235 height 23
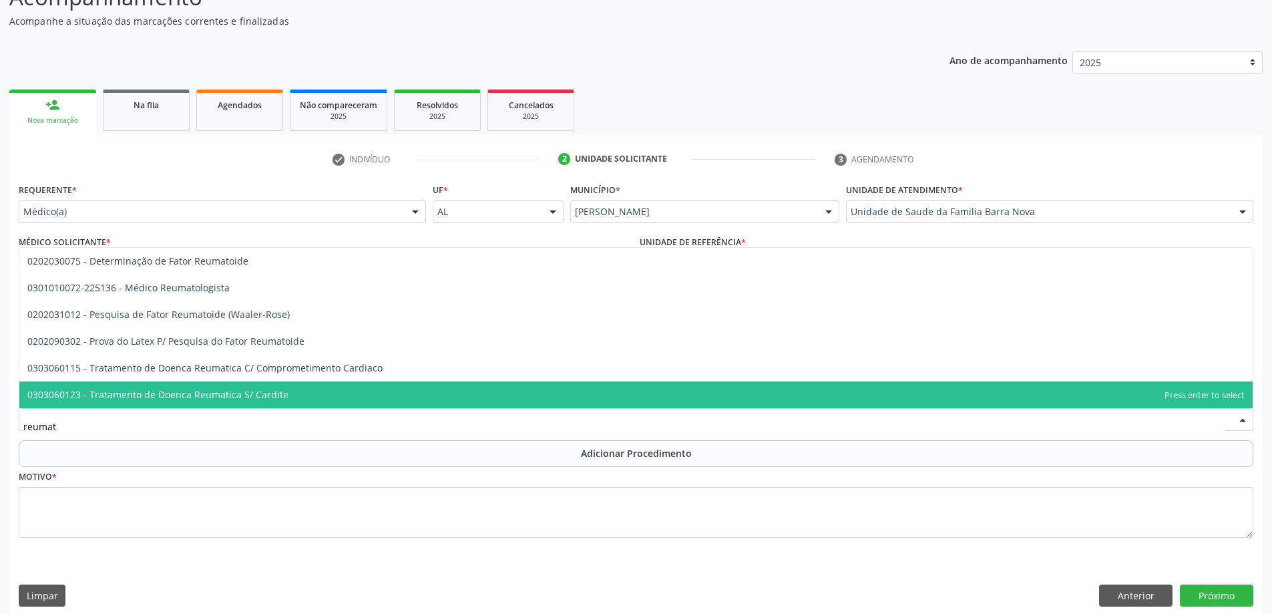
type input "reumato"
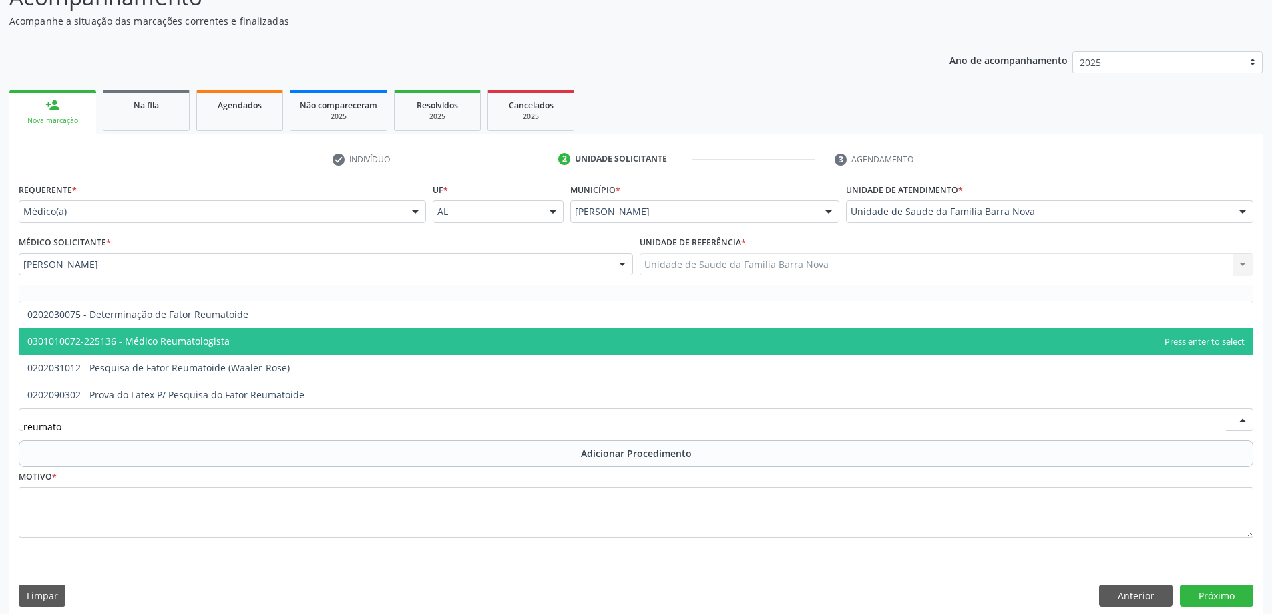
click at [242, 347] on span "0301010072-225136 - Médico Reumatologista" at bounding box center [635, 341] width 1233 height 27
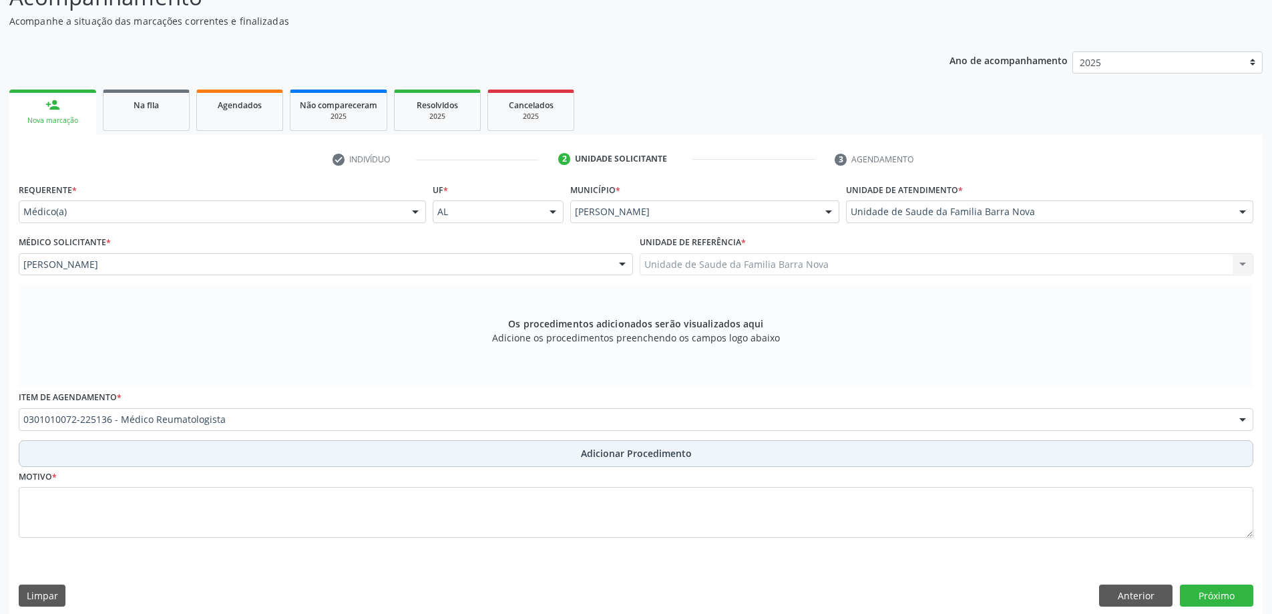
click at [558, 449] on button "Adicionar Procedimento" at bounding box center [636, 453] width 1235 height 27
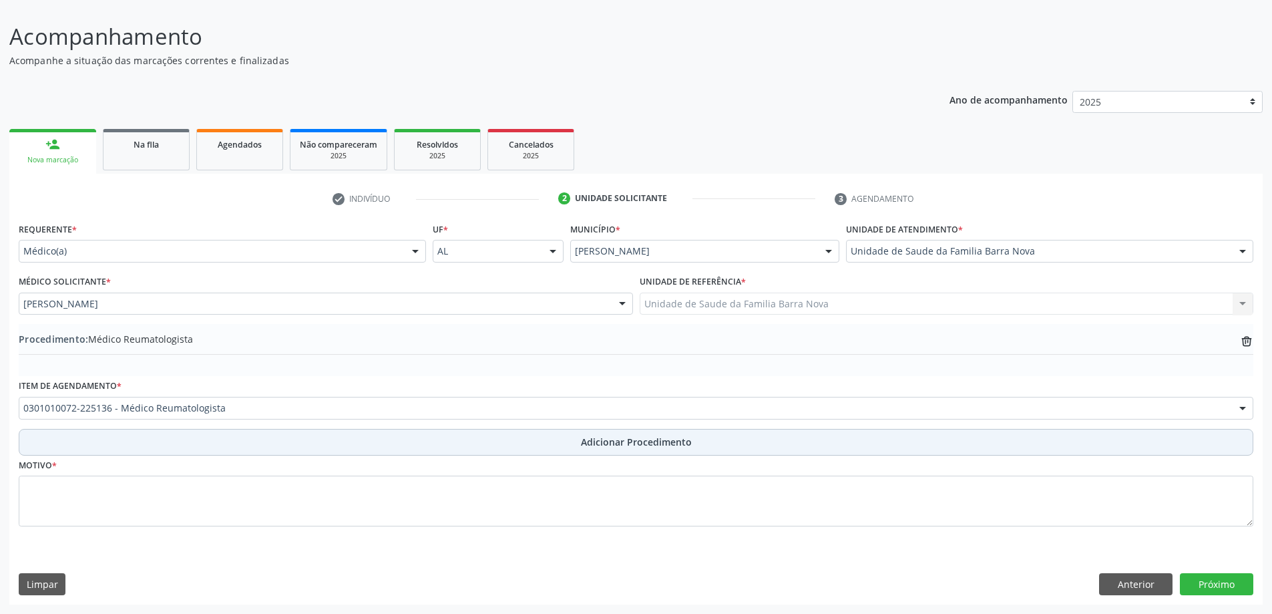
scroll to position [89, 0]
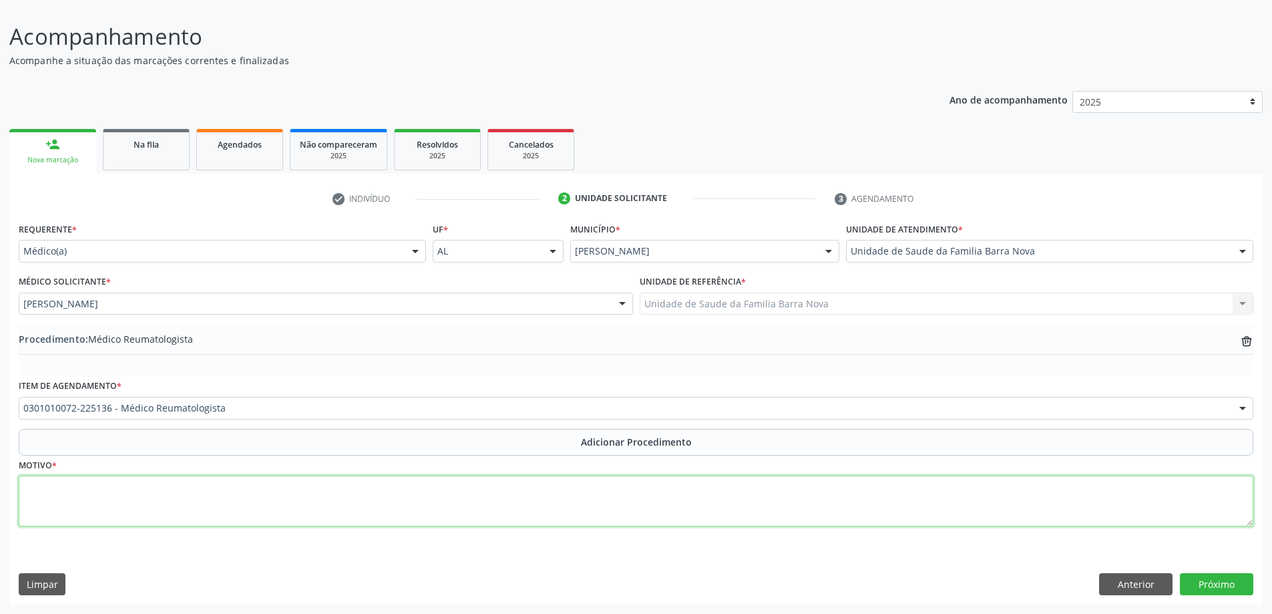
click at [307, 489] on textarea at bounding box center [636, 500] width 1235 height 51
click at [230, 487] on textarea "Paciente potadora de dor crônica, com poliatragia" at bounding box center [636, 500] width 1235 height 51
click at [248, 492] on textarea "Paciente potadora de dor crônica, com poliatralgia" at bounding box center [636, 500] width 1235 height 51
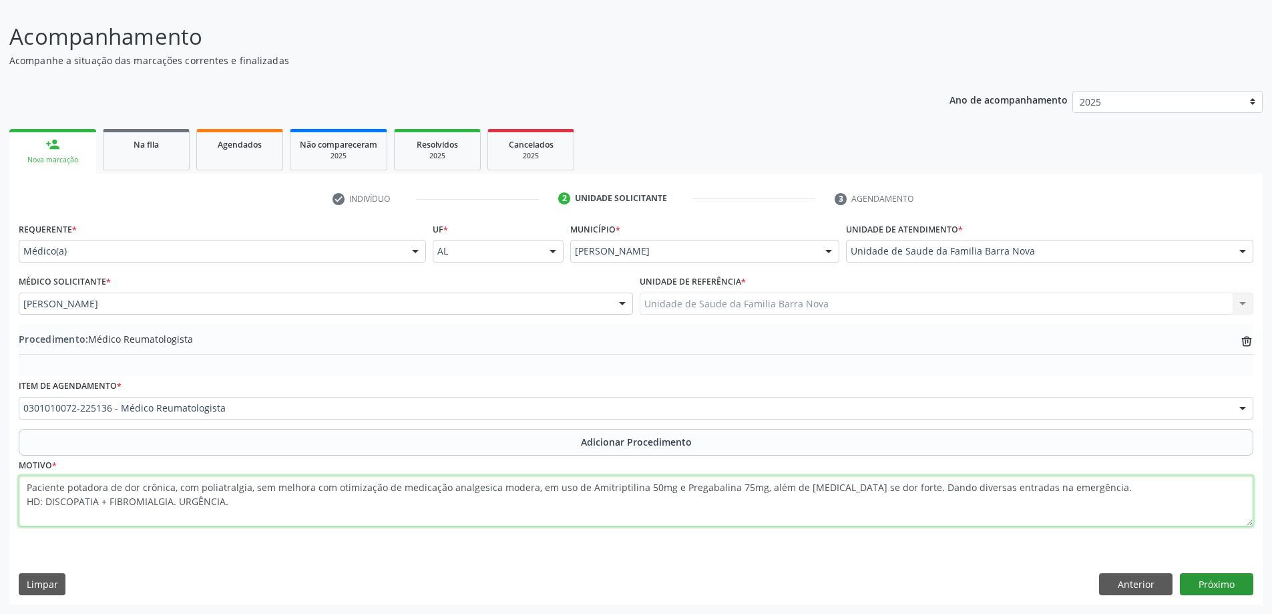
type textarea "Paciente potadora de dor crônica, com poliatralgia, sem melhora com otimização …"
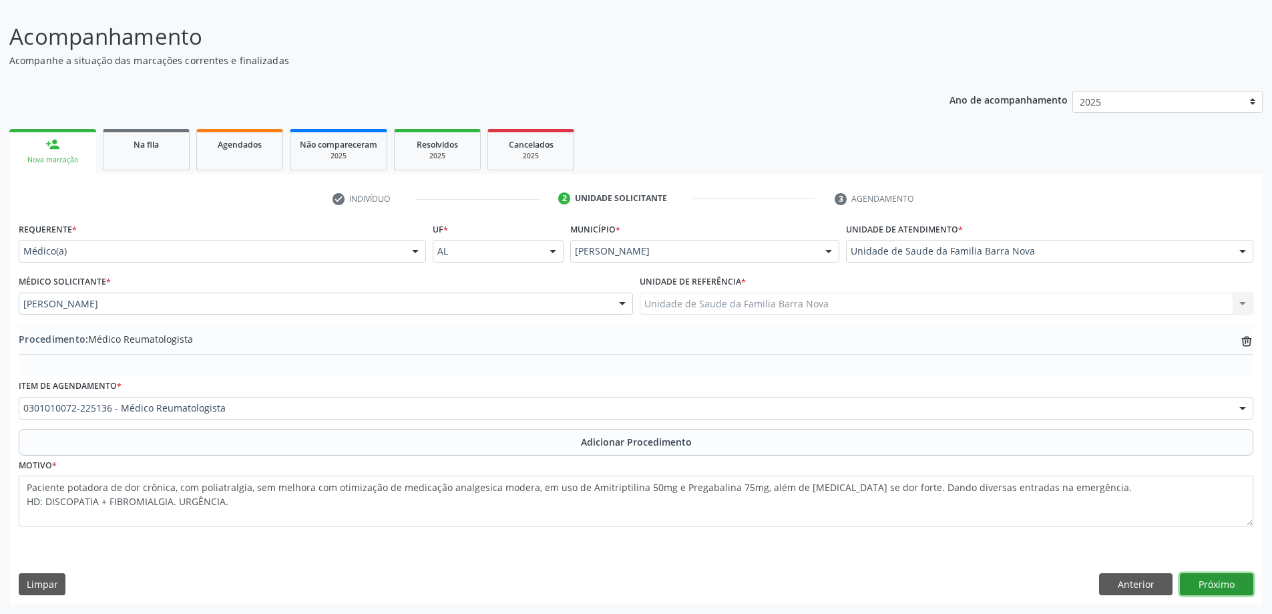
click at [1201, 584] on button "Próximo" at bounding box center [1216, 584] width 73 height 23
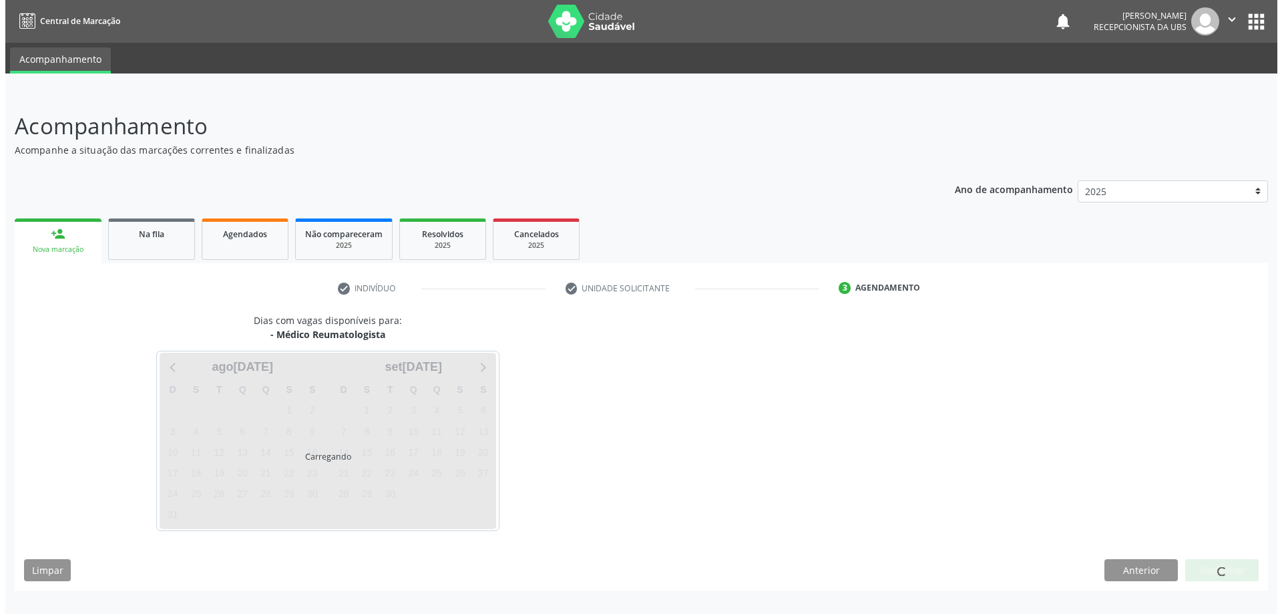
scroll to position [0, 0]
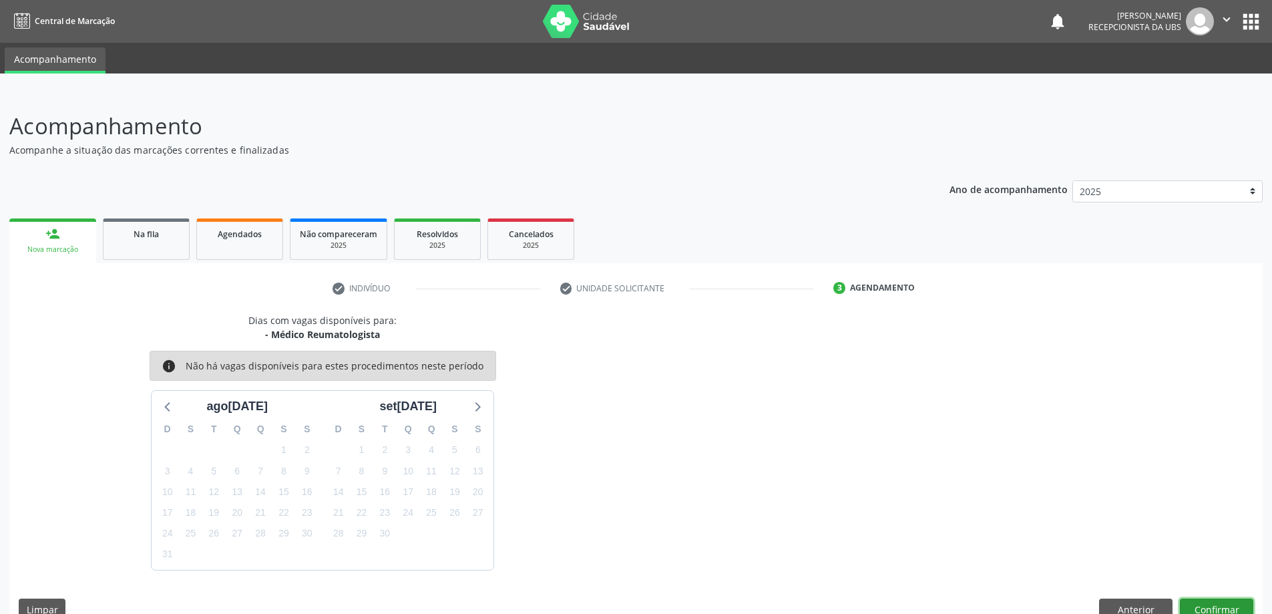
click at [1223, 604] on button "Confirmar" at bounding box center [1216, 609] width 73 height 23
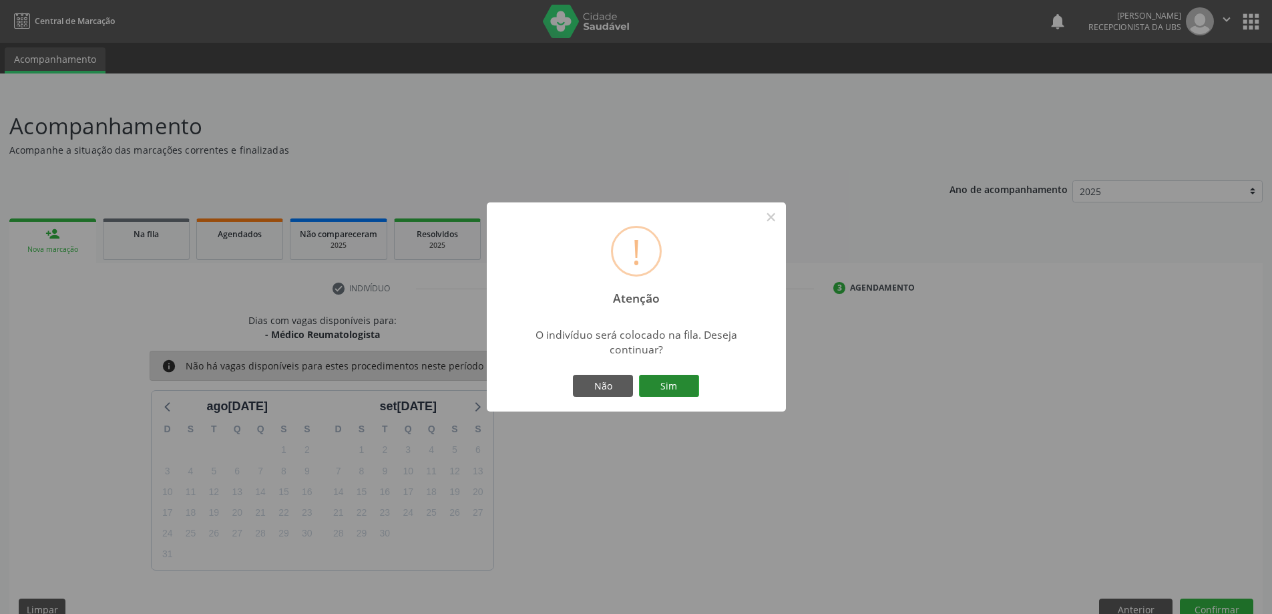
click at [673, 390] on button "Sim" at bounding box center [669, 386] width 60 height 23
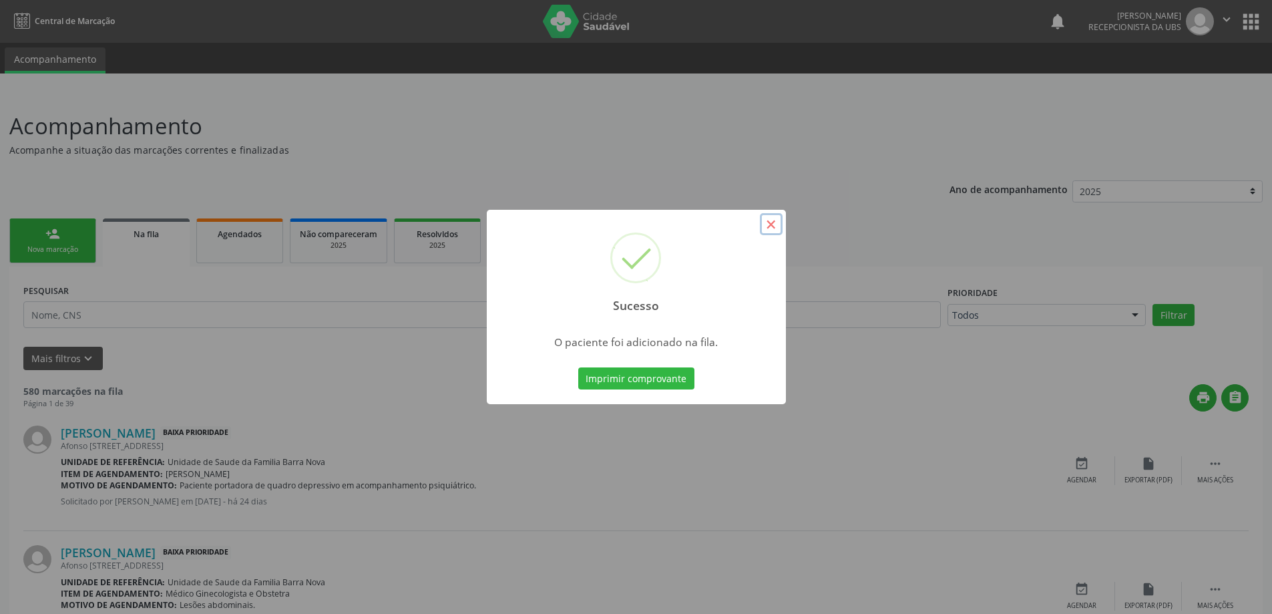
click at [773, 225] on button "×" at bounding box center [771, 224] width 23 height 23
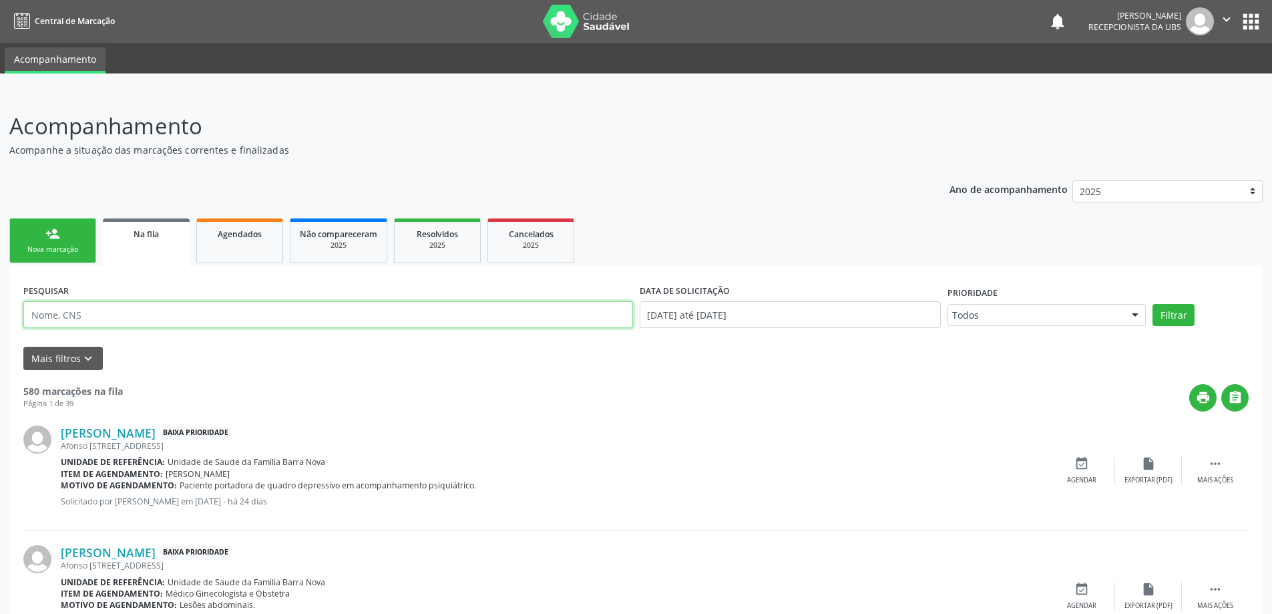
click at [115, 312] on input "text" at bounding box center [328, 314] width 610 height 27
type input "709600618386974"
click at [1153, 304] on button "Filtrar" at bounding box center [1174, 315] width 42 height 23
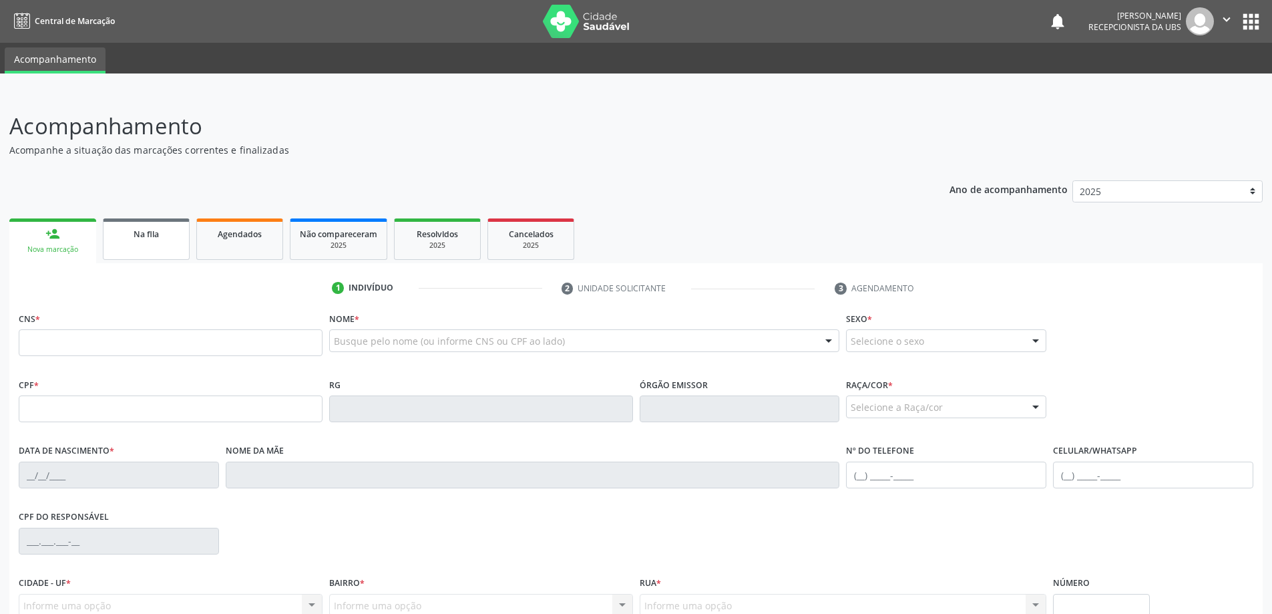
click at [152, 233] on span "Na fila" at bounding box center [146, 233] width 25 height 11
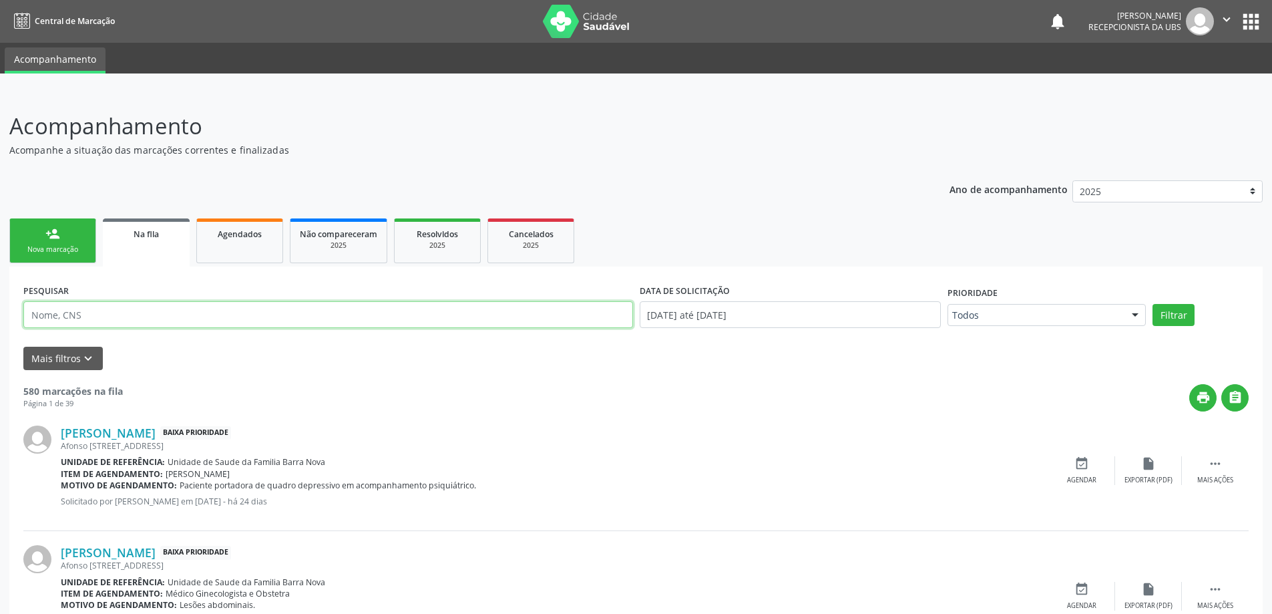
click at [154, 312] on input "text" at bounding box center [328, 314] width 610 height 27
type input "709600618386974"
click at [1153, 304] on button "Filtrar" at bounding box center [1174, 315] width 42 height 23
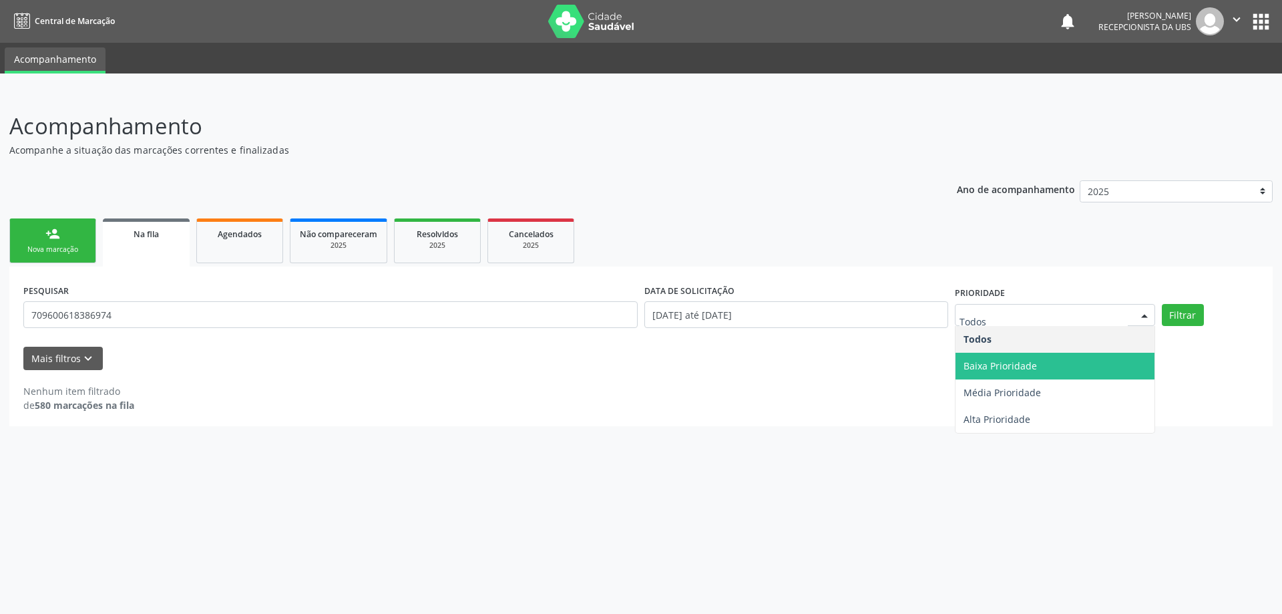
click at [654, 401] on div "Nenhum item filtrado de 580 marcações na fila" at bounding box center [640, 398] width 1235 height 28
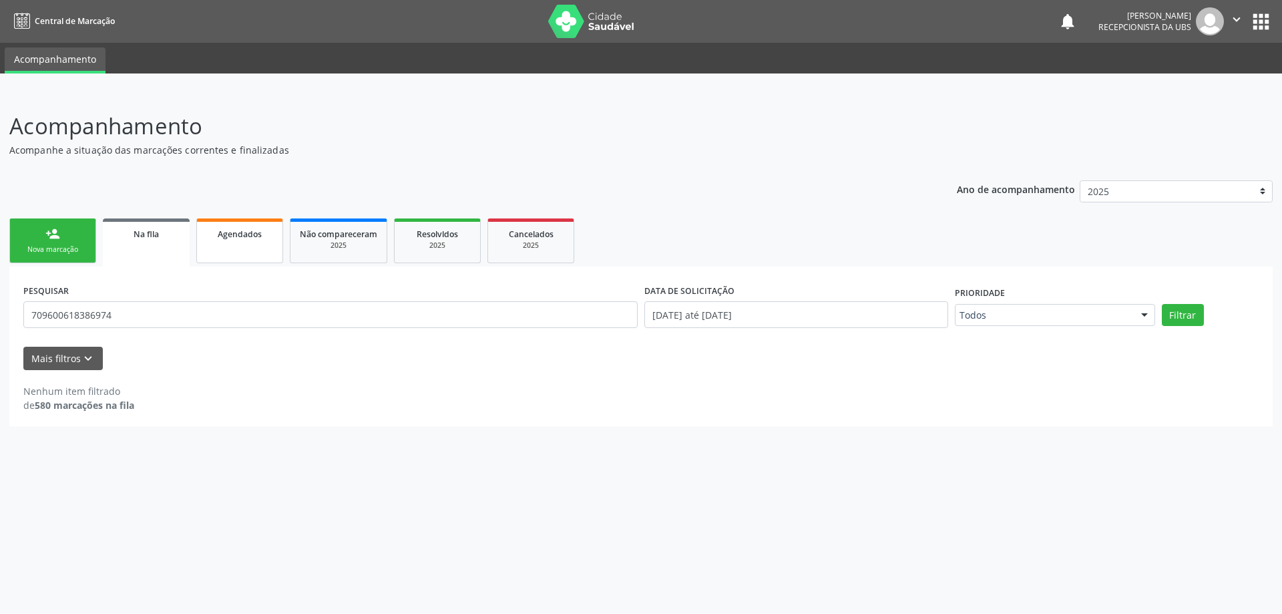
click at [250, 230] on span "Agendados" at bounding box center [240, 233] width 44 height 11
click at [51, 240] on div "person_add" at bounding box center [52, 233] width 15 height 15
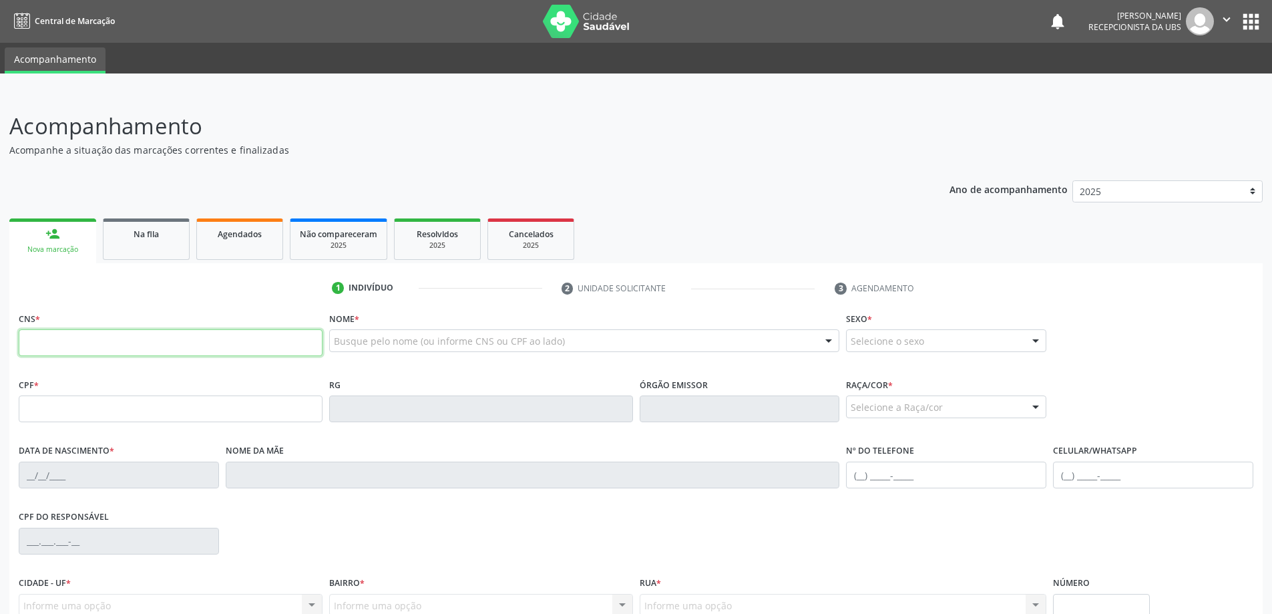
click at [146, 342] on input "text" at bounding box center [171, 342] width 304 height 27
click at [31, 342] on input "734 0321 8862 219" at bounding box center [171, 342] width 304 height 27
type input "703 4032 1886 2219"
type input "504.981.854-00"
type input "19/08/1965"
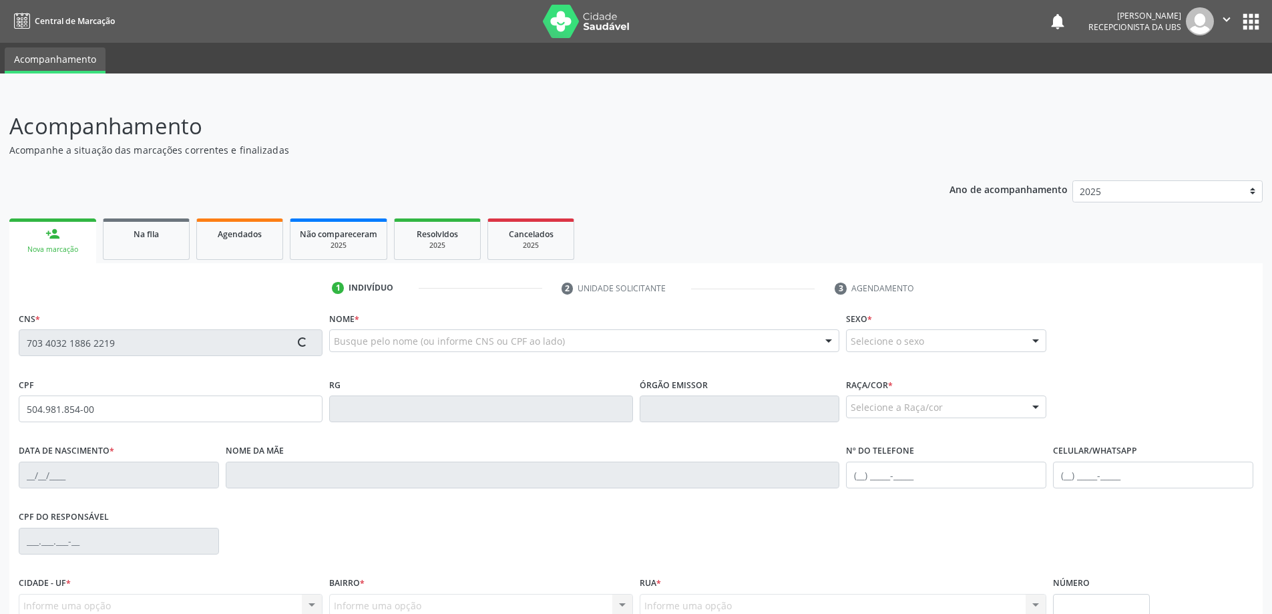
type input "Elza Gomes da Silva"
type input "(82) 99199-8106"
type input "08"
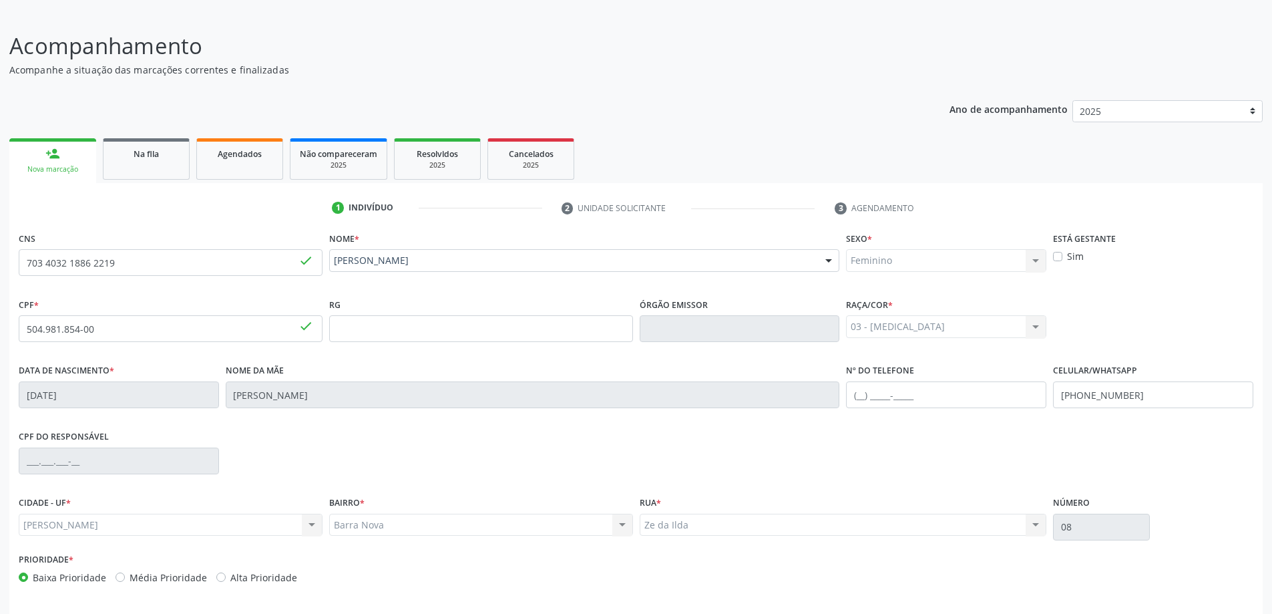
scroll to position [129, 0]
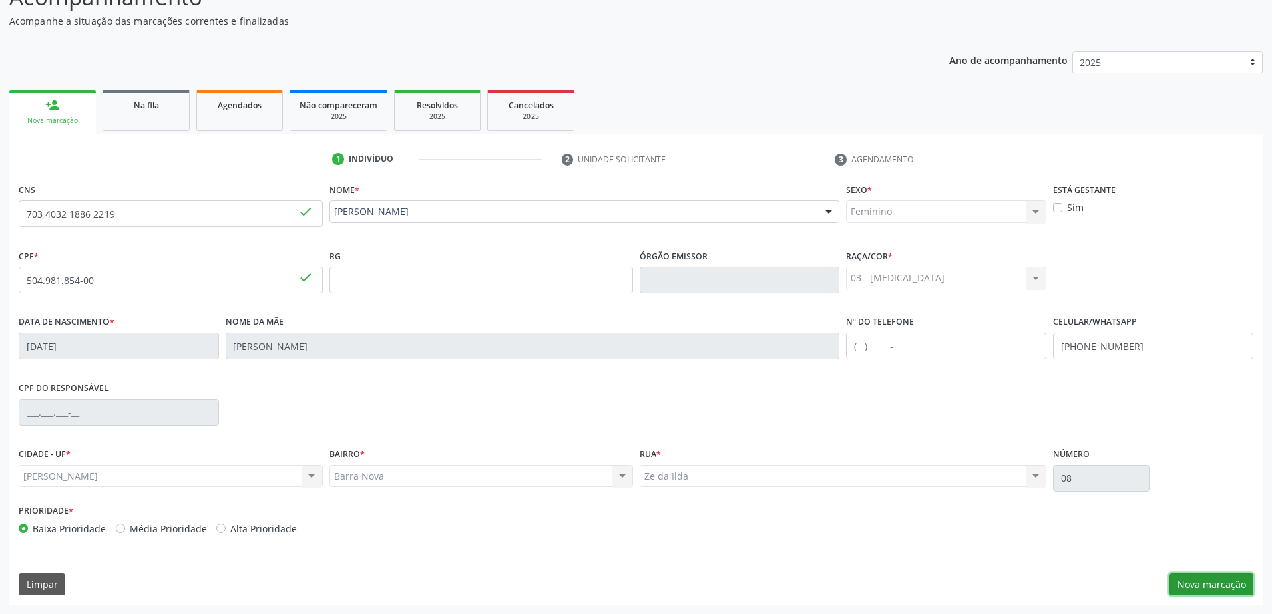
click at [1222, 586] on button "Nova marcação" at bounding box center [1211, 584] width 84 height 23
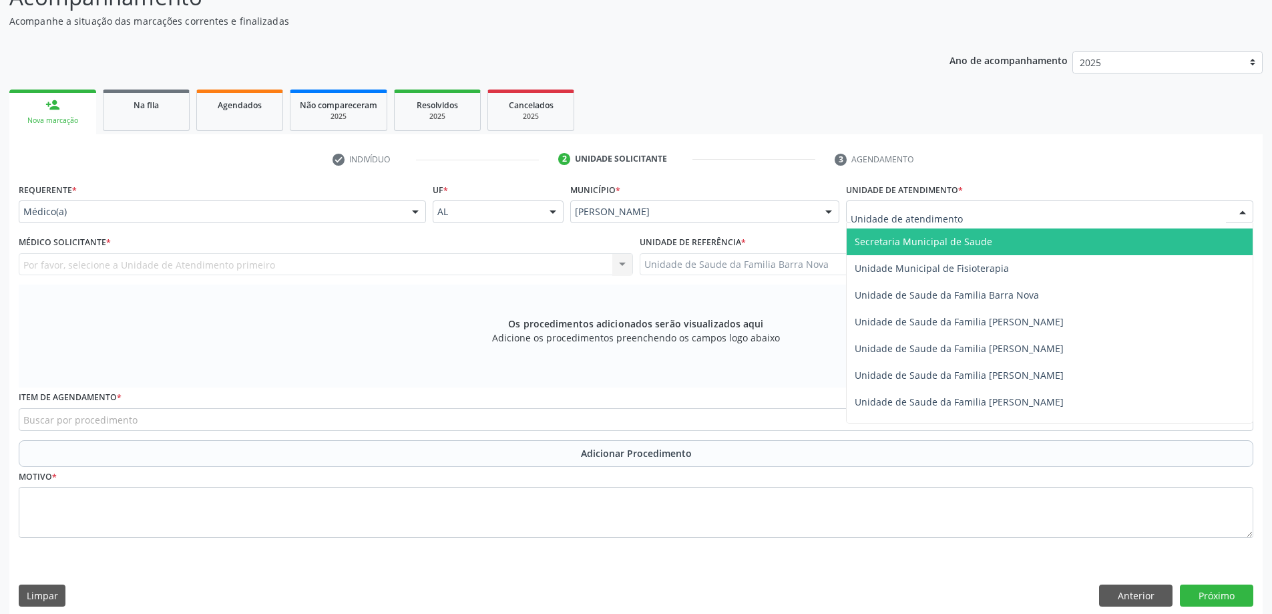
scroll to position [668, 0]
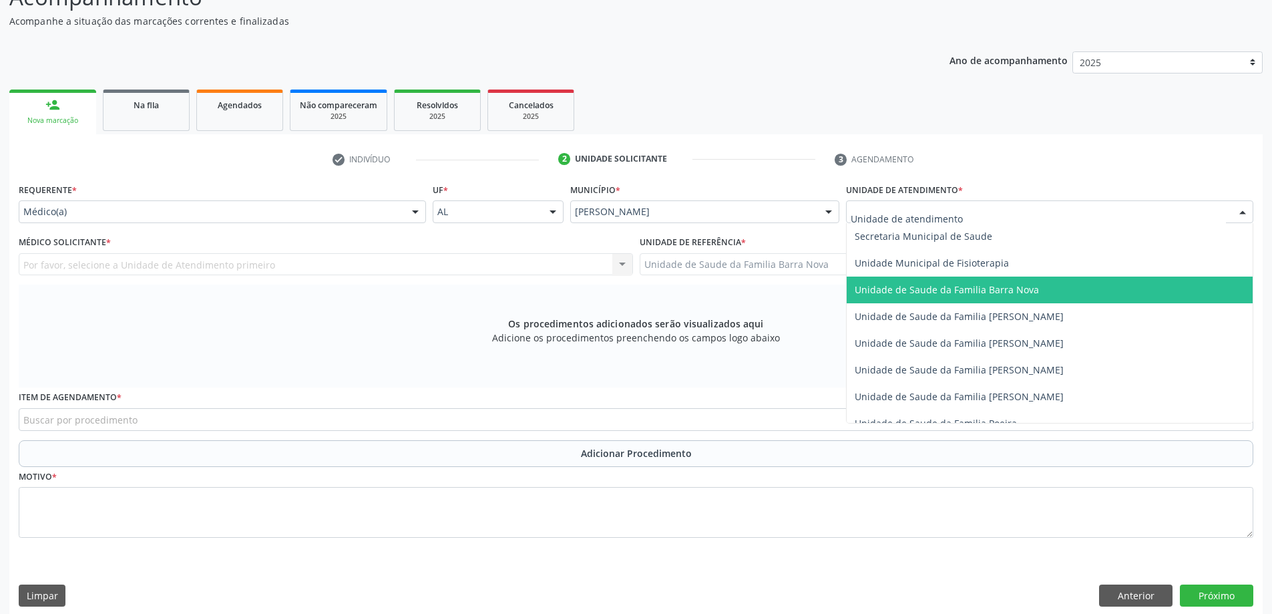
click at [1005, 294] on span "Unidade de Saude da Familia Barra Nova" at bounding box center [947, 289] width 184 height 13
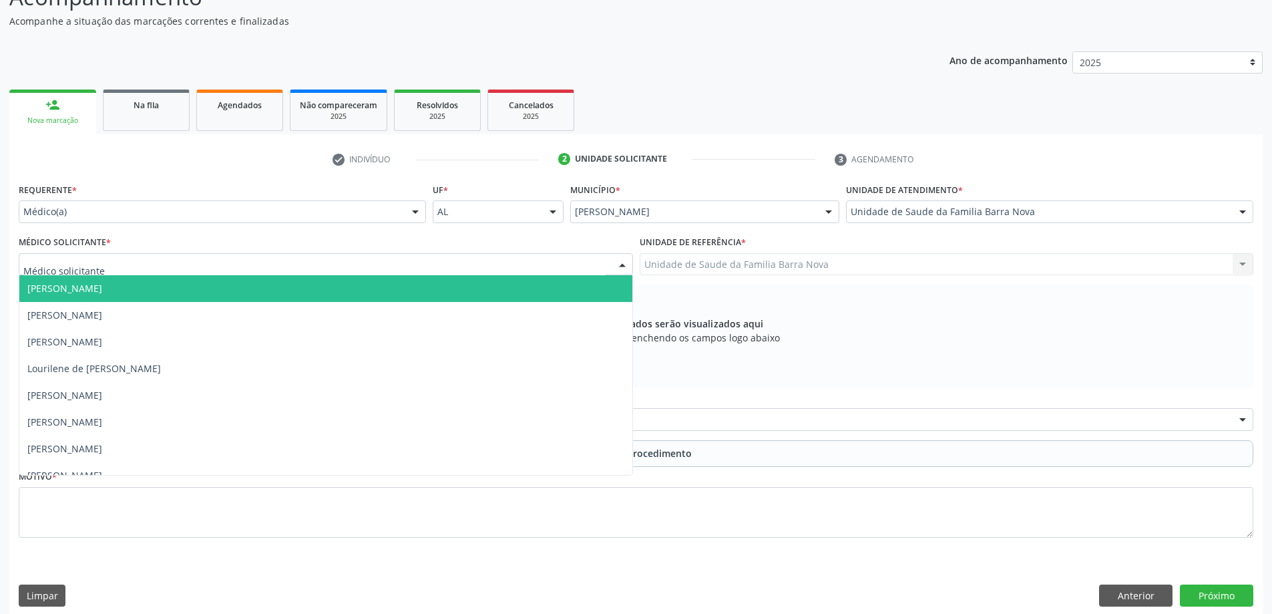
click at [471, 264] on div at bounding box center [326, 264] width 614 height 23
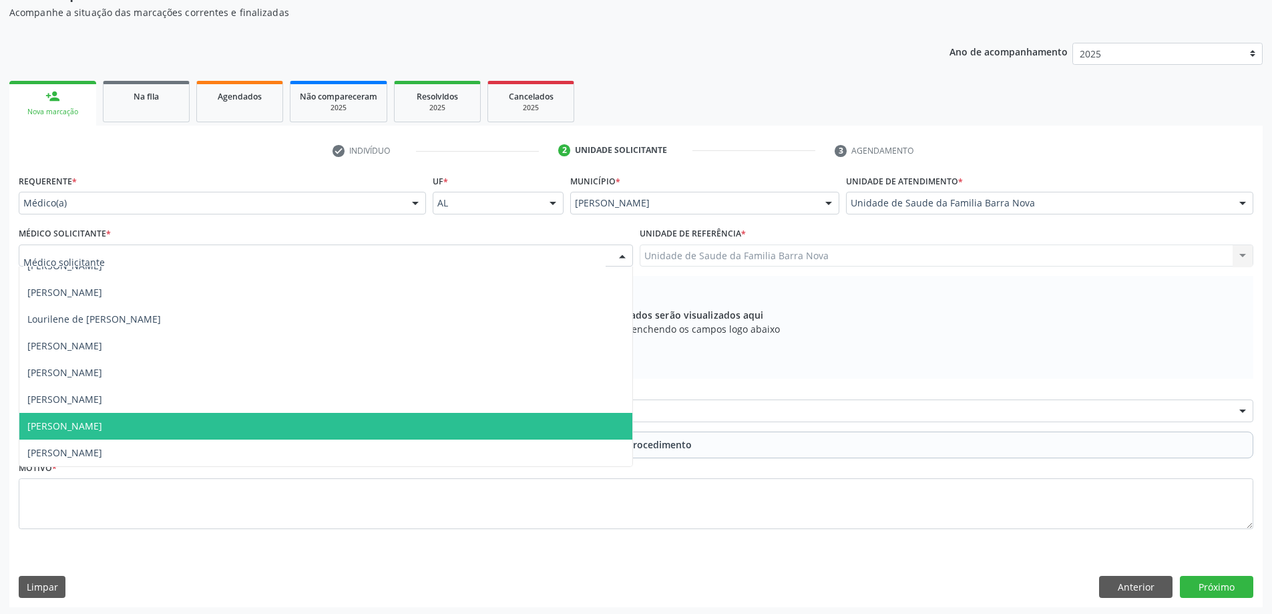
scroll to position [140, 0]
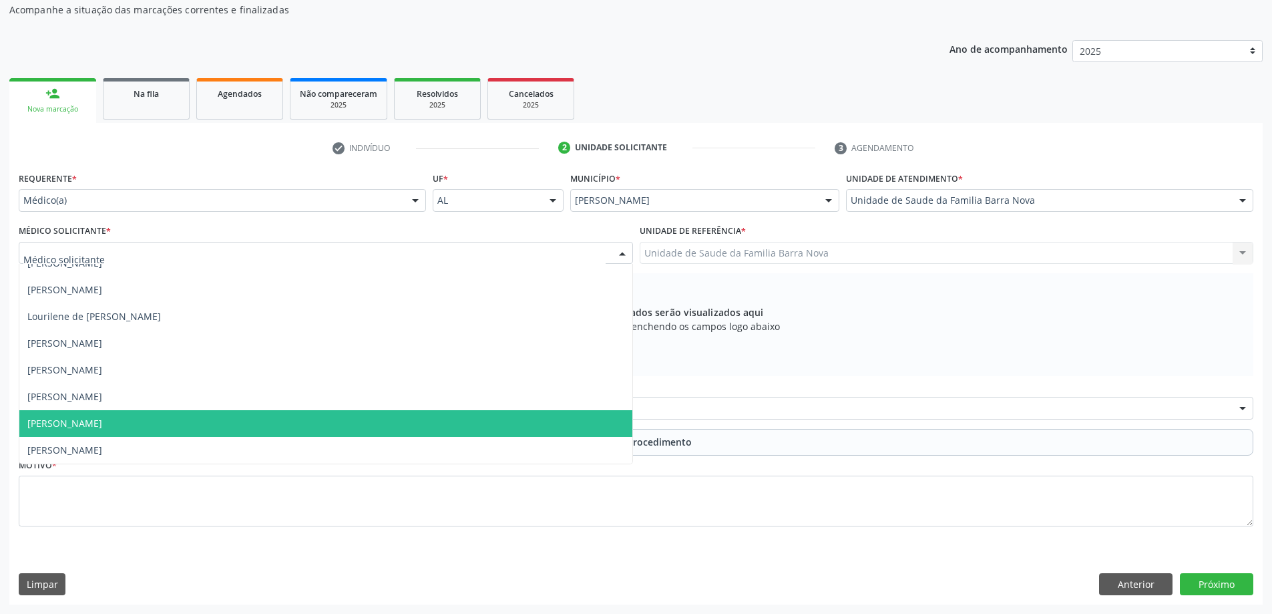
click at [416, 426] on span "Natalia Alencar Leal" at bounding box center [325, 423] width 613 height 27
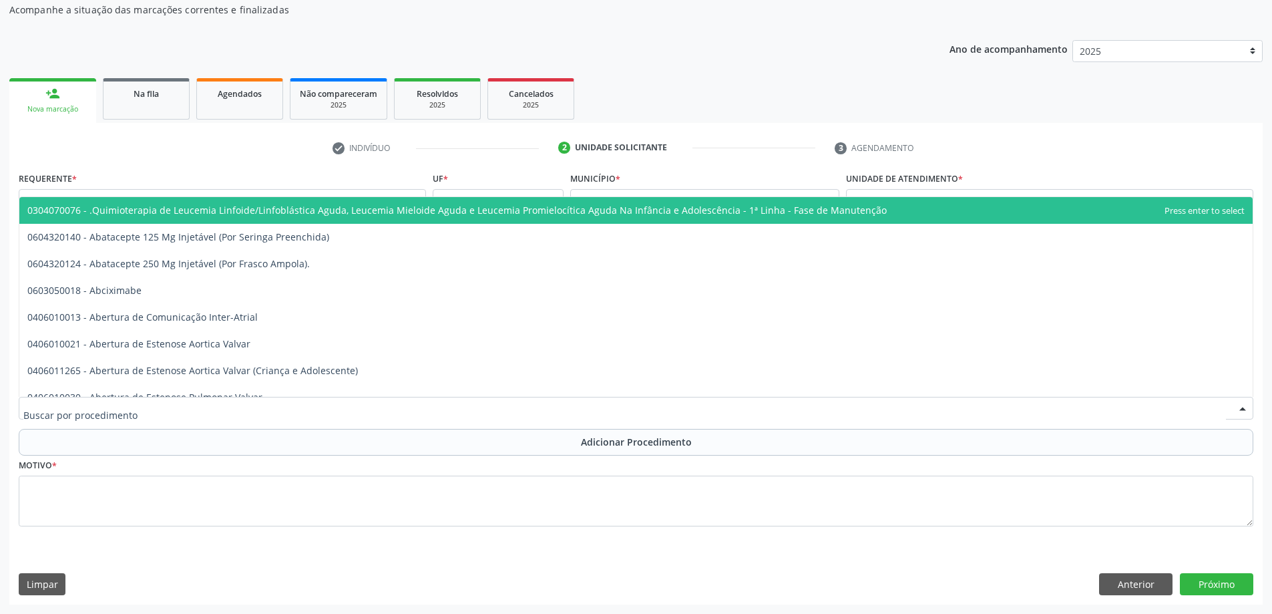
click at [417, 405] on div at bounding box center [636, 408] width 1235 height 23
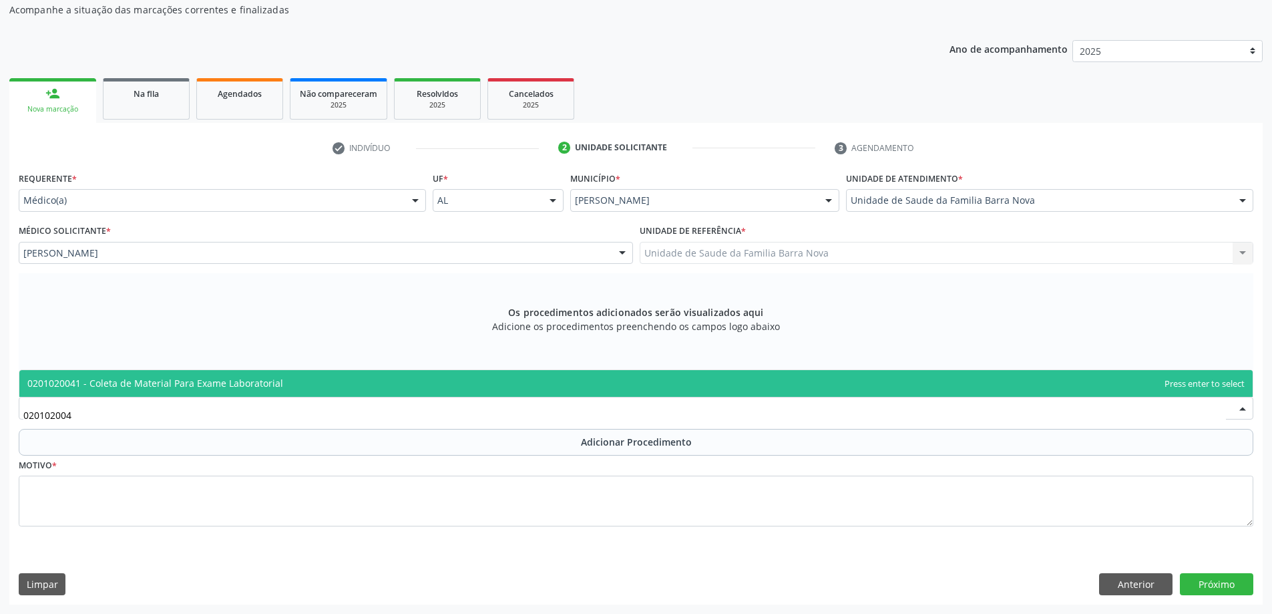
type input "0201020041"
click at [443, 385] on span "0201020041 - Coleta de Material Para Exame Laboratorial" at bounding box center [635, 383] width 1233 height 27
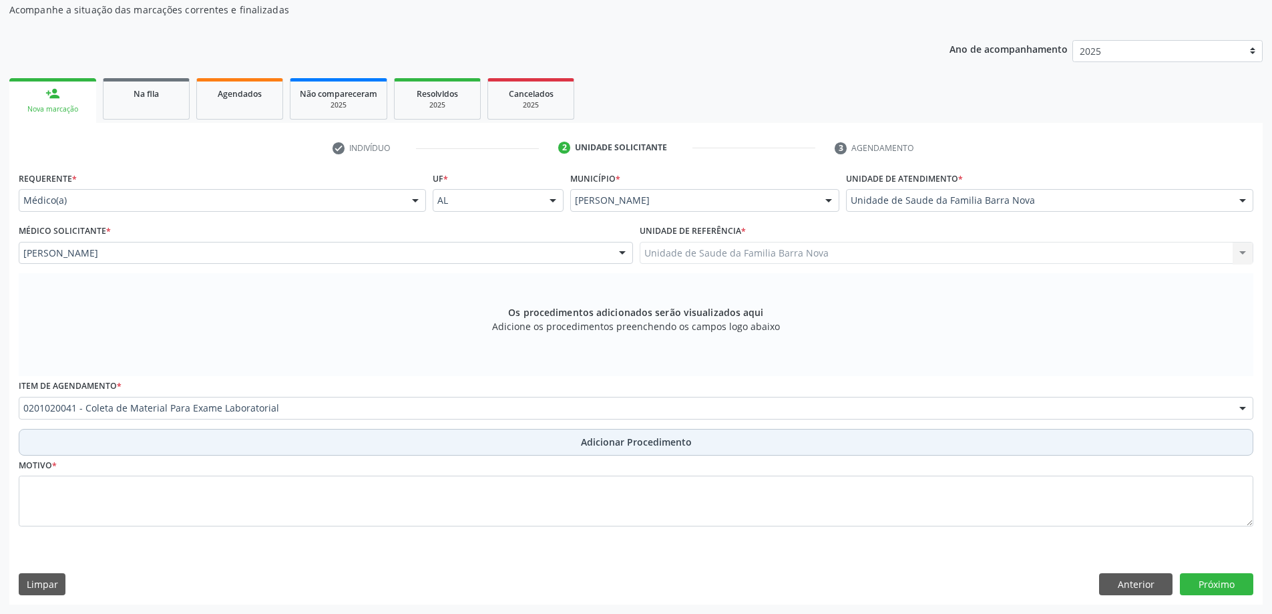
click at [620, 441] on span "Adicionar Procedimento" at bounding box center [636, 442] width 111 height 14
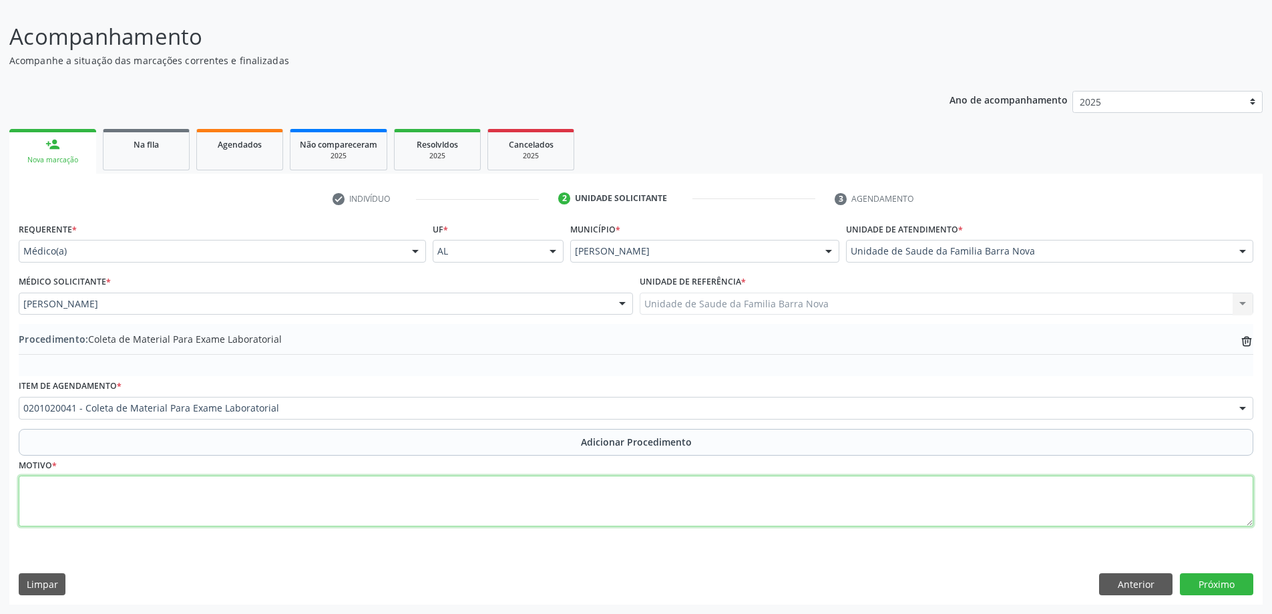
click at [345, 518] on textarea at bounding box center [636, 500] width 1235 height 51
type textarea "r"
type textarea "Risco cardiovascular."
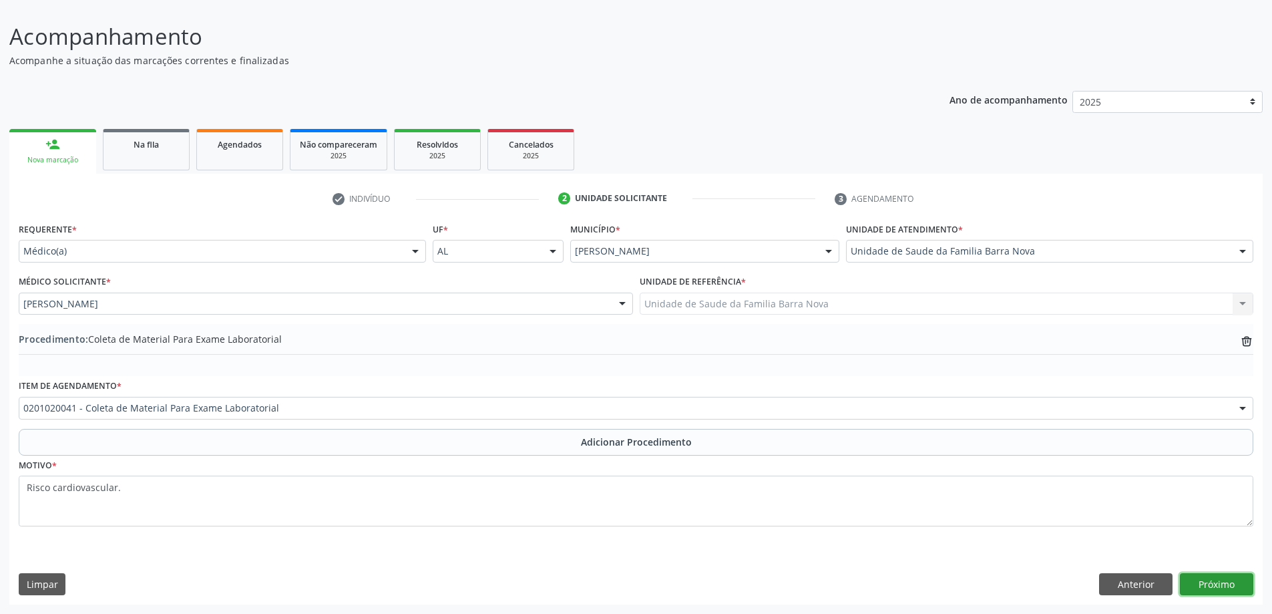
click at [1225, 587] on button "Próximo" at bounding box center [1216, 584] width 73 height 23
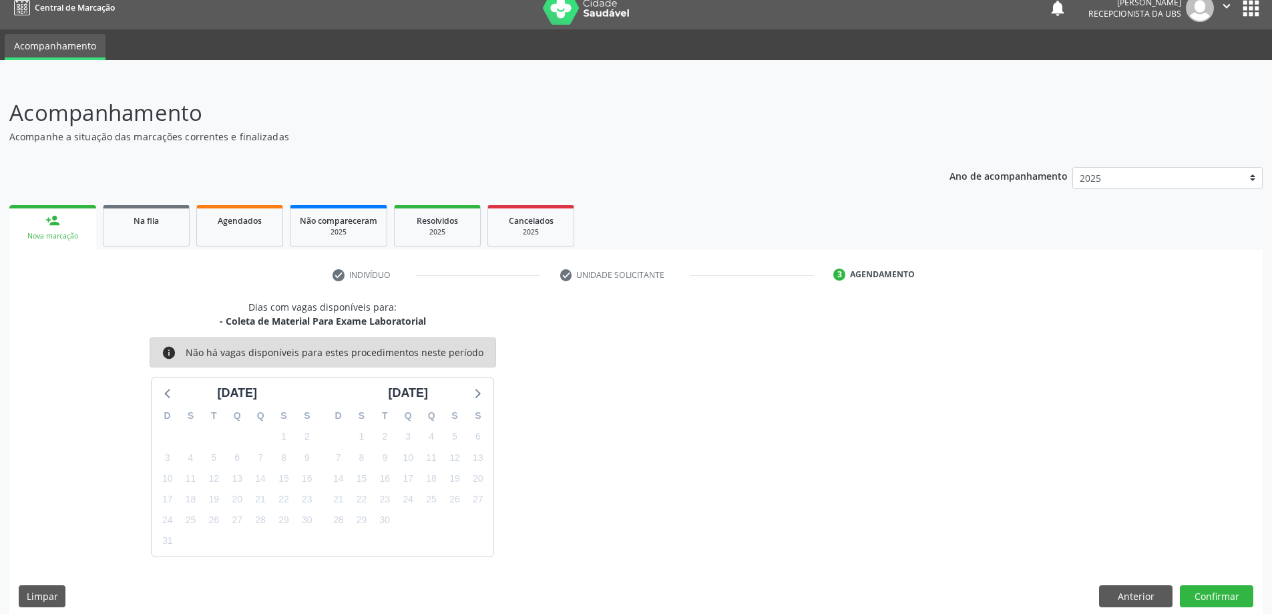
scroll to position [25, 0]
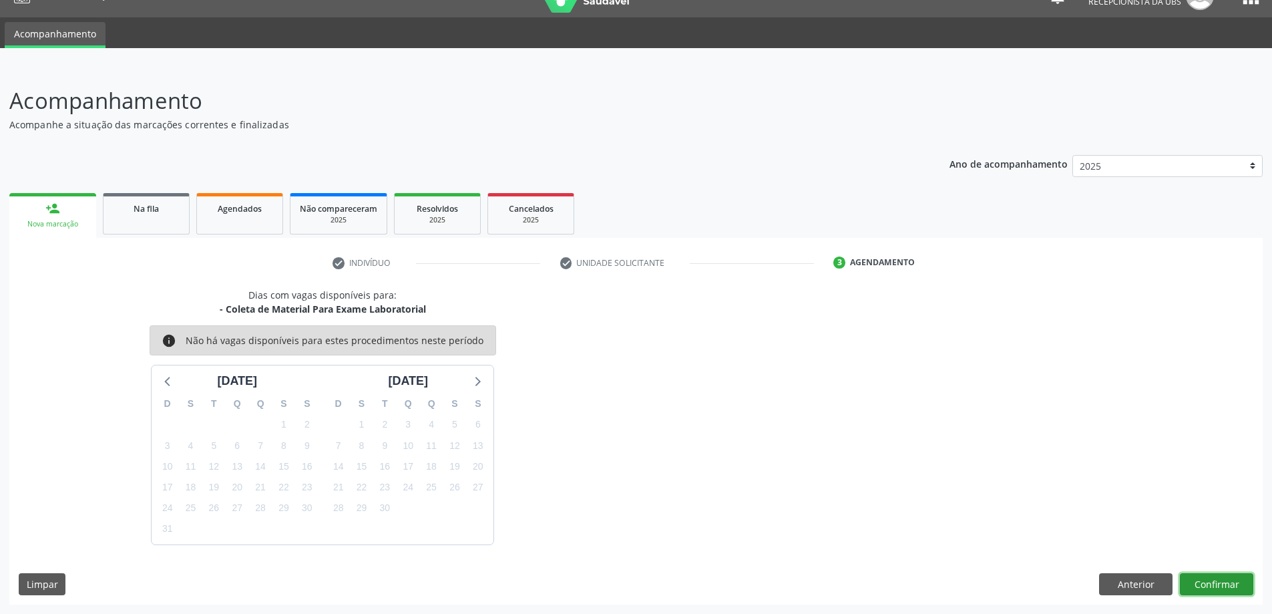
click at [1220, 579] on button "Confirmar" at bounding box center [1216, 584] width 73 height 23
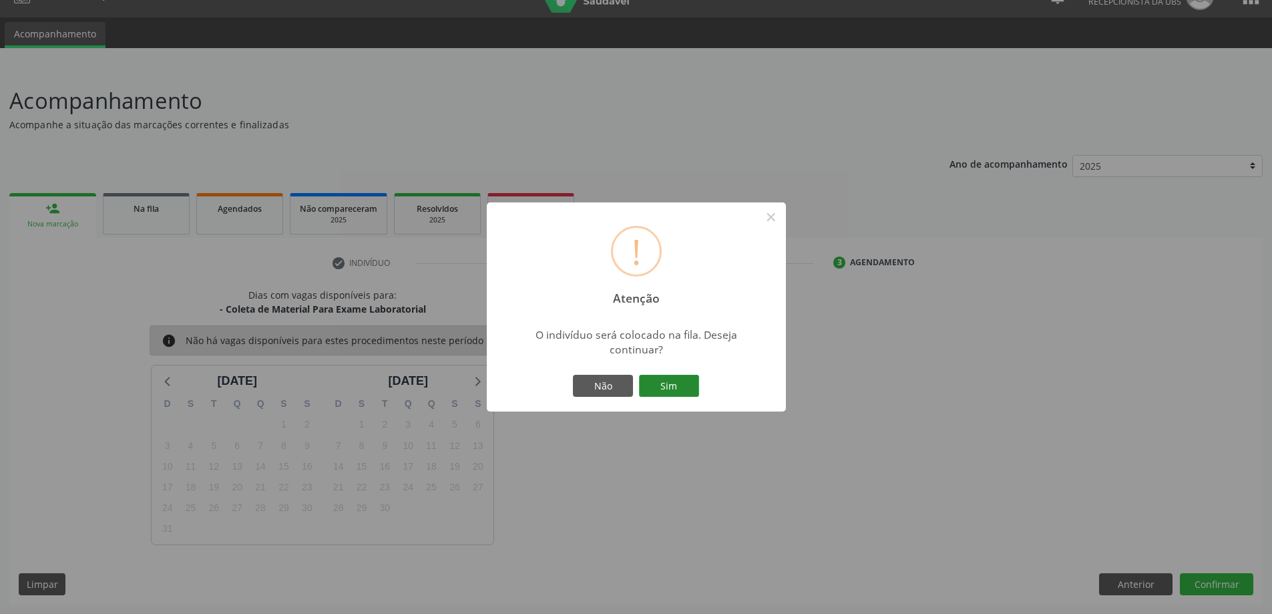
click at [682, 391] on button "Sim" at bounding box center [669, 386] width 60 height 23
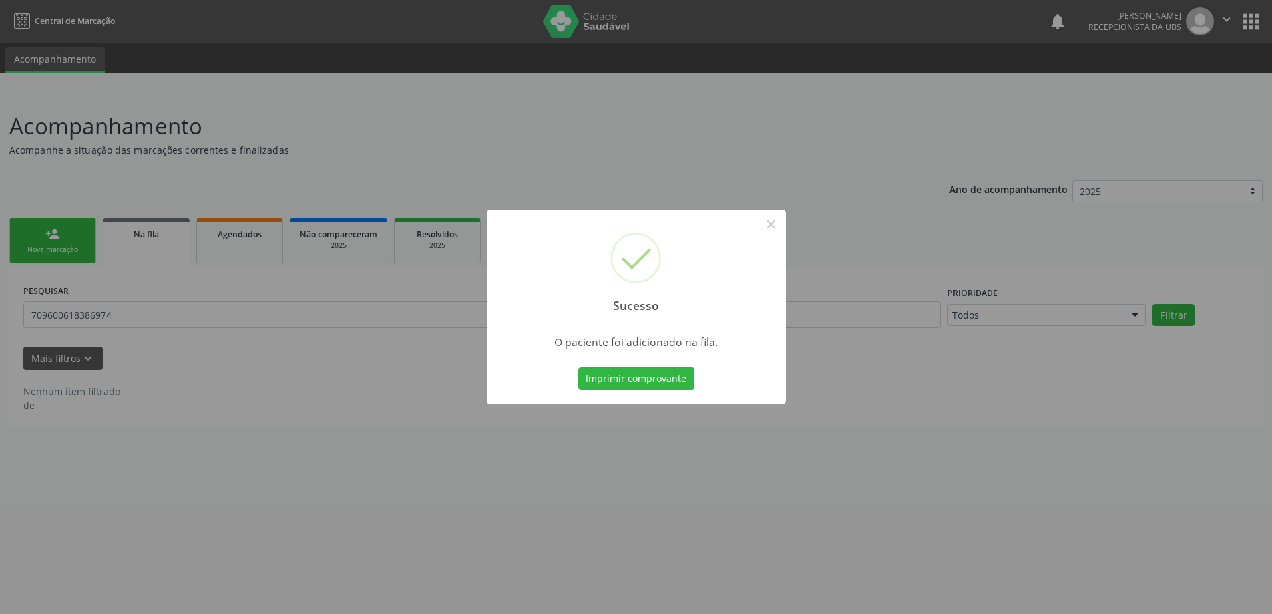
scroll to position [0, 0]
click at [777, 220] on button "×" at bounding box center [776, 224] width 23 height 23
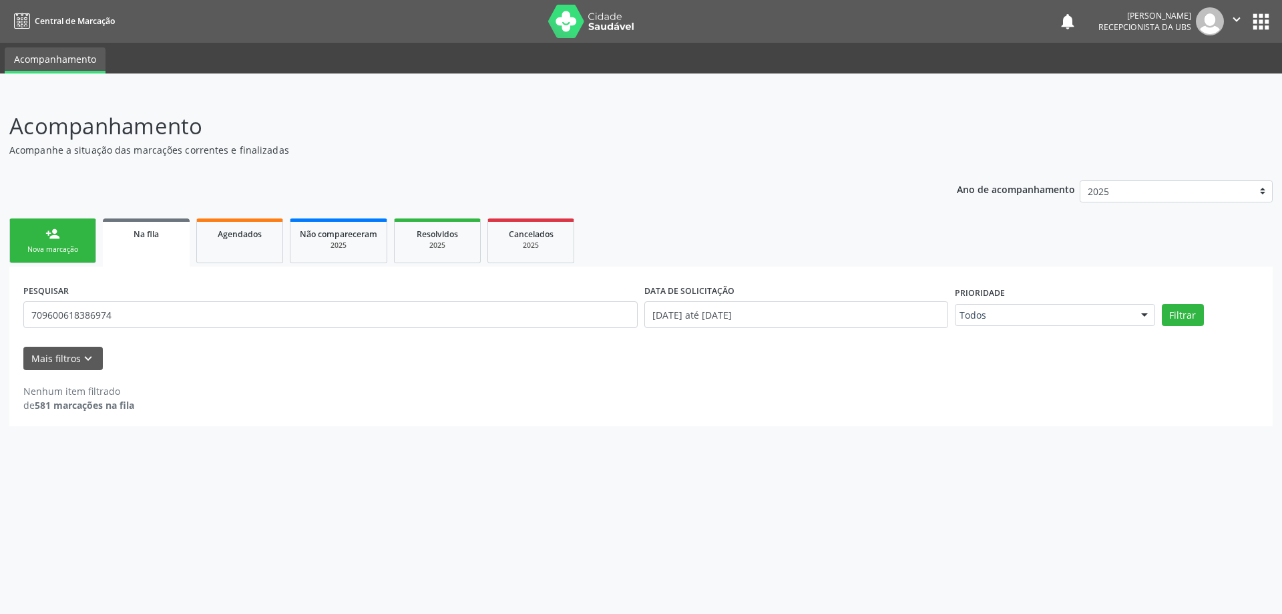
click at [65, 238] on link "person_add Nova marcação" at bounding box center [52, 240] width 87 height 45
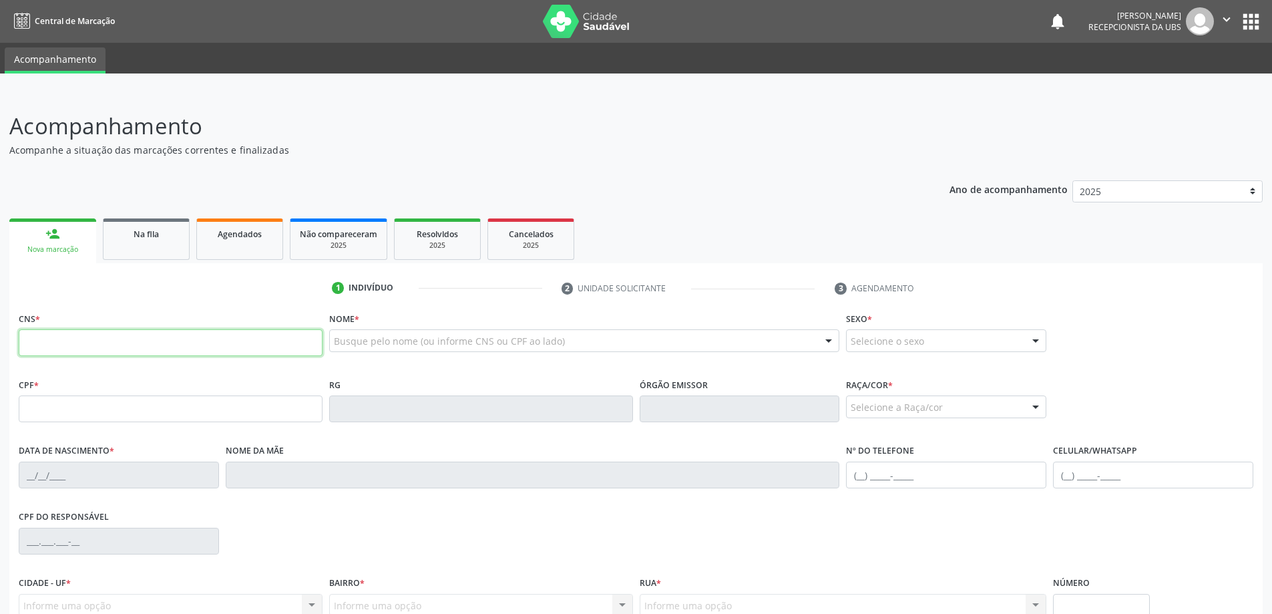
click at [68, 341] on input "text" at bounding box center [171, 342] width 304 height 27
type input "700 9059 2796 6795"
type input "11/02/1944"
type input "Benedita Otavia de Oliveira"
type input "(82) 99428-1194"
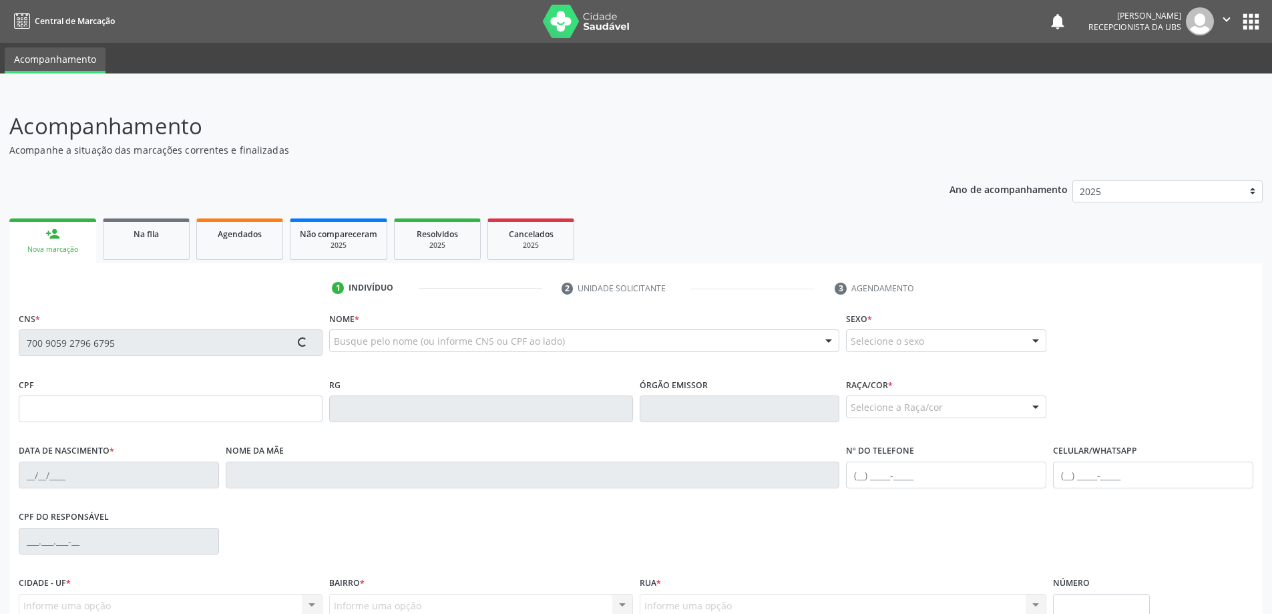
type input "501"
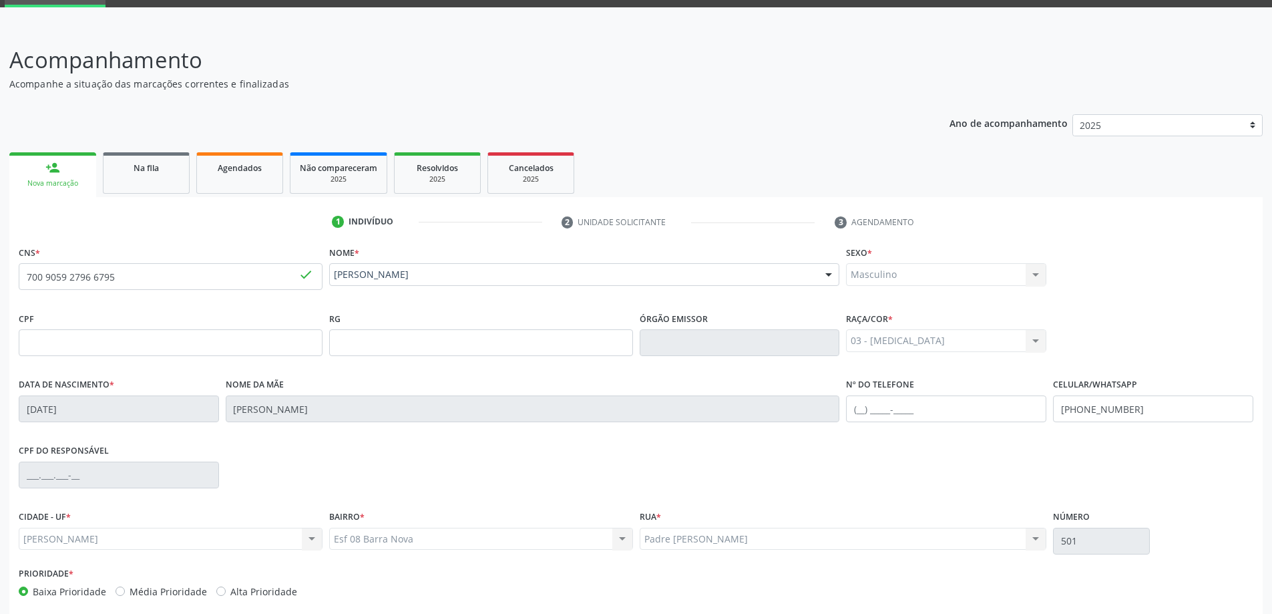
scroll to position [129, 0]
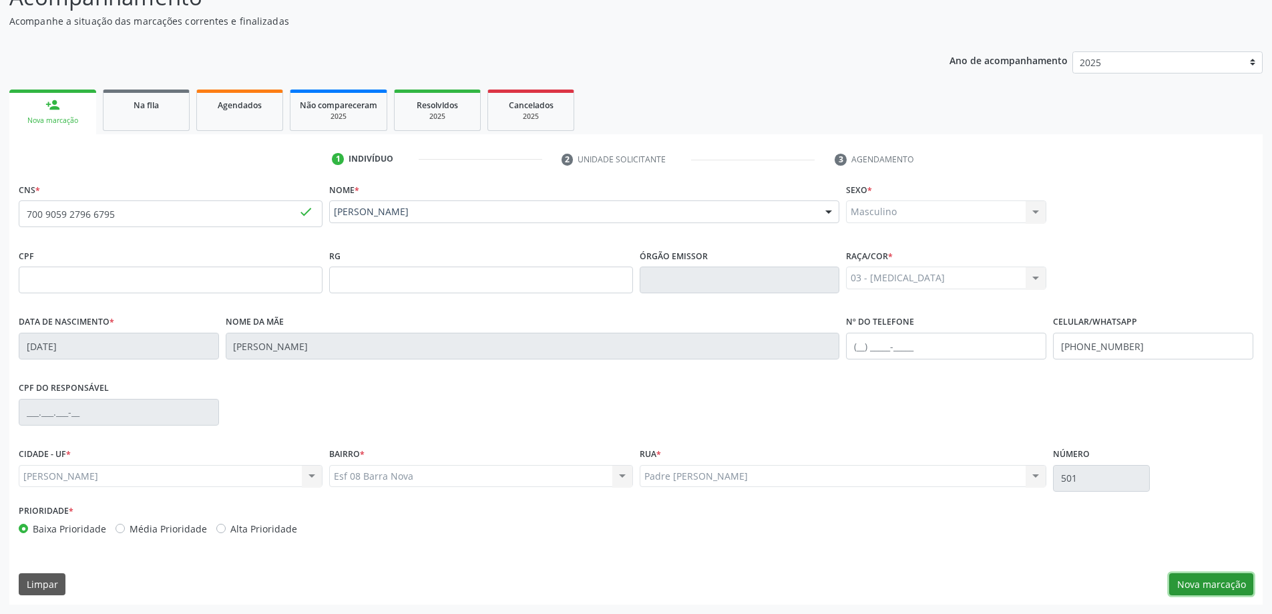
click at [1214, 580] on button "Nova marcação" at bounding box center [1211, 584] width 84 height 23
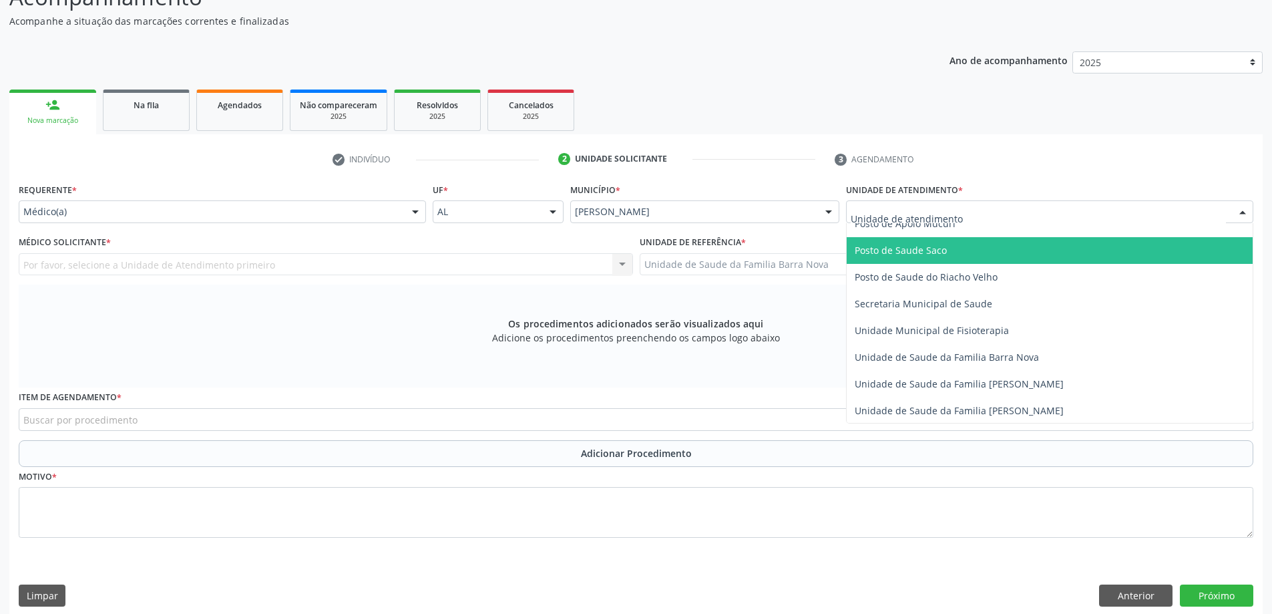
scroll to position [601, 0]
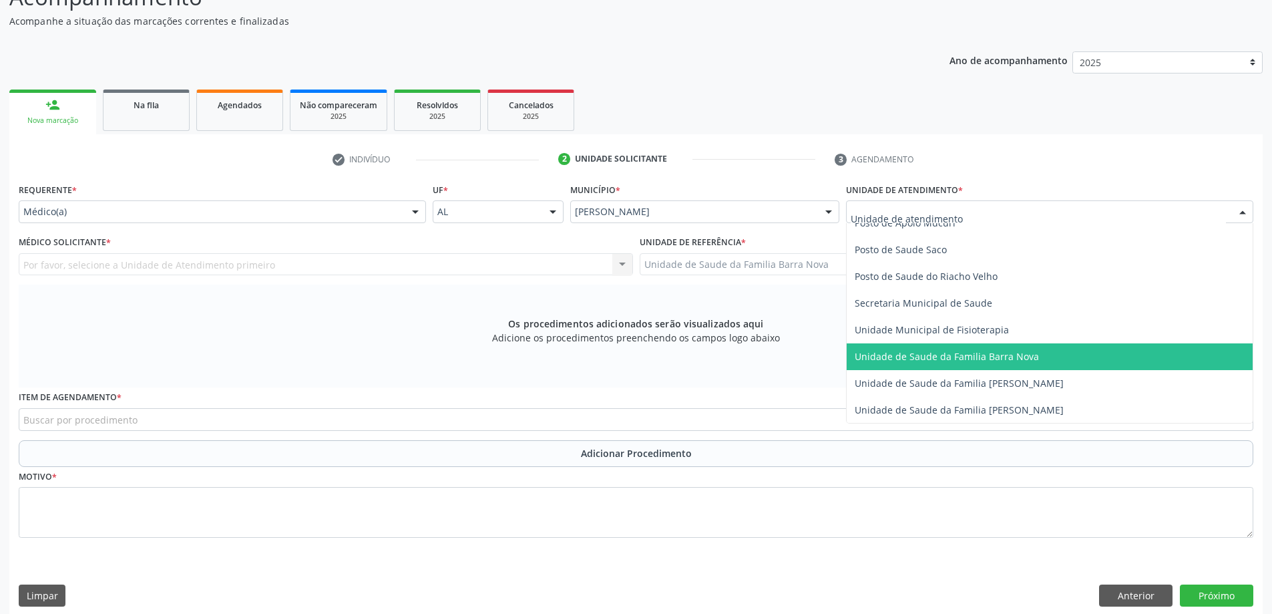
click at [998, 353] on span "Unidade de Saude da Familia Barra Nova" at bounding box center [947, 356] width 184 height 13
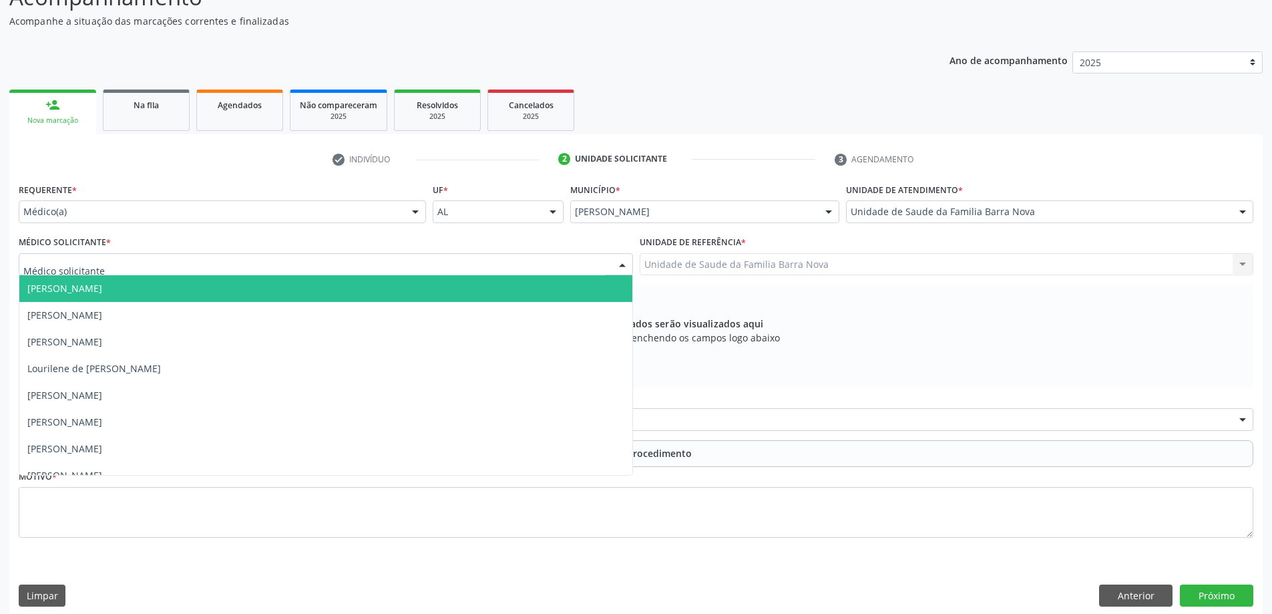
click at [240, 264] on div at bounding box center [326, 264] width 614 height 23
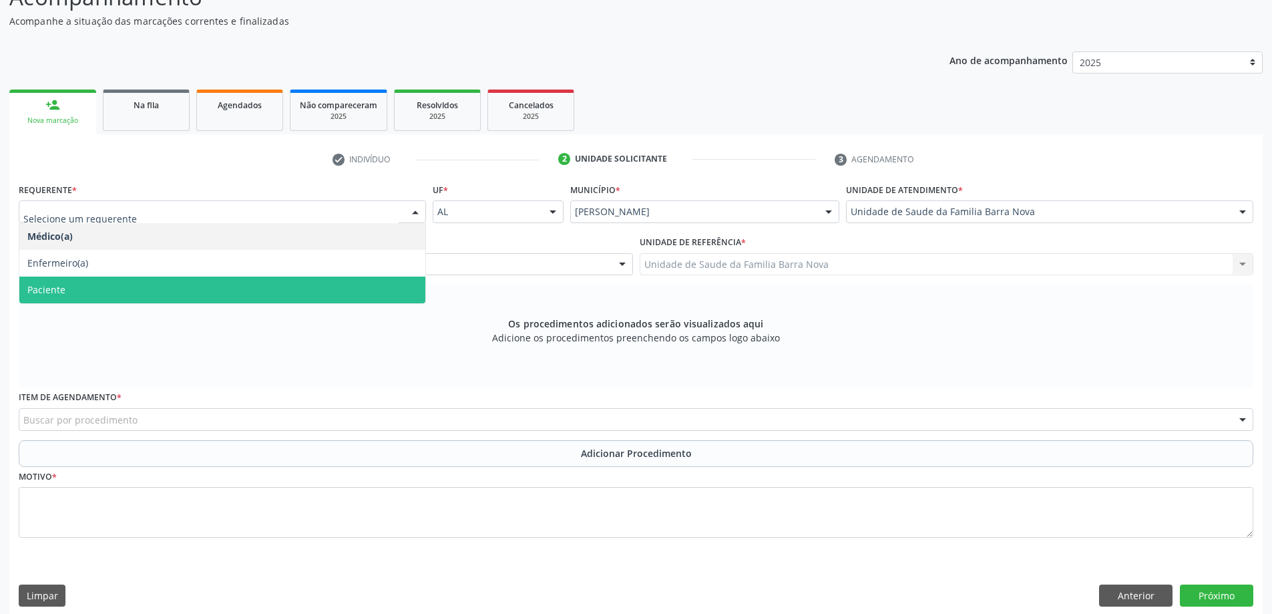
click at [184, 288] on span "Paciente" at bounding box center [222, 289] width 406 height 27
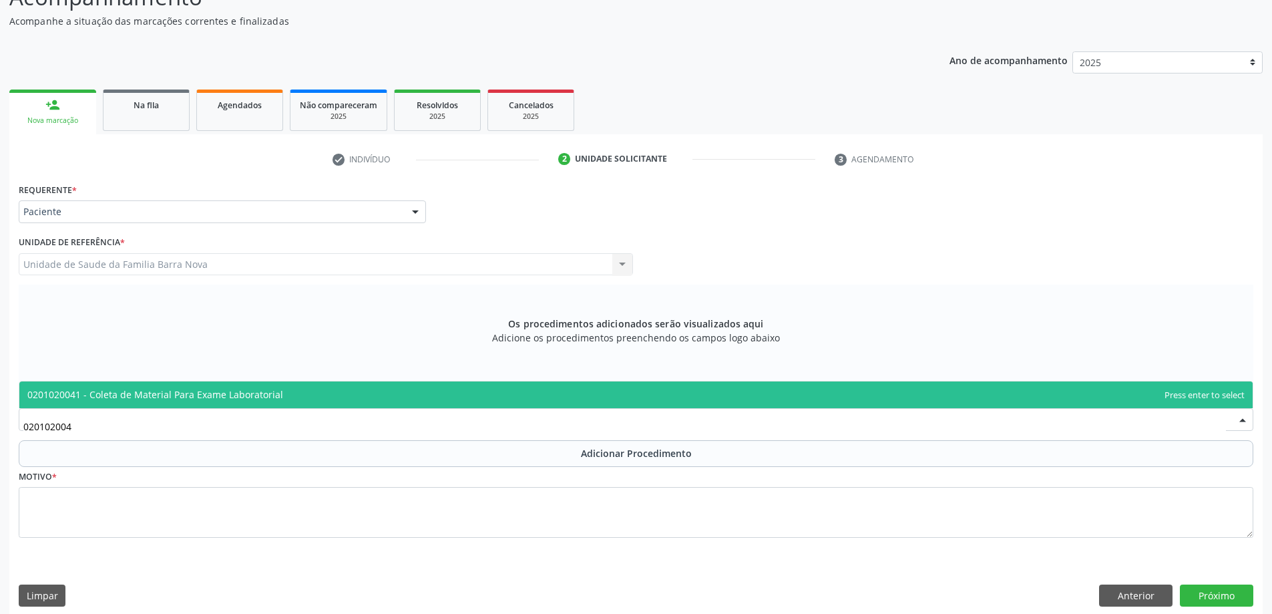
type input "0201020041"
click at [202, 396] on span "0201020041 - Coleta de Material Para Exame Laboratorial" at bounding box center [155, 394] width 256 height 13
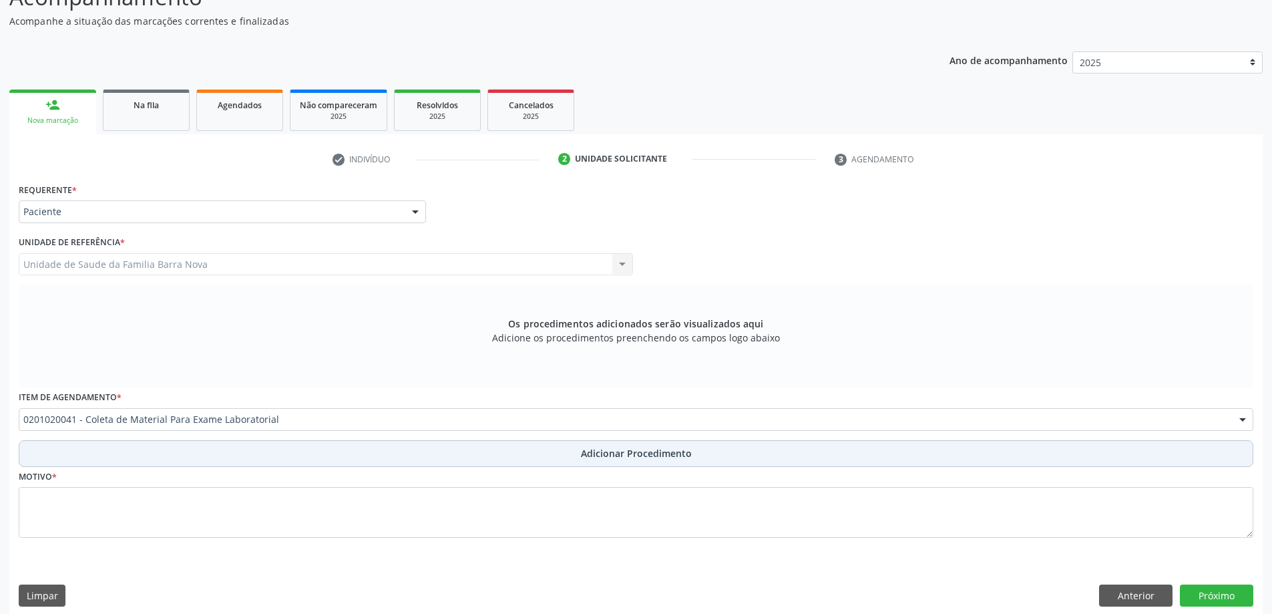
click at [658, 454] on span "Adicionar Procedimento" at bounding box center [636, 453] width 111 height 14
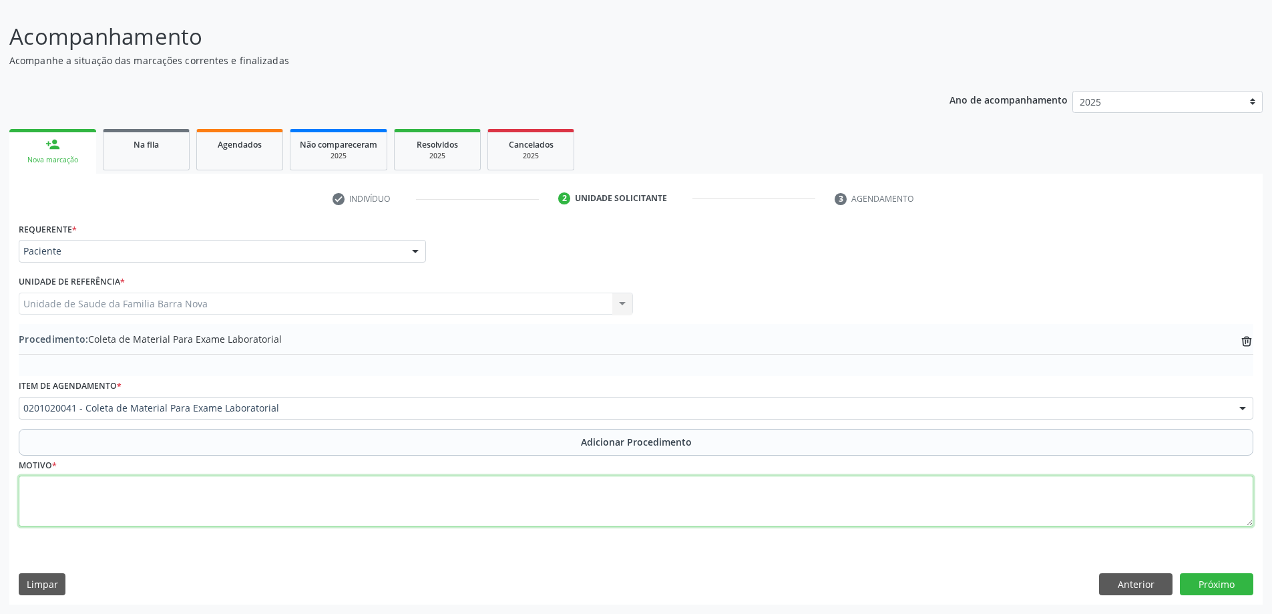
click at [216, 491] on textarea at bounding box center [636, 500] width 1235 height 51
drag, startPoint x: 23, startPoint y: 489, endPoint x: 131, endPoint y: 485, distance: 107.6
click at [131, 485] on textarea "Avaliação da próstata." at bounding box center [636, 500] width 1235 height 51
type textarea "Avaliação da próstata."
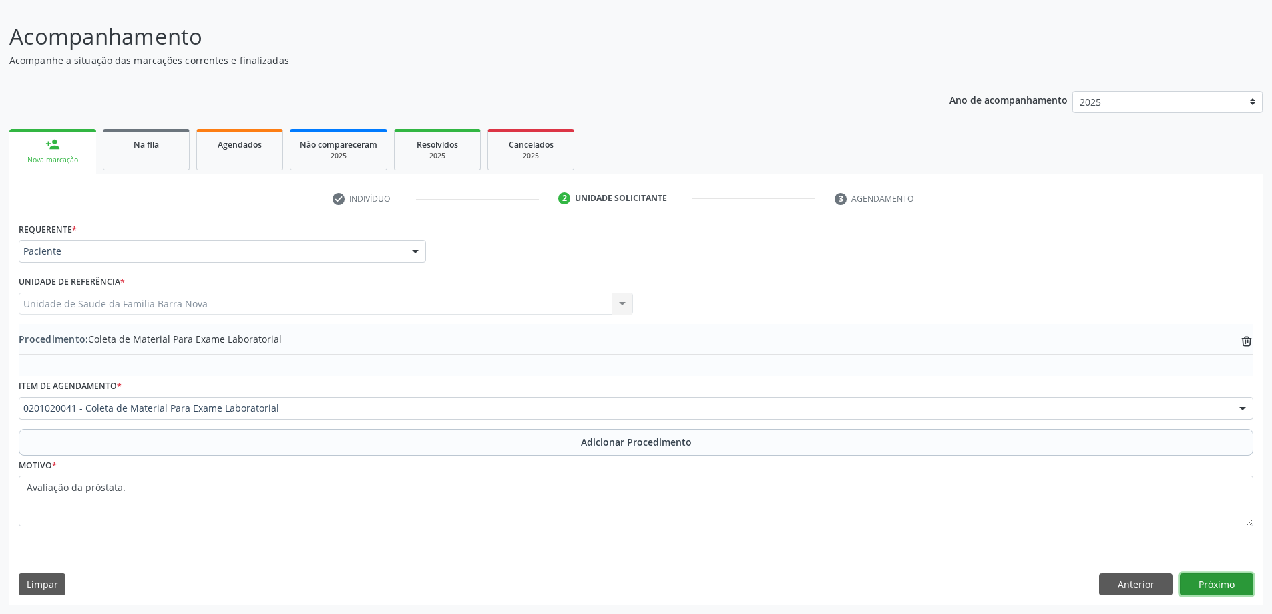
click at [1203, 579] on button "Próximo" at bounding box center [1216, 584] width 73 height 23
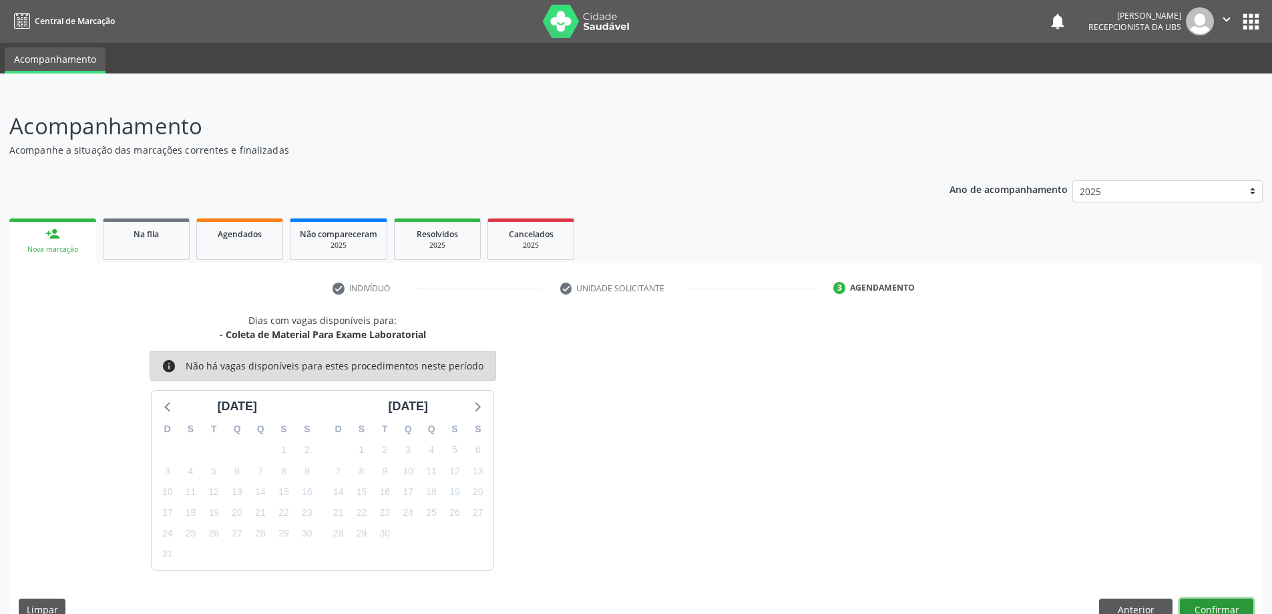
click at [1205, 599] on button "Confirmar" at bounding box center [1216, 609] width 73 height 23
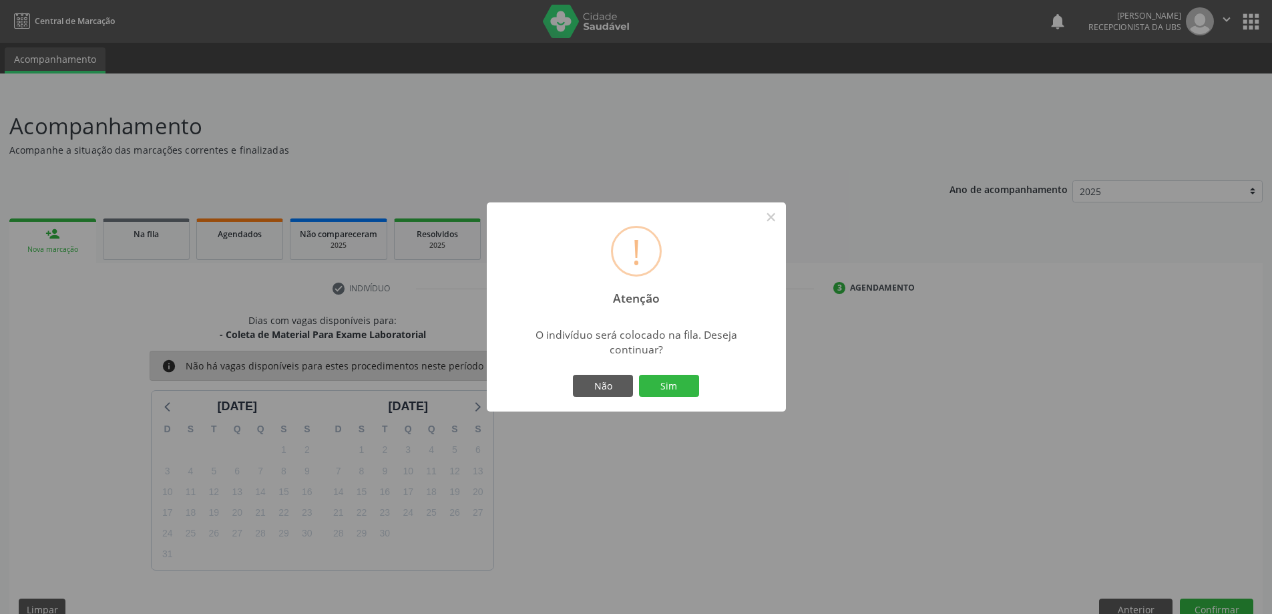
click at [682, 373] on div "Não Sim" at bounding box center [636, 386] width 132 height 28
click at [675, 386] on button "Sim" at bounding box center [669, 386] width 60 height 23
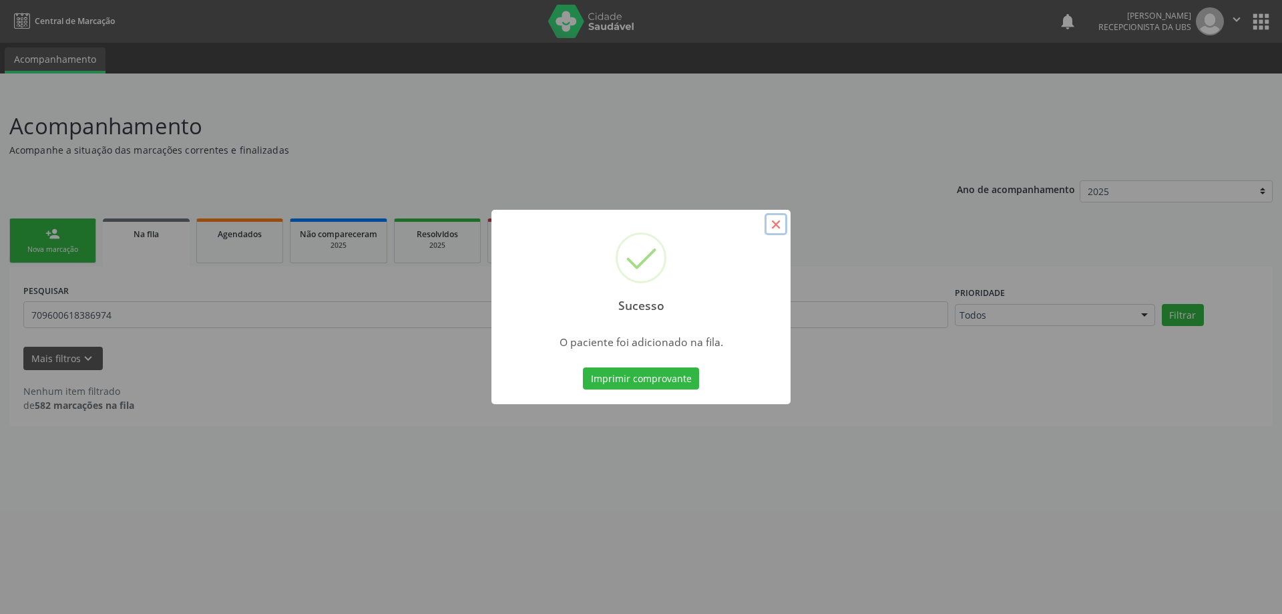
click at [772, 226] on button "×" at bounding box center [776, 224] width 23 height 23
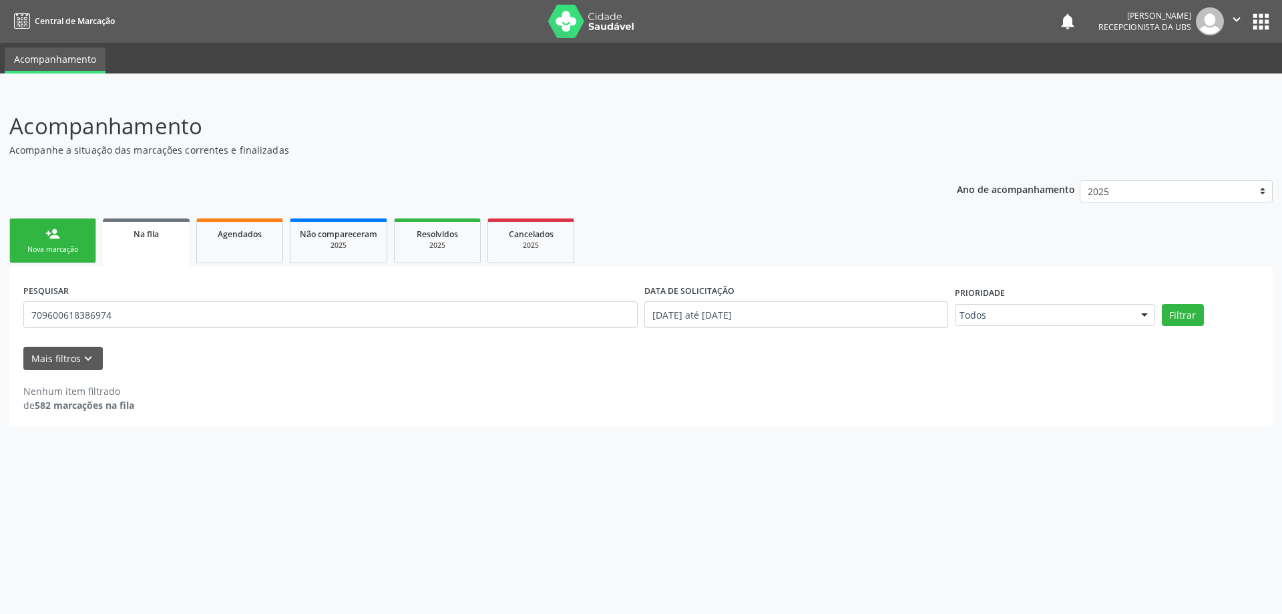
click at [57, 244] on link "person_add Nova marcação" at bounding box center [52, 240] width 87 height 45
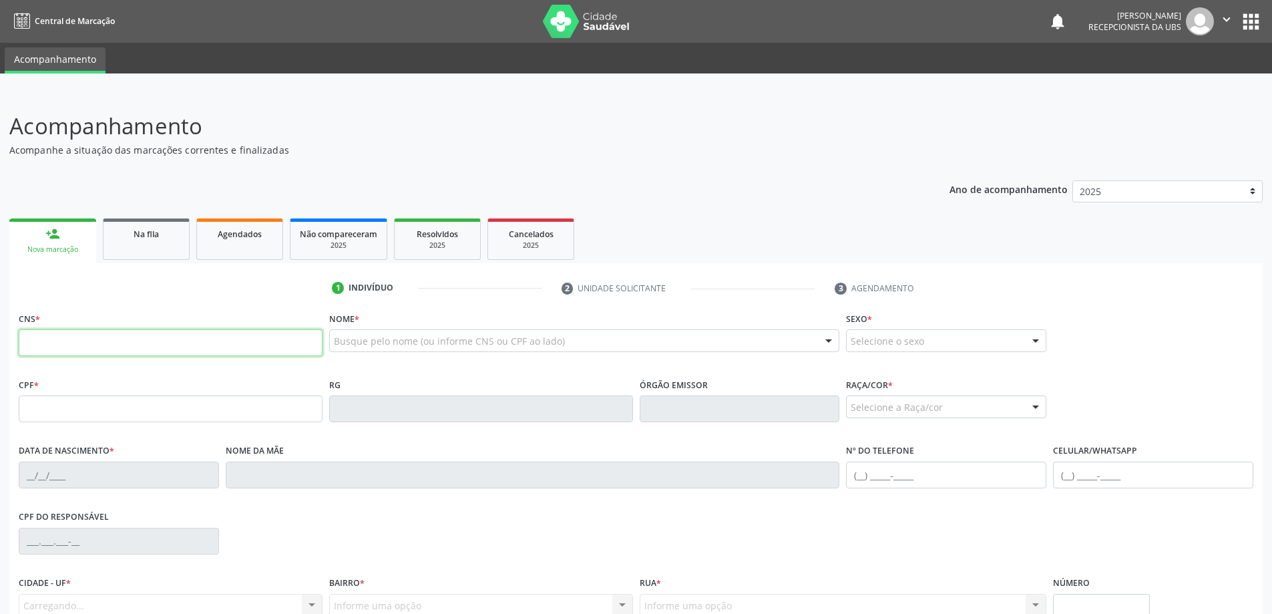
click at [91, 340] on input "text" at bounding box center [171, 342] width 304 height 27
type input "700 9059 2796 6795"
type input "11/02/1944"
type input "Benedita Otavia de Oliveira"
type input "(82) 99428-1194"
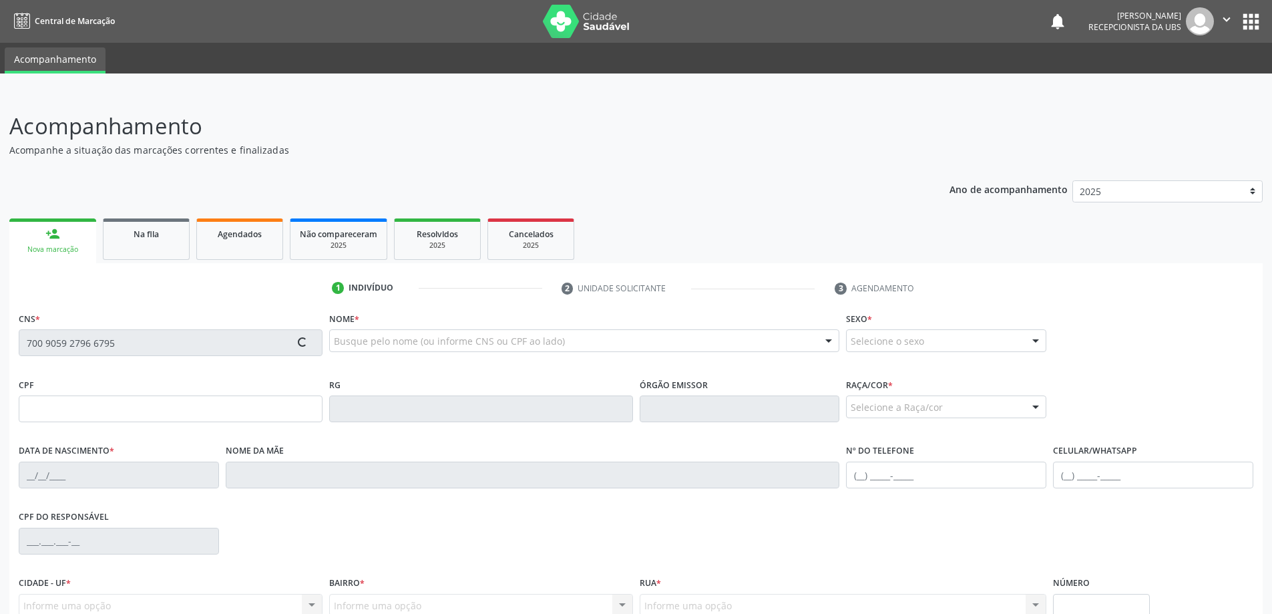
type input "501"
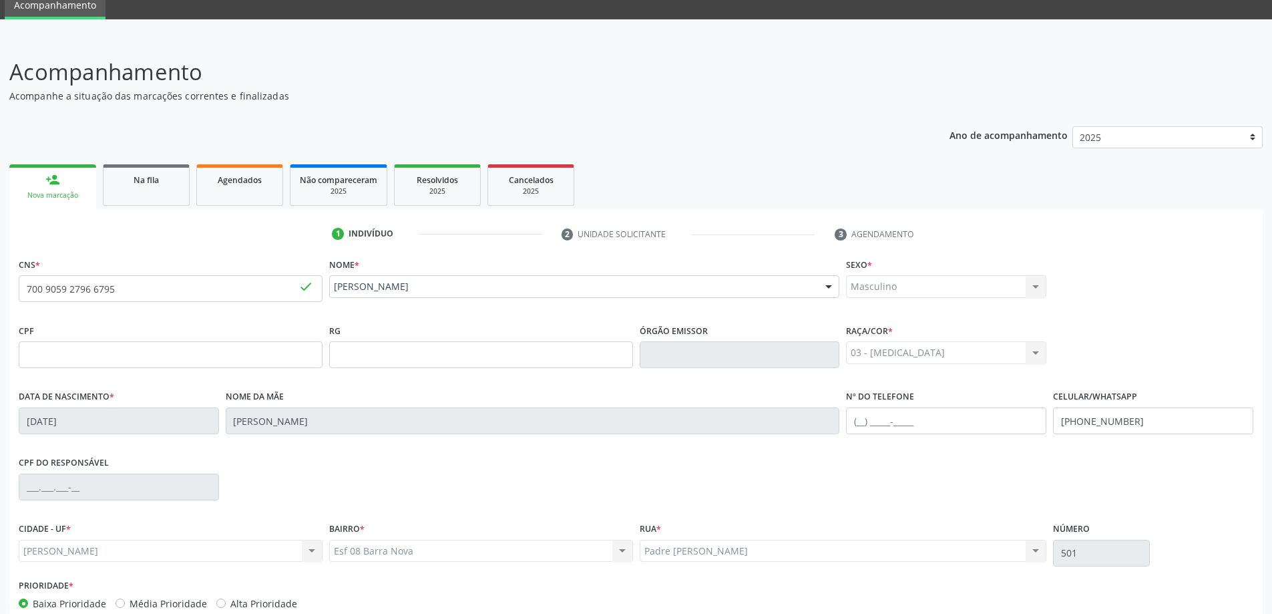
scroll to position [129, 0]
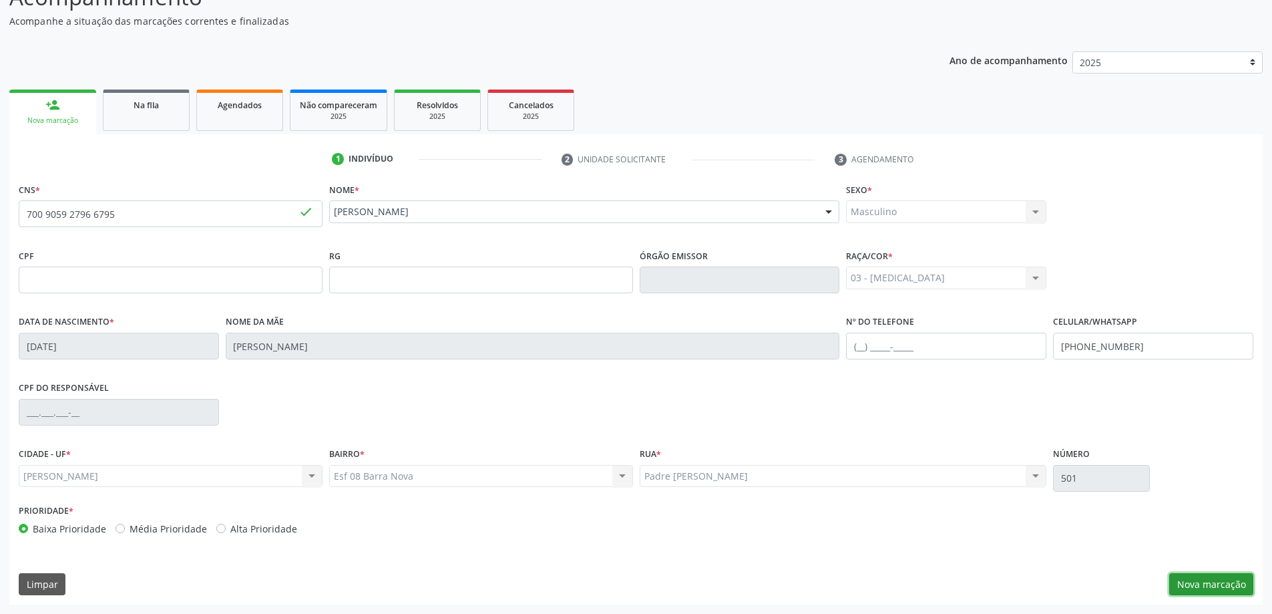
click at [1223, 578] on button "Nova marcação" at bounding box center [1211, 584] width 84 height 23
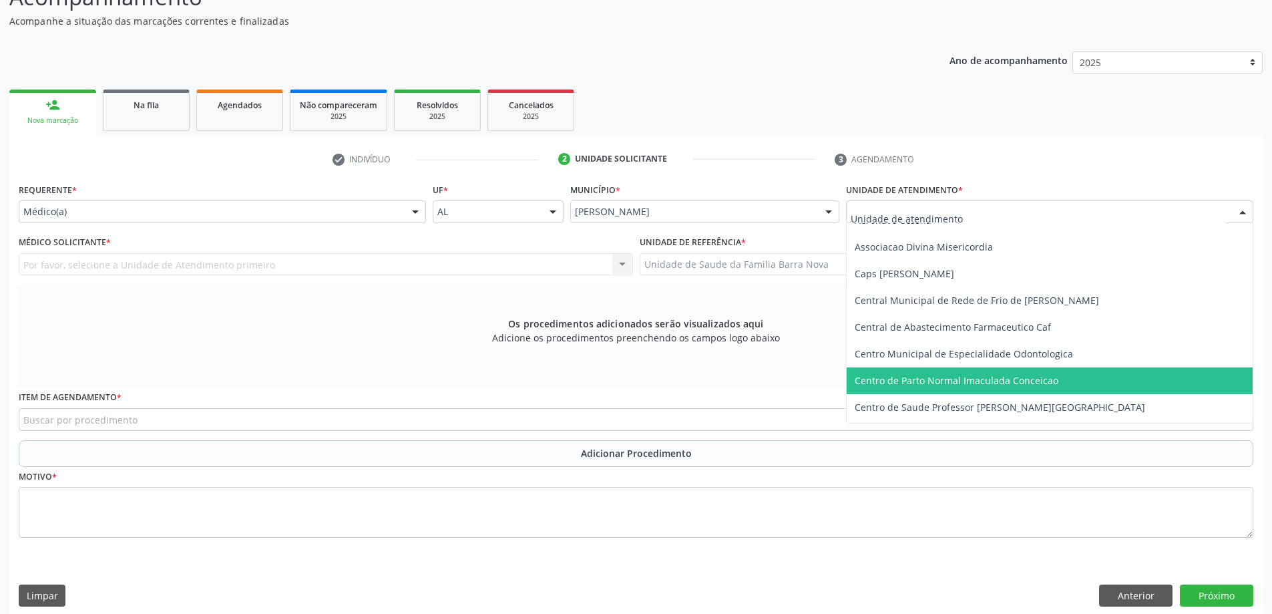
scroll to position [67, 0]
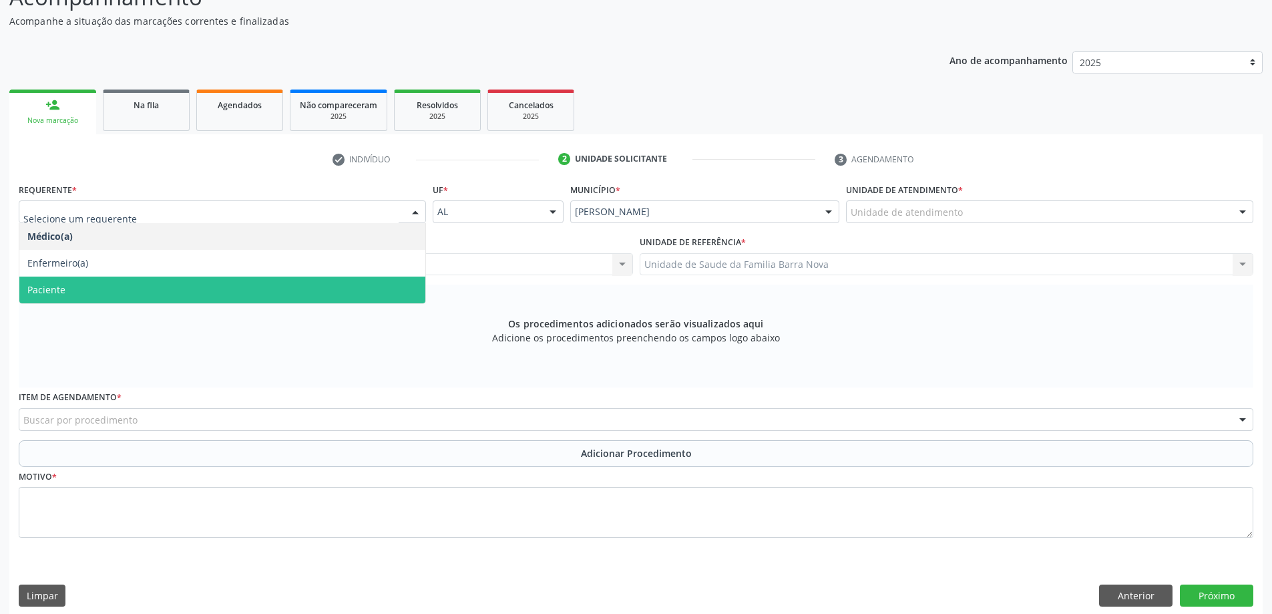
click at [123, 290] on span "Paciente" at bounding box center [222, 289] width 406 height 27
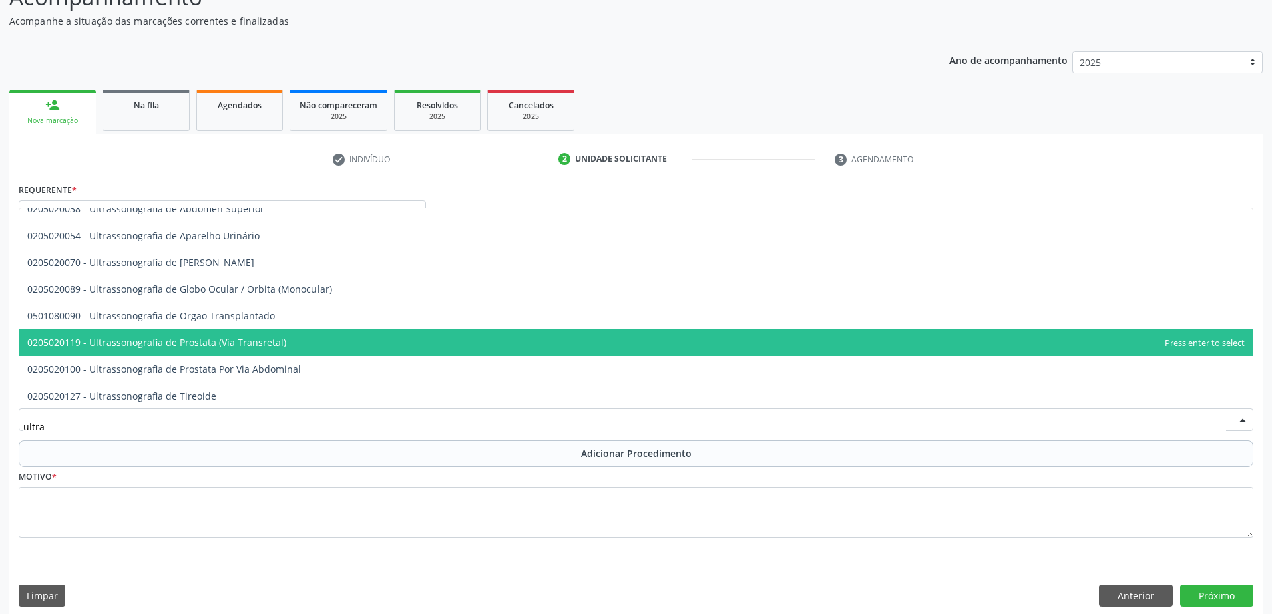
scroll to position [467, 0]
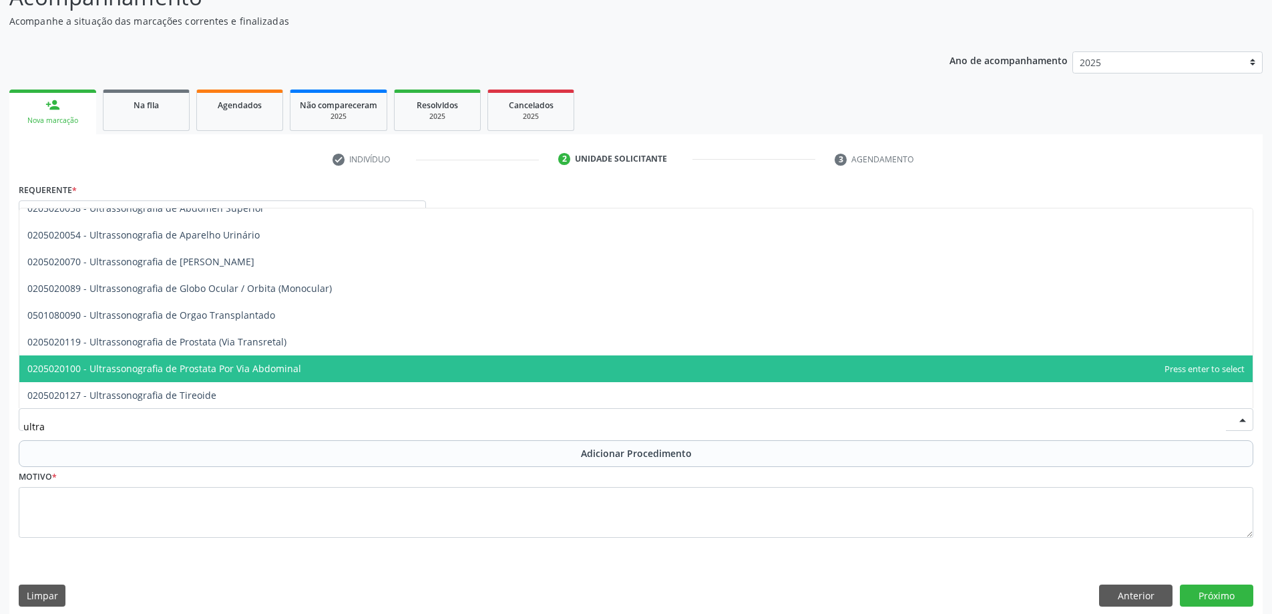
click at [315, 368] on span "0205020100 - Ultrassonografia de Prostata Por Via Abdominal" at bounding box center [635, 368] width 1233 height 27
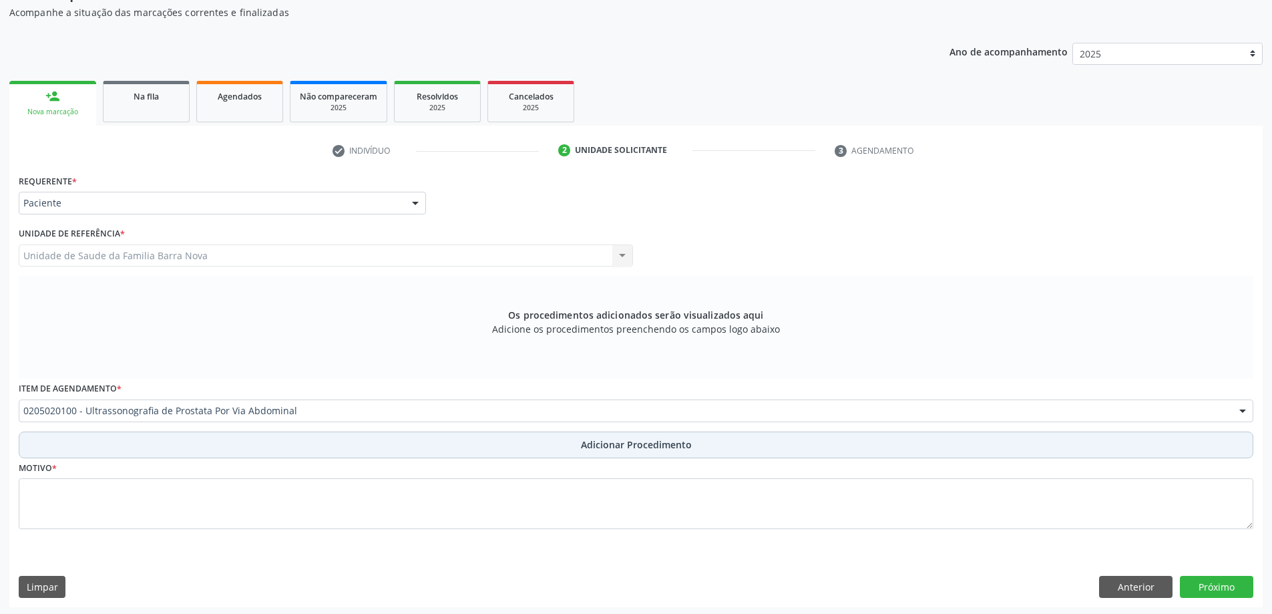
scroll to position [140, 0]
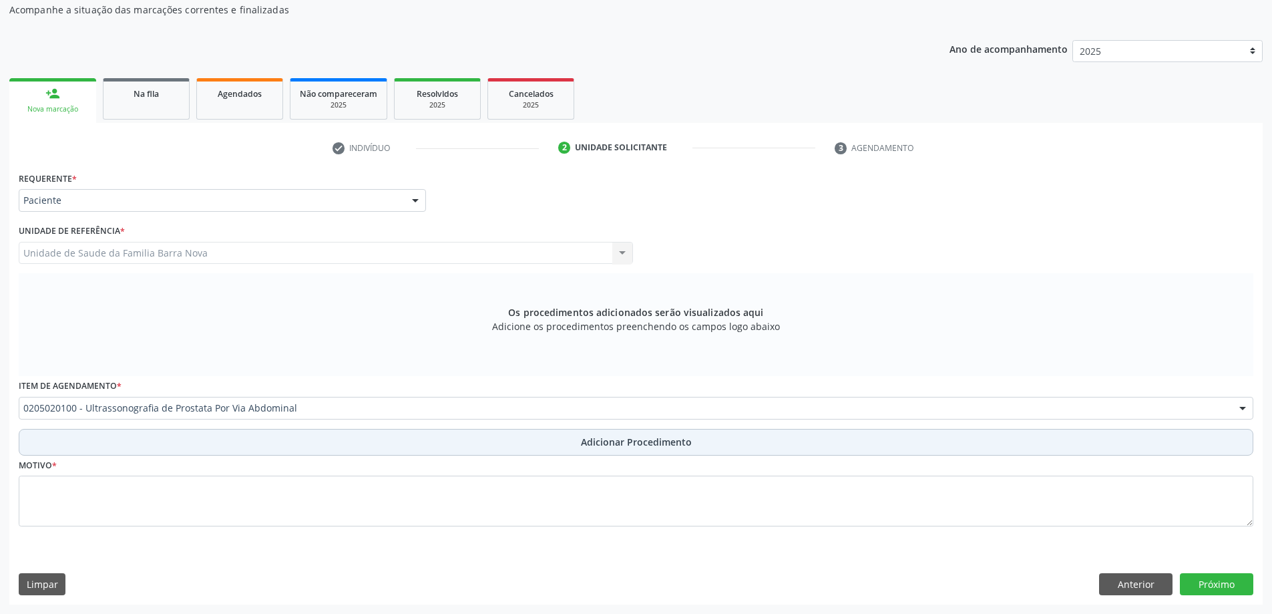
click at [397, 441] on button "Adicionar Procedimento" at bounding box center [636, 442] width 1235 height 27
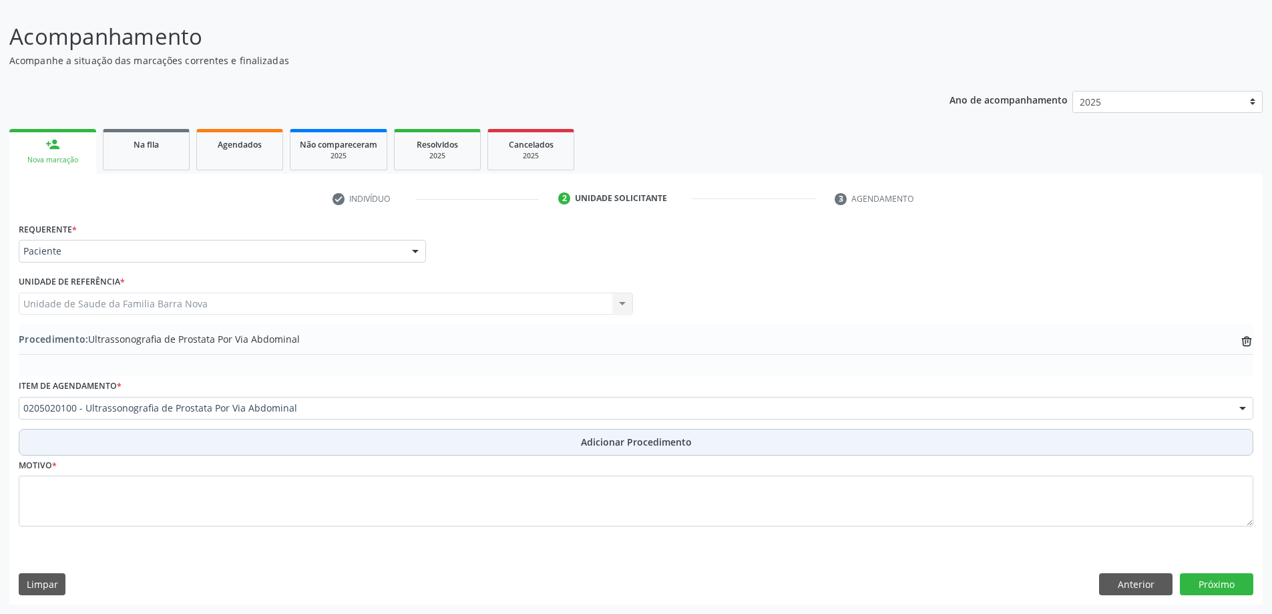
scroll to position [89, 0]
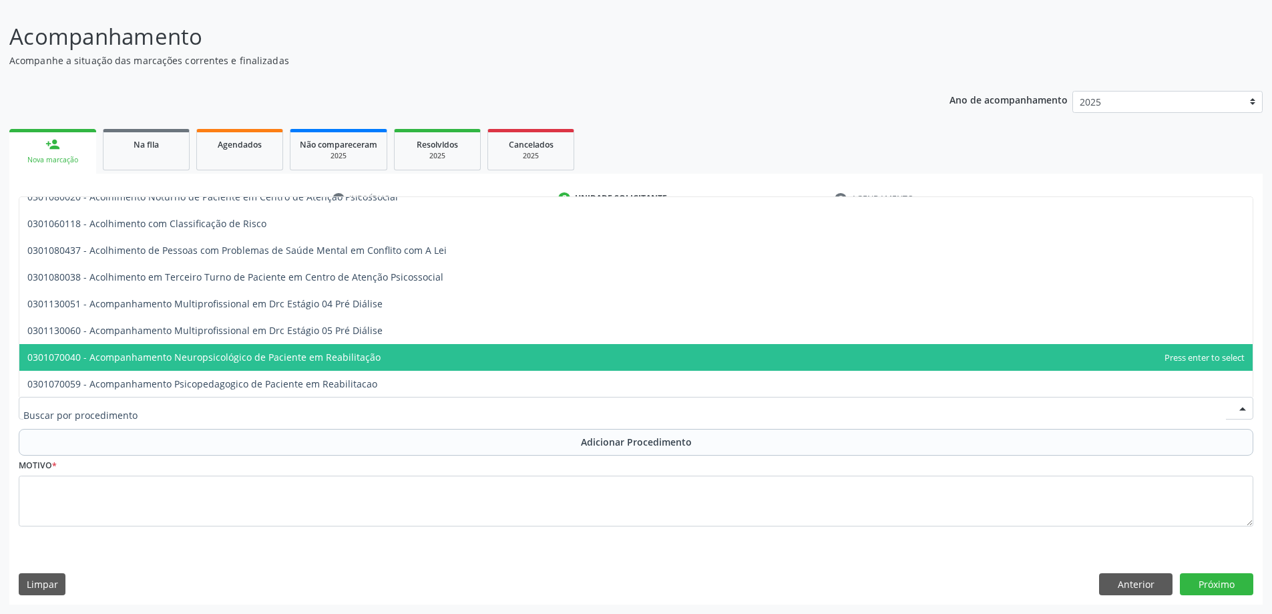
click at [365, 416] on div at bounding box center [636, 408] width 1235 height 23
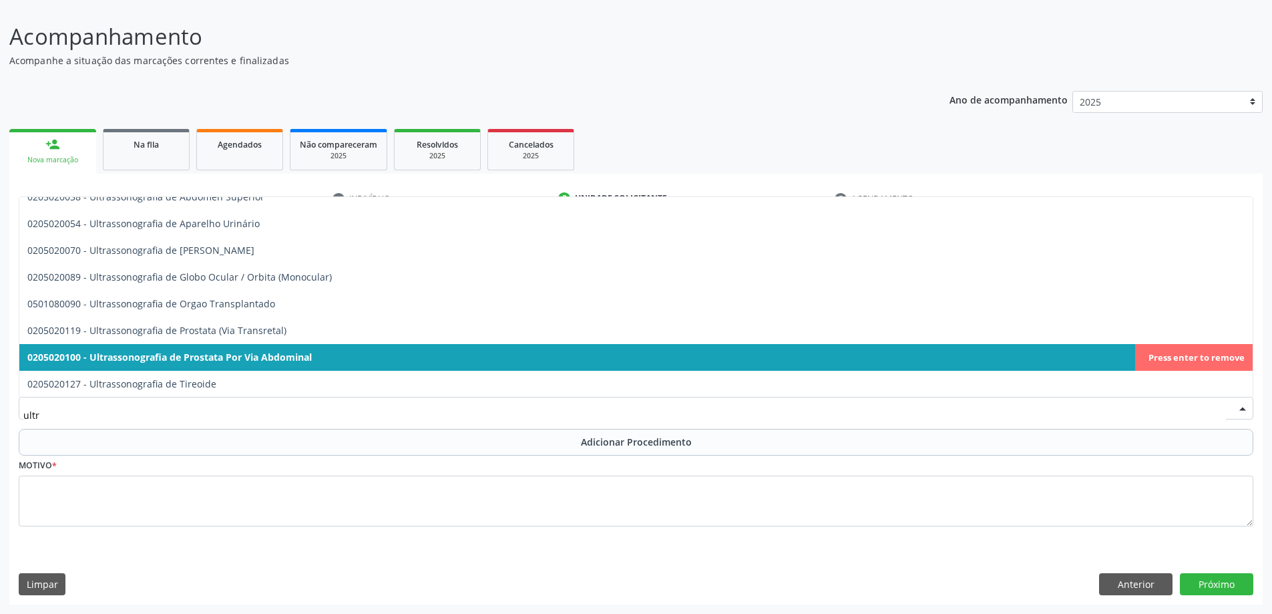
type input "ultra"
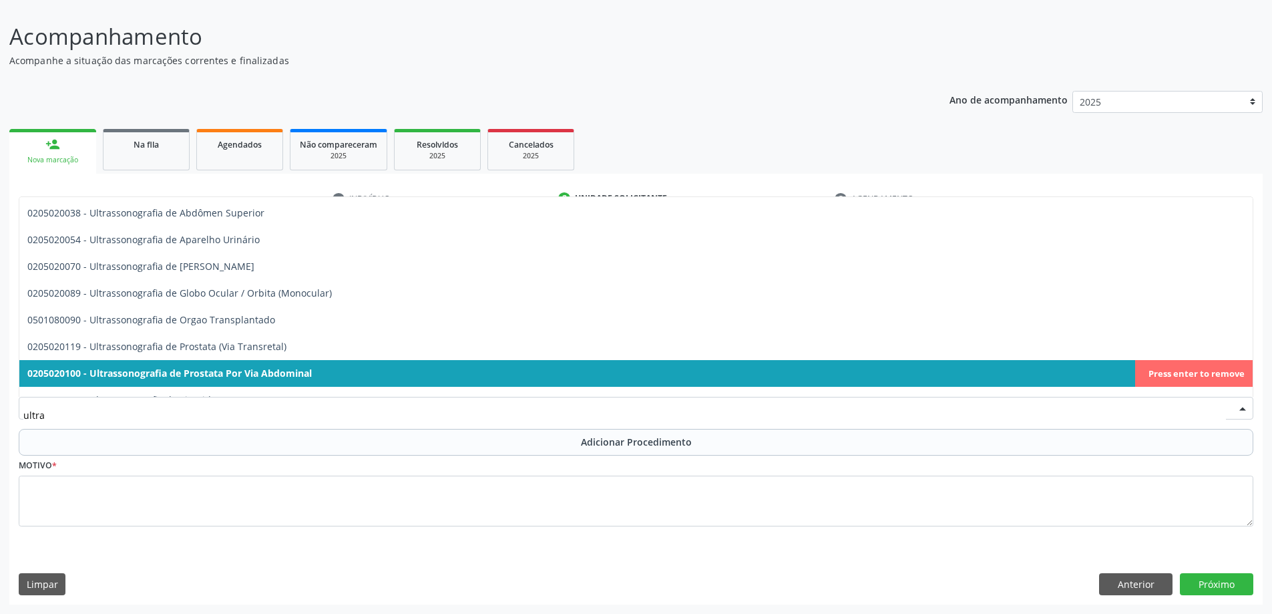
scroll to position [428, 0]
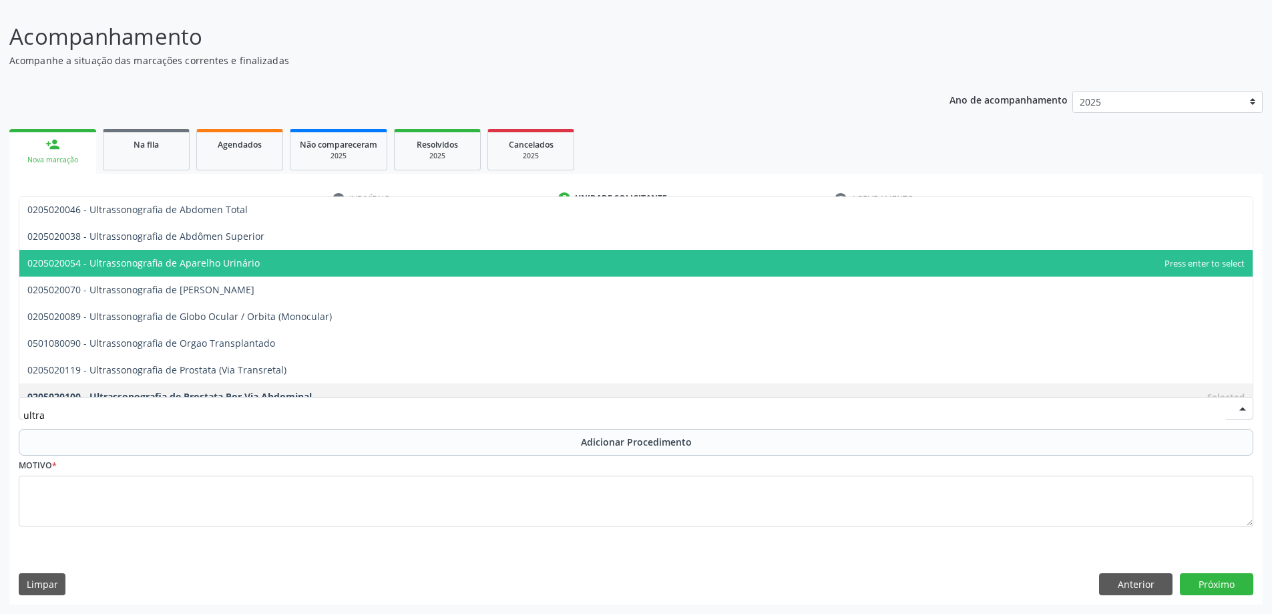
click at [339, 264] on span "0205020054 - Ultrassonografia de Aparelho Urinário" at bounding box center [635, 263] width 1233 height 27
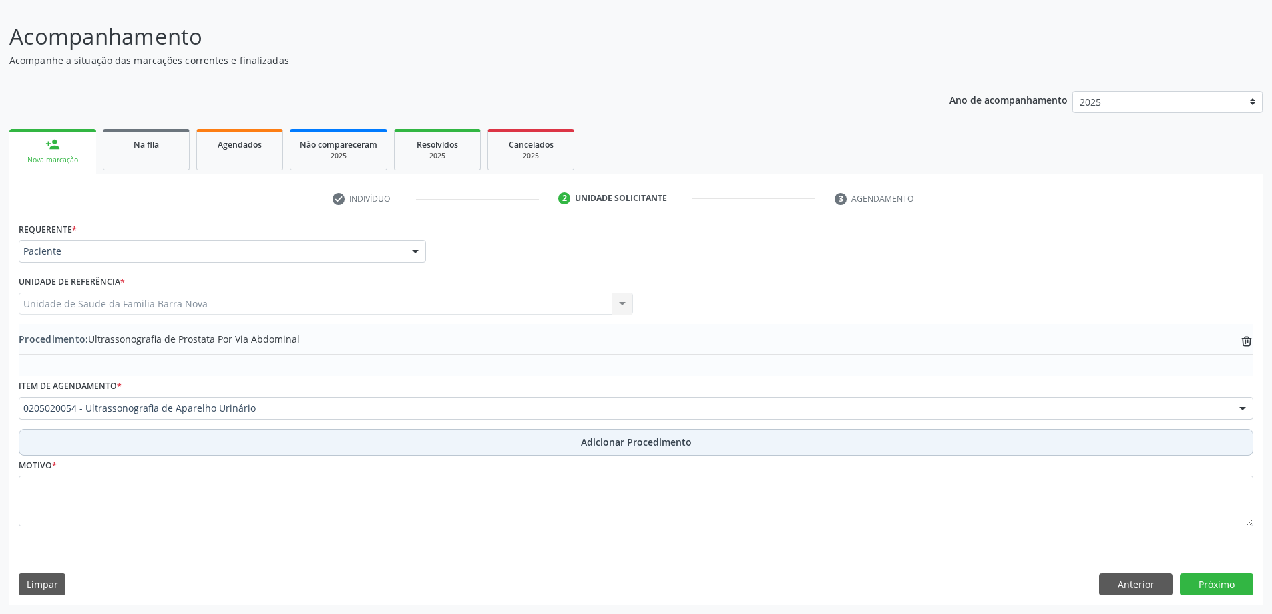
click at [600, 444] on span "Adicionar Procedimento" at bounding box center [636, 442] width 111 height 14
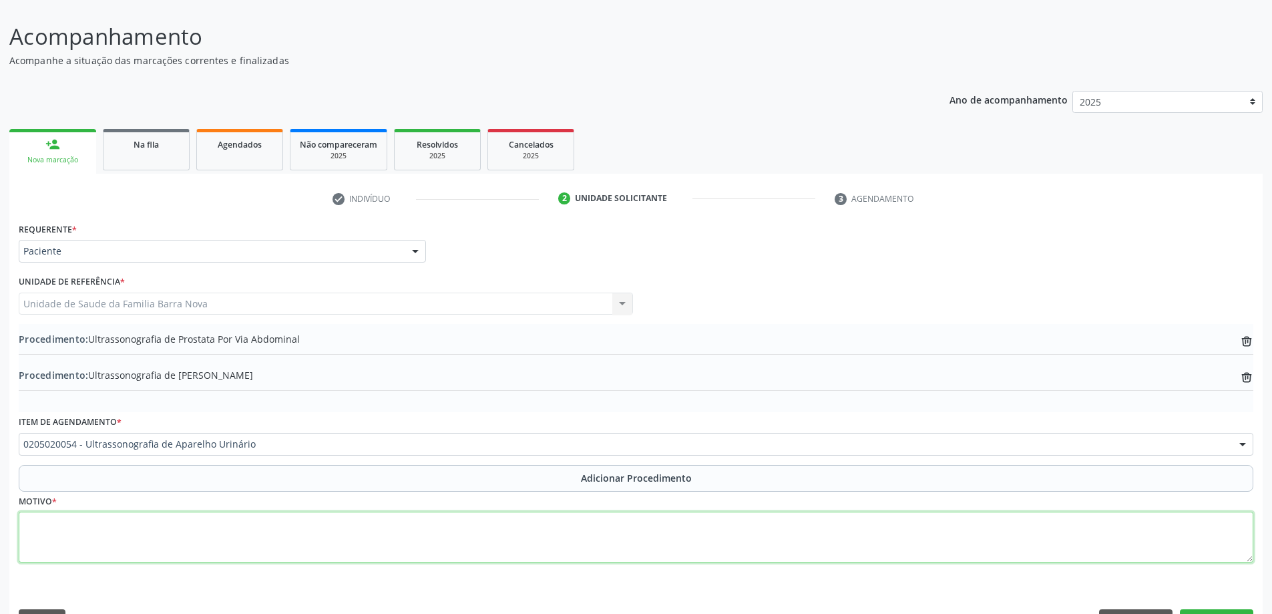
click at [293, 525] on textarea at bounding box center [636, 537] width 1235 height 51
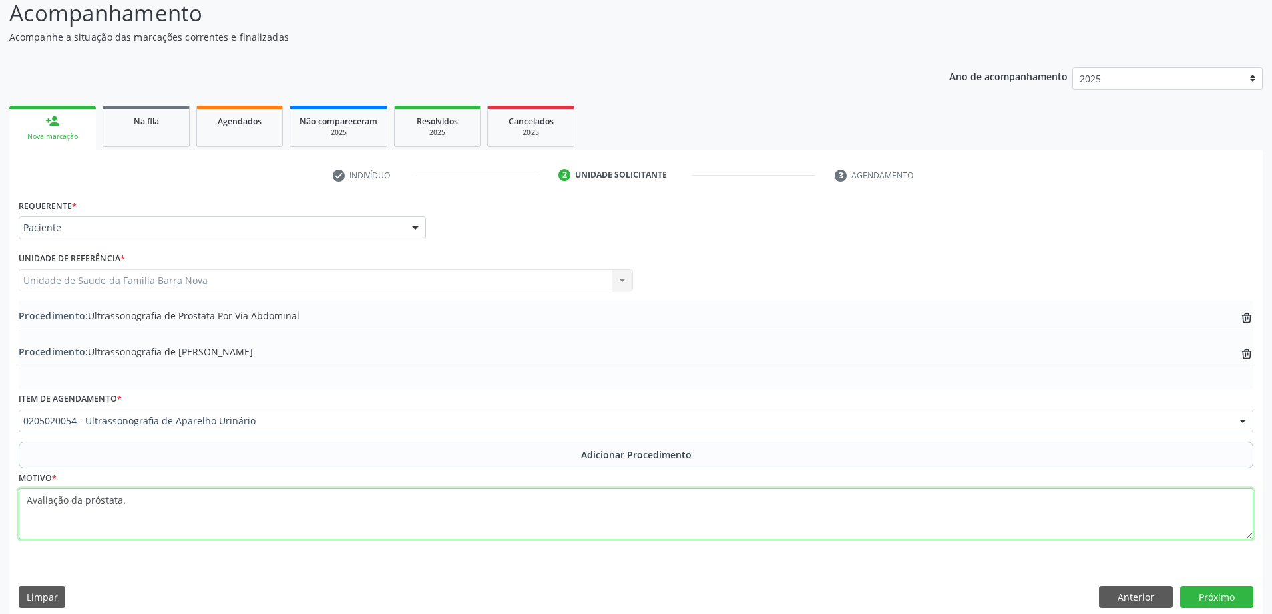
scroll to position [126, 0]
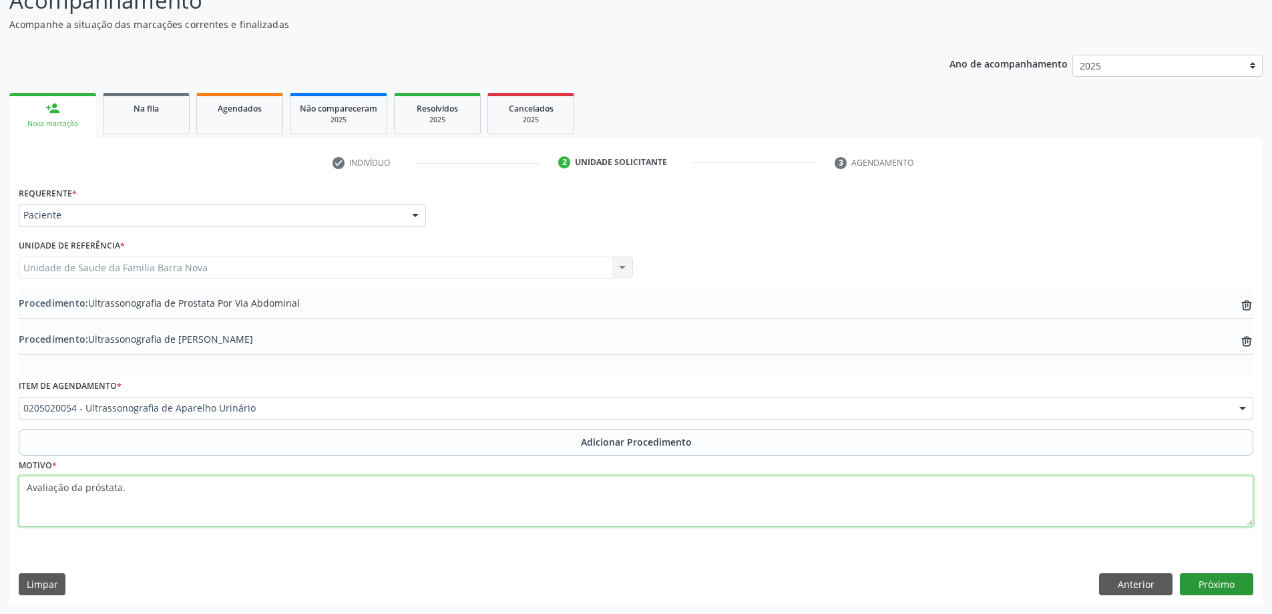
type textarea "Avaliação da próstata."
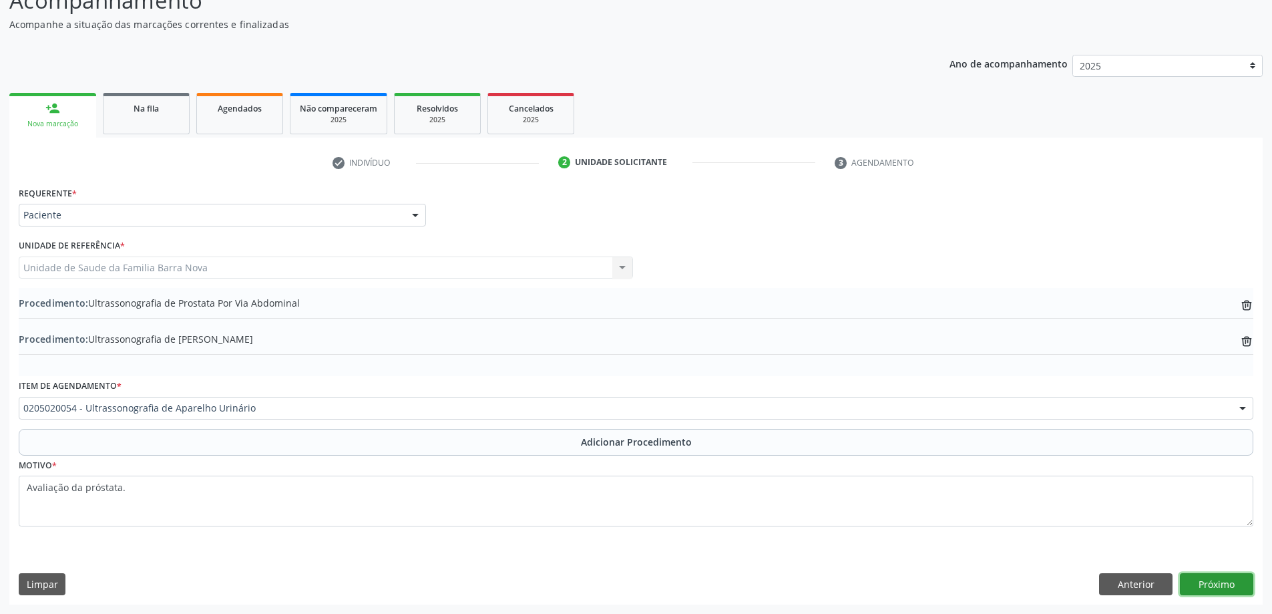
click at [1225, 588] on button "Próximo" at bounding box center [1216, 584] width 73 height 23
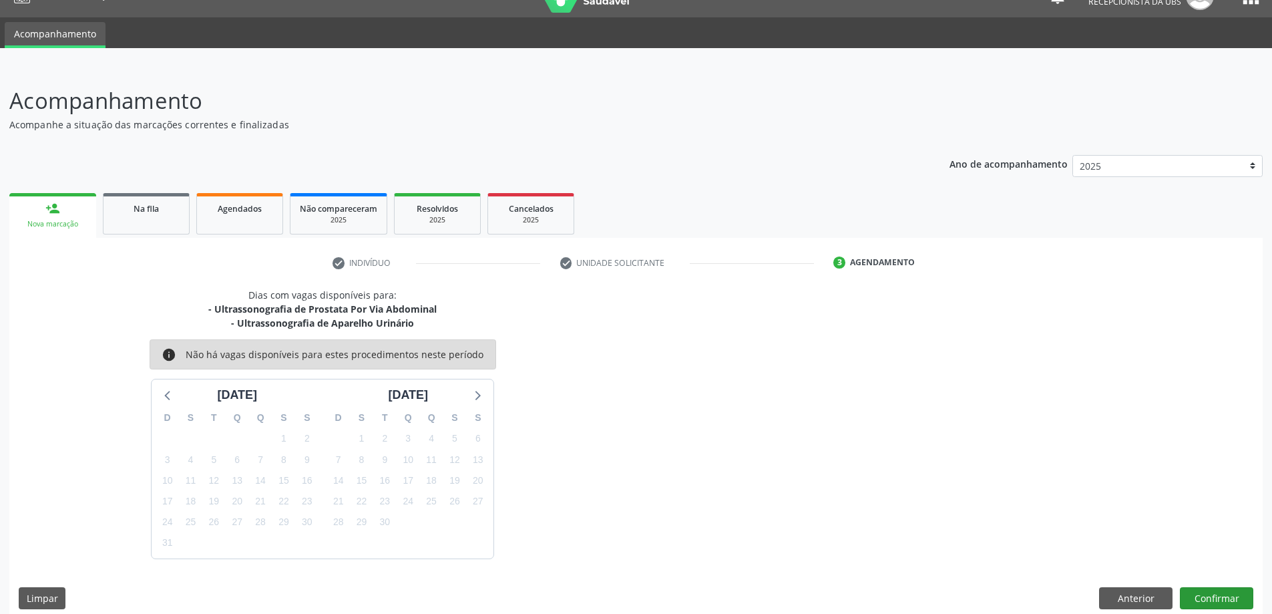
scroll to position [39, 0]
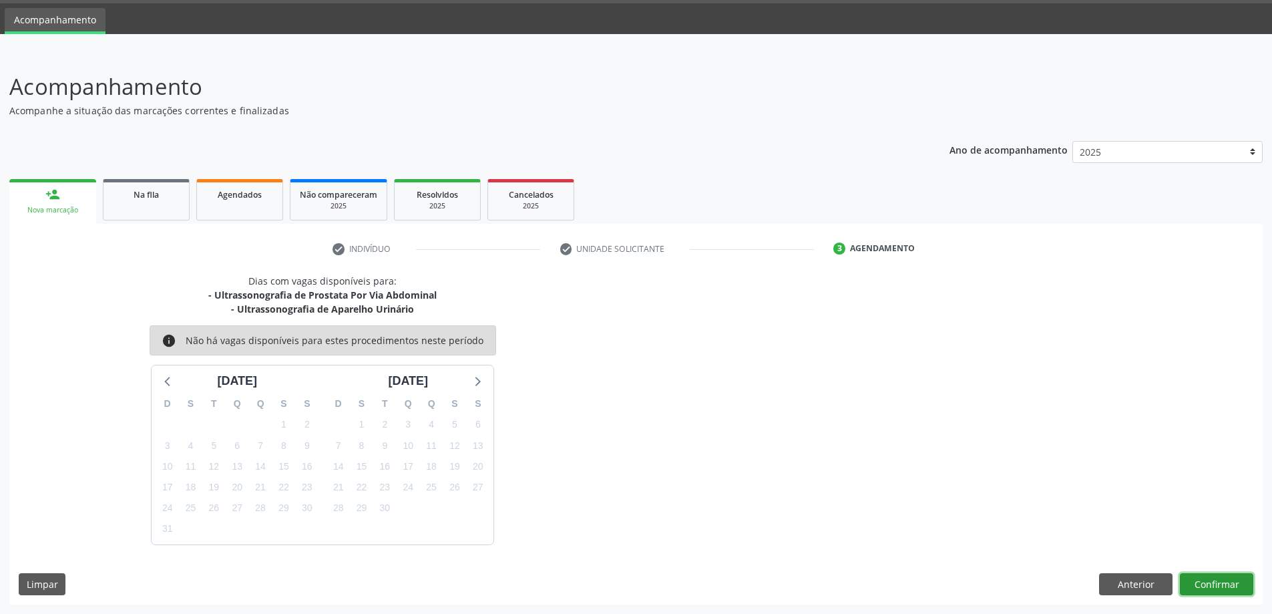
click at [1210, 584] on button "Confirmar" at bounding box center [1216, 584] width 73 height 23
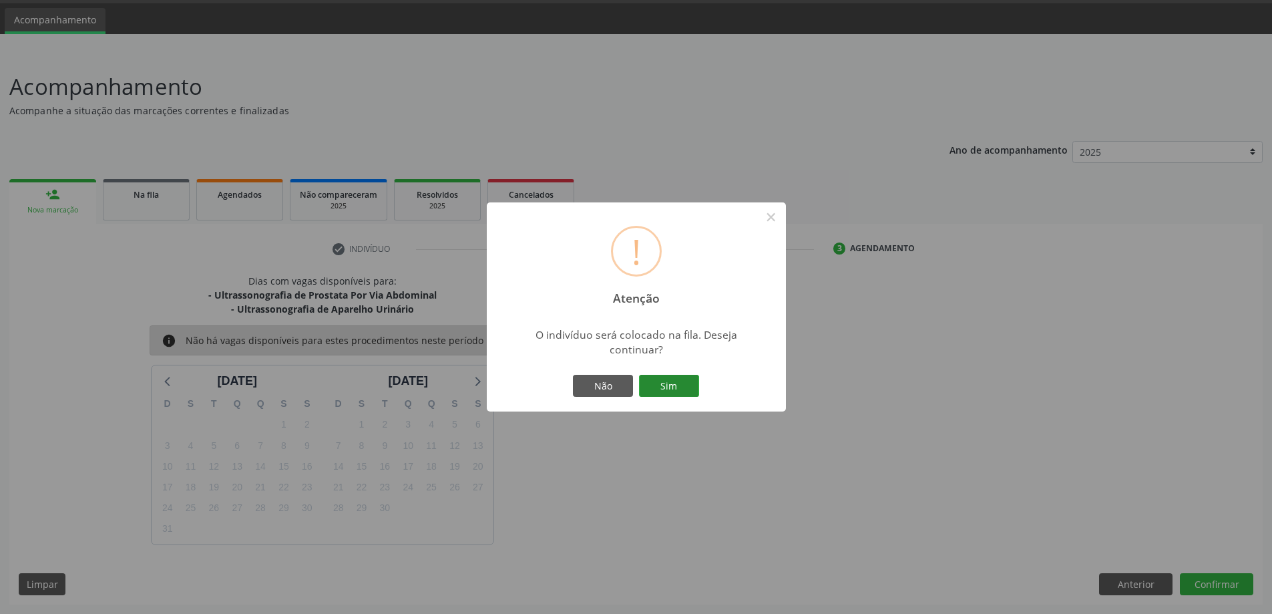
click at [672, 388] on button "Sim" at bounding box center [669, 386] width 60 height 23
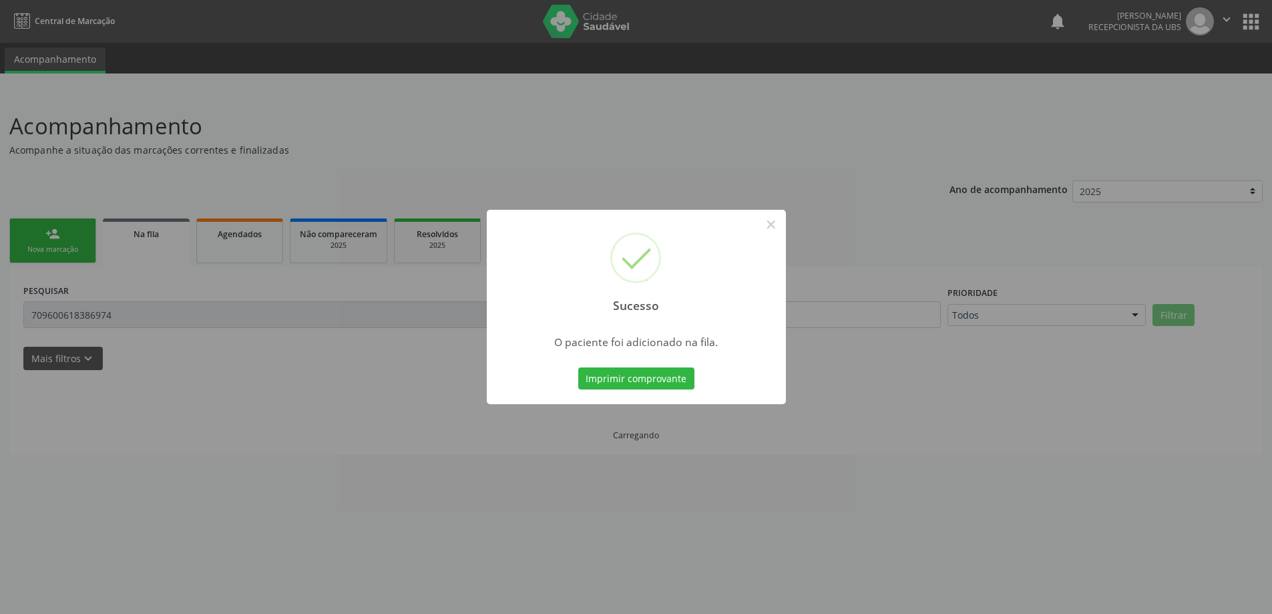
scroll to position [0, 0]
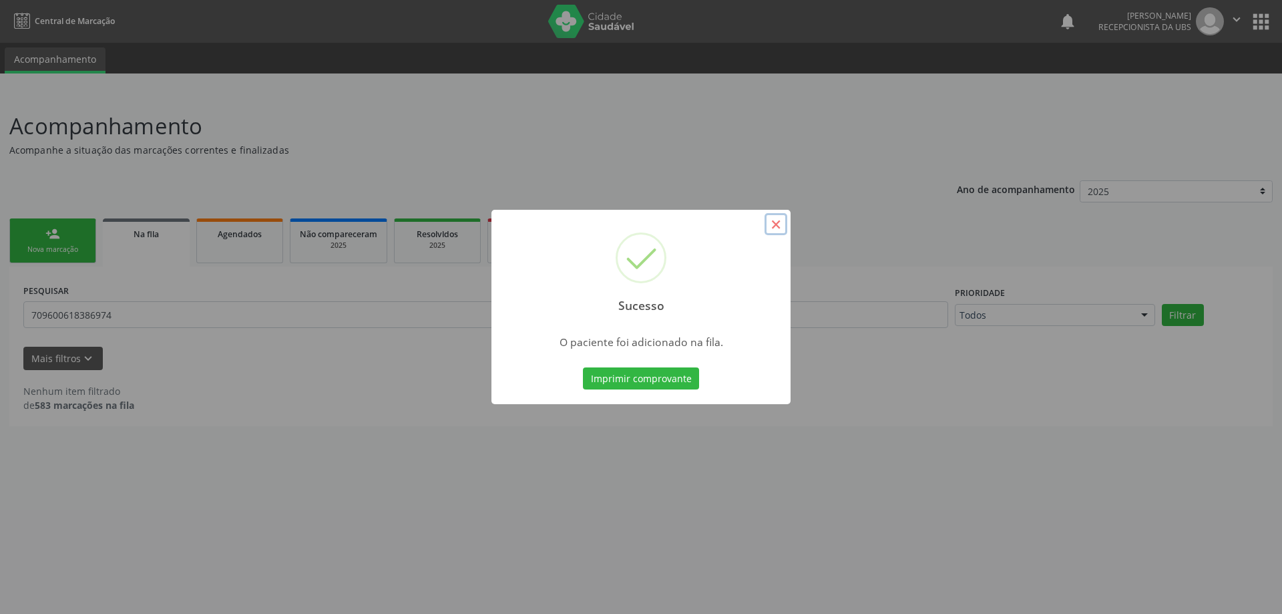
click at [777, 228] on button "×" at bounding box center [776, 224] width 23 height 23
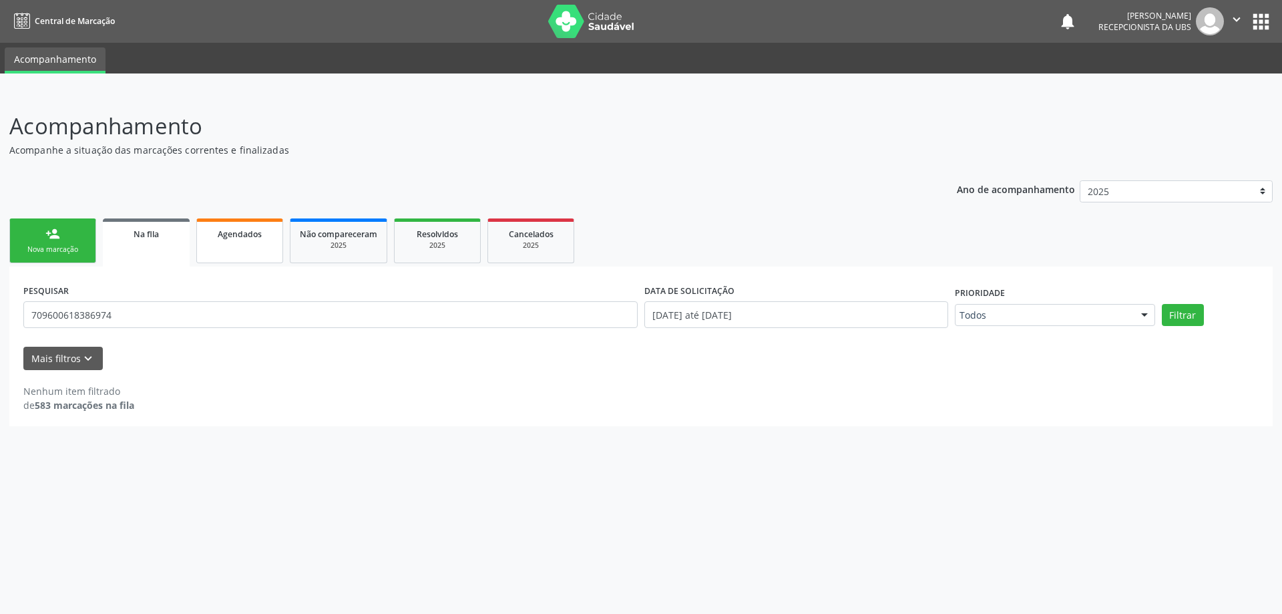
click at [235, 234] on span "Agendados" at bounding box center [240, 233] width 44 height 11
click at [131, 235] on div "Na fila" at bounding box center [146, 233] width 67 height 14
click at [250, 236] on span "Agendados" at bounding box center [240, 233] width 44 height 11
click at [40, 243] on link "person_add Nova marcação" at bounding box center [52, 240] width 87 height 45
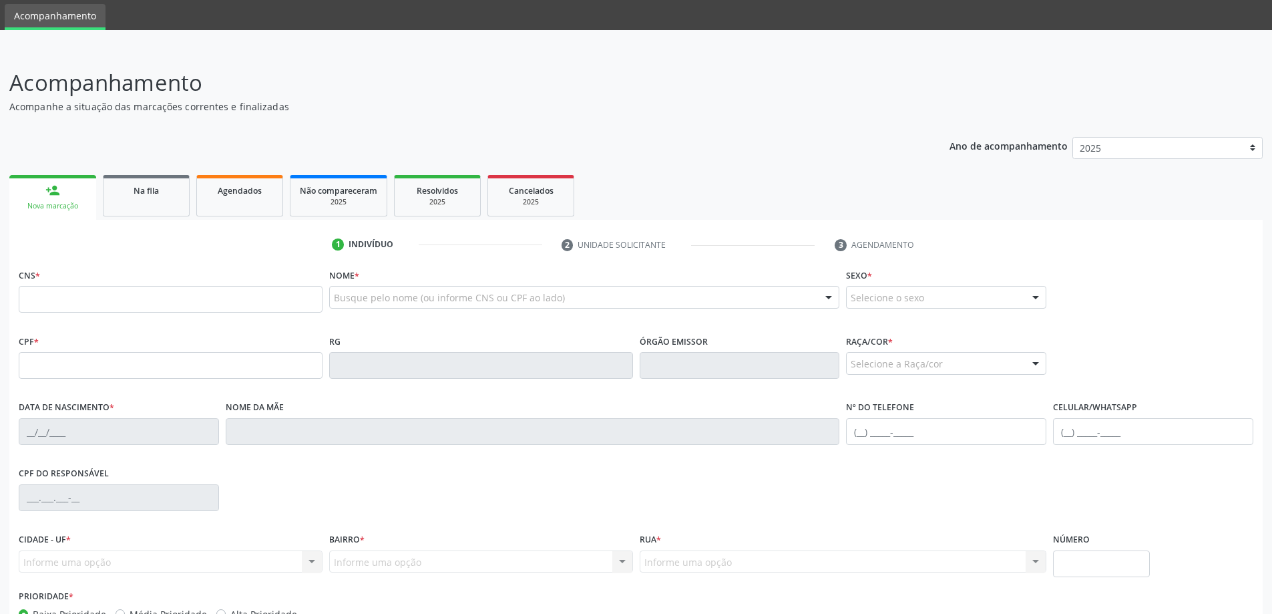
scroll to position [129, 0]
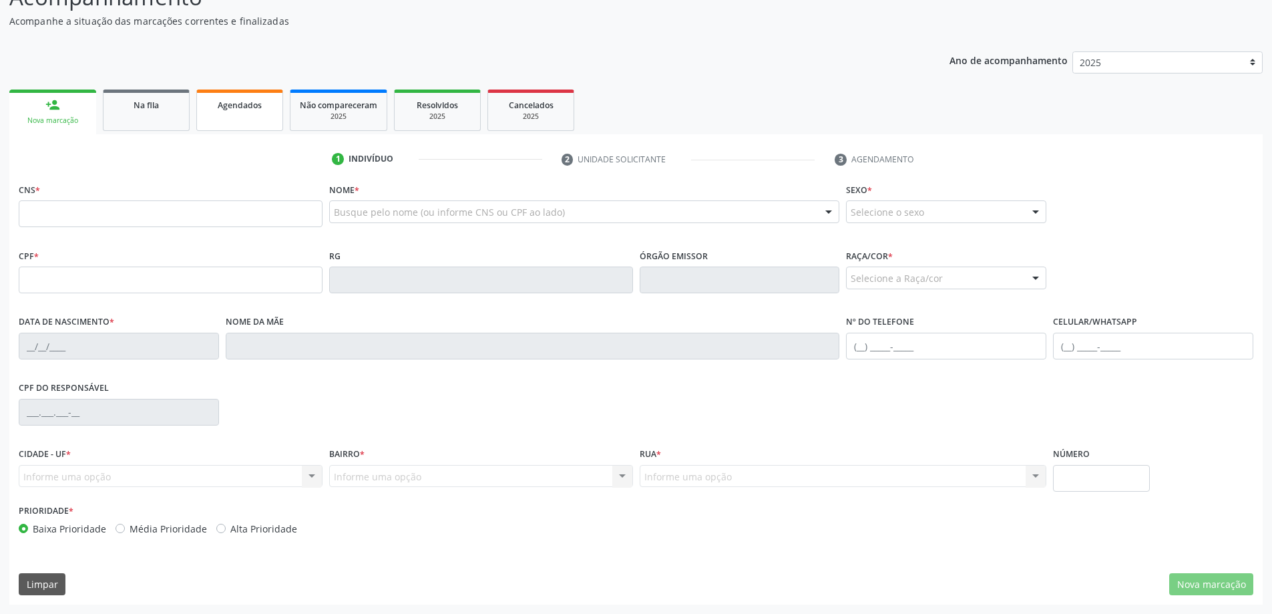
click at [234, 116] on link "Agendados" at bounding box center [239, 109] width 87 height 41
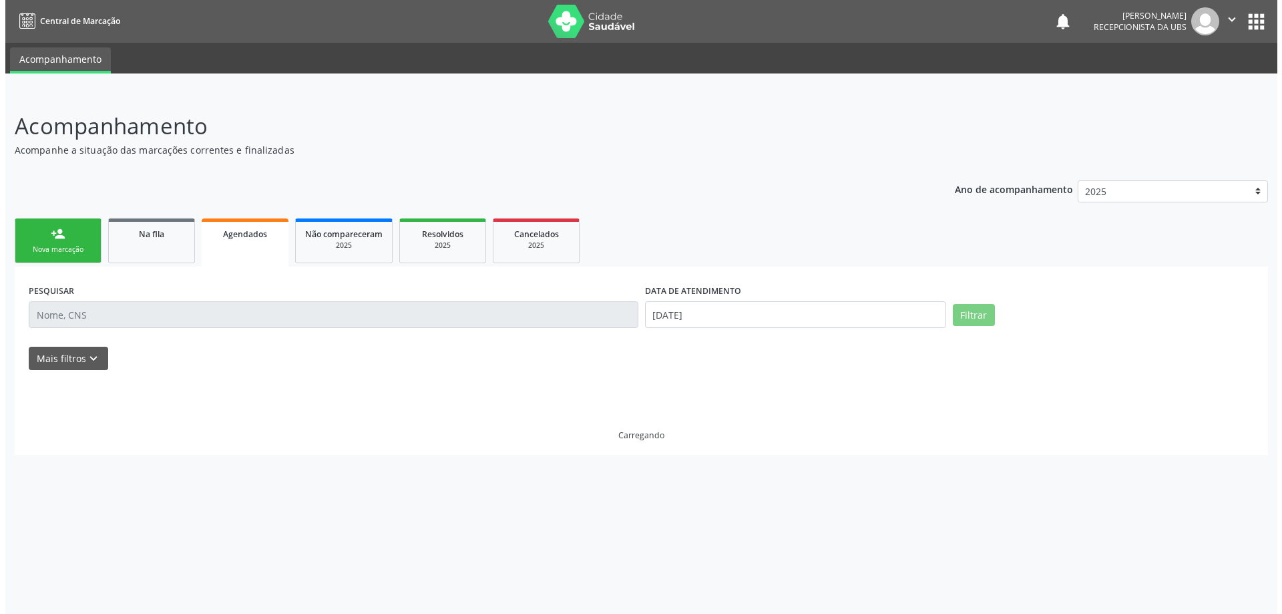
scroll to position [0, 0]
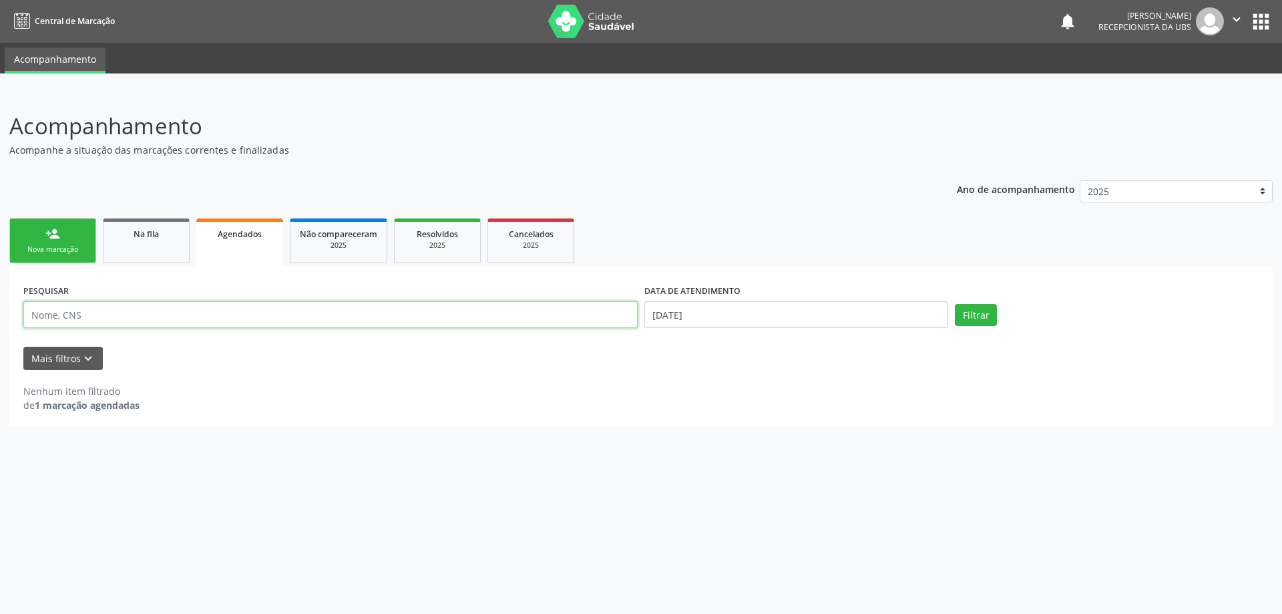
click at [98, 313] on input "text" at bounding box center [330, 314] width 614 height 27
type input "700503730084755"
click at [955, 304] on button "Filtrar" at bounding box center [976, 315] width 42 height 23
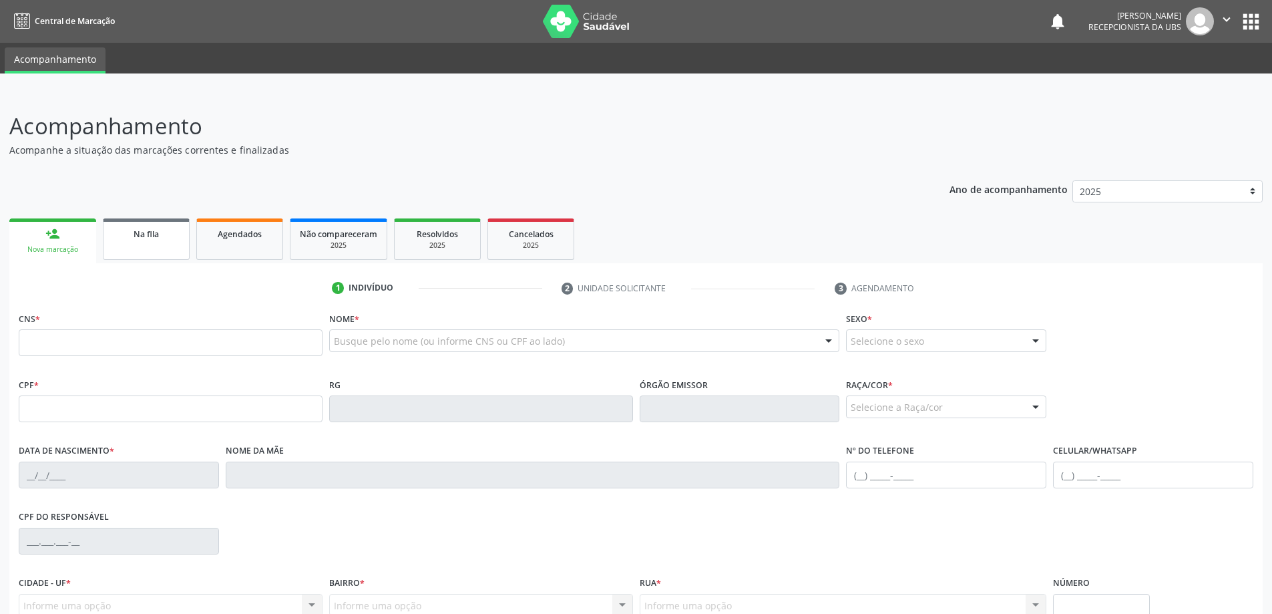
click at [152, 234] on span "Na fila" at bounding box center [146, 233] width 25 height 11
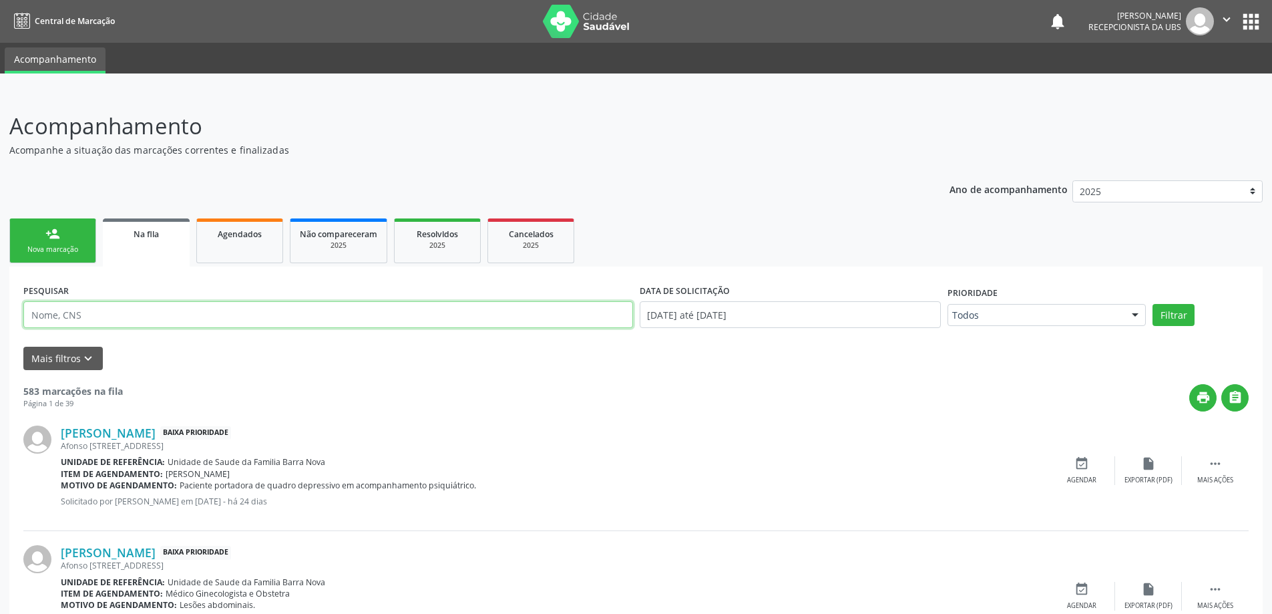
click at [151, 310] on input "text" at bounding box center [328, 314] width 610 height 27
type input "700503730084755"
click at [1153, 304] on button "Filtrar" at bounding box center [1174, 315] width 42 height 23
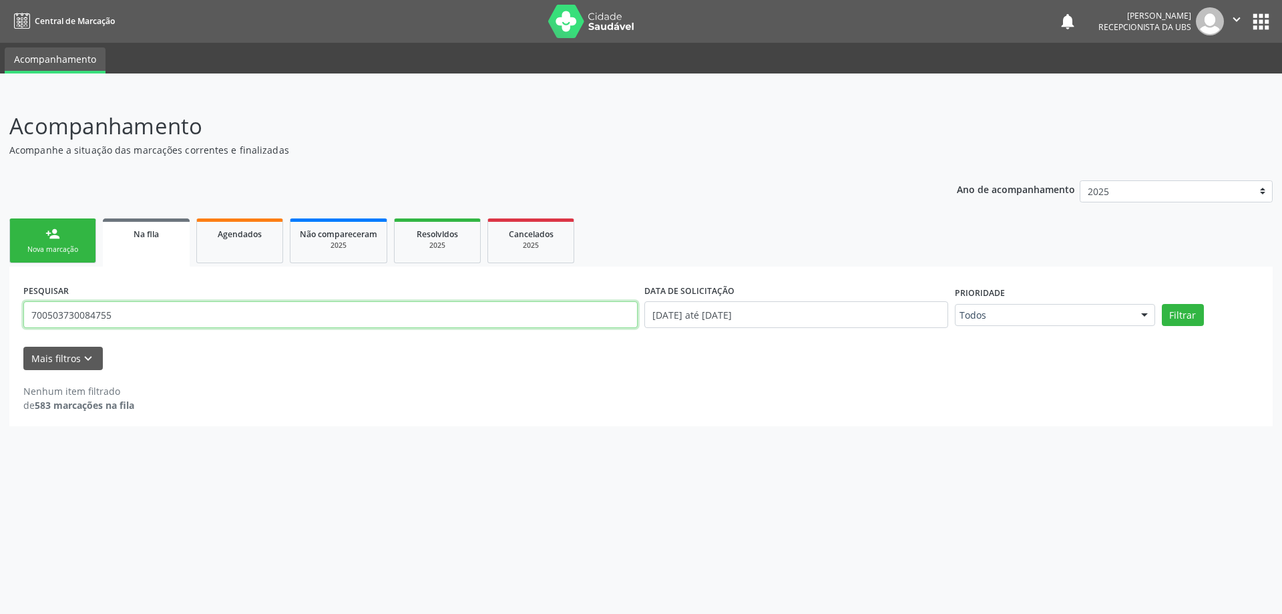
drag, startPoint x: 32, startPoint y: 311, endPoint x: 149, endPoint y: 317, distance: 117.0
click at [149, 317] on input "700503730084755" at bounding box center [330, 314] width 614 height 27
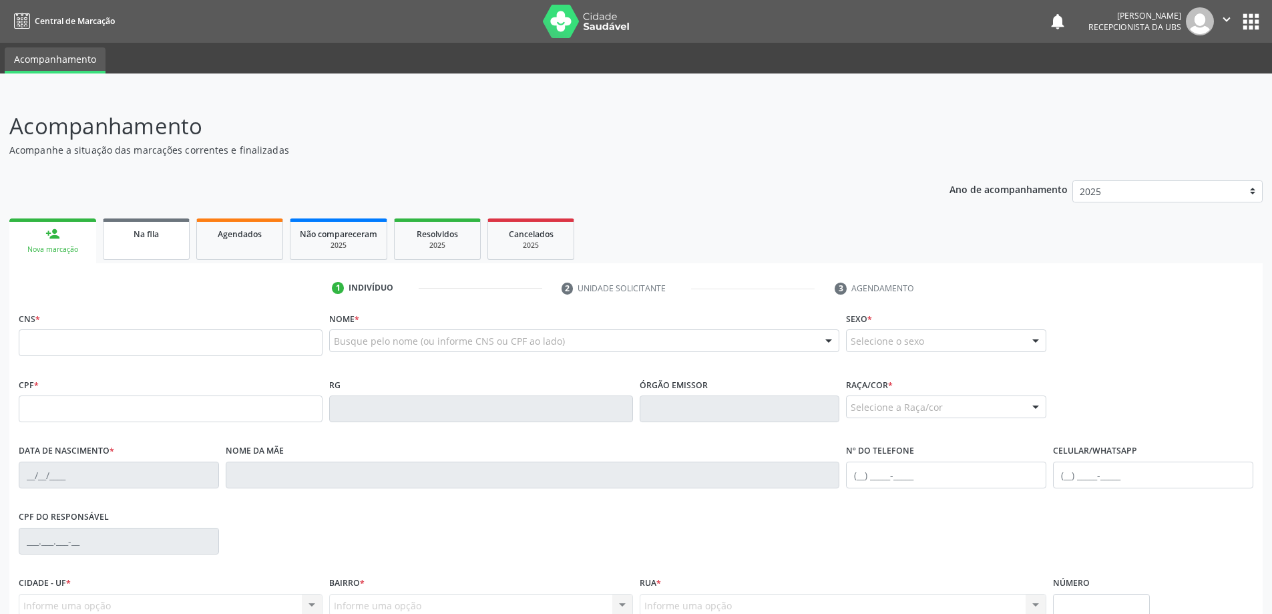
click at [143, 246] on link "Na fila" at bounding box center [146, 238] width 87 height 41
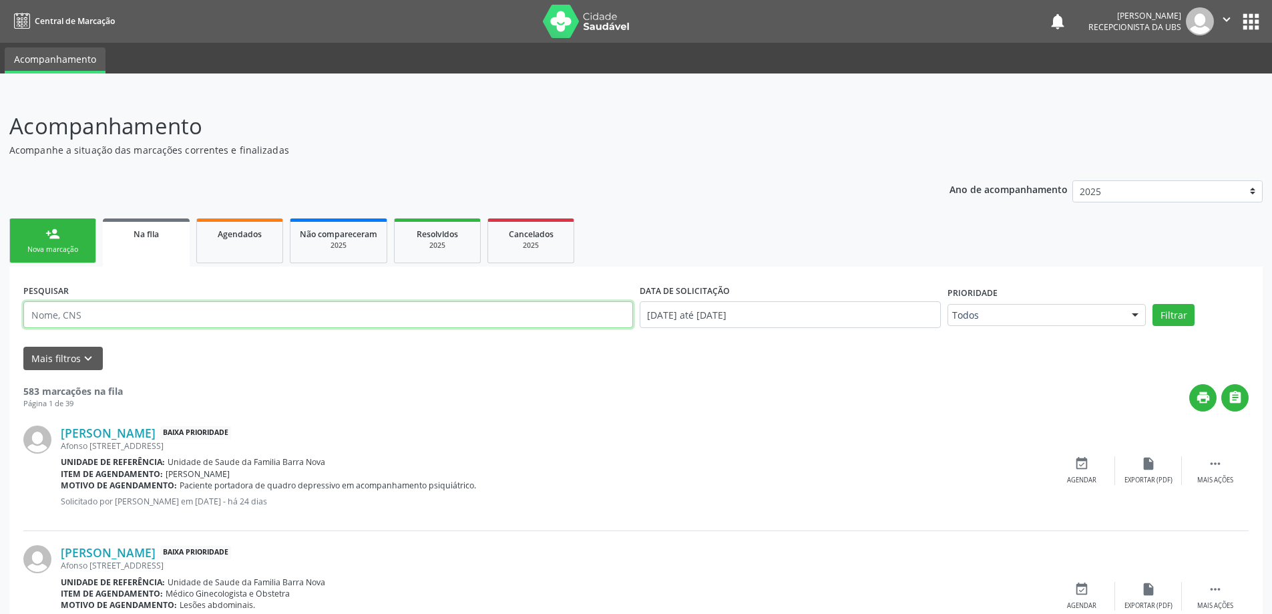
paste input "700503730084755"
type input "700503730084755"
click at [1153, 304] on button "Filtrar" at bounding box center [1174, 315] width 42 height 23
